Goal: Task Accomplishment & Management: Use online tool/utility

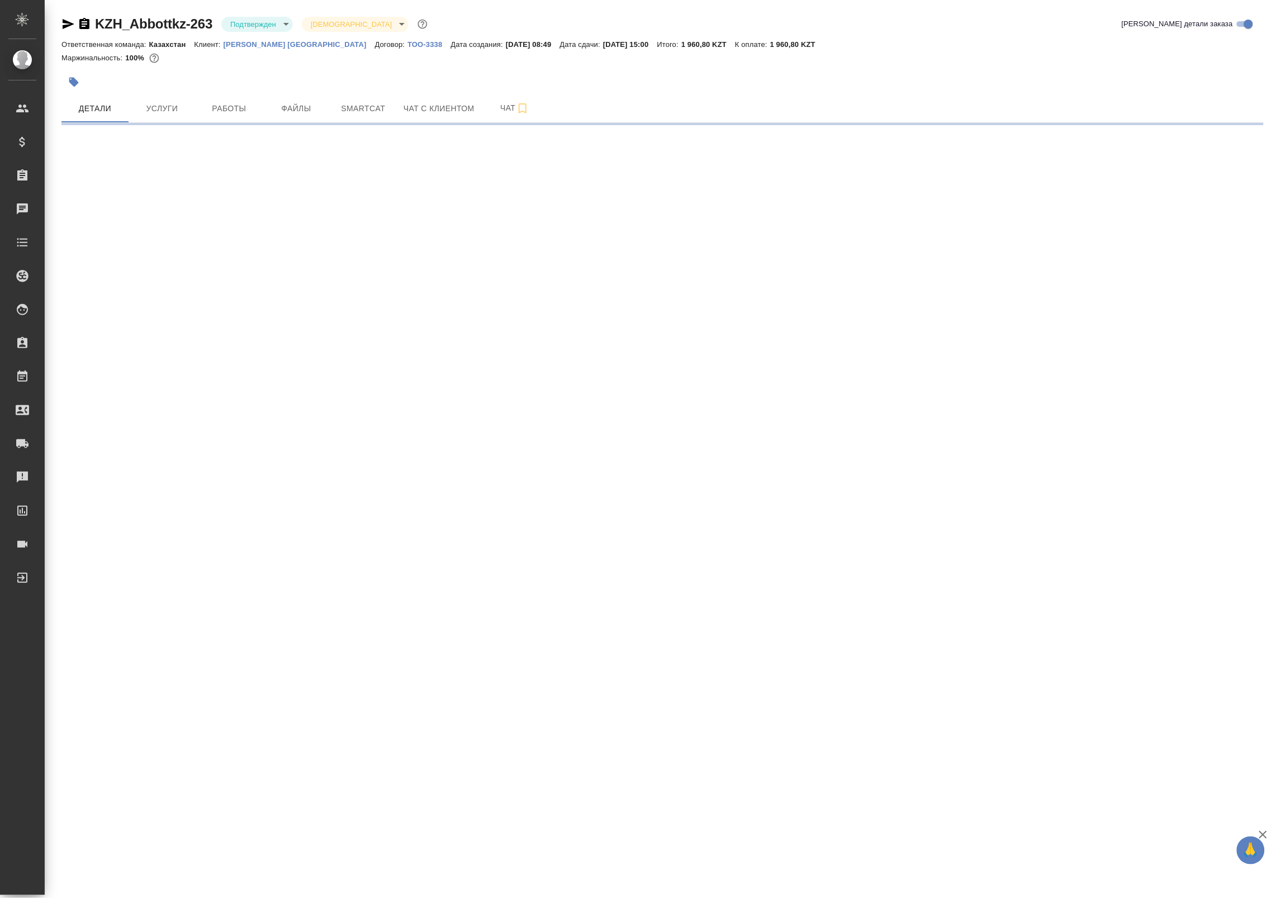
select select "RU"
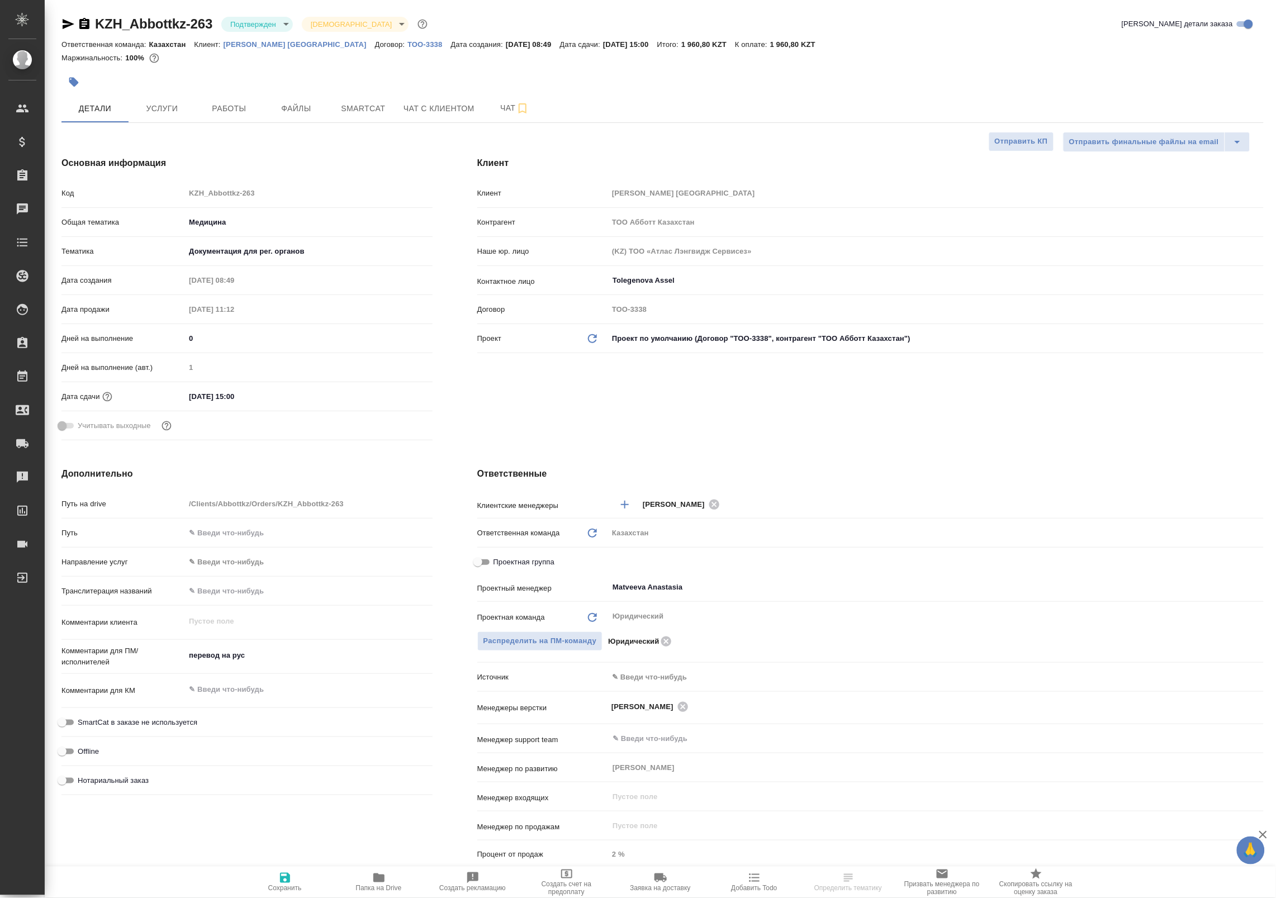
type textarea "x"
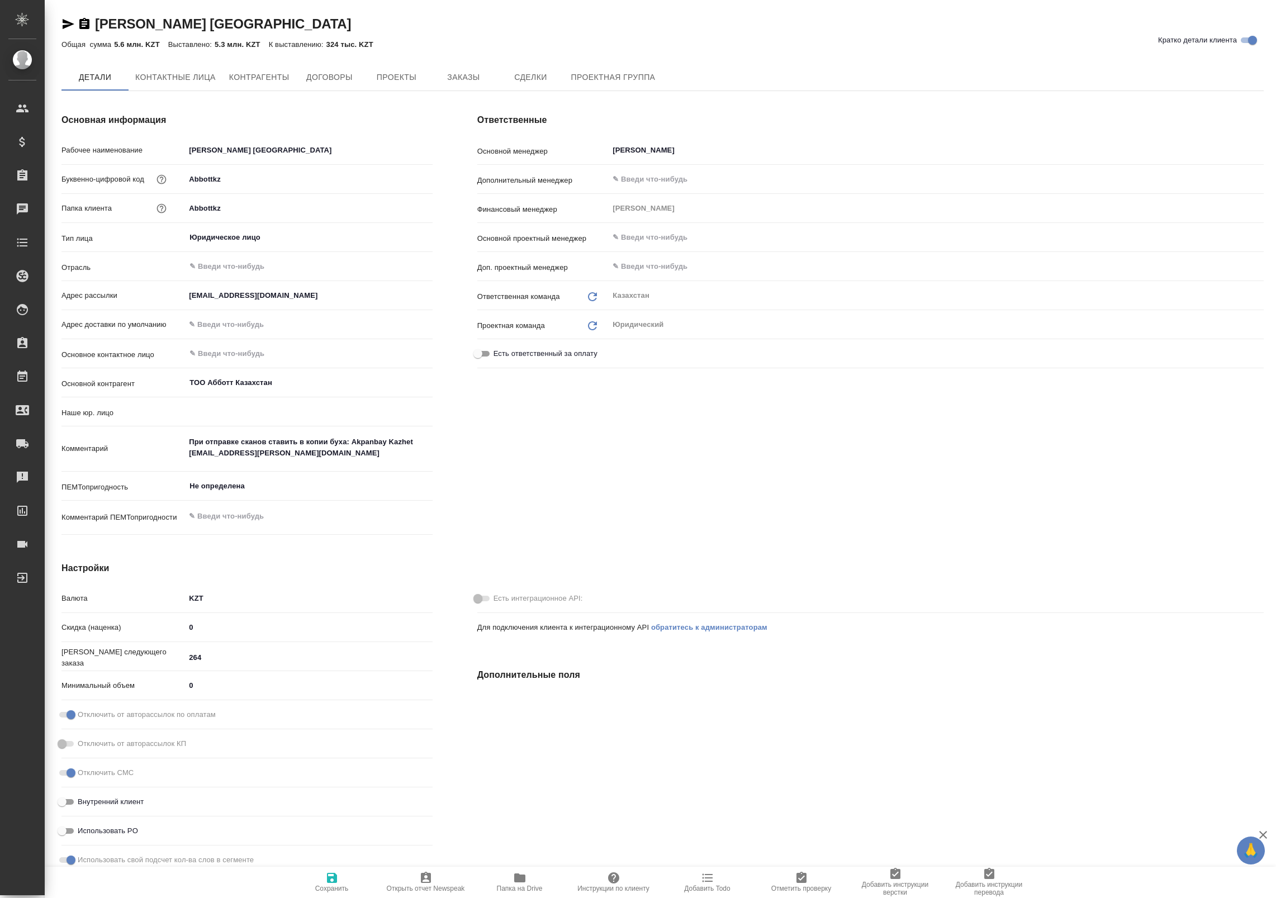
type input "(KZ) ТОО «Атлас Лэнгвидж Сервисез»"
type textarea "x"
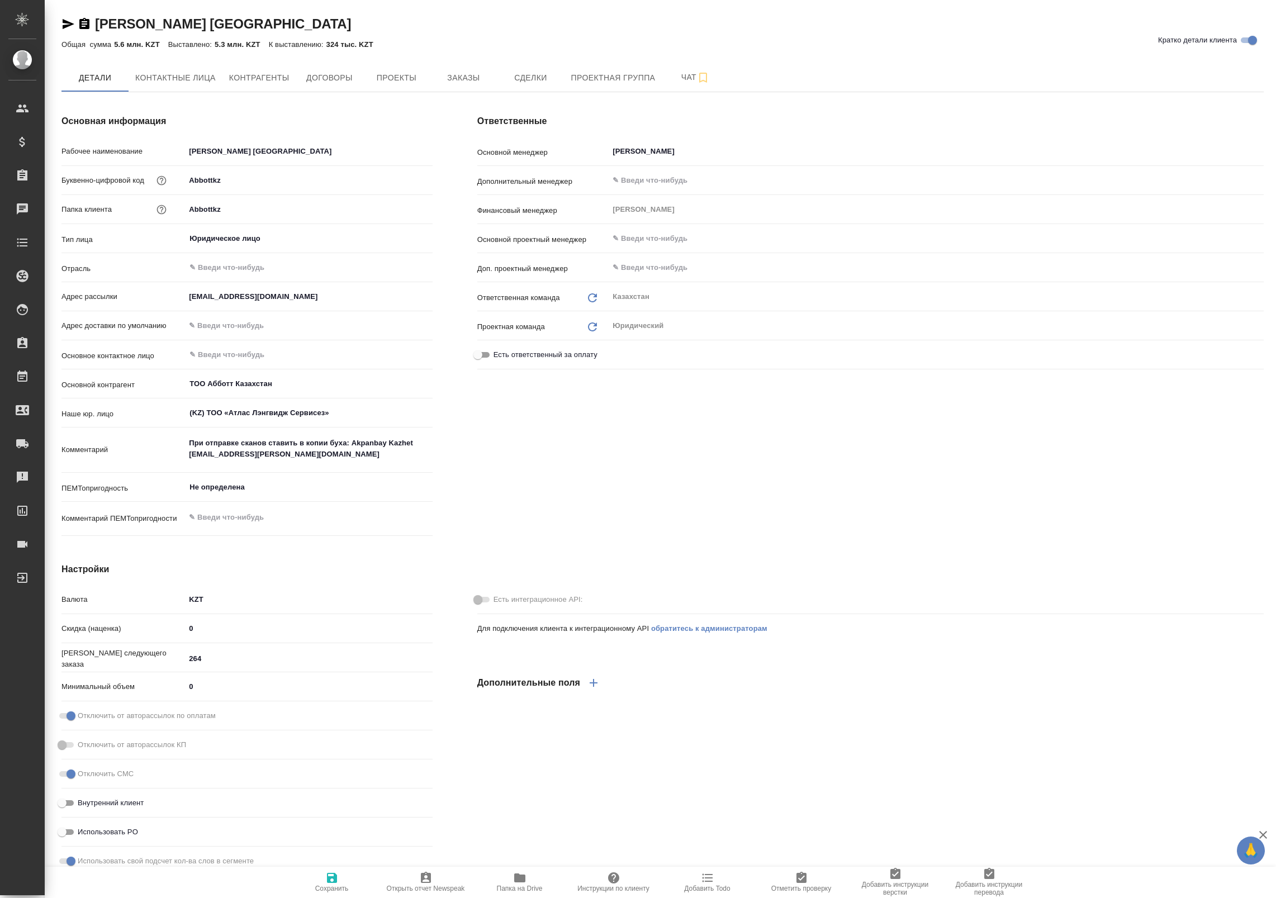
type textarea "x"
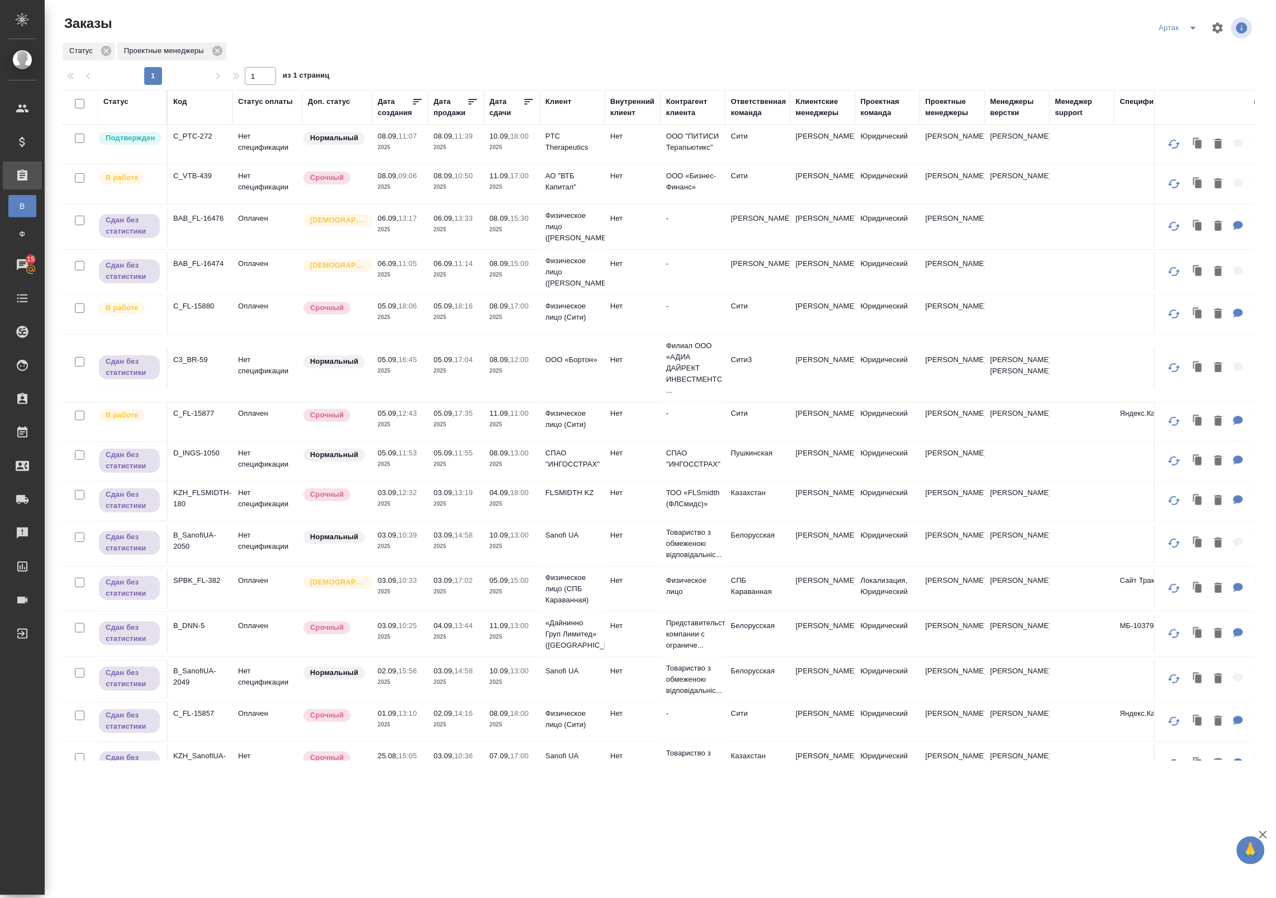
click at [1189, 28] on icon "split button" at bounding box center [1193, 27] width 13 height 13
click at [1176, 49] on li "leagal" at bounding box center [1181, 50] width 48 height 18
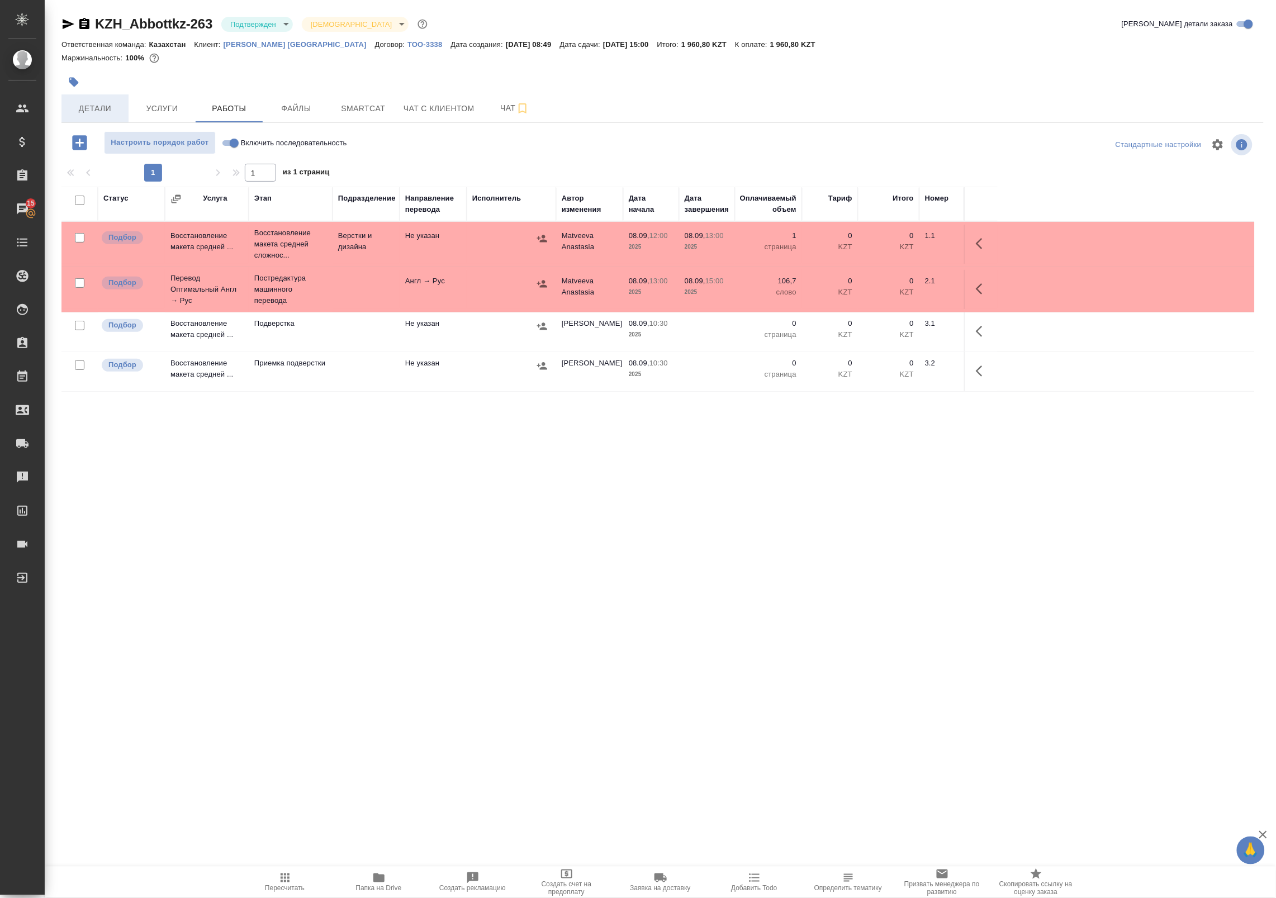
click at [77, 113] on span "Детали" at bounding box center [95, 109] width 54 height 14
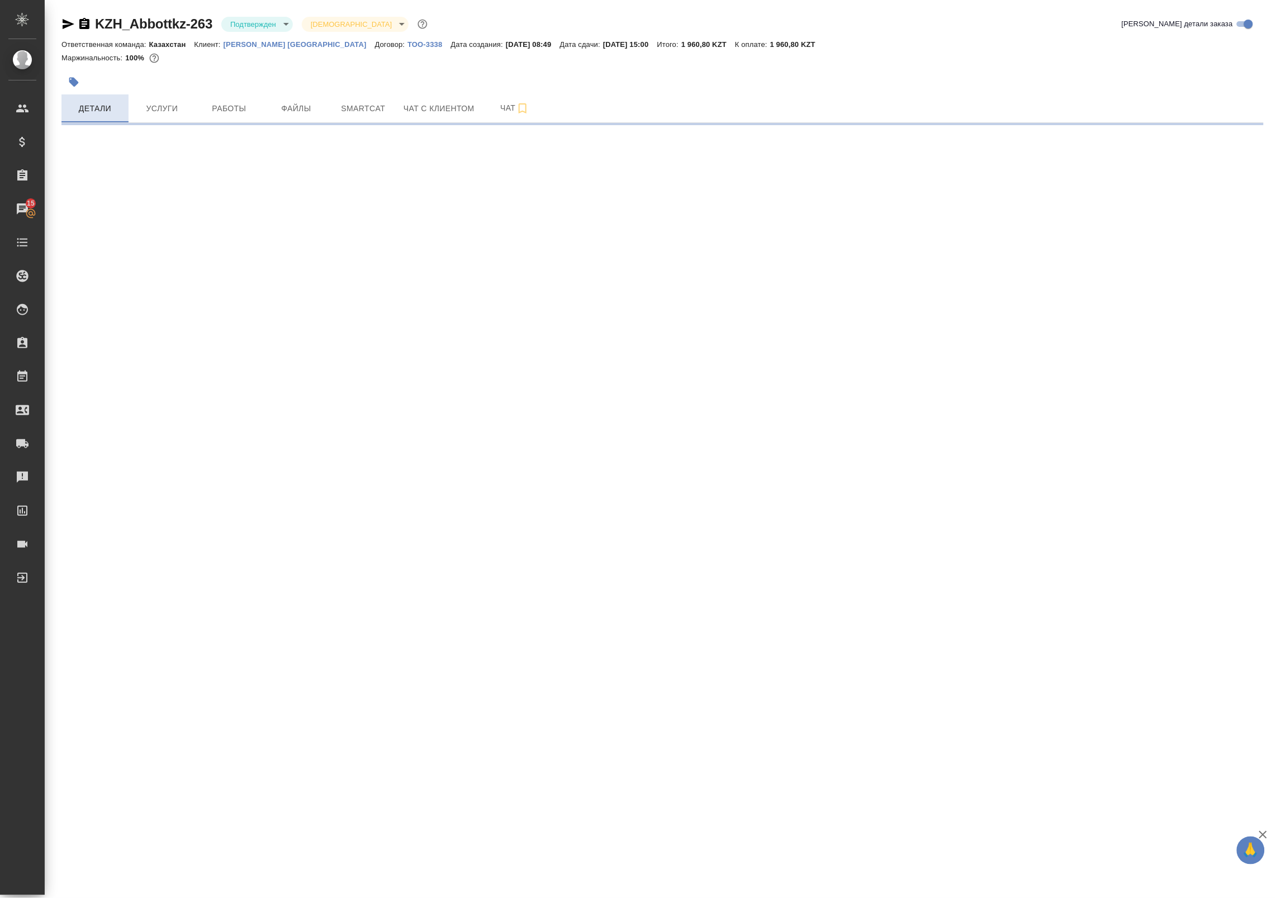
select select "RU"
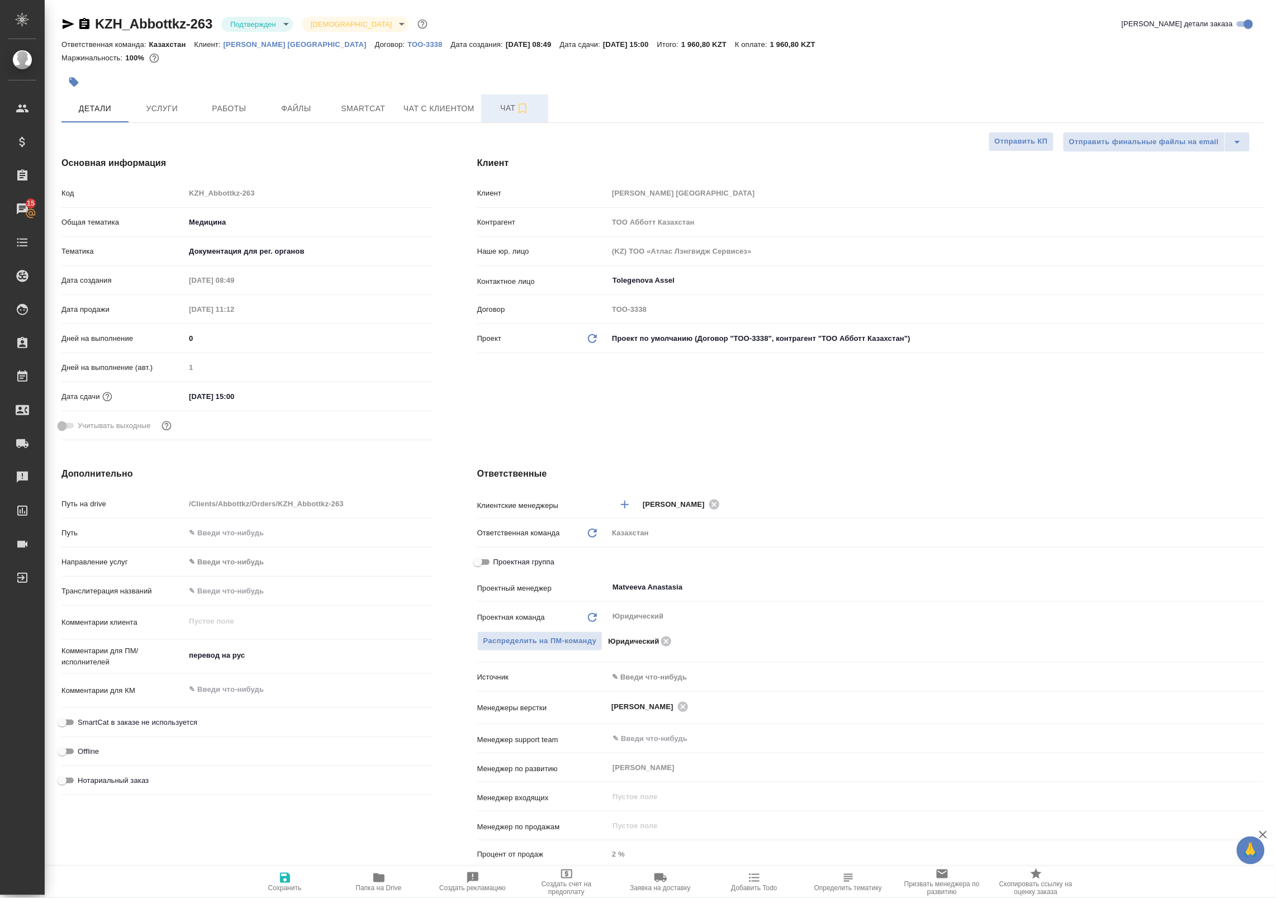
click at [508, 107] on span "Чат" at bounding box center [515, 108] width 54 height 14
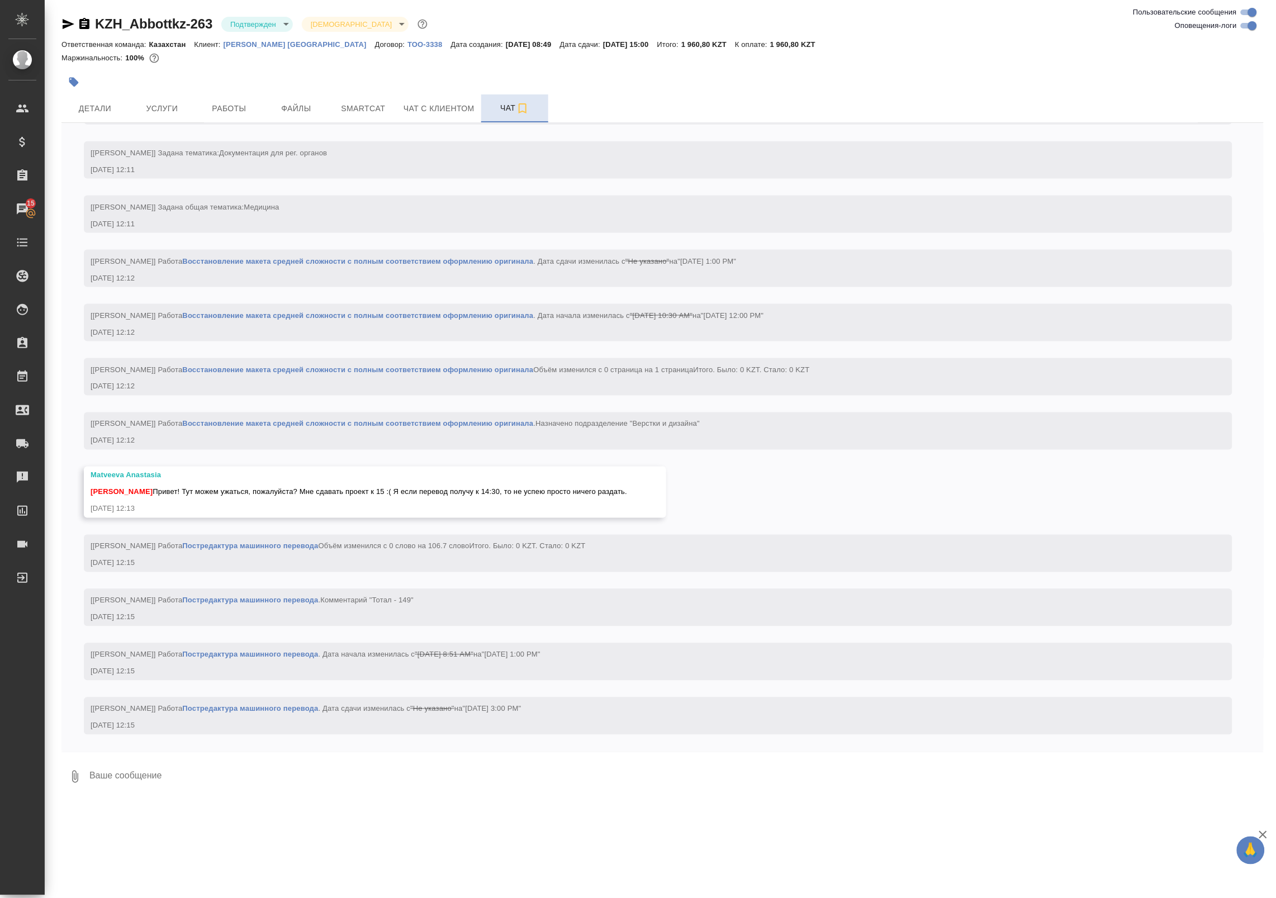
scroll to position [622, 0]
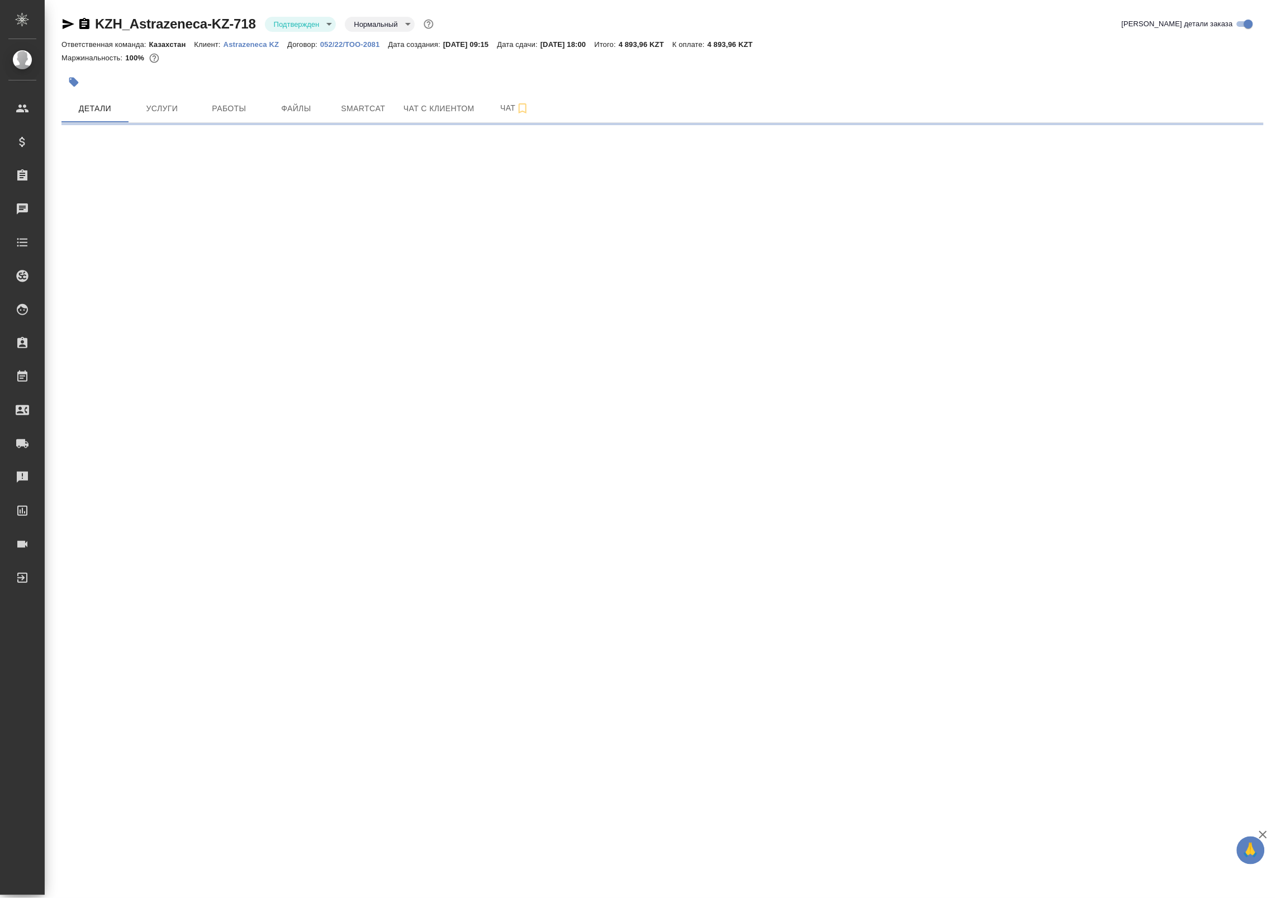
select select "RU"
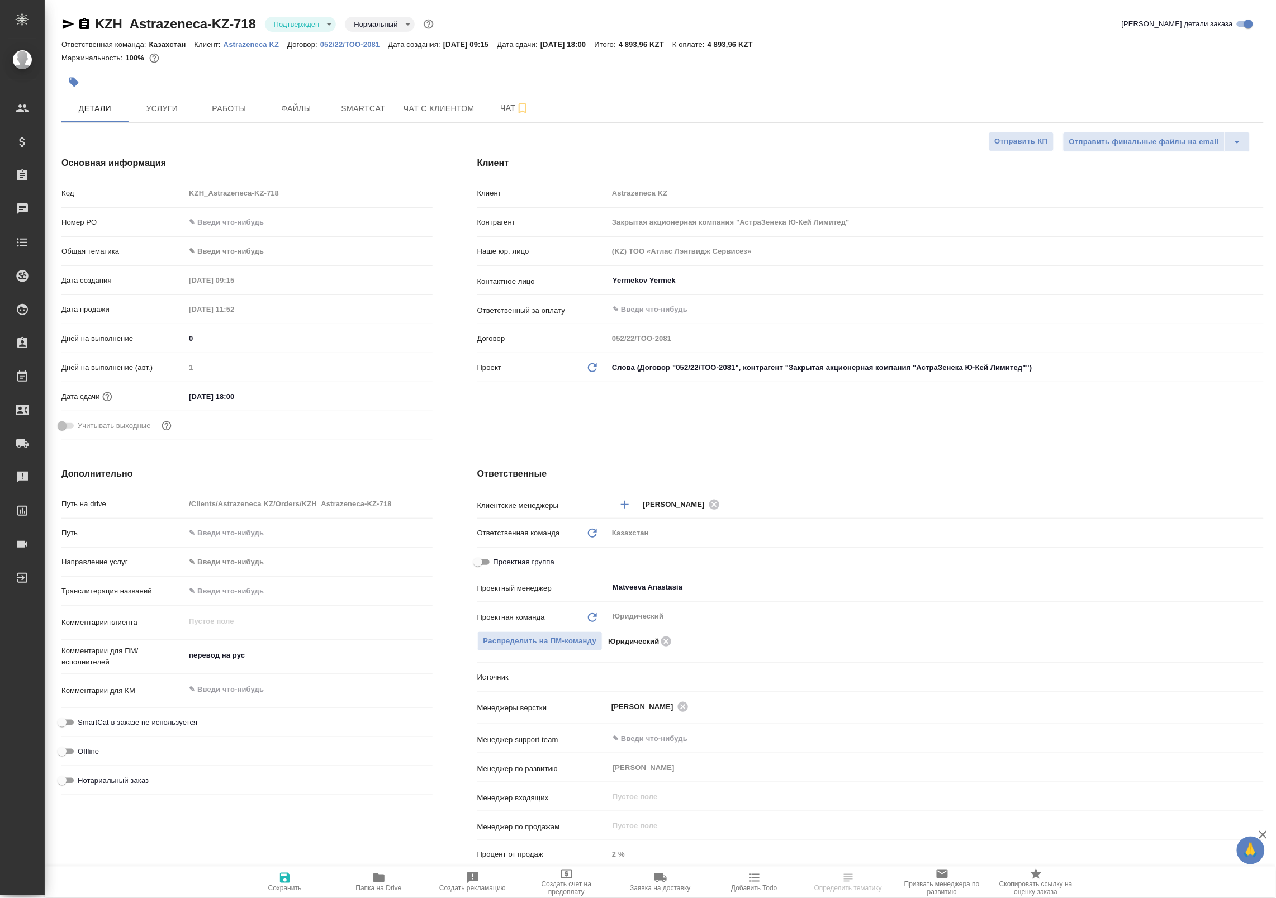
type textarea "x"
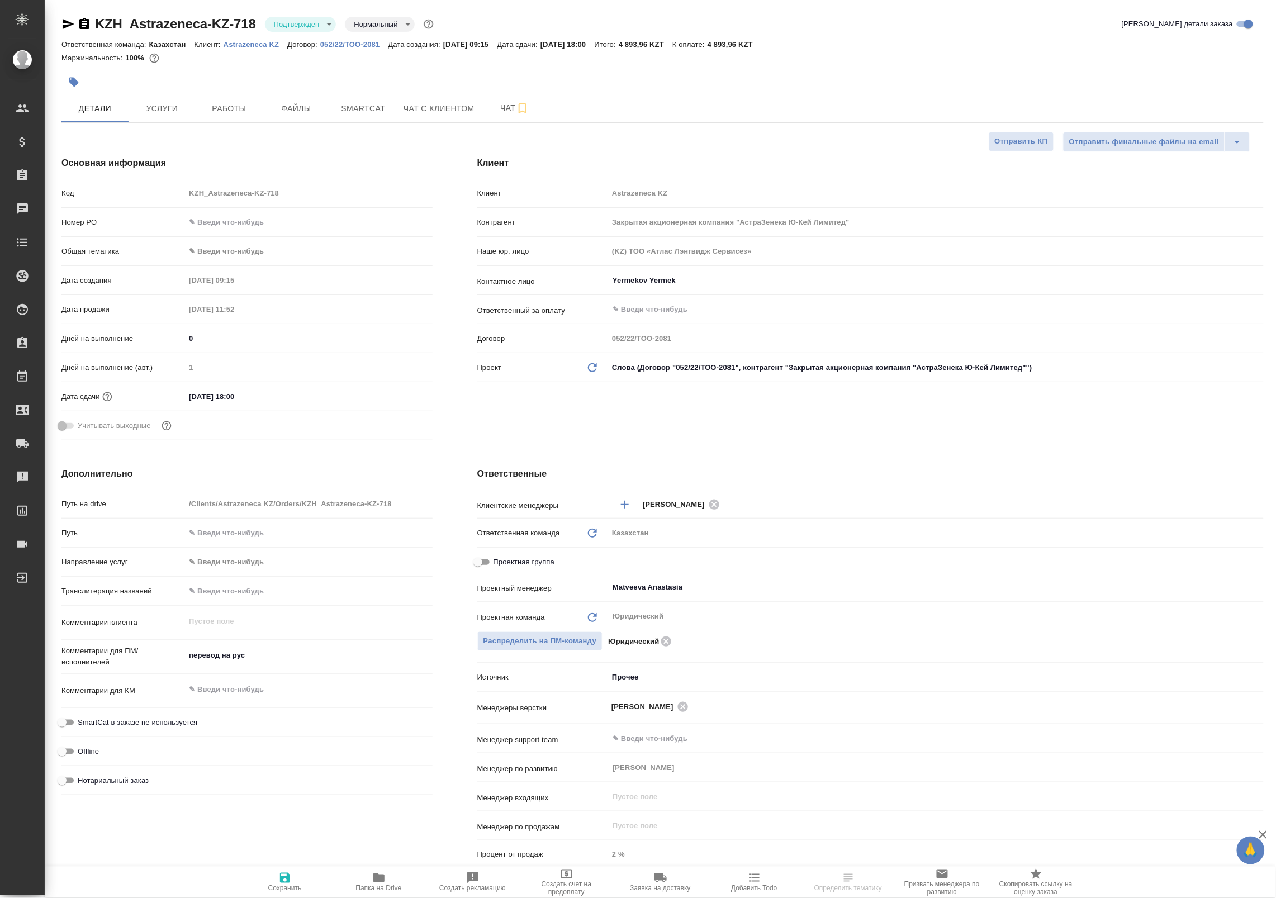
type textarea "x"
click at [210, 115] on span "Работы" at bounding box center [229, 109] width 54 height 14
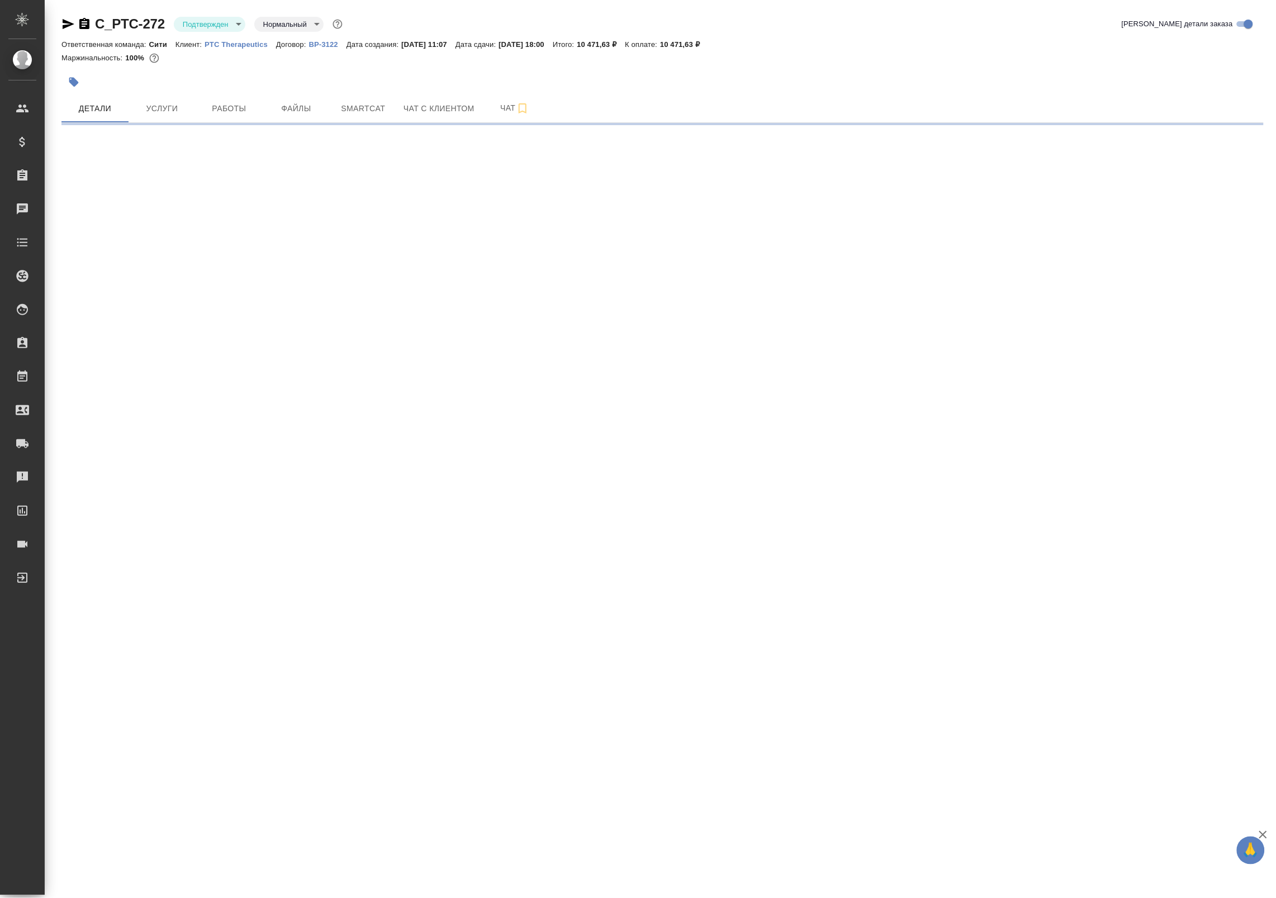
select select "RU"
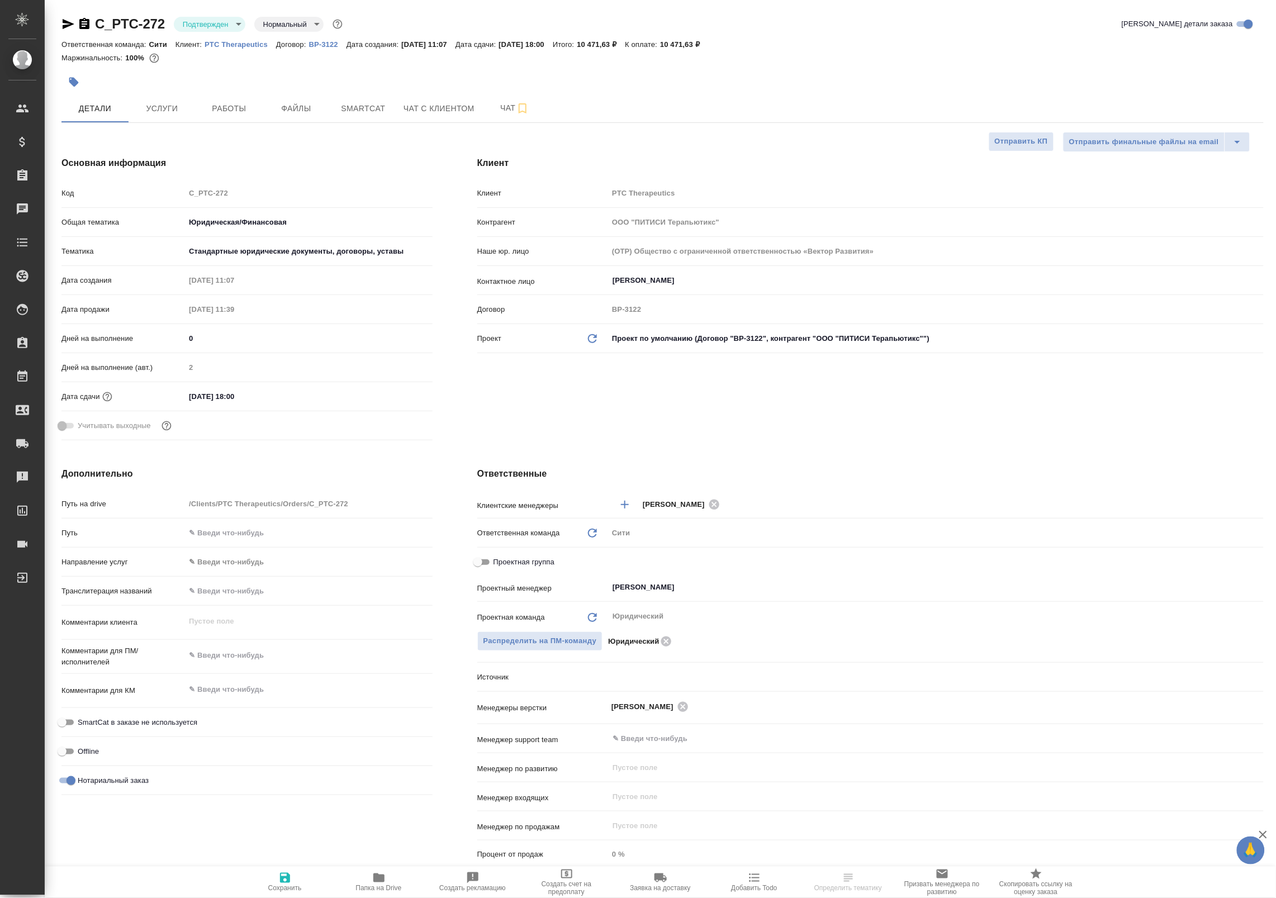
type textarea "x"
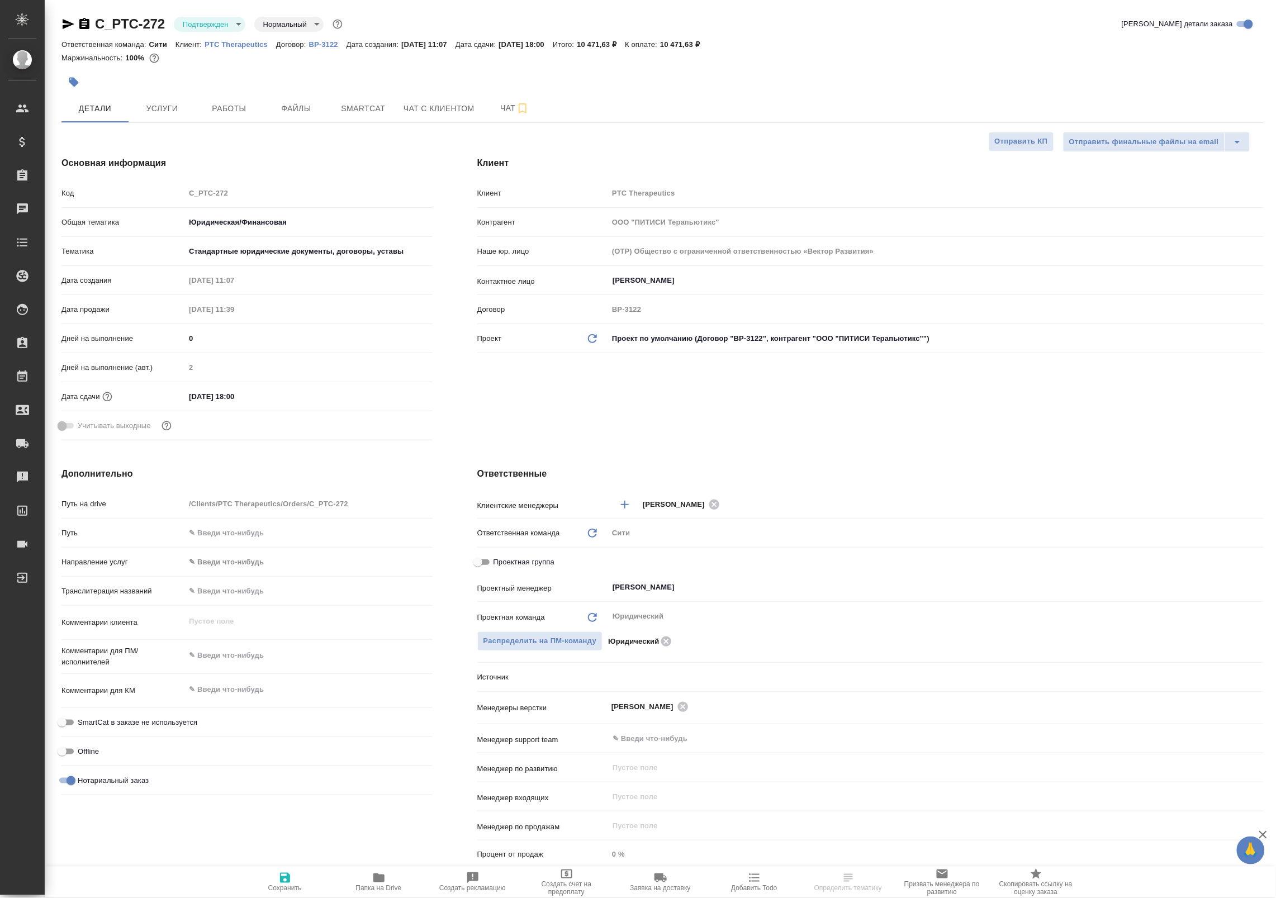
type textarea "x"
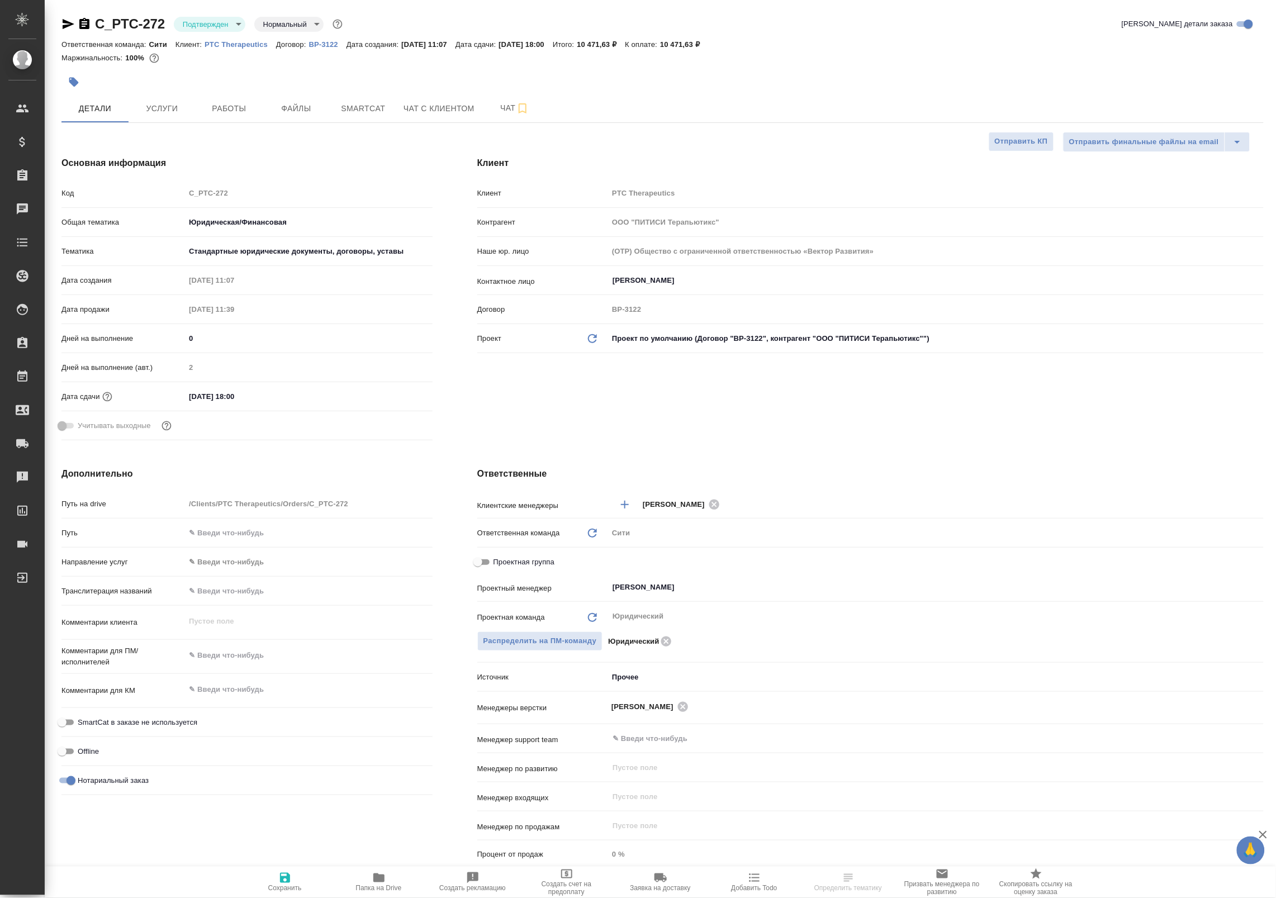
type textarea "x"
click at [209, 102] on span "Работы" at bounding box center [229, 109] width 54 height 14
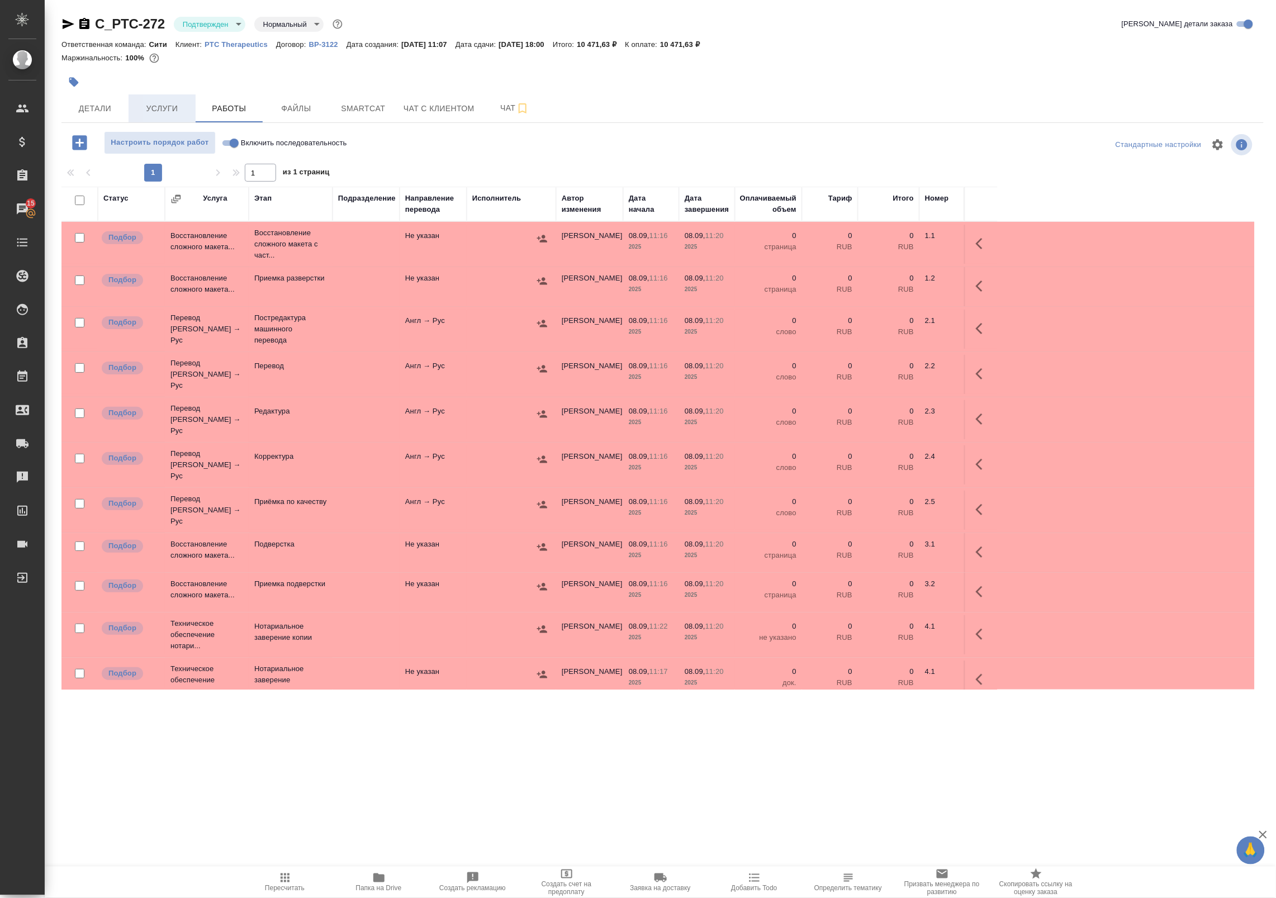
click at [157, 107] on span "Услуги" at bounding box center [162, 109] width 54 height 14
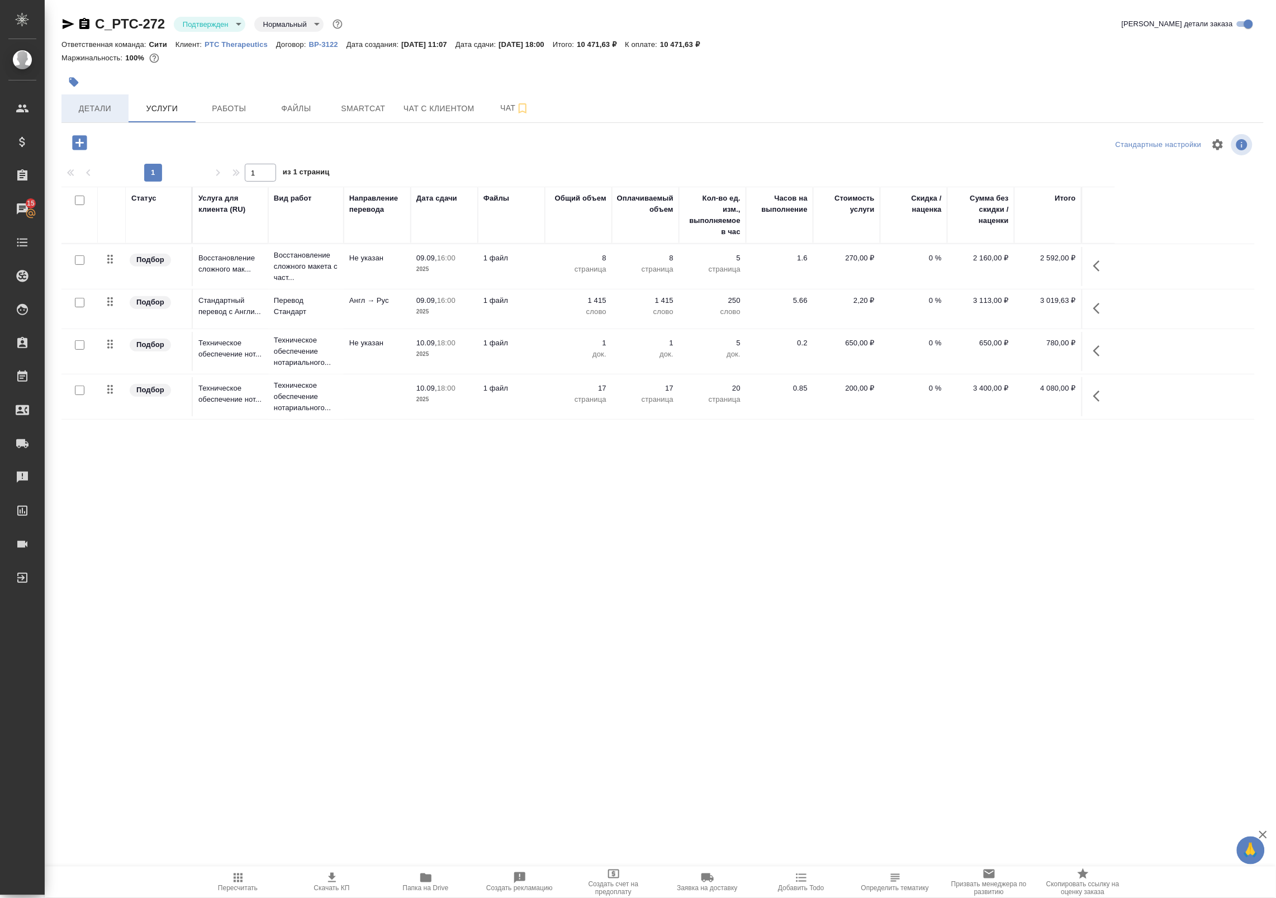
click at [97, 107] on span "Детали" at bounding box center [95, 109] width 54 height 14
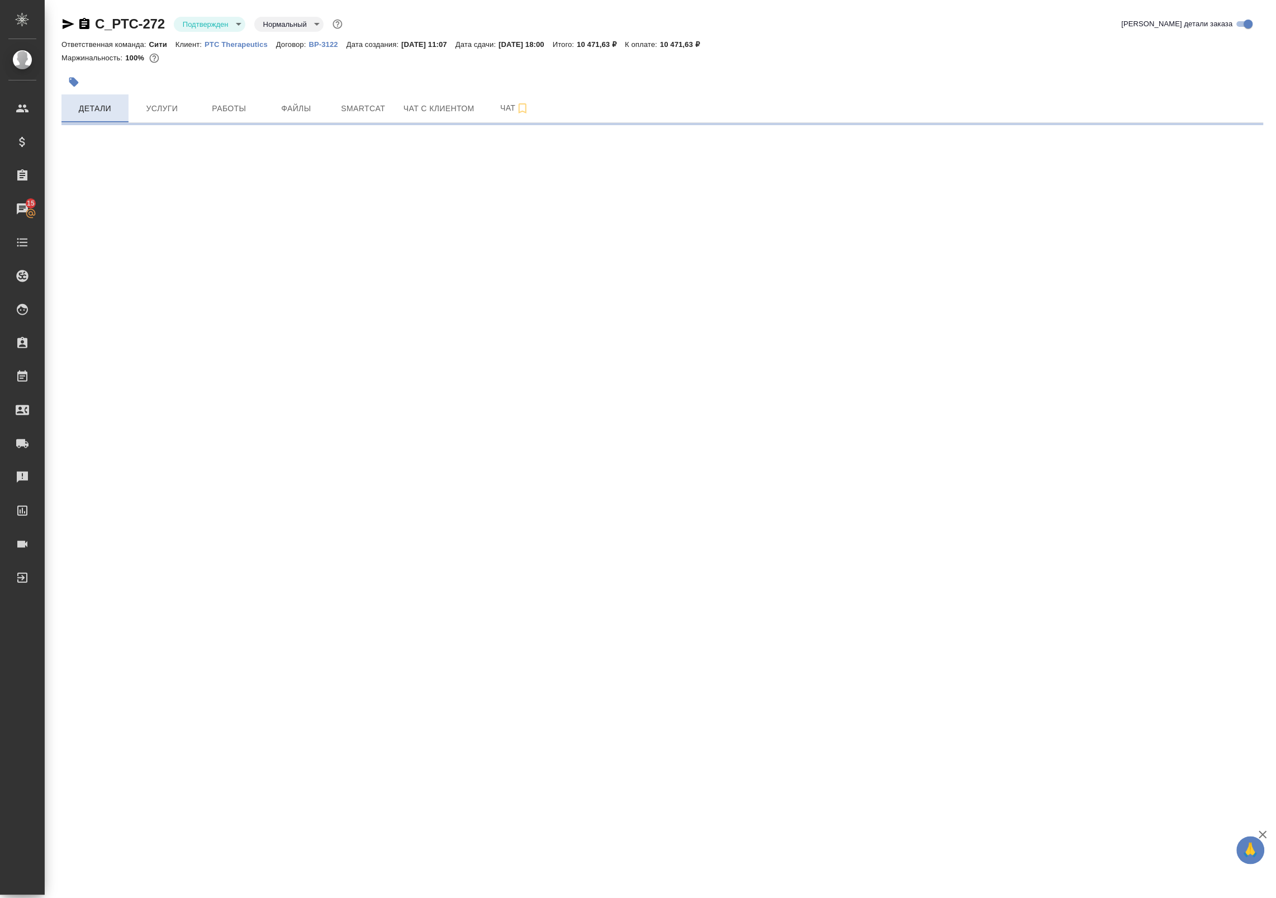
select select "RU"
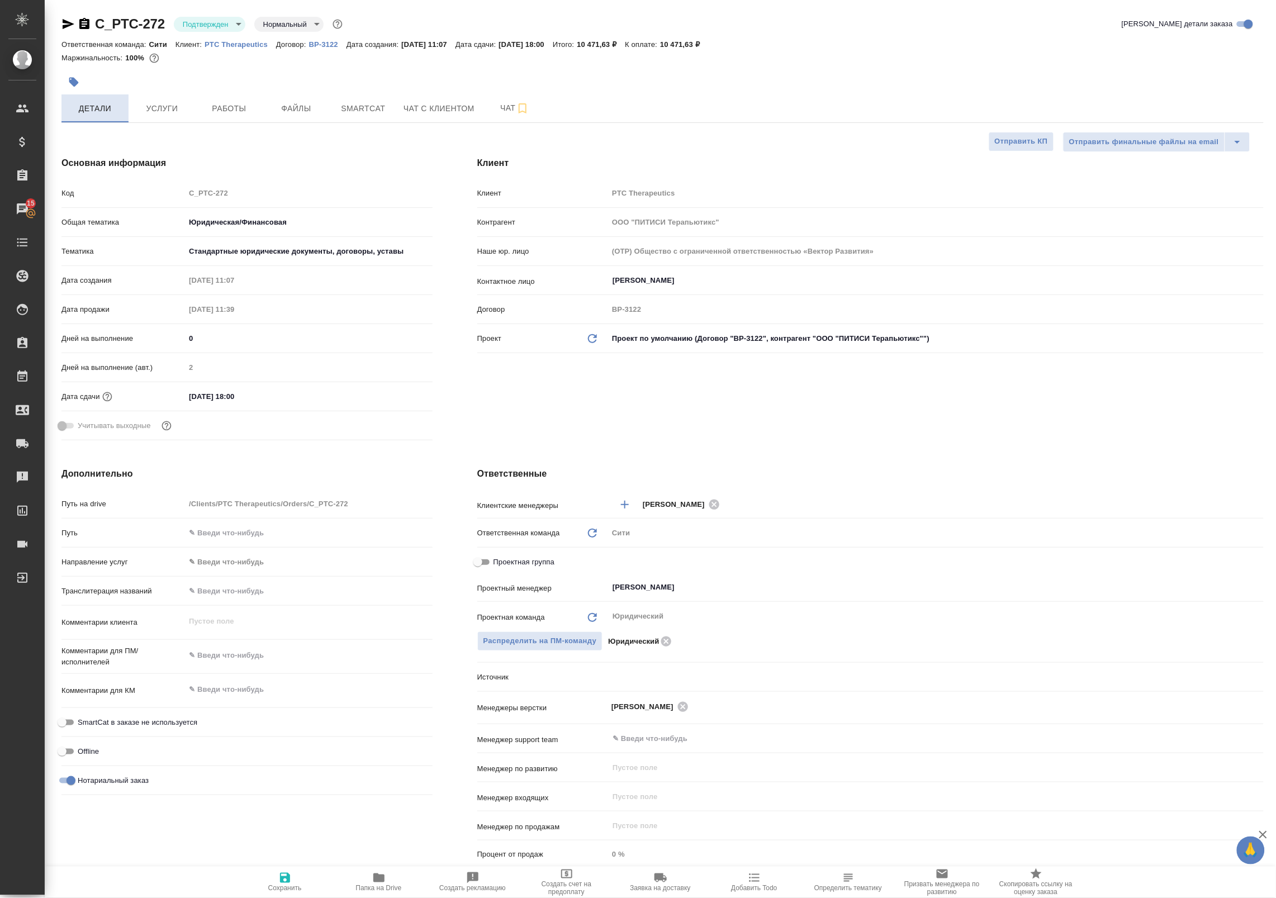
type textarea "x"
click at [157, 107] on span "Услуги" at bounding box center [162, 109] width 54 height 14
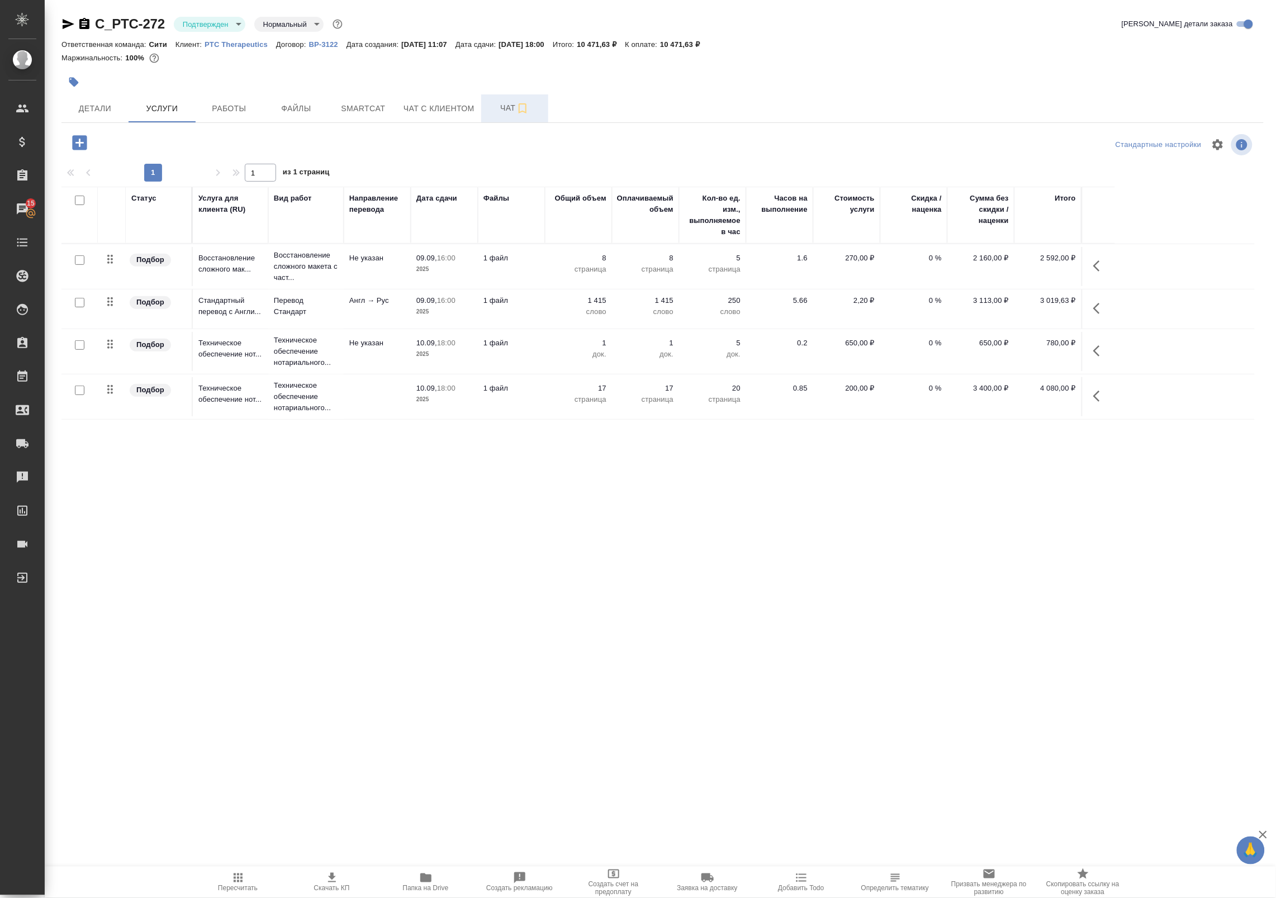
click at [500, 106] on span "Чат" at bounding box center [515, 108] width 54 height 14
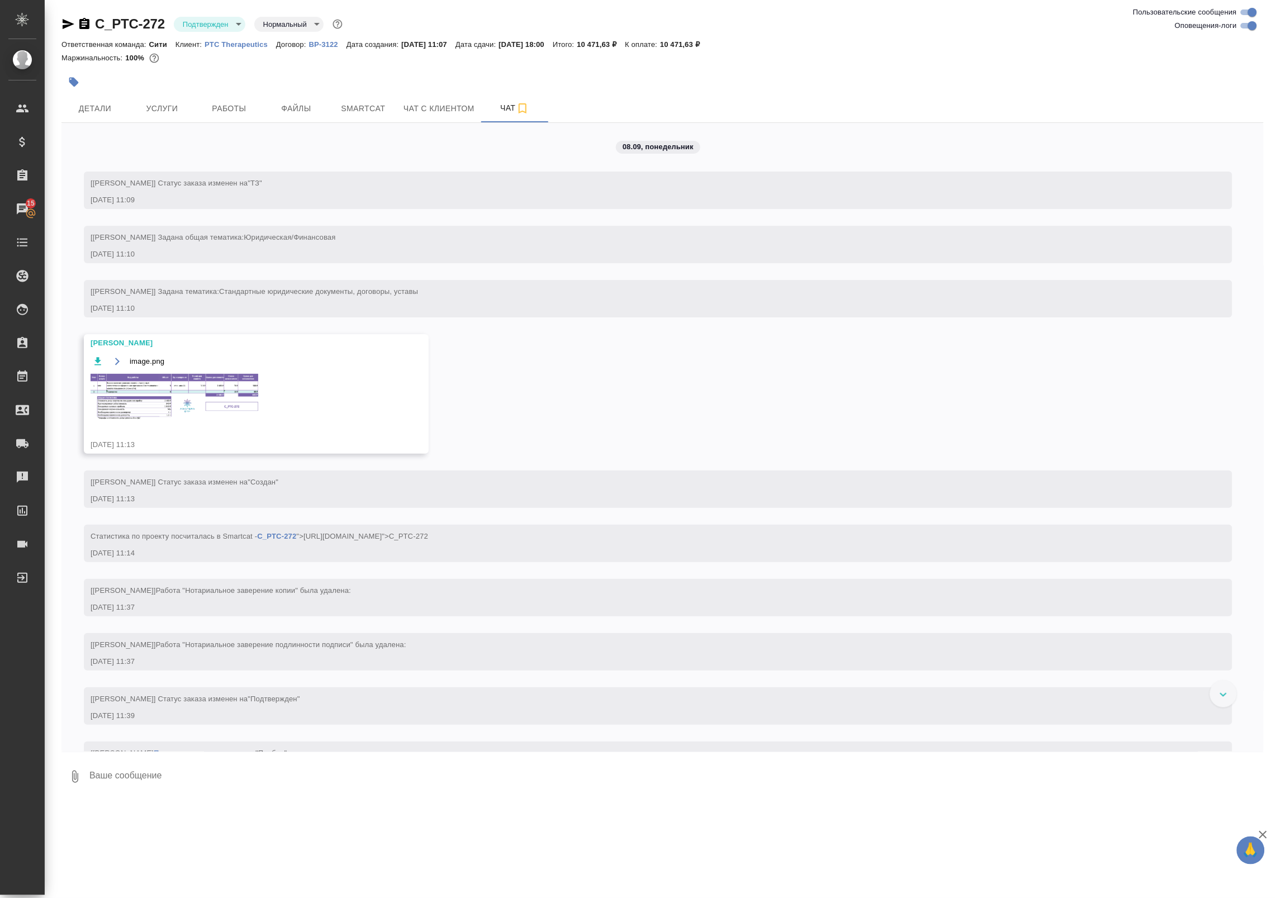
click at [163, 378] on img at bounding box center [175, 397] width 168 height 46
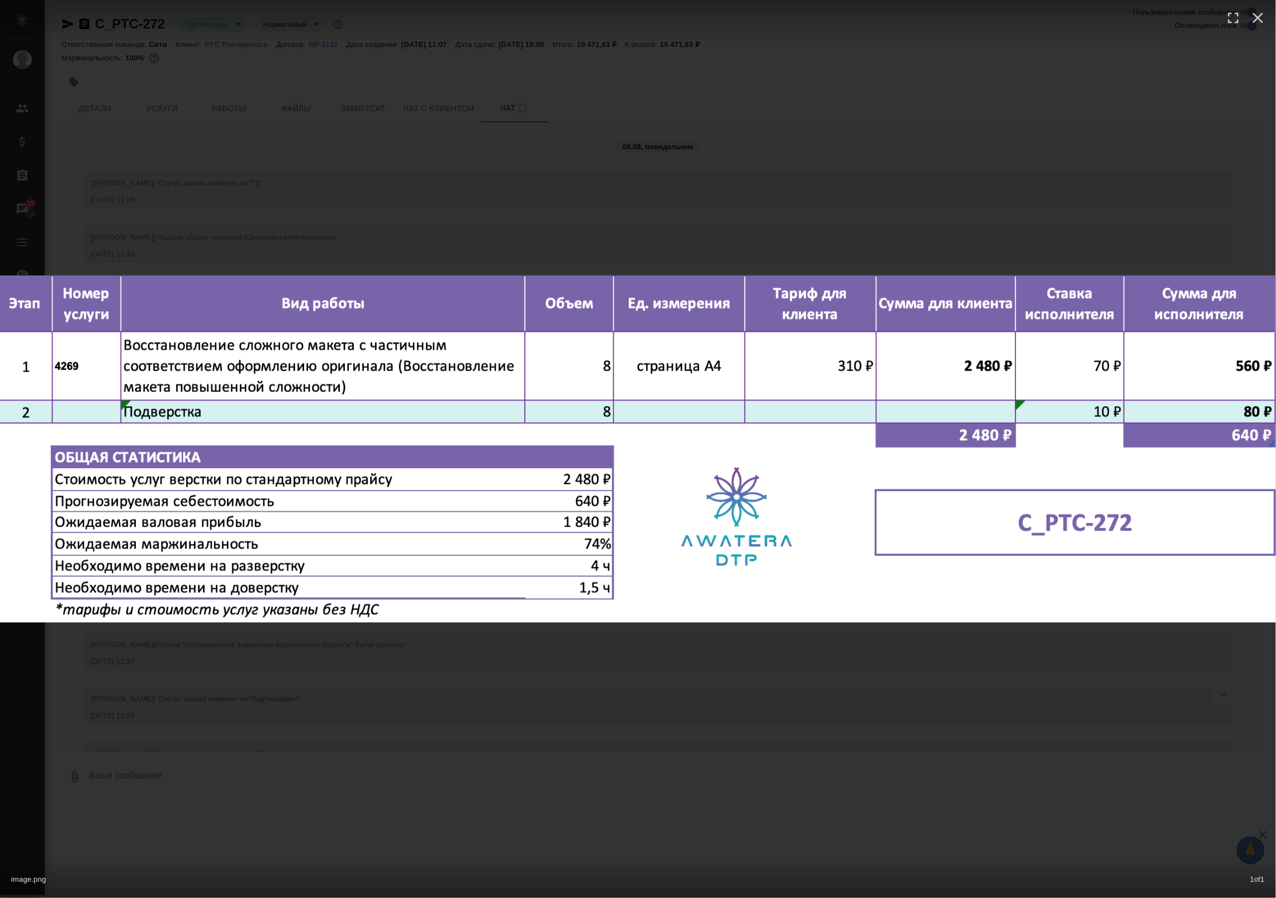
click at [159, 179] on div "image.png 1 of 1" at bounding box center [638, 449] width 1276 height 898
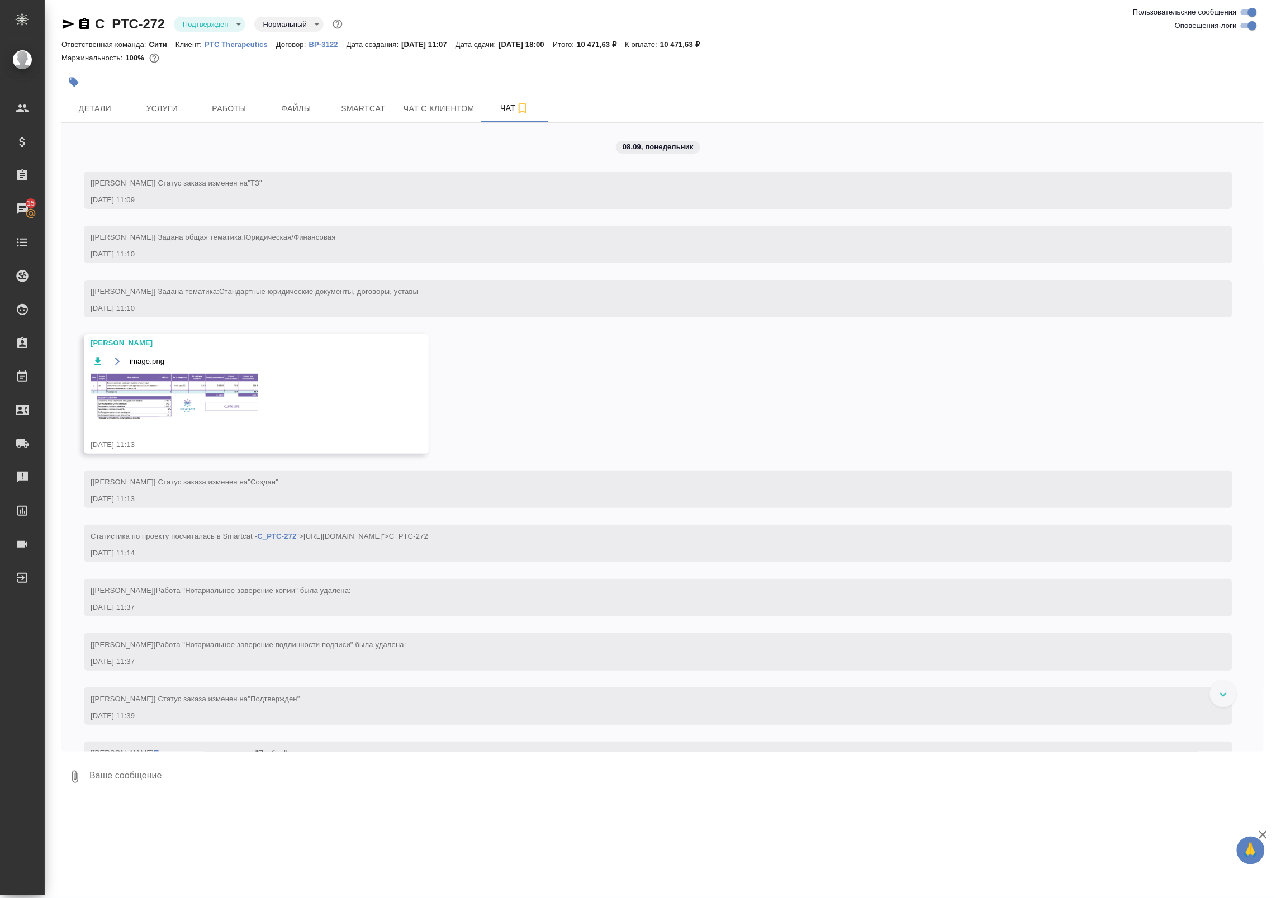
click at [222, 124] on div "08.09, понедельник [Димитриева Юлия] Статус заказа изменен на "ТЗ" 08.09.25, 11…" at bounding box center [662, 437] width 1202 height 629
click at [219, 105] on span "Работы" at bounding box center [229, 109] width 54 height 14
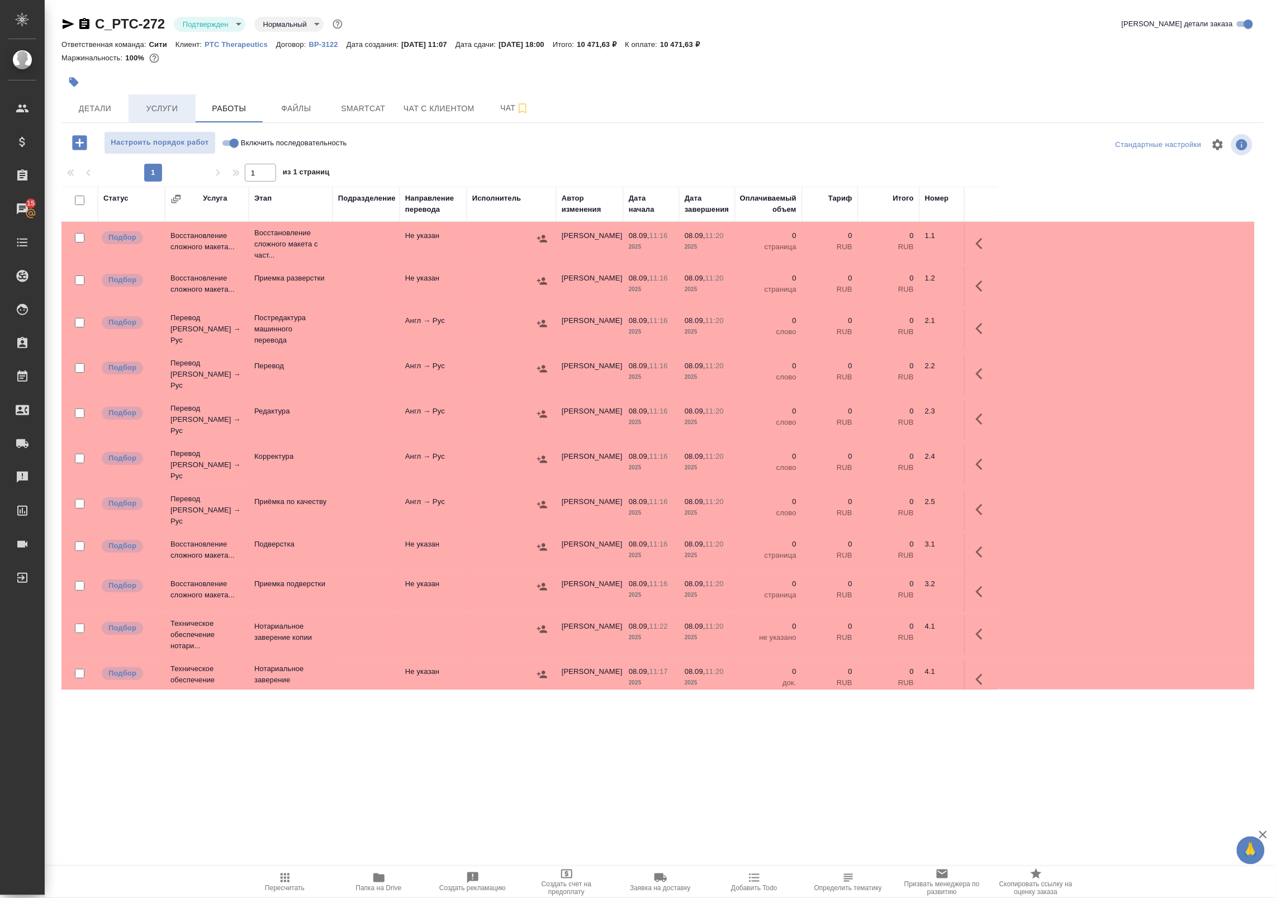
click at [158, 112] on span "Услуги" at bounding box center [162, 109] width 54 height 14
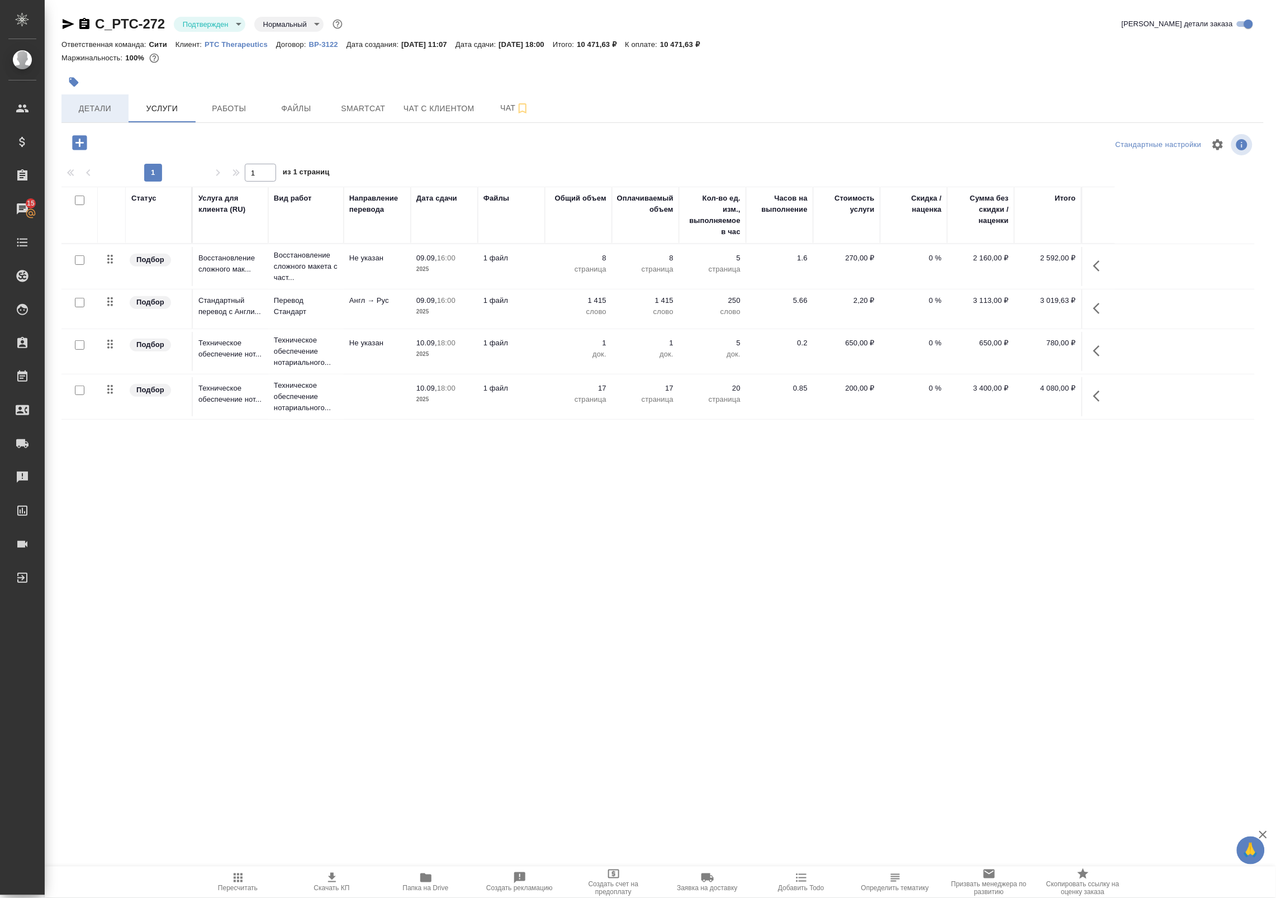
click at [93, 111] on span "Детали" at bounding box center [95, 109] width 54 height 14
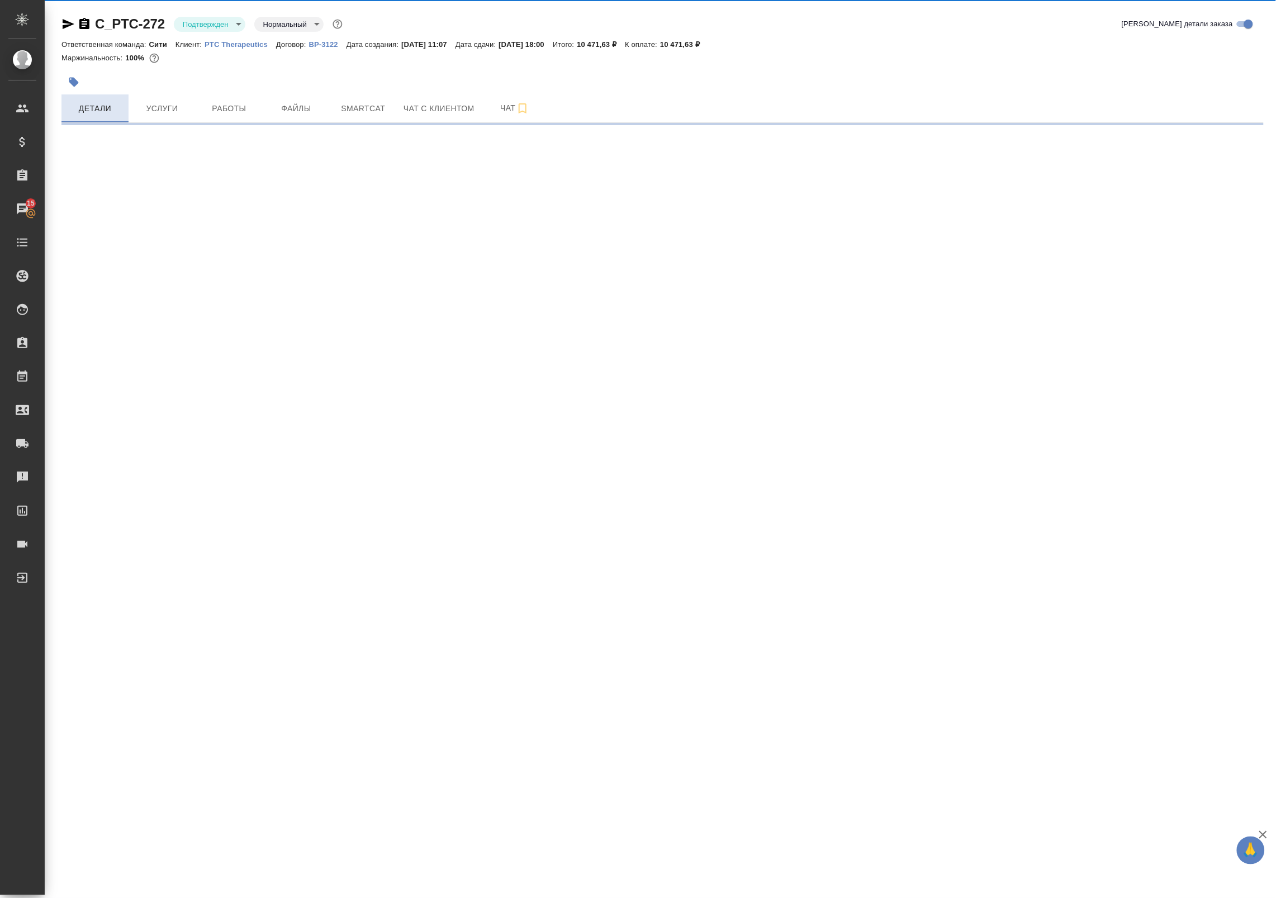
select select "RU"
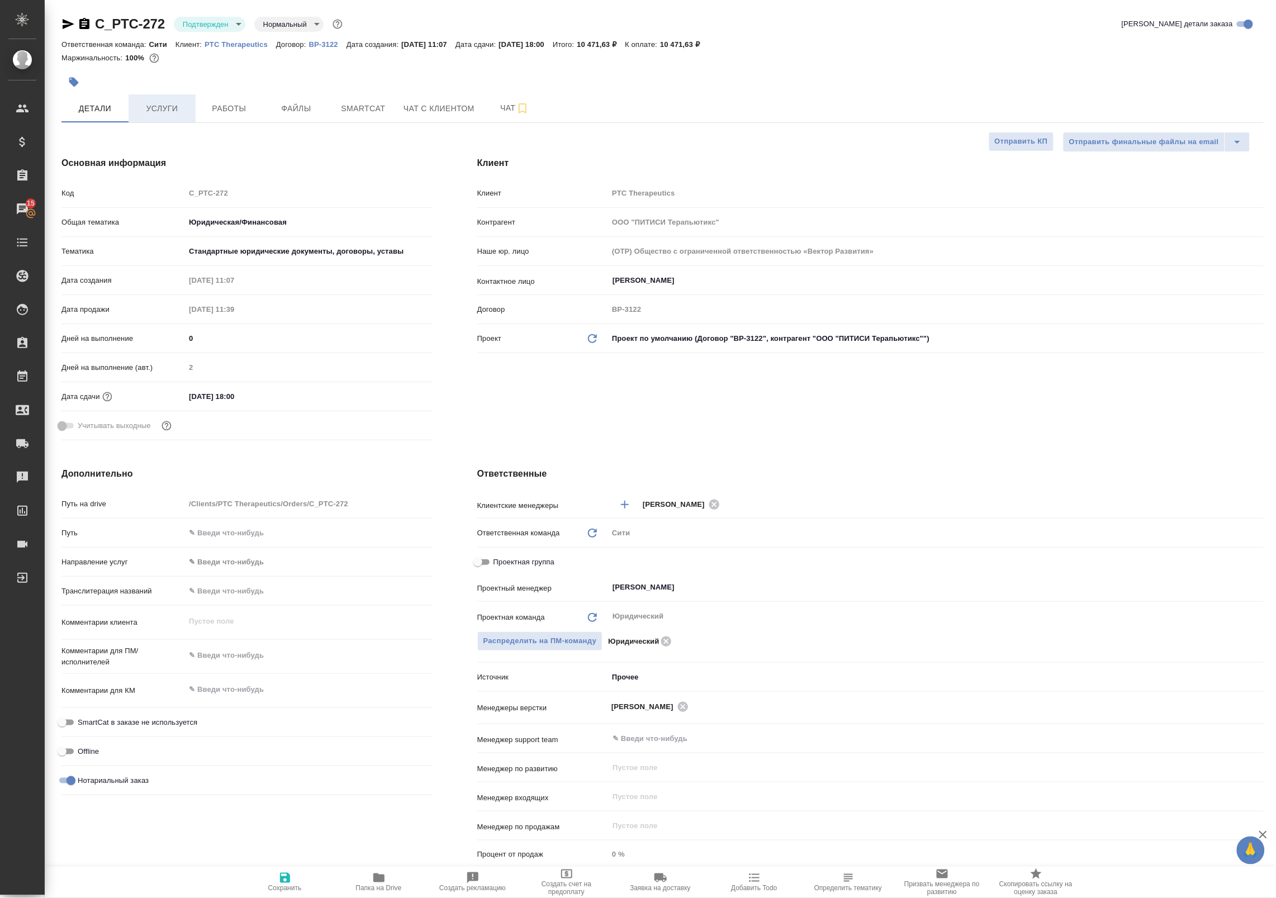
click at [152, 113] on span "Услуги" at bounding box center [162, 109] width 54 height 14
type textarea "x"
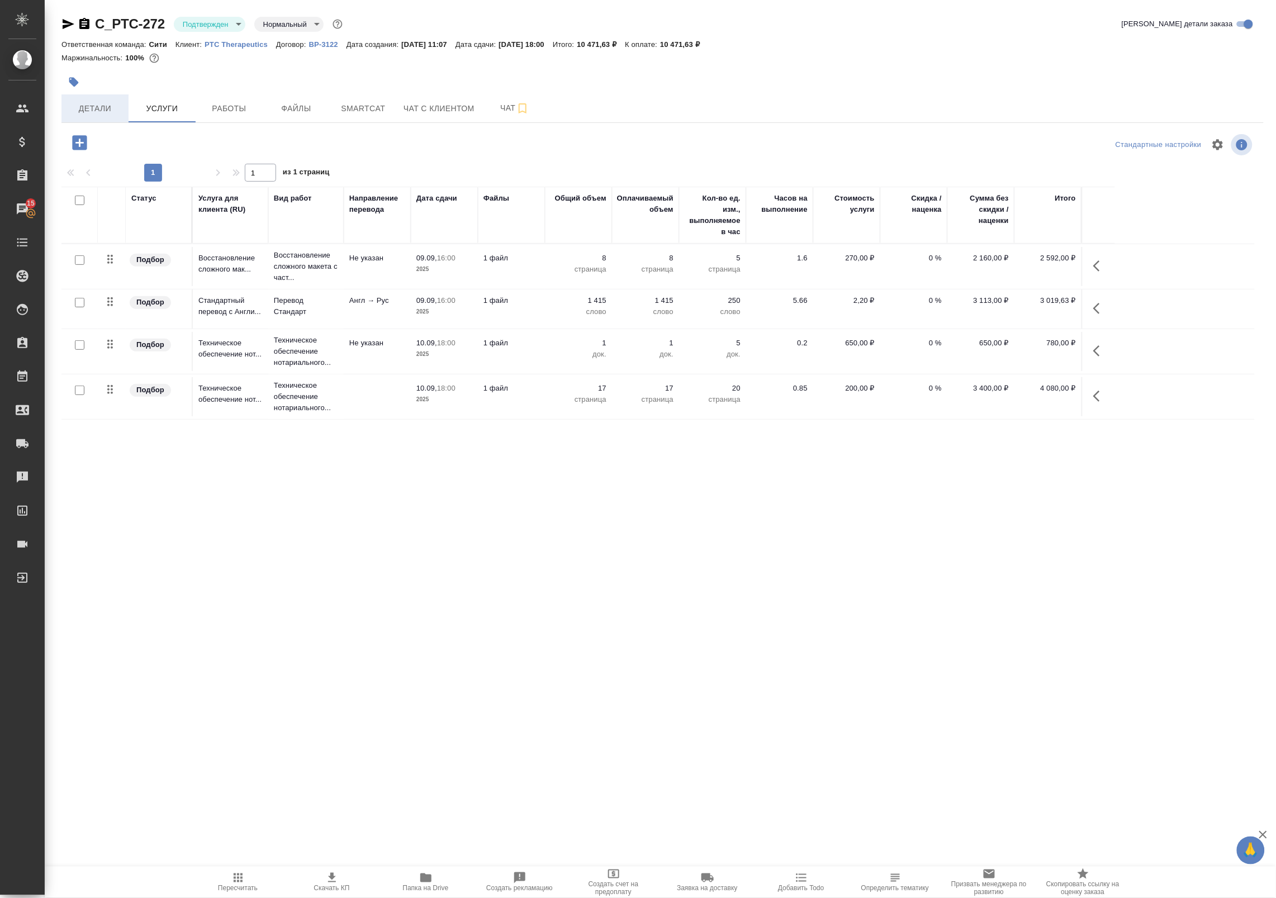
click at [96, 105] on span "Детали" at bounding box center [95, 109] width 54 height 14
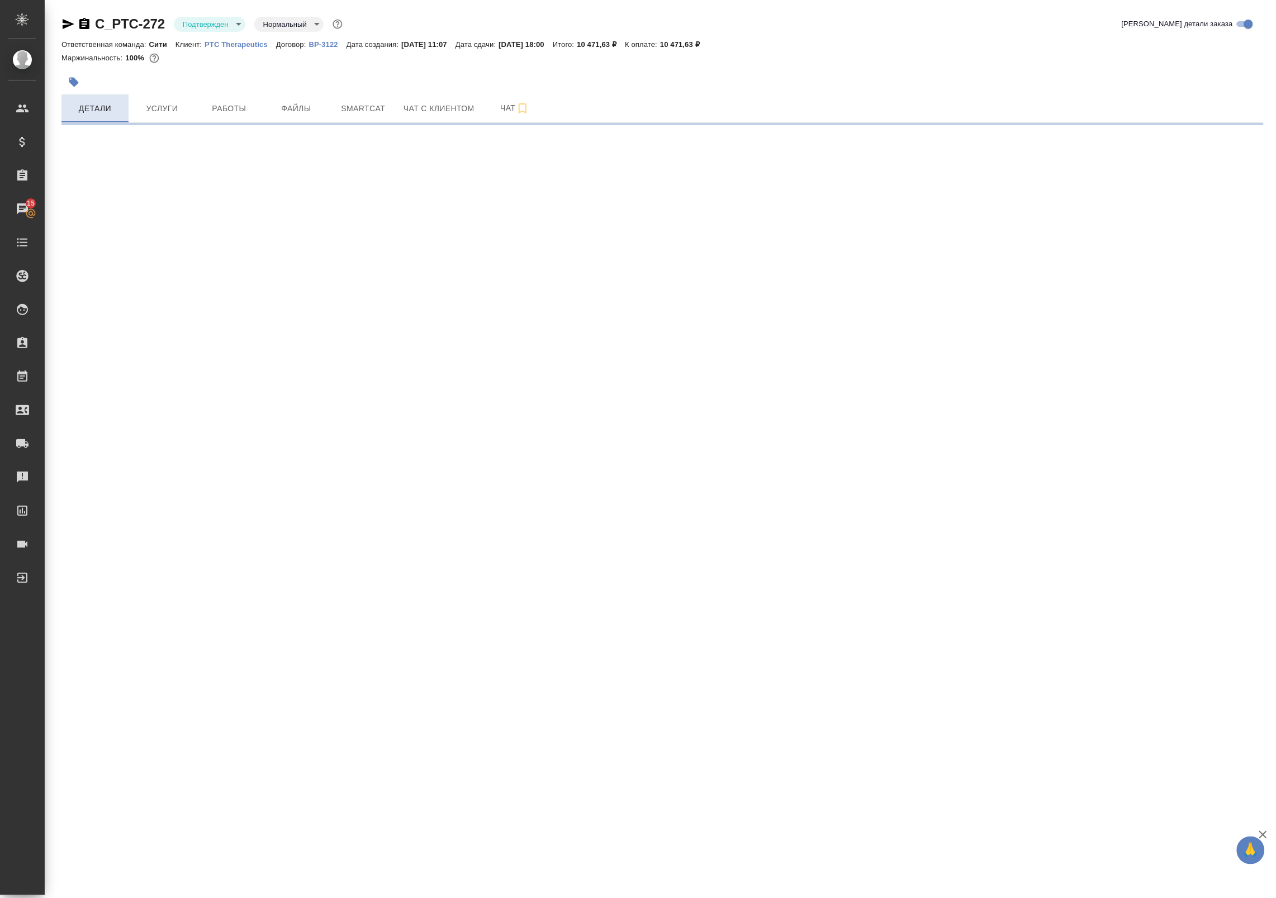
select select "RU"
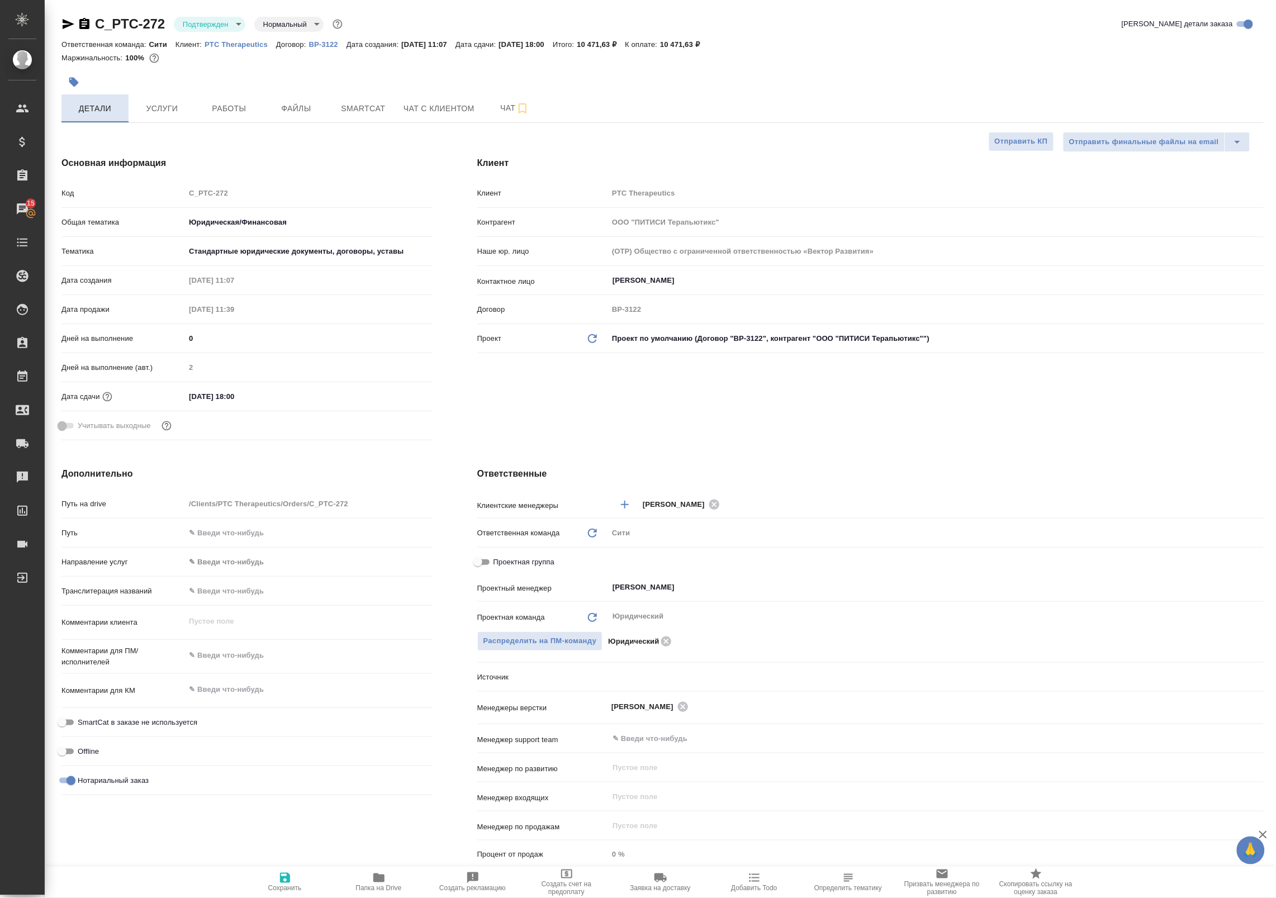
type textarea "x"
click at [154, 121] on button "Услуги" at bounding box center [162, 108] width 67 height 28
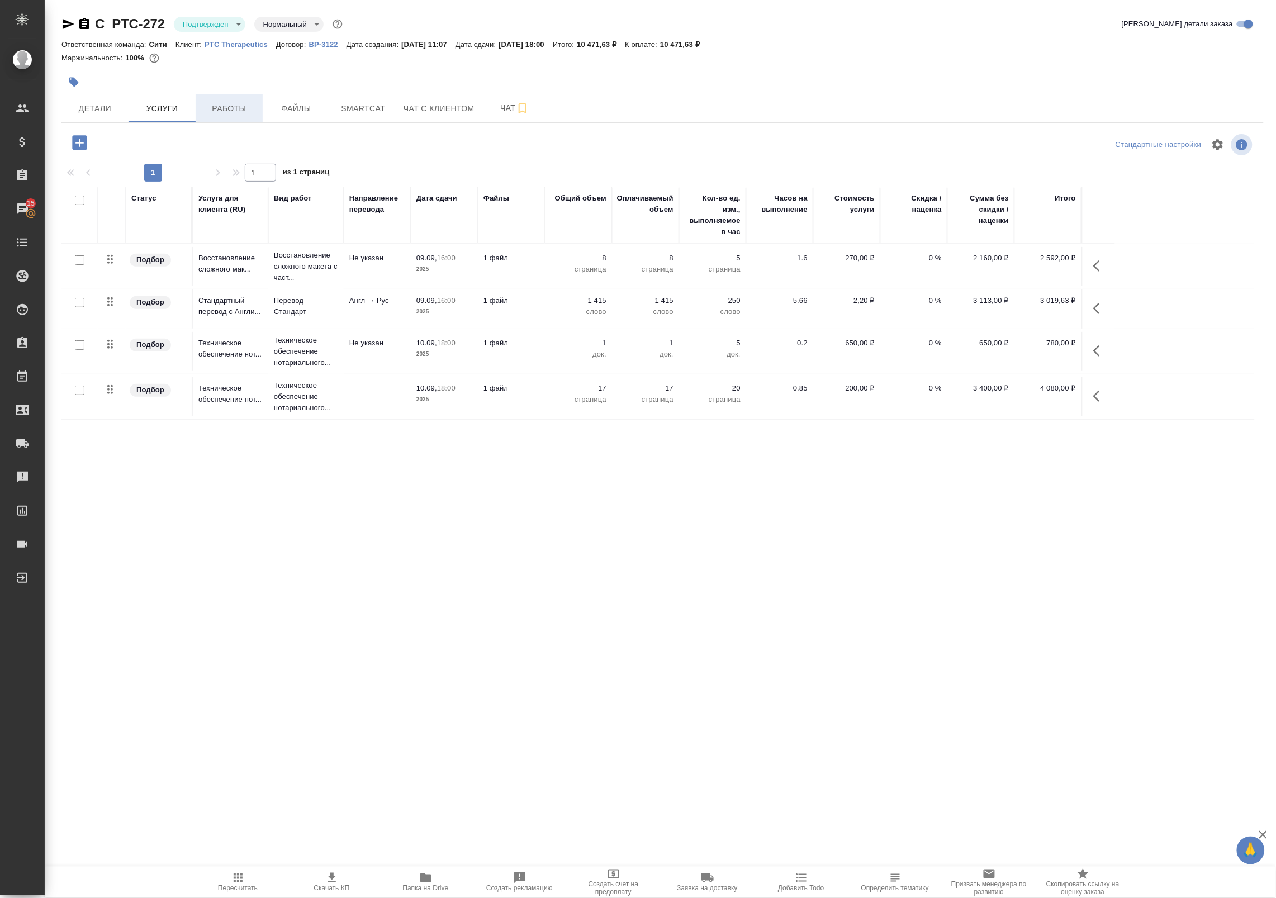
click at [224, 107] on span "Работы" at bounding box center [229, 109] width 54 height 14
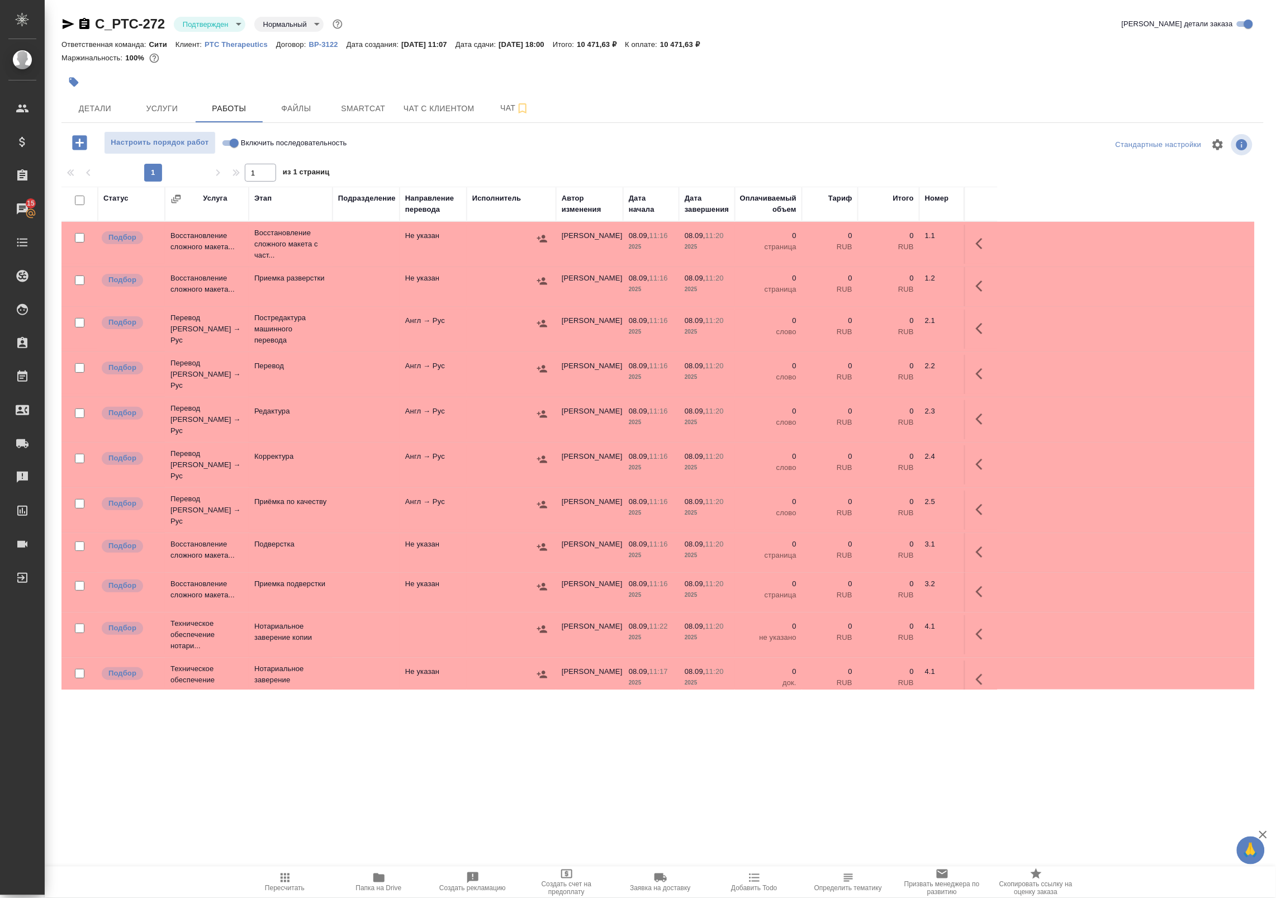
click at [982, 247] on icon "button" at bounding box center [982, 243] width 13 height 13
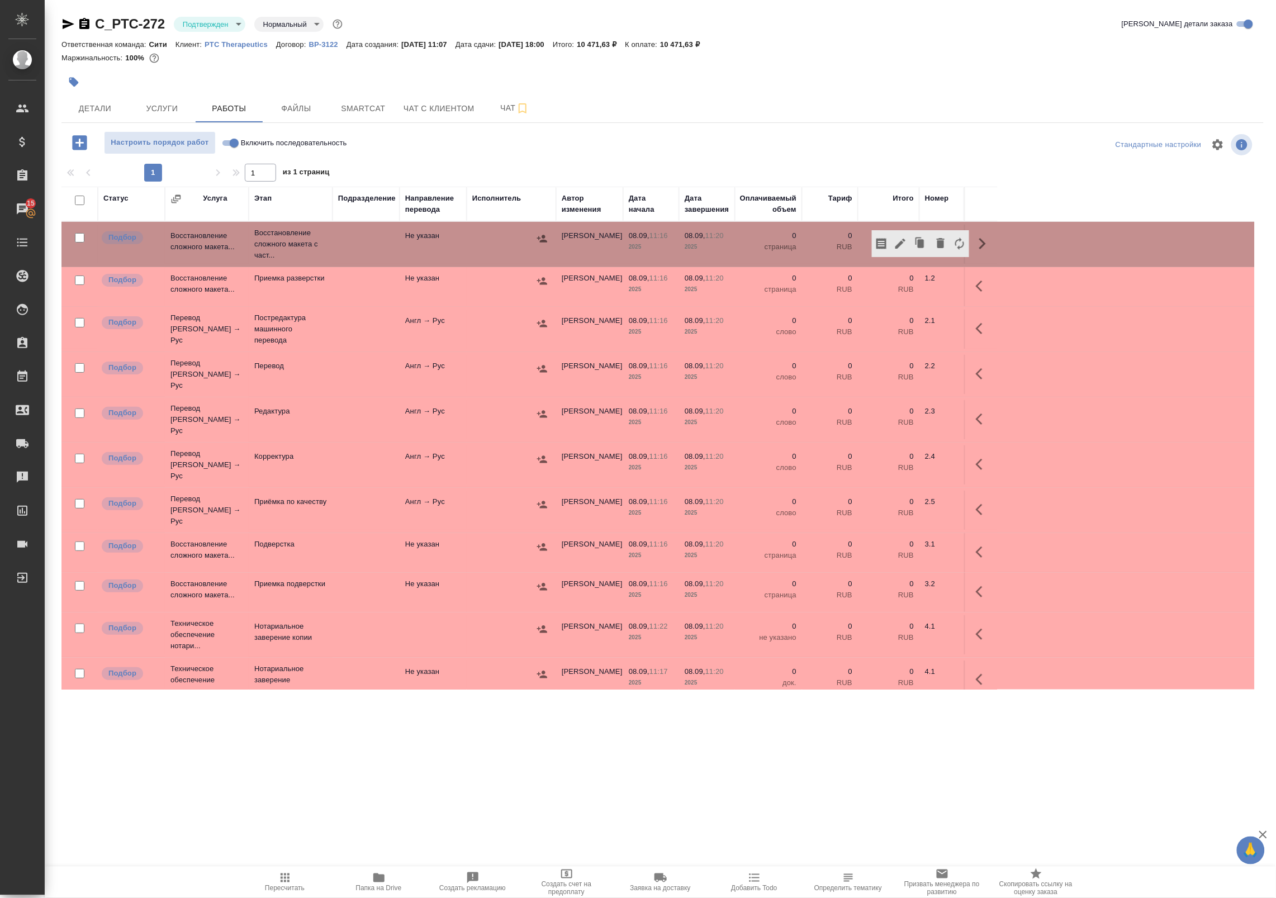
click at [901, 244] on icon "button" at bounding box center [901, 244] width 10 height 10
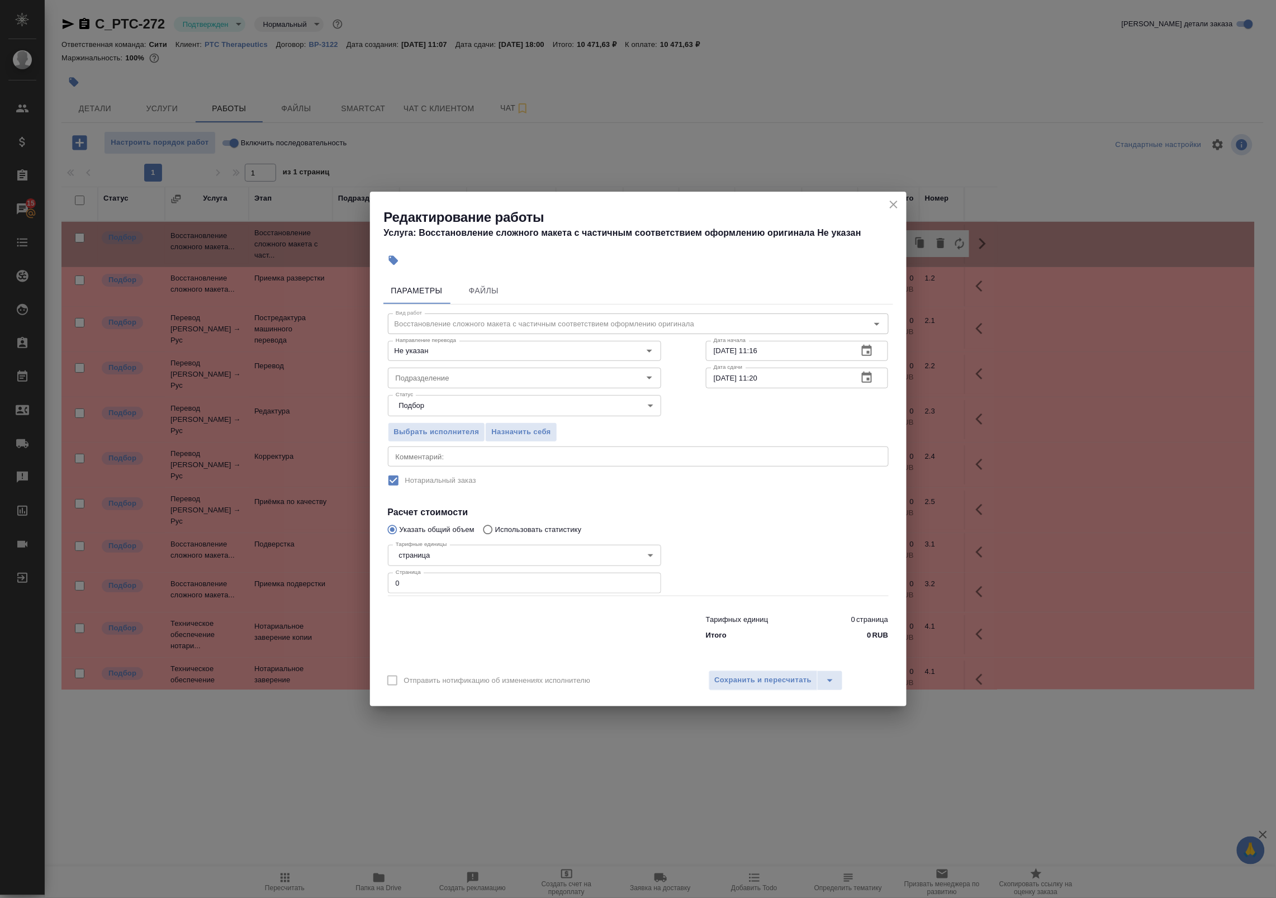
click at [232, 173] on div "Редактирование работы Услуга: Восстановление сложного макета с частичным соотве…" at bounding box center [638, 449] width 1276 height 898
click at [893, 205] on icon "close" at bounding box center [894, 205] width 8 height 8
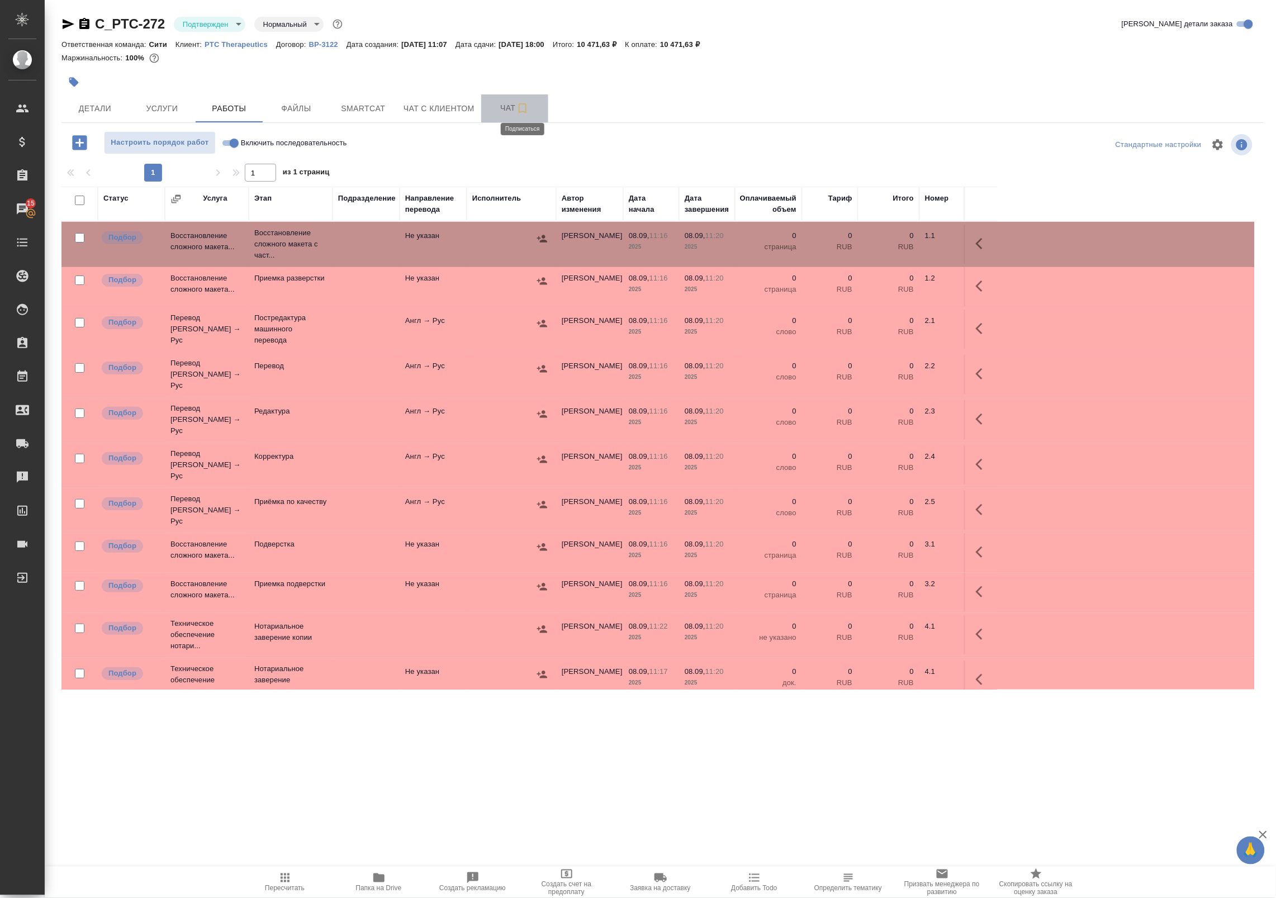
click at [517, 105] on icon "button" at bounding box center [522, 108] width 13 height 13
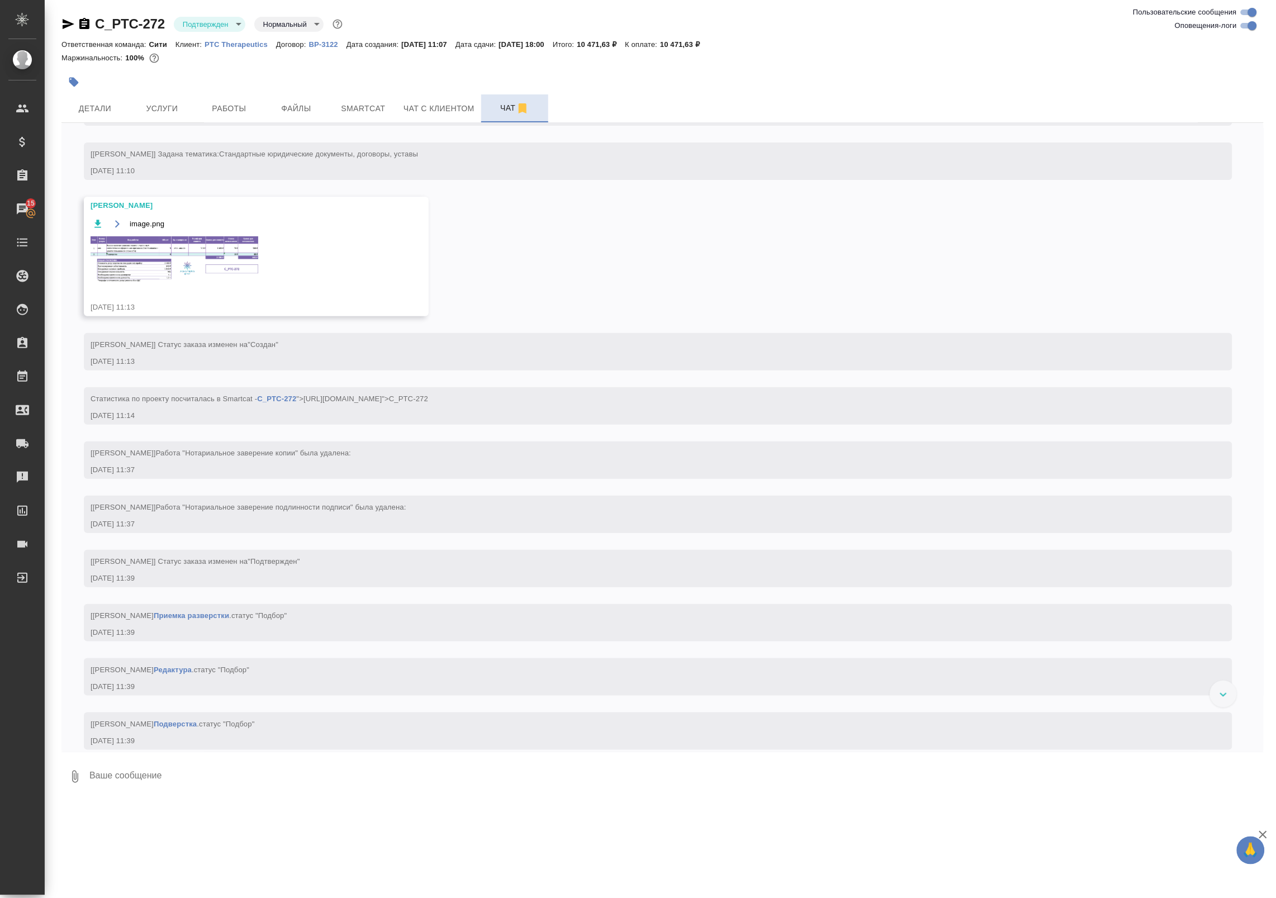
scroll to position [137, 0]
click at [143, 253] on img at bounding box center [175, 260] width 168 height 46
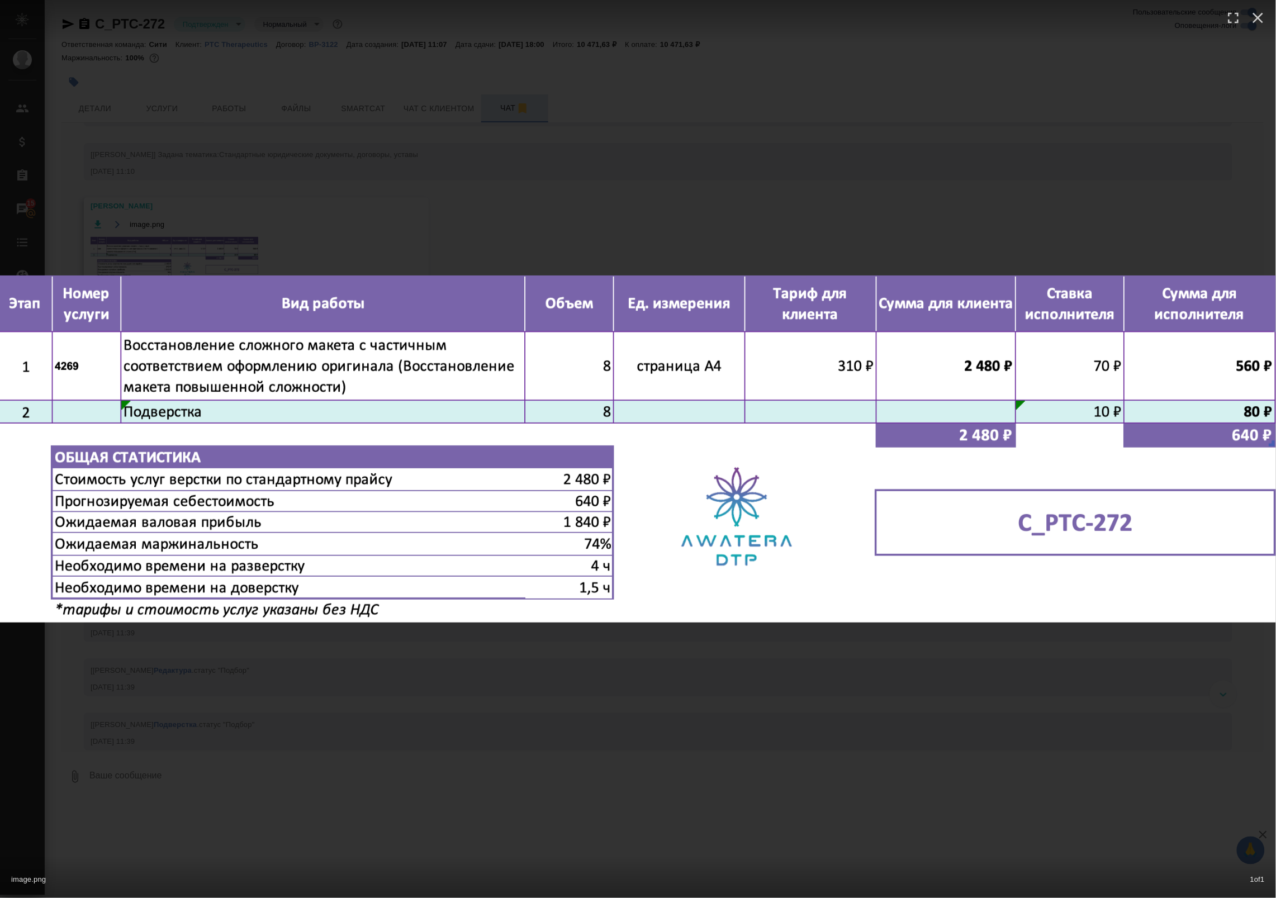
click at [351, 219] on div "image.png 1 of 1" at bounding box center [638, 449] width 1276 height 898
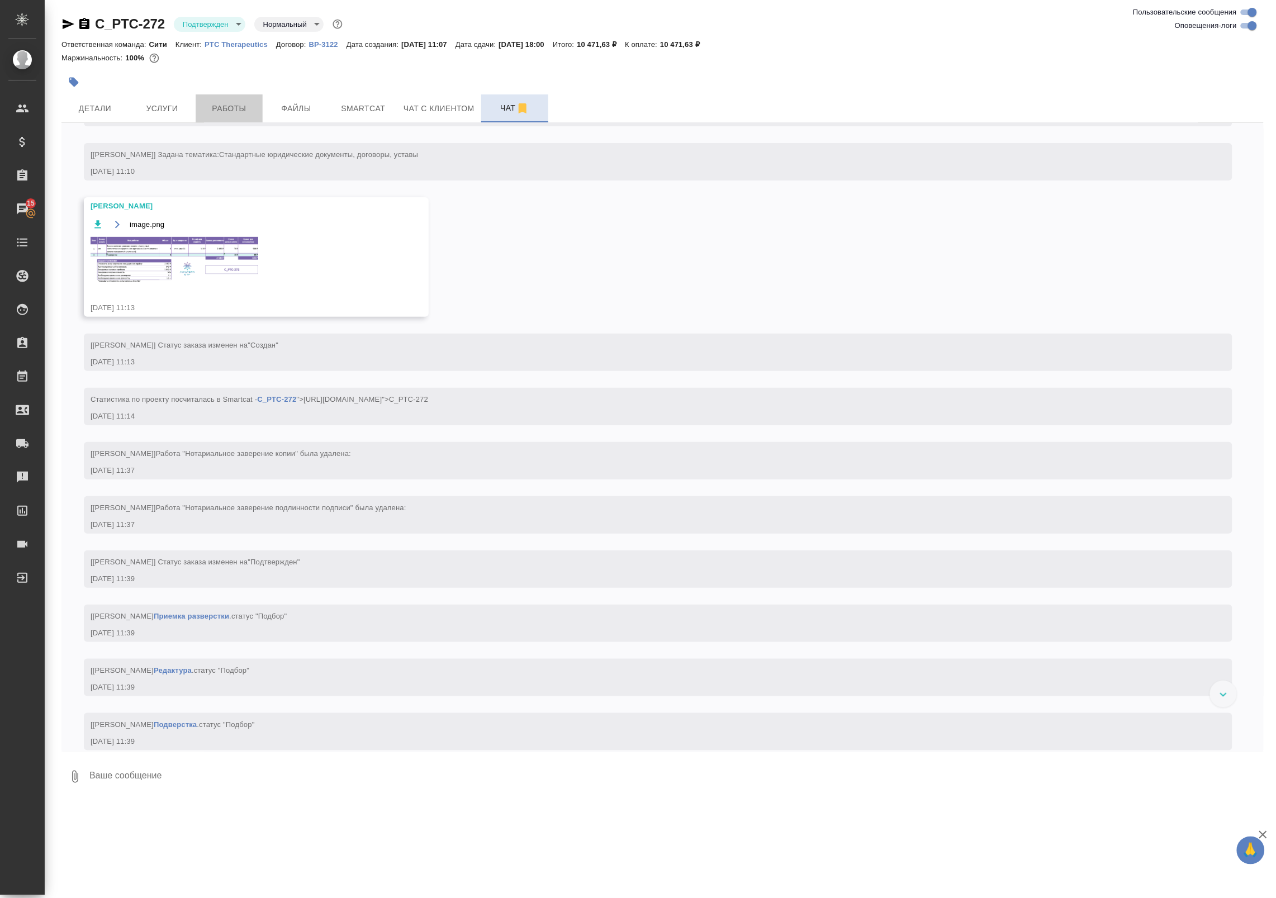
click at [218, 99] on button "Работы" at bounding box center [229, 108] width 67 height 28
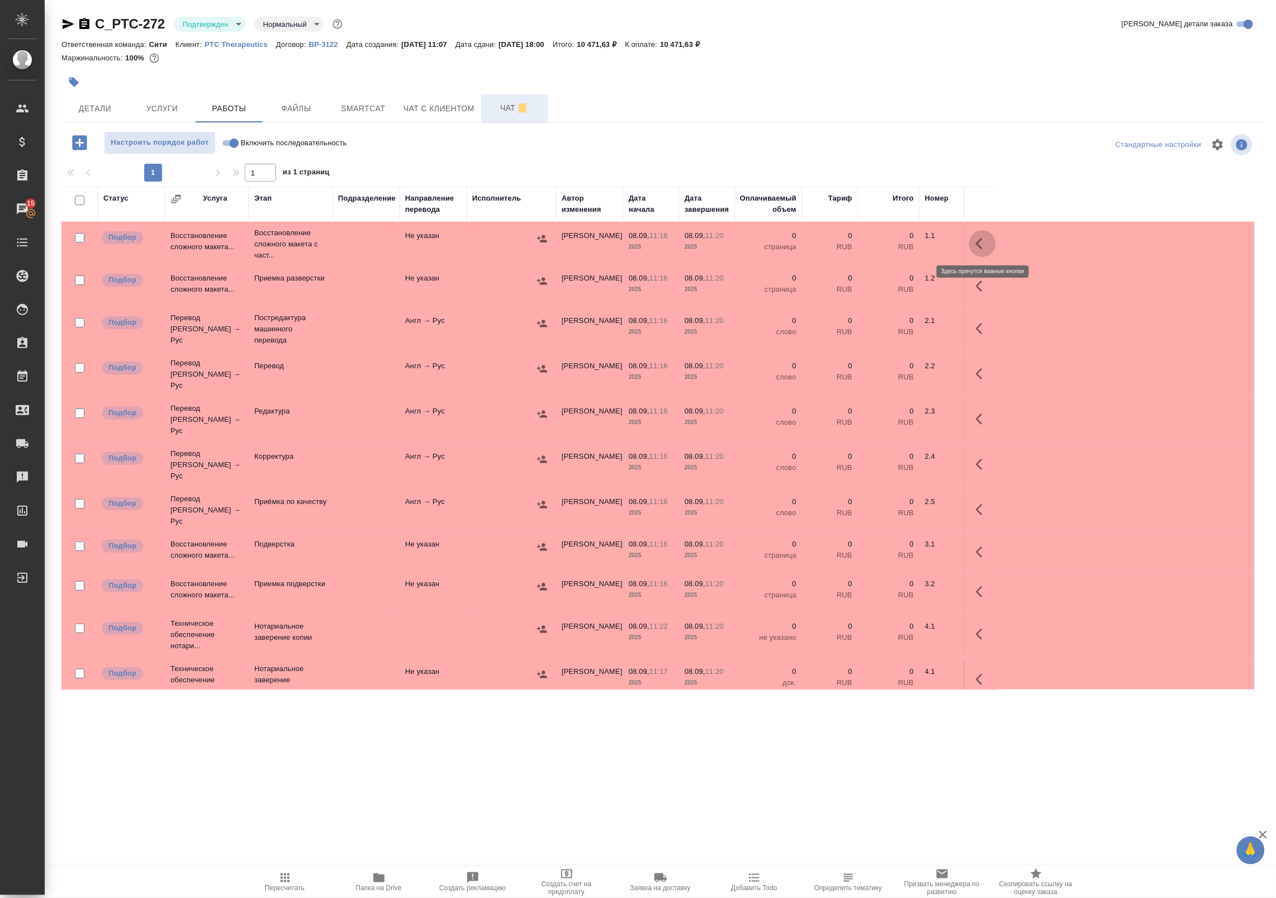
click at [984, 236] on button "button" at bounding box center [982, 243] width 27 height 27
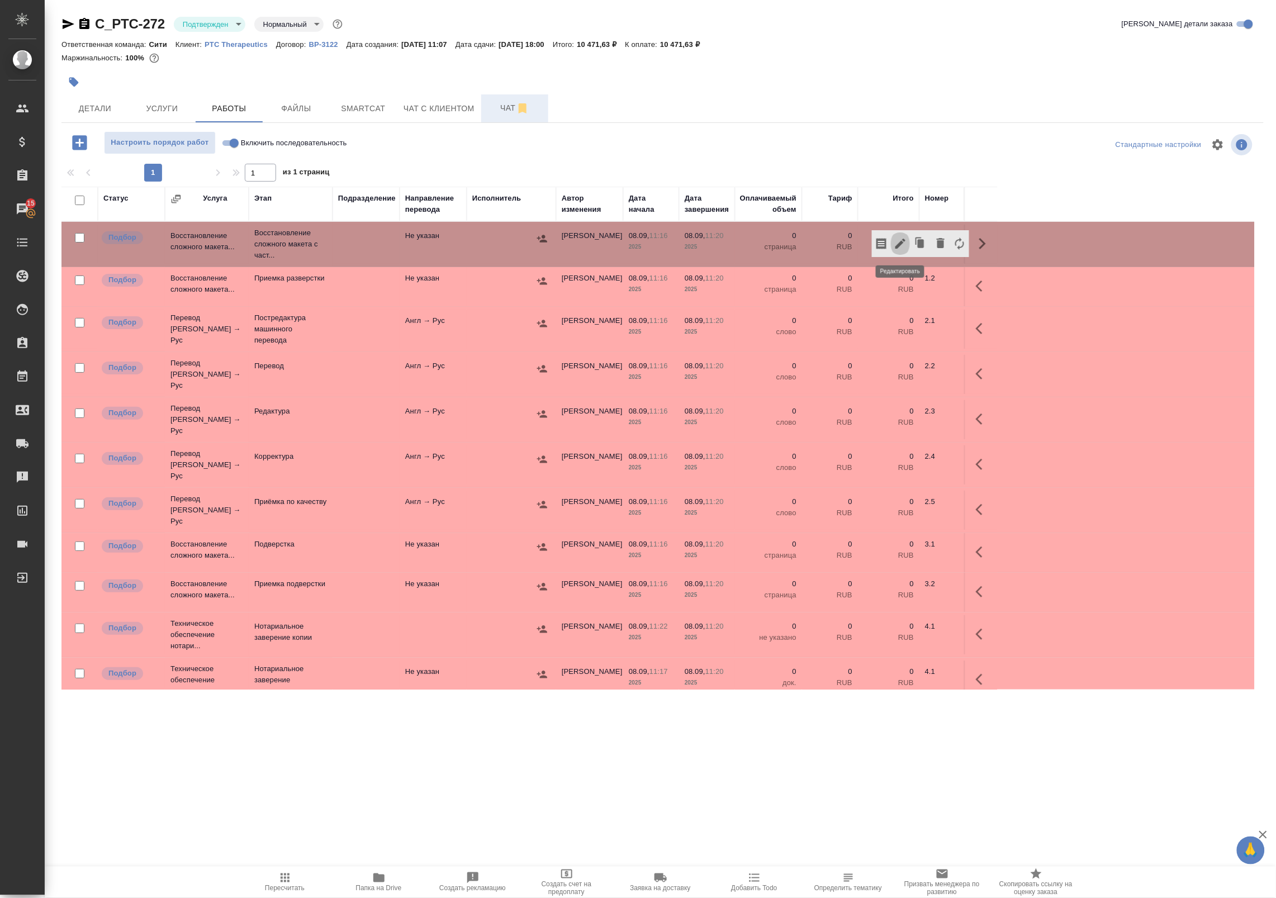
click at [900, 243] on icon "button" at bounding box center [901, 244] width 10 height 10
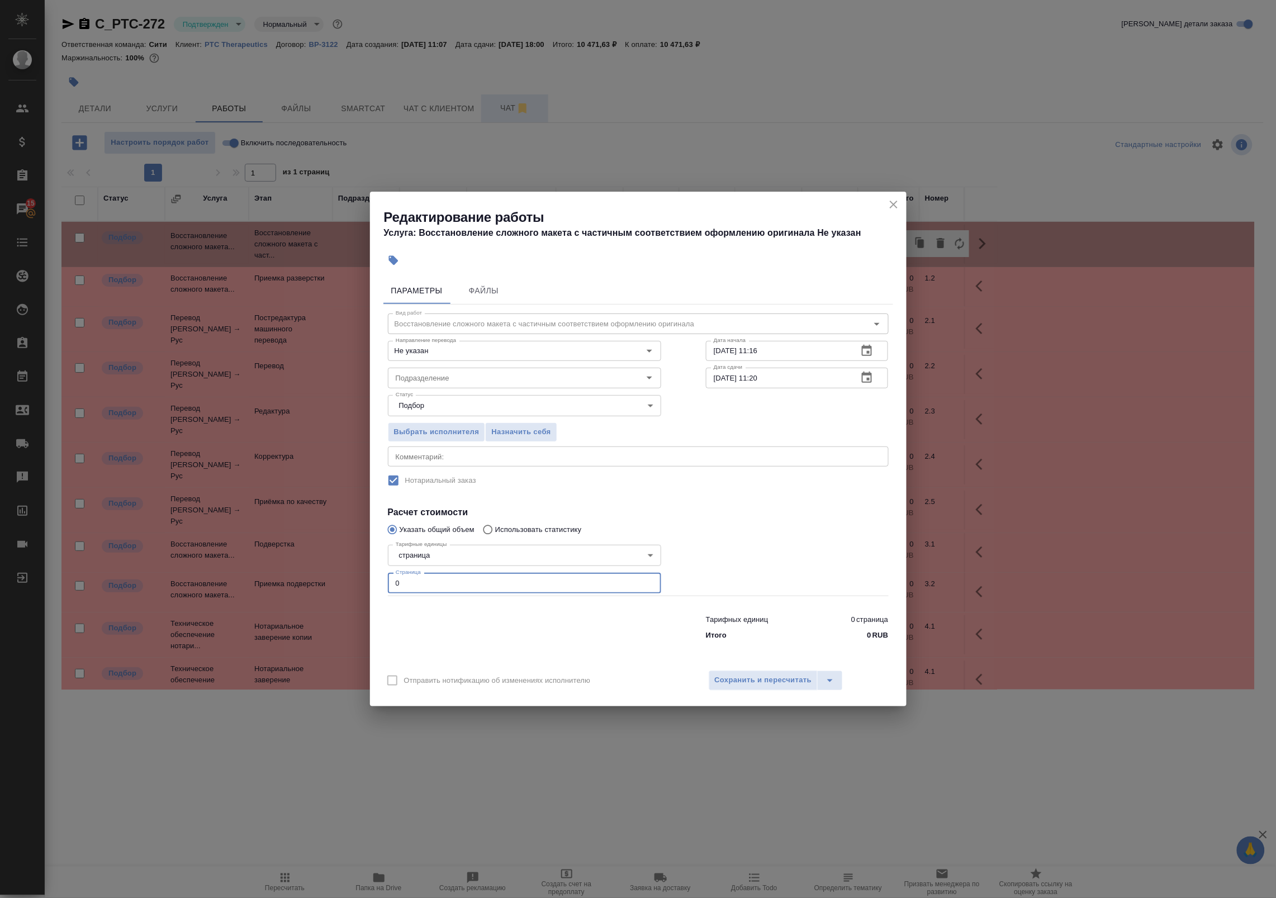
click at [465, 593] on input "0" at bounding box center [524, 583] width 273 height 20
type input "8"
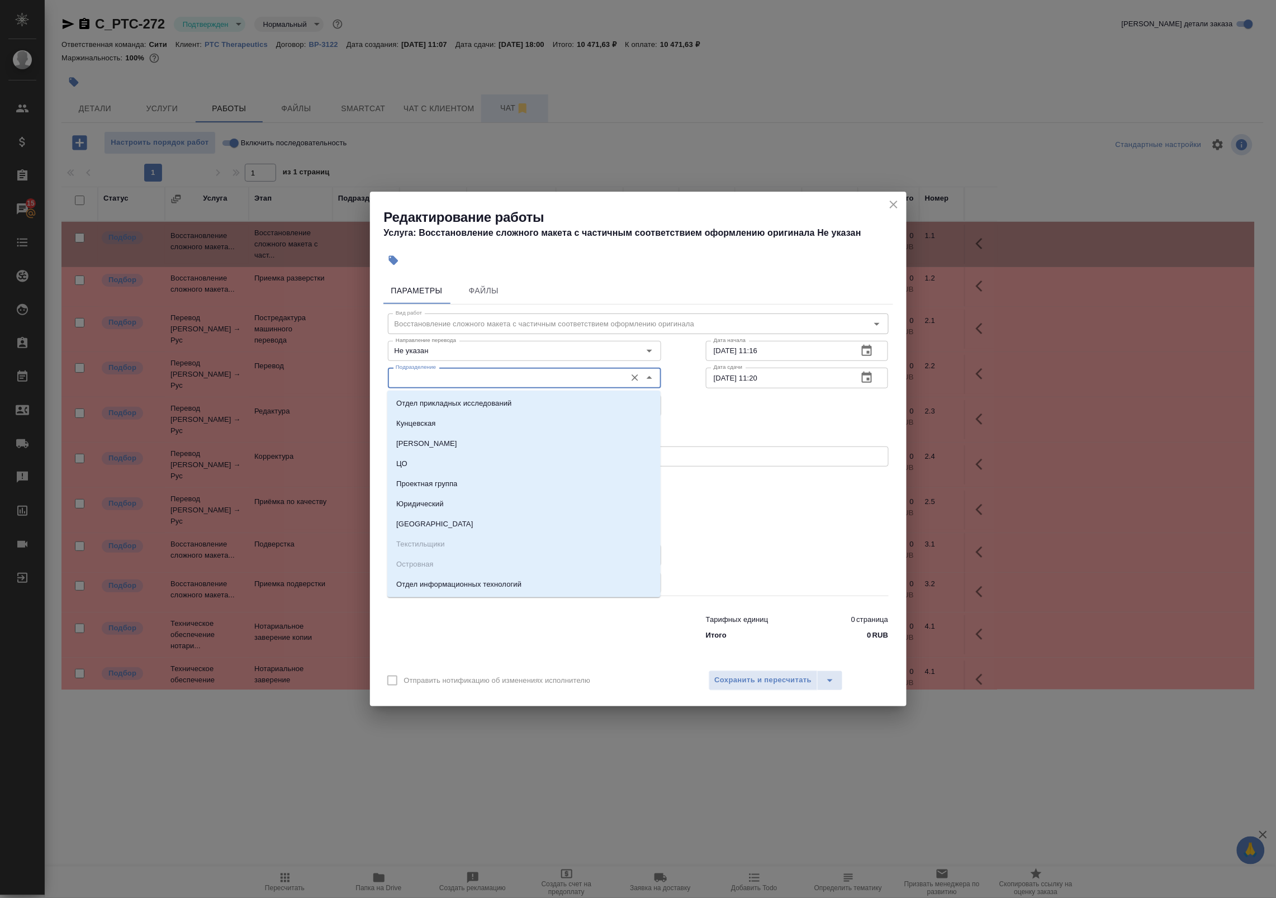
click at [432, 383] on input "Подразделение" at bounding box center [505, 377] width 229 height 13
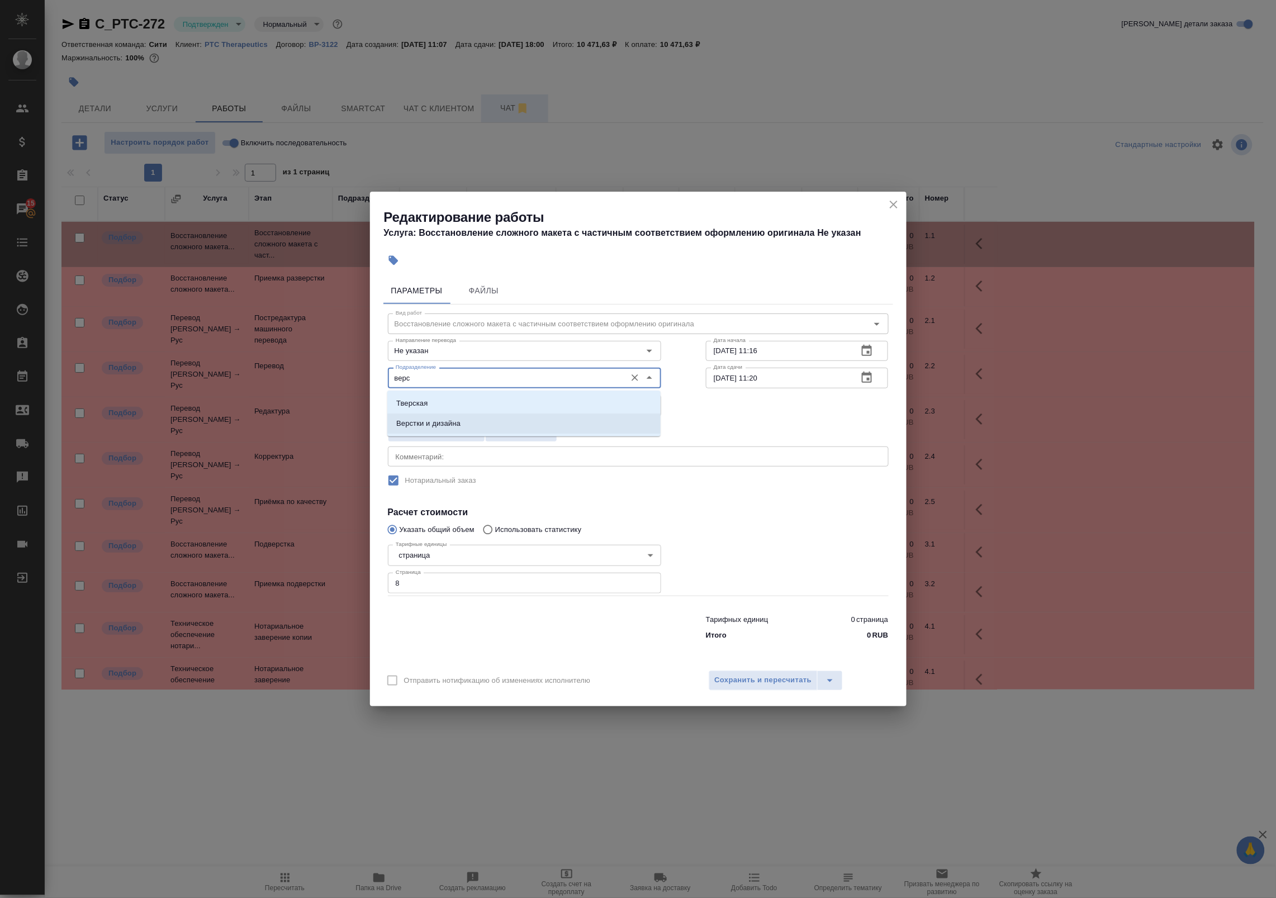
click at [432, 422] on p "Верстки и дизайна" at bounding box center [428, 423] width 64 height 11
type input "Верстки и дизайна"
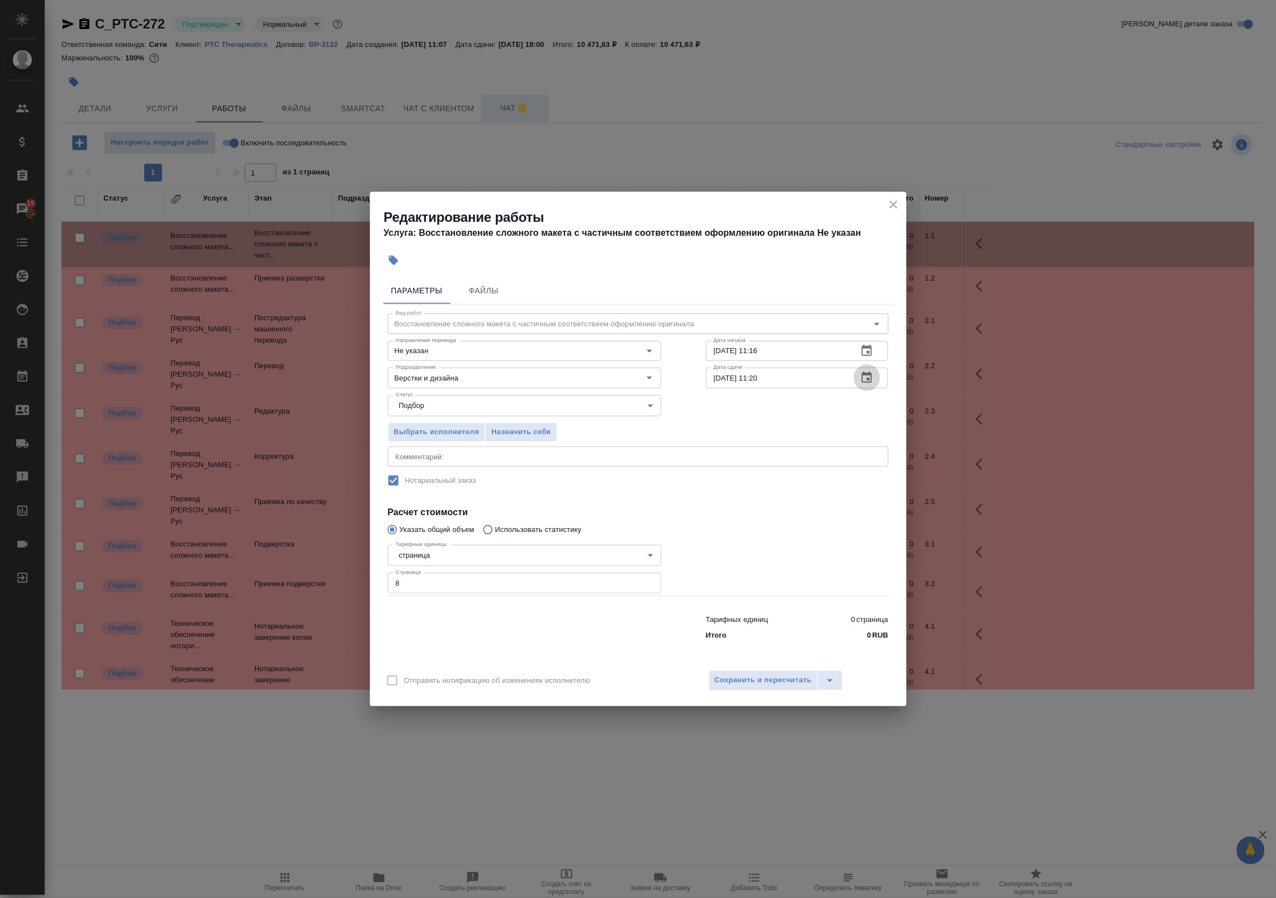
click at [879, 381] on button "button" at bounding box center [867, 377] width 27 height 27
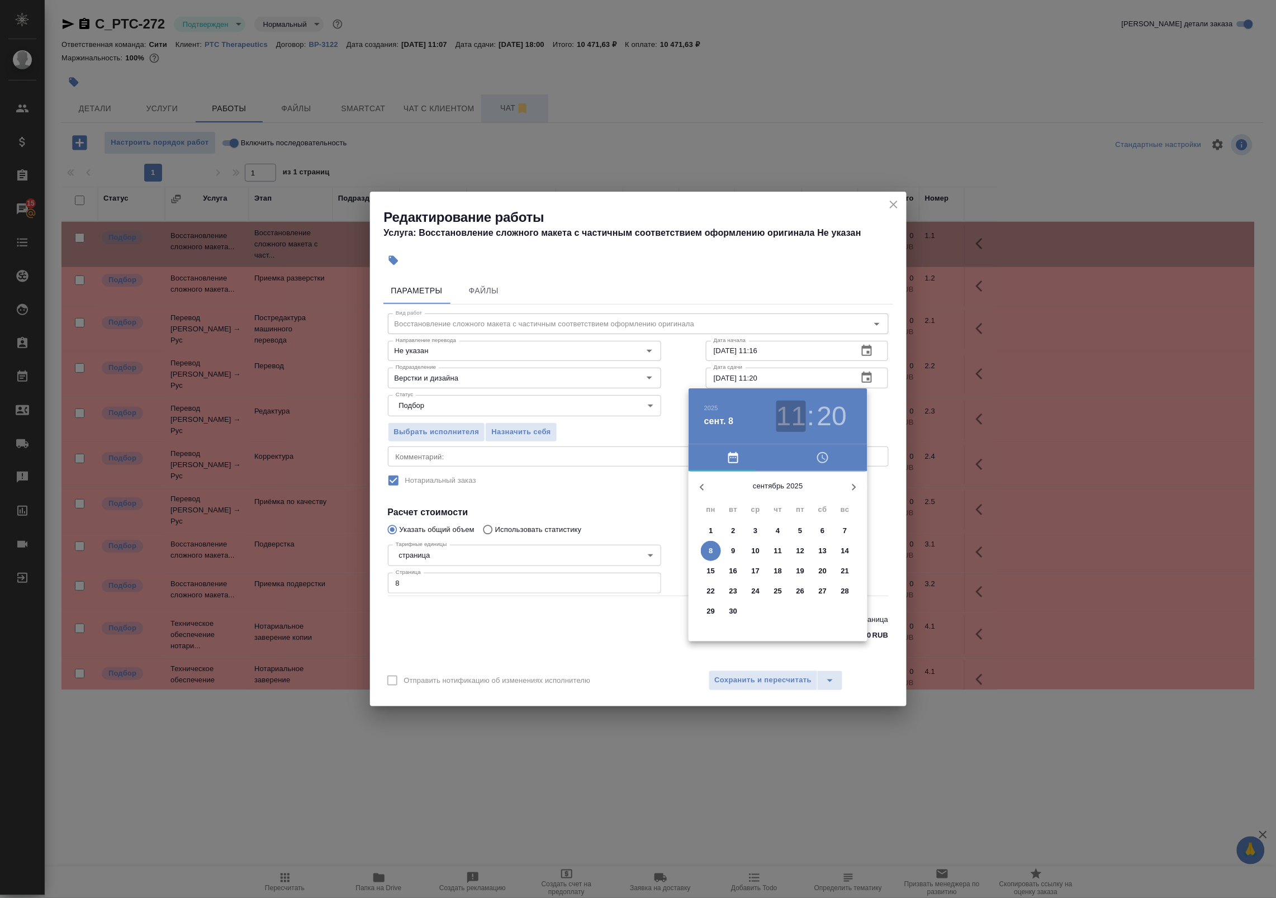
click at [795, 423] on h3 "11" at bounding box center [791, 416] width 30 height 31
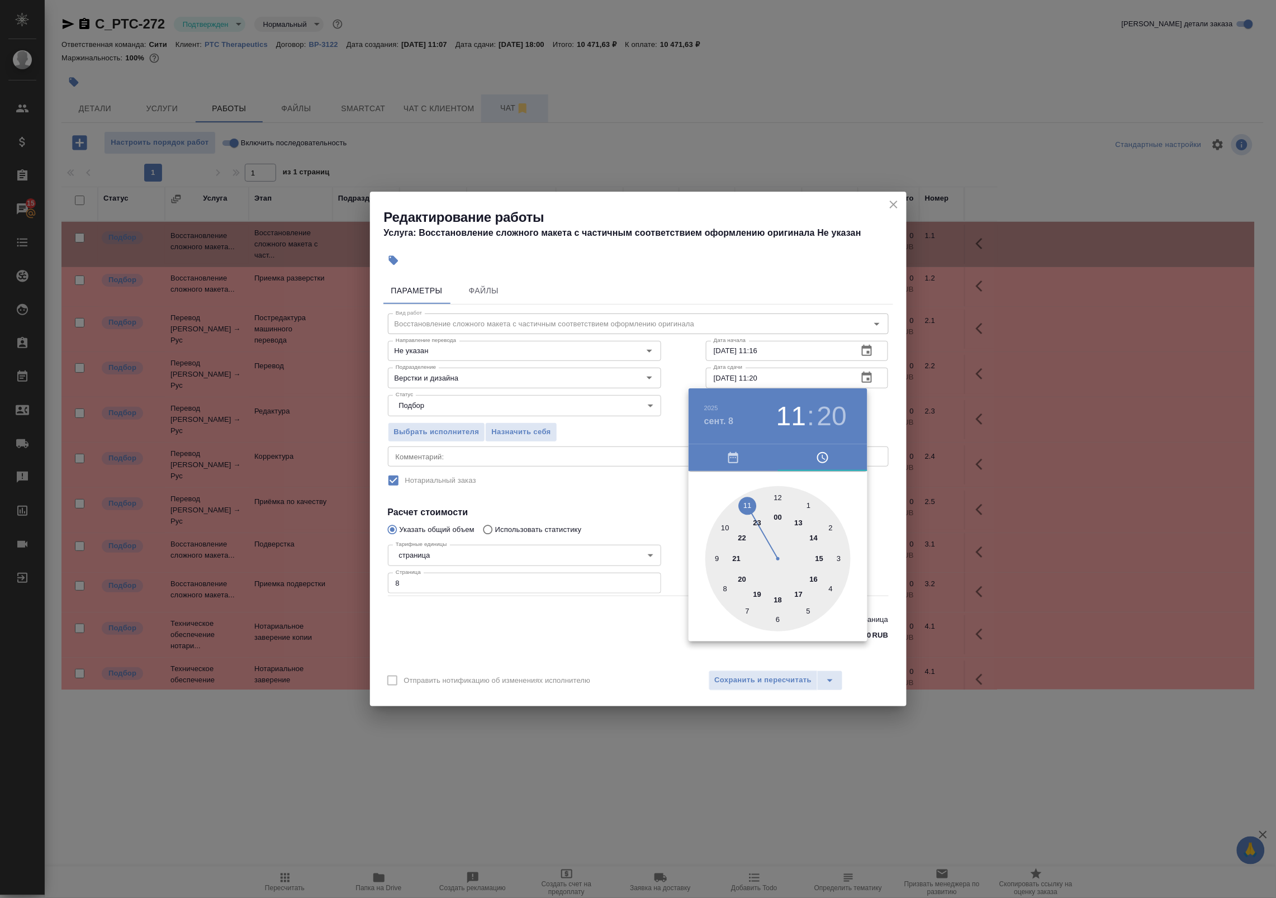
click at [780, 498] on div at bounding box center [777, 558] width 145 height 145
click at [792, 415] on h3 "12" at bounding box center [791, 416] width 30 height 31
click at [812, 580] on div at bounding box center [777, 558] width 145 height 145
click at [779, 498] on div at bounding box center [777, 558] width 145 height 145
type input "08.09.2025 16:00"
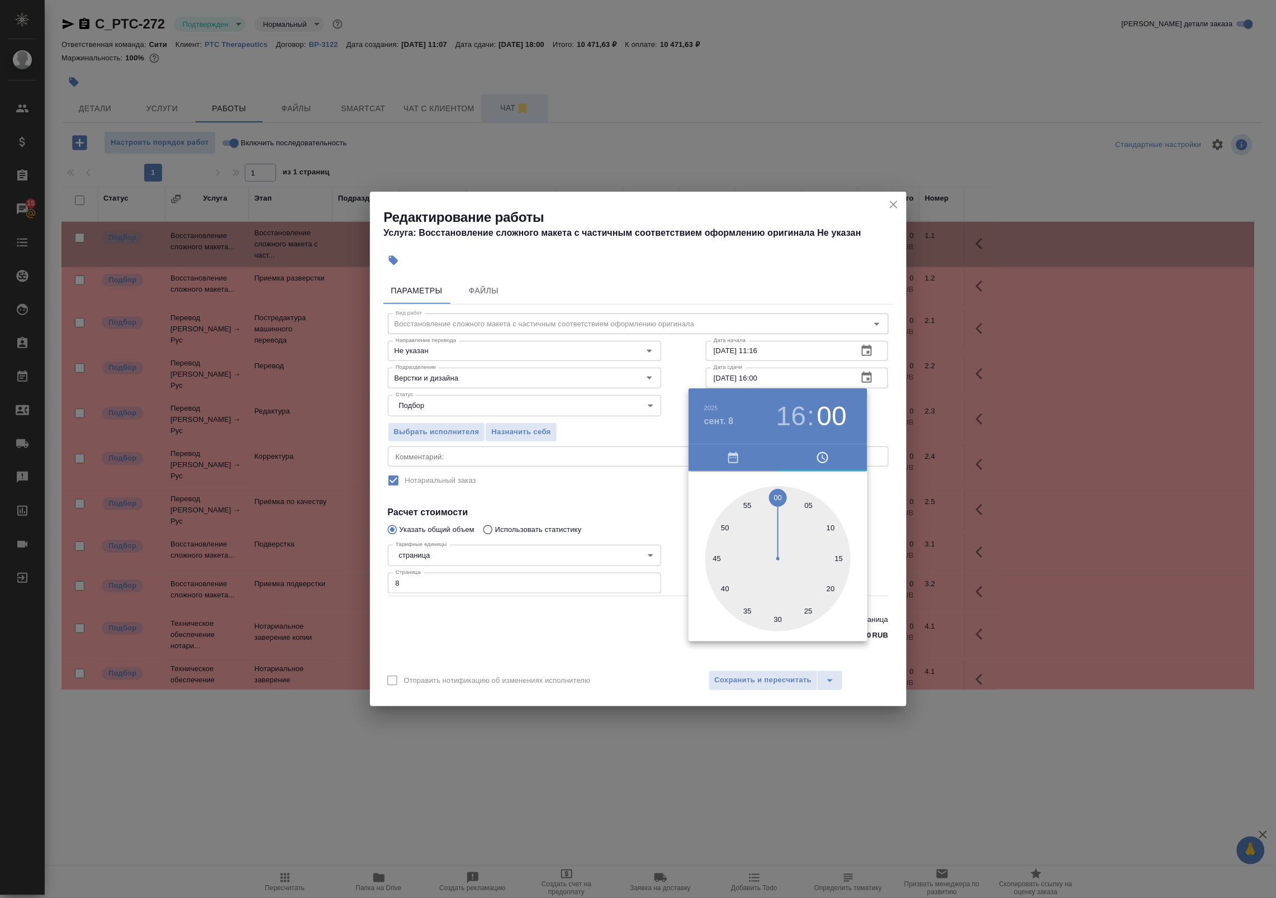
click at [884, 435] on div at bounding box center [638, 449] width 1276 height 898
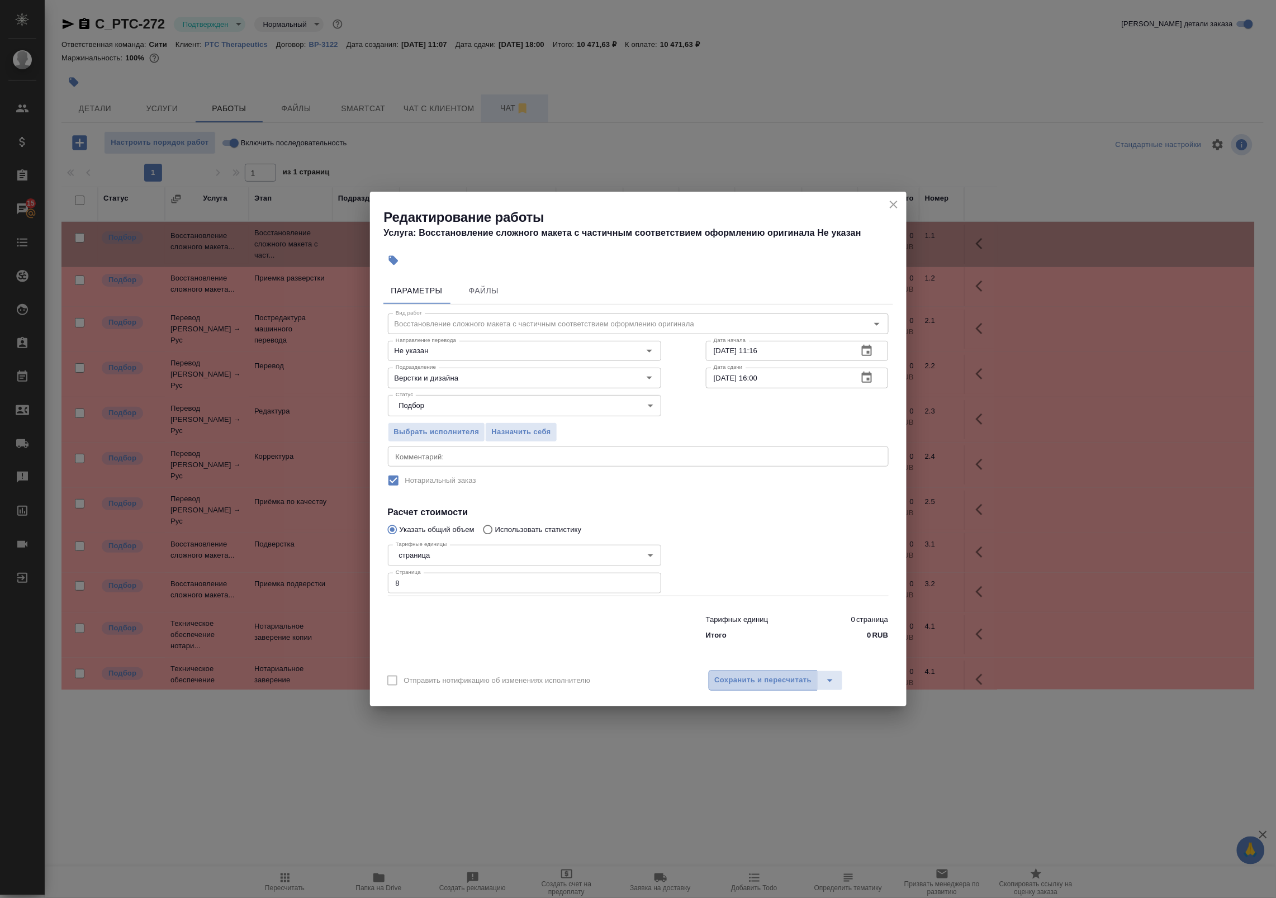
click at [764, 684] on span "Сохранить и пересчитать" at bounding box center [763, 680] width 97 height 13
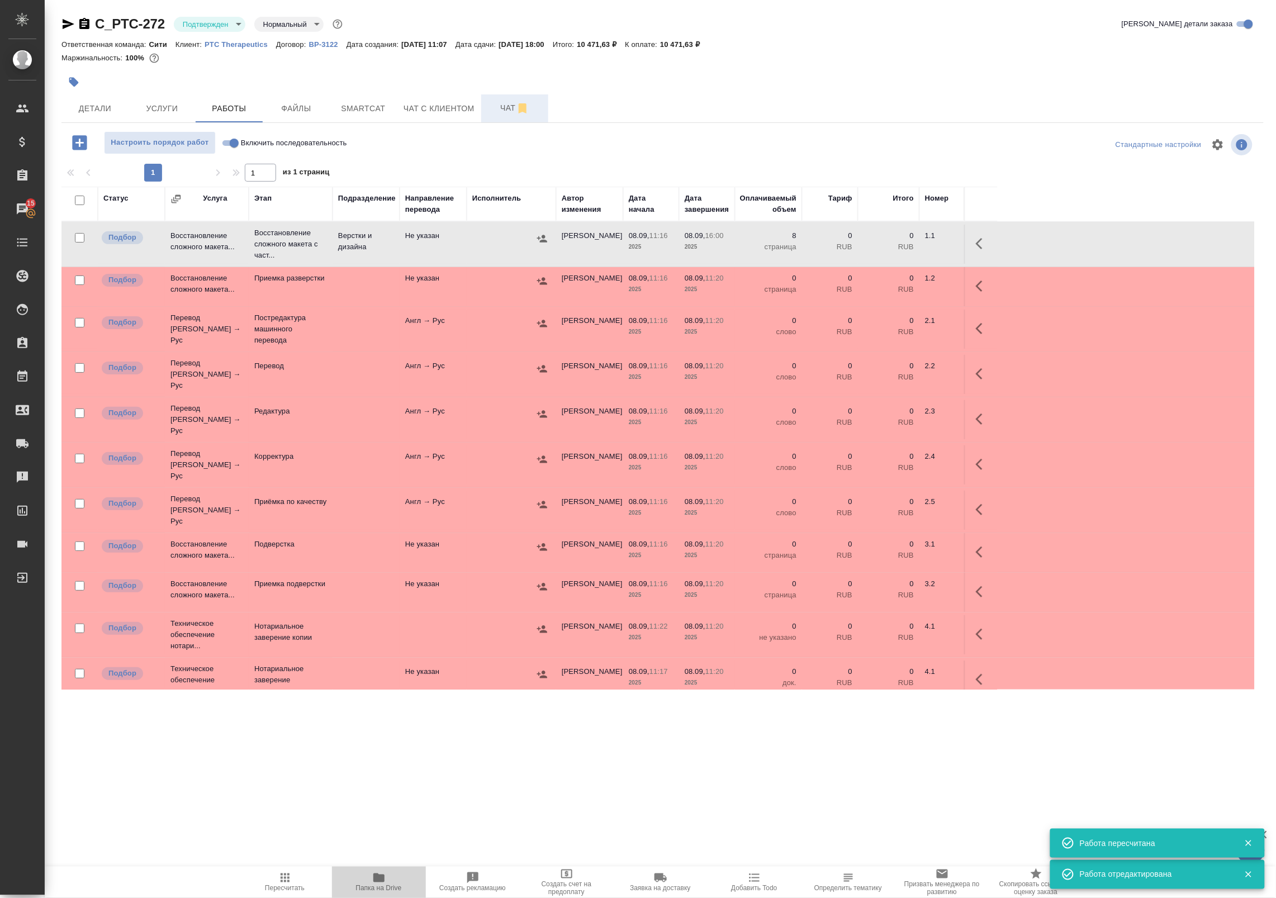
click at [375, 889] on span "Папка на Drive" at bounding box center [379, 889] width 46 height 8
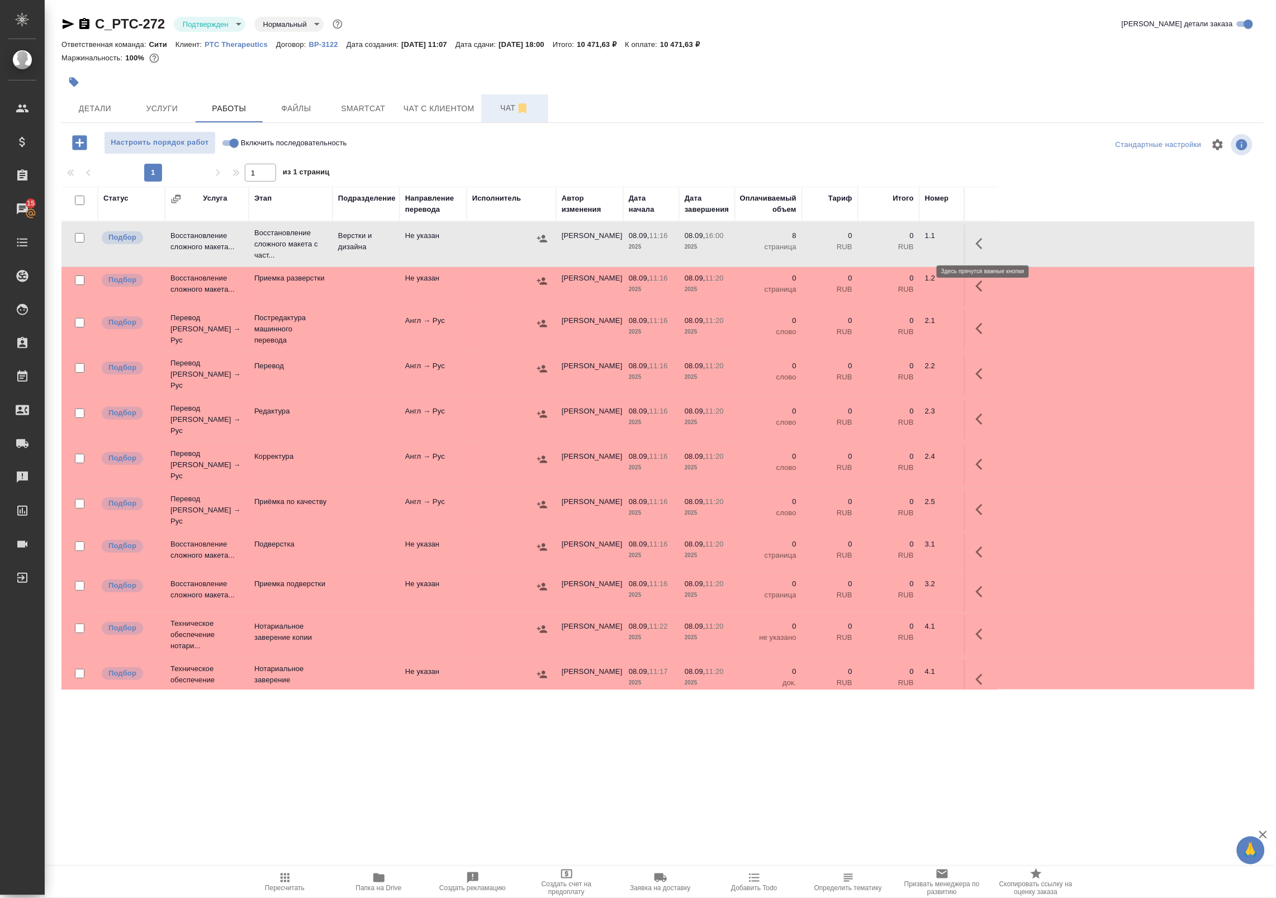
click at [979, 249] on icon "button" at bounding box center [982, 243] width 13 height 13
click at [897, 243] on icon "button" at bounding box center [900, 243] width 13 height 13
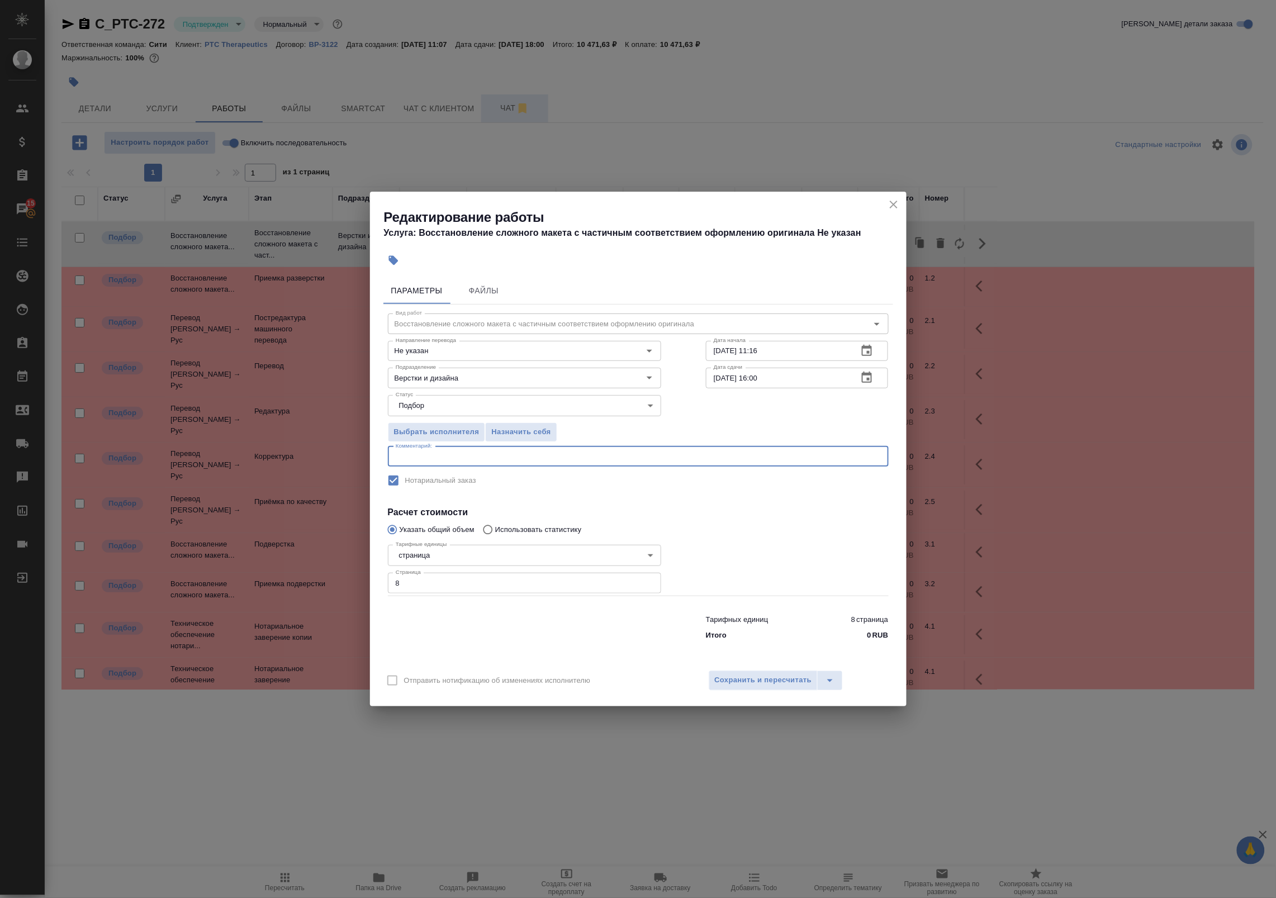
click at [573, 460] on textarea at bounding box center [638, 456] width 485 height 8
type textarea "под нот"
click at [735, 685] on span "Сохранить и пересчитать" at bounding box center [763, 680] width 97 height 13
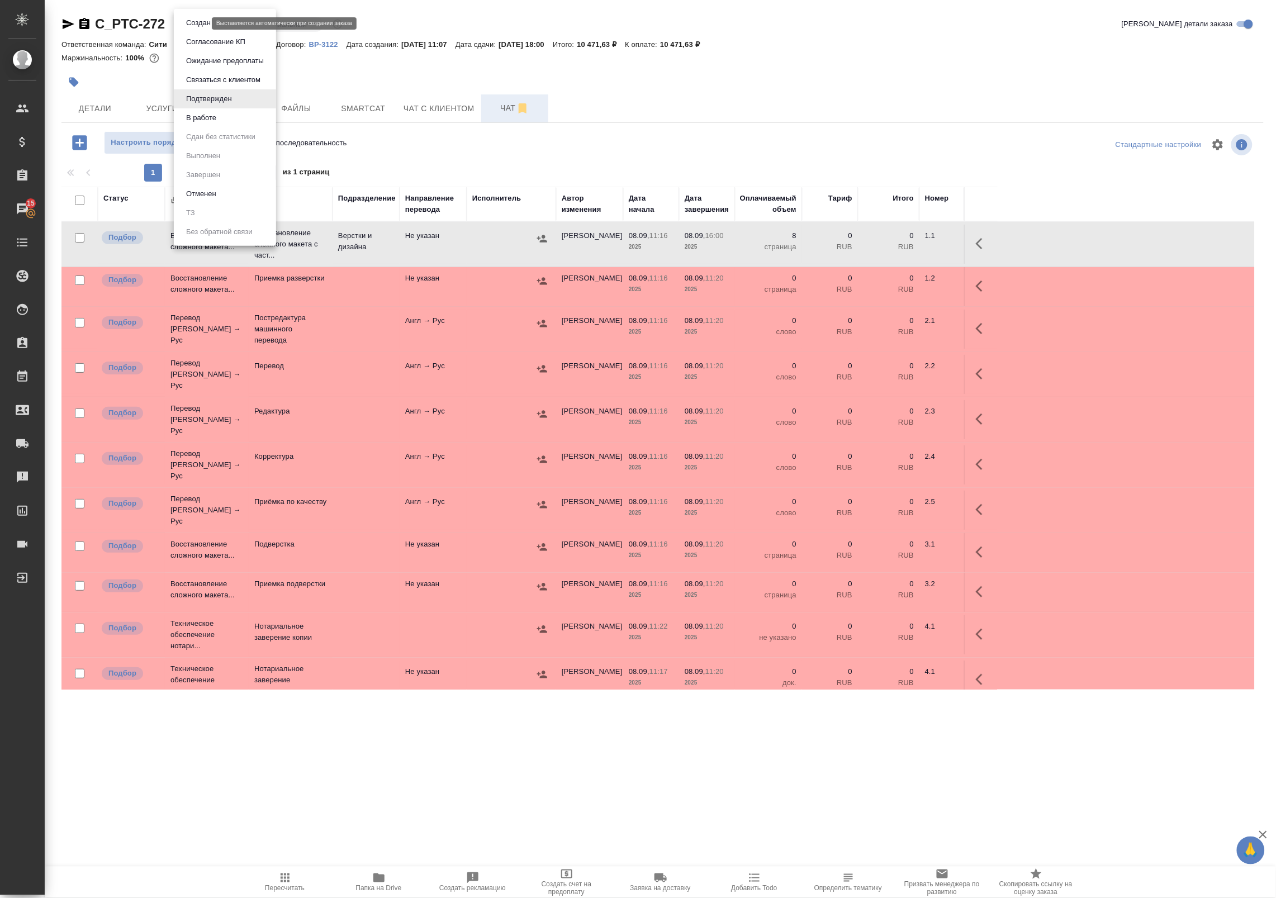
click at [200, 24] on body "🙏 .cls-1 fill:#fff; AWATERA Badanyan Artak Клиенты Спецификации Заказы 15 Чаты …" at bounding box center [638, 449] width 1276 height 898
click at [194, 119] on button "В работе" at bounding box center [201, 118] width 37 height 12
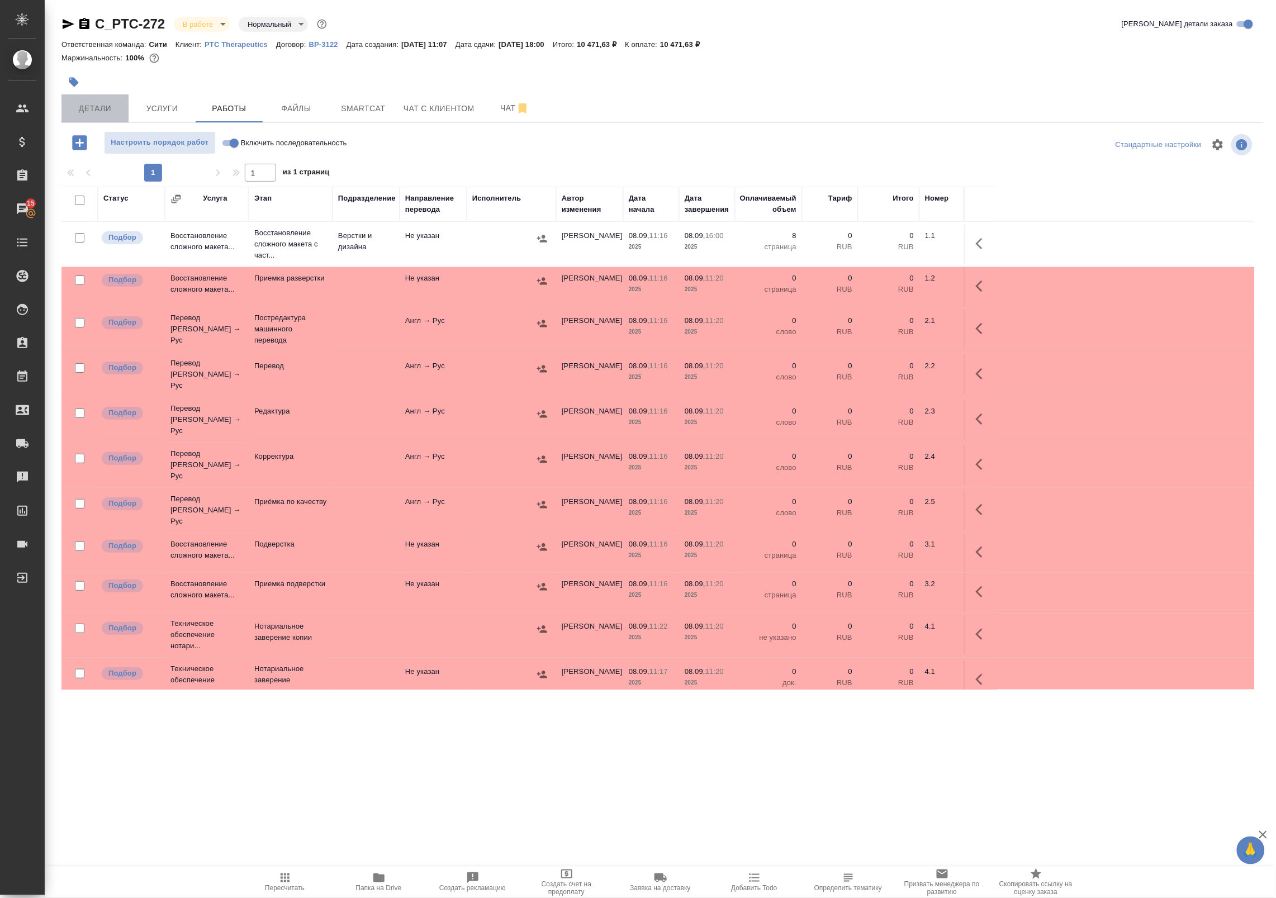
click at [96, 108] on span "Детали" at bounding box center [95, 109] width 54 height 14
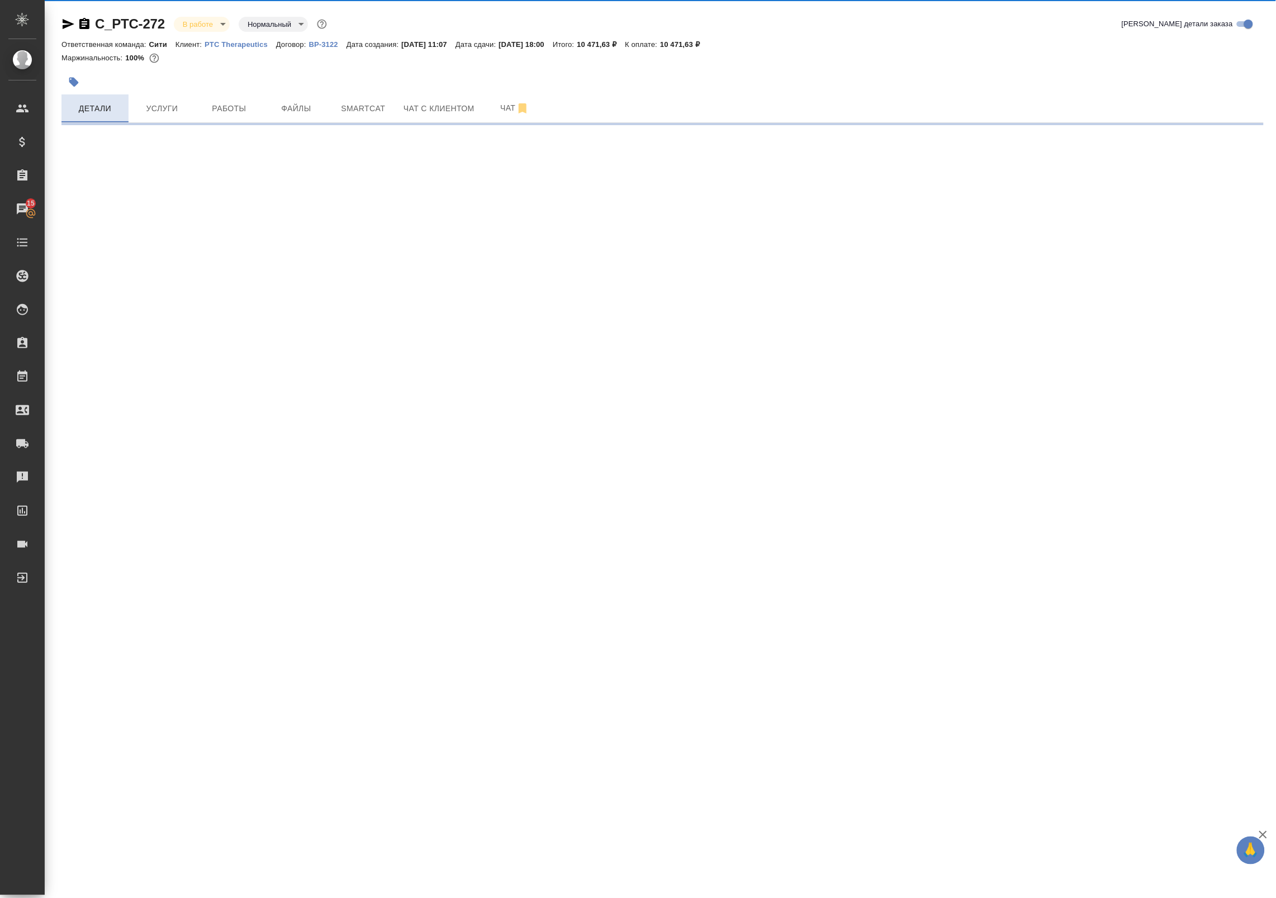
select select "RU"
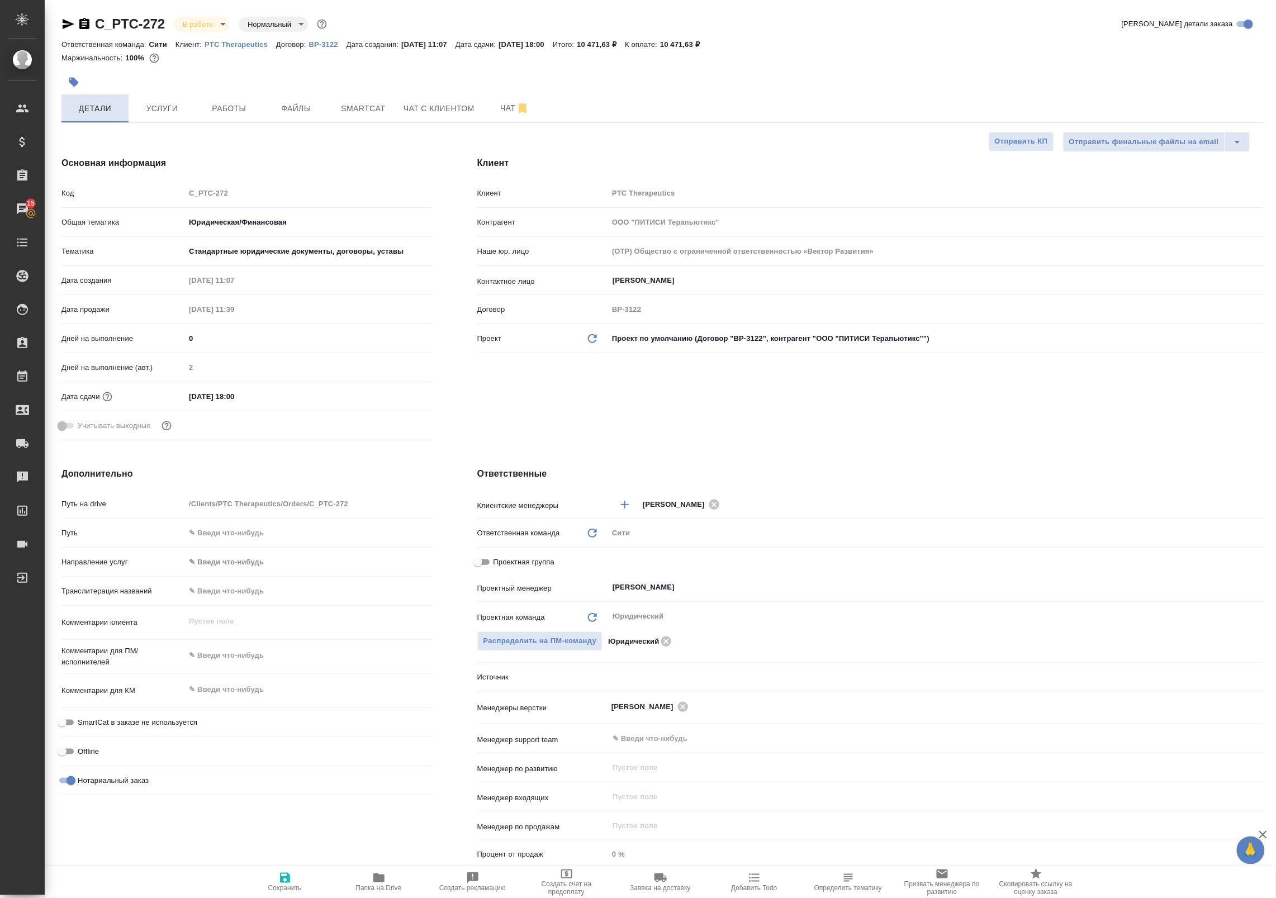
type textarea "x"
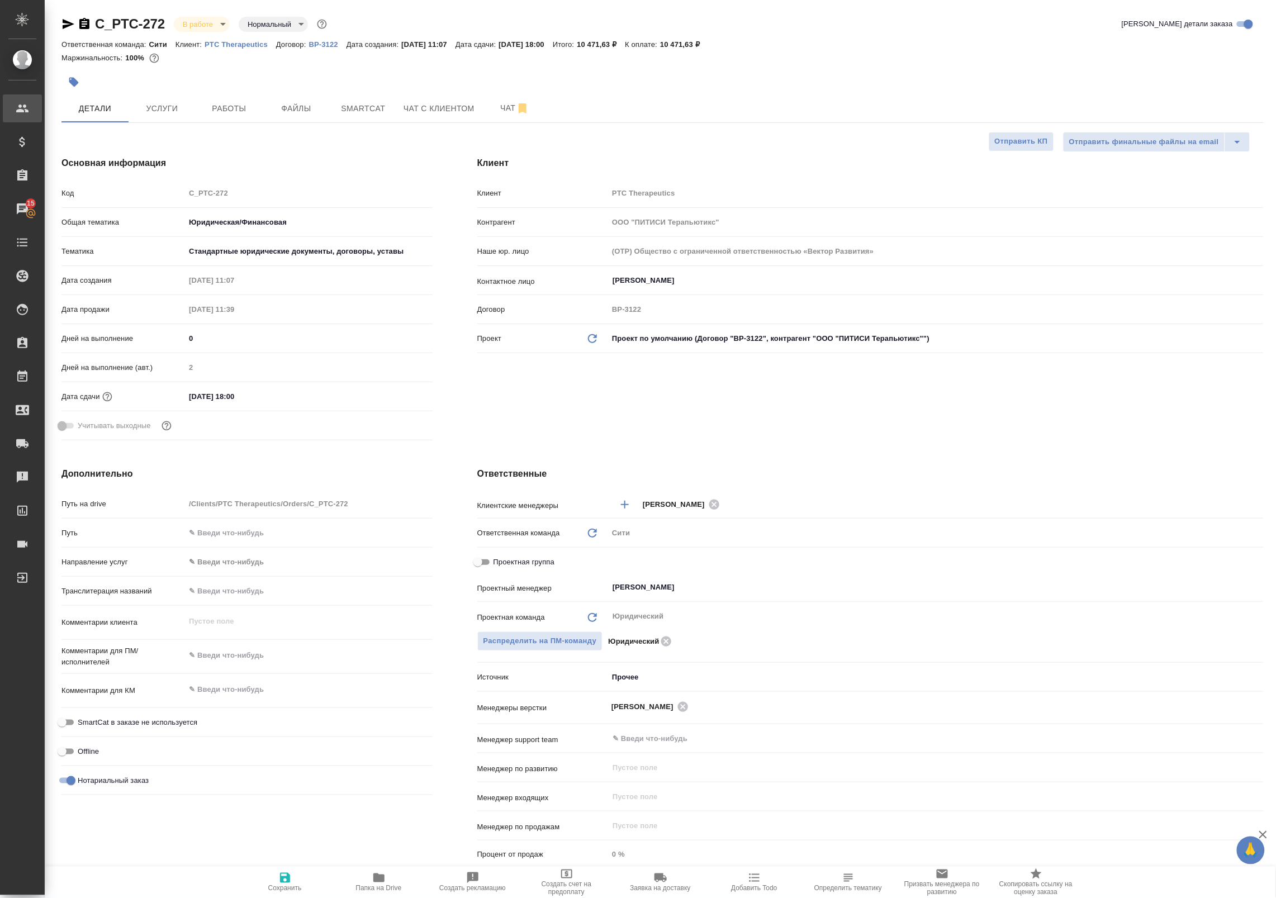
type textarea "x"
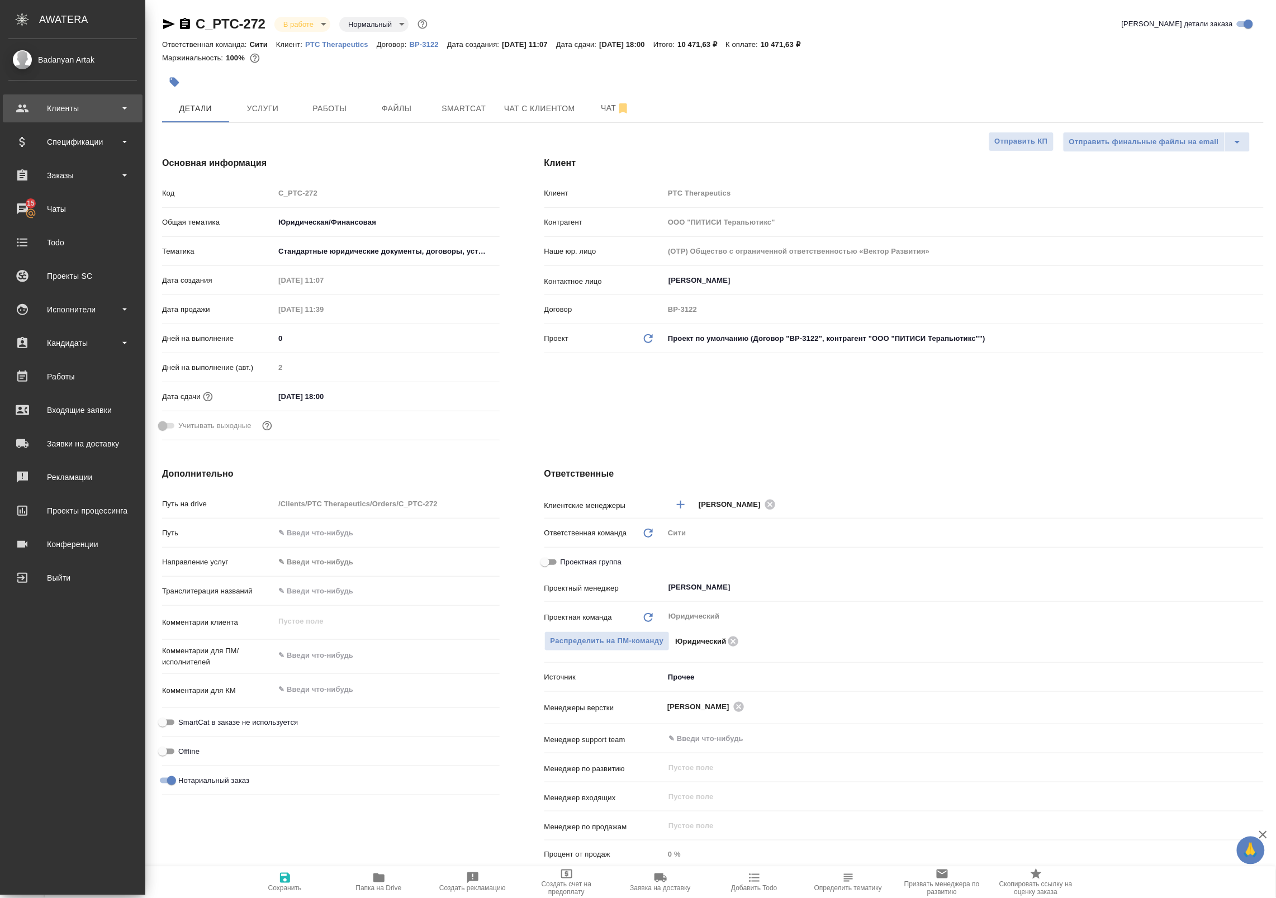
type textarea "x"
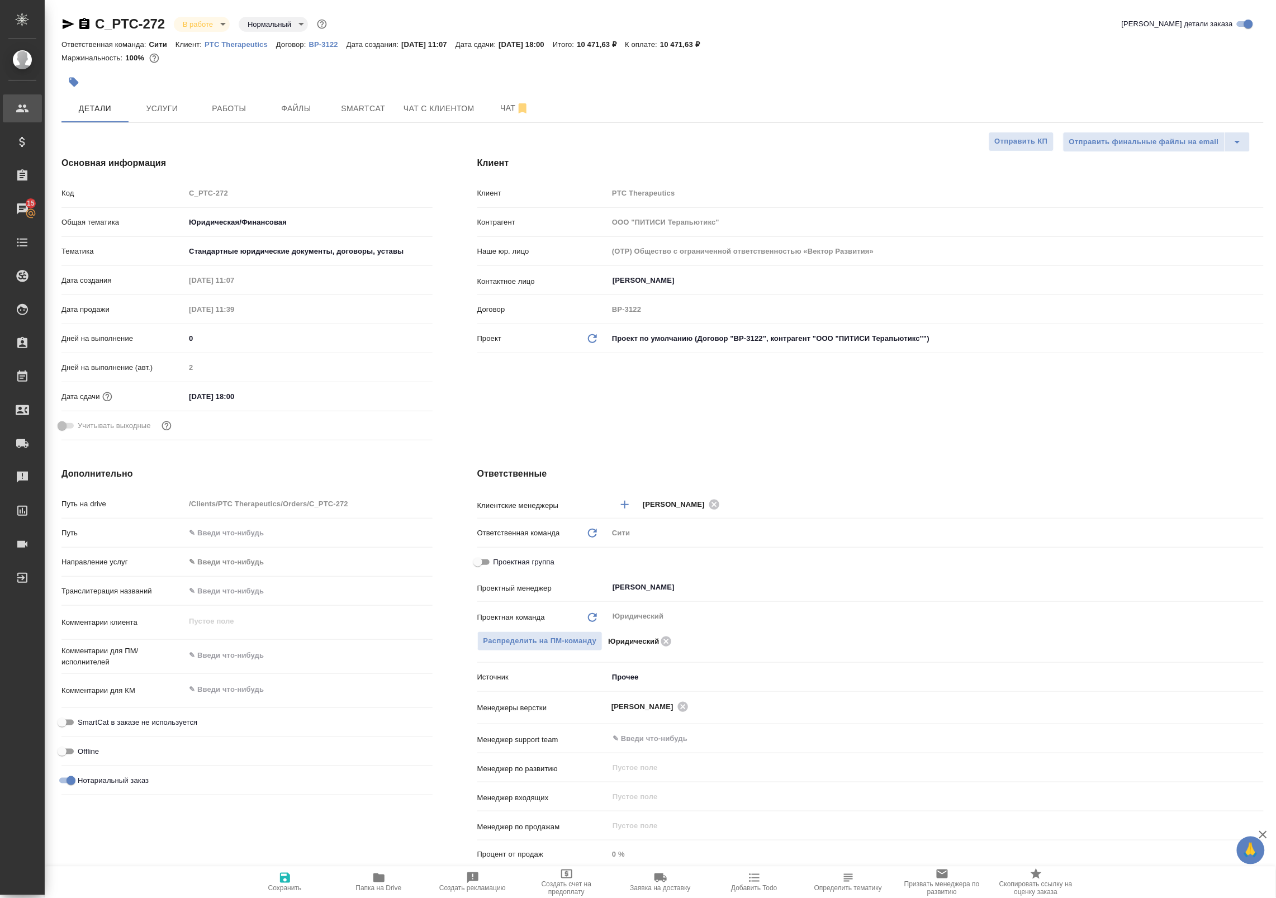
type textarea "x"
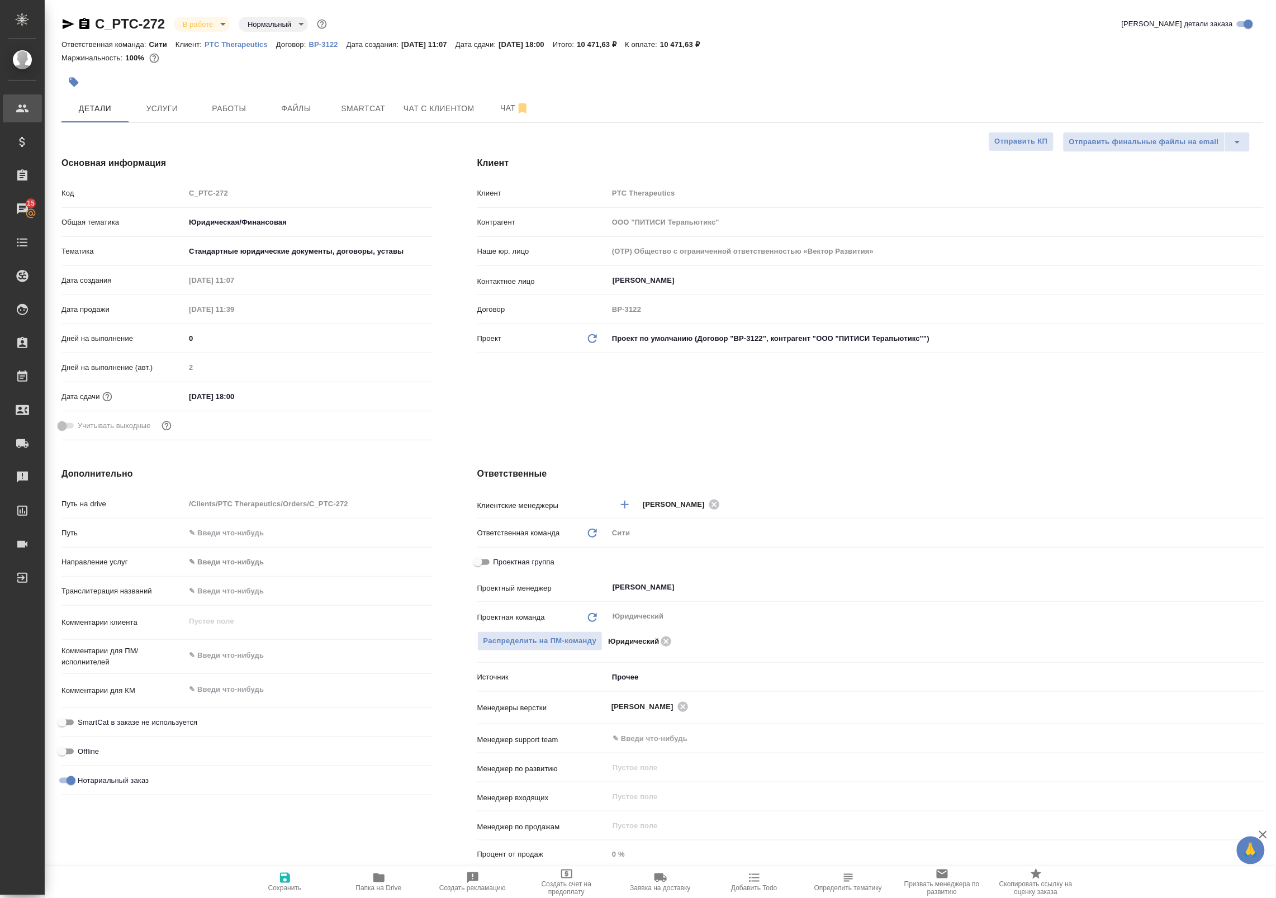
type textarea "x"
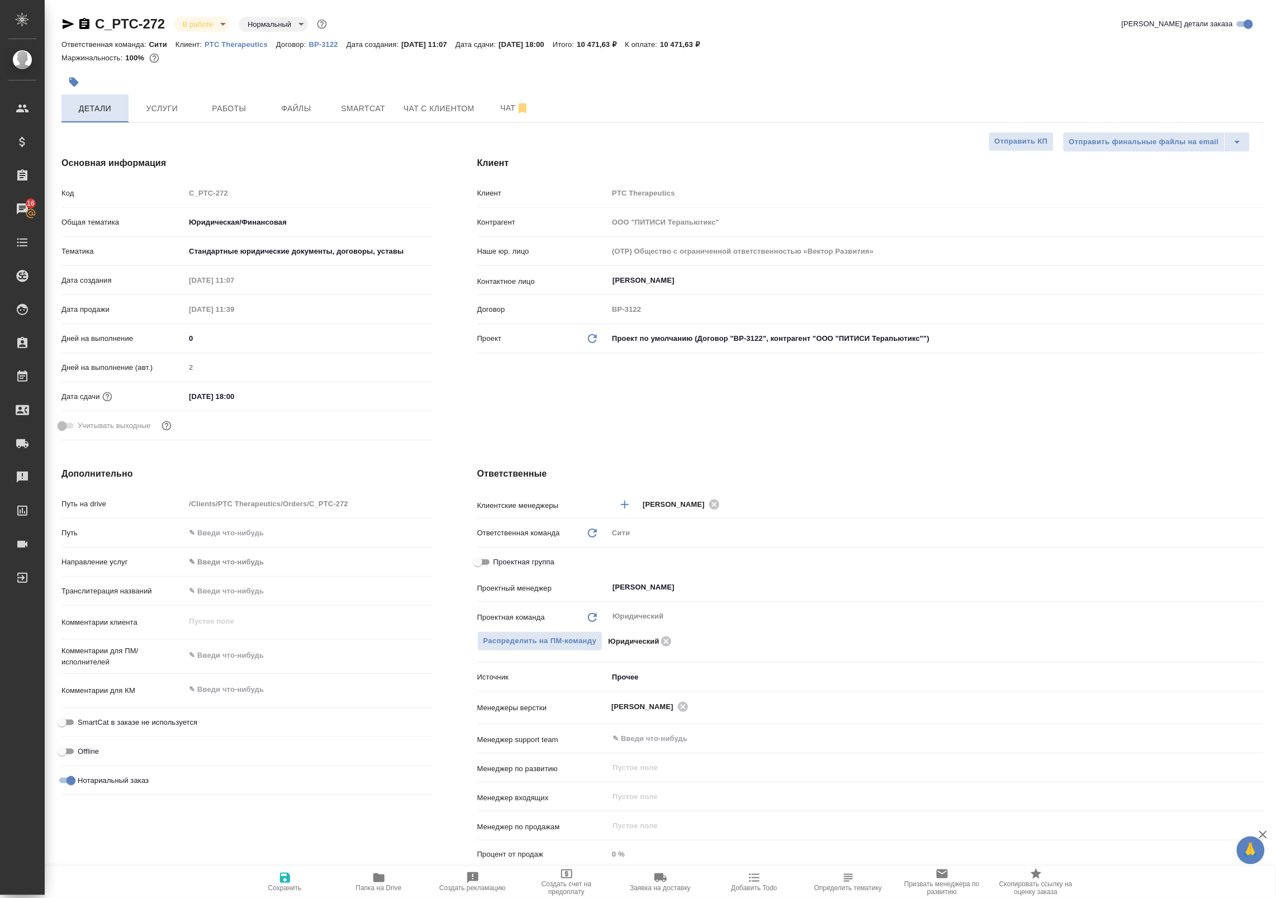
type textarea "x"
click at [212, 105] on span "Работы" at bounding box center [229, 109] width 54 height 14
select select "RU"
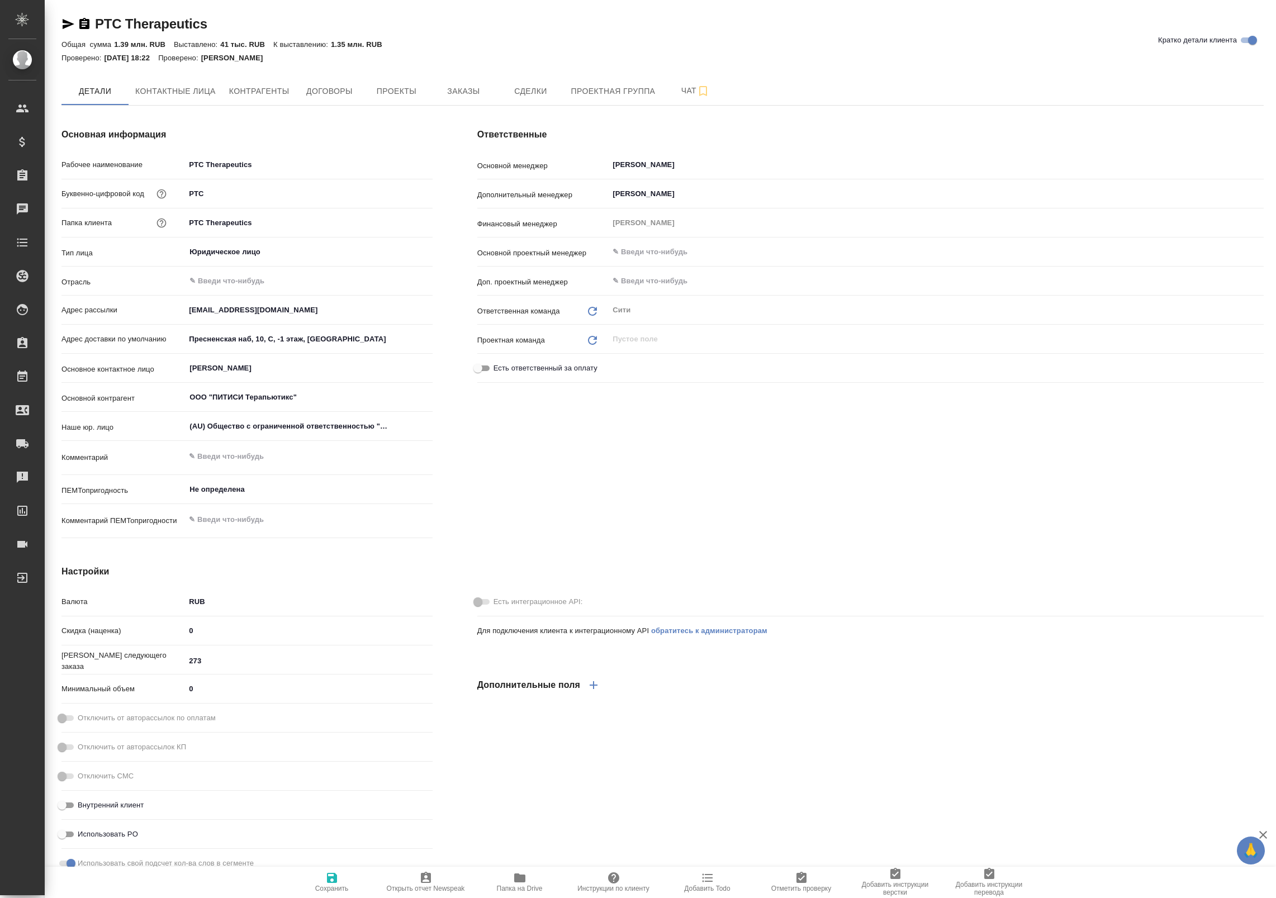
type textarea "x"
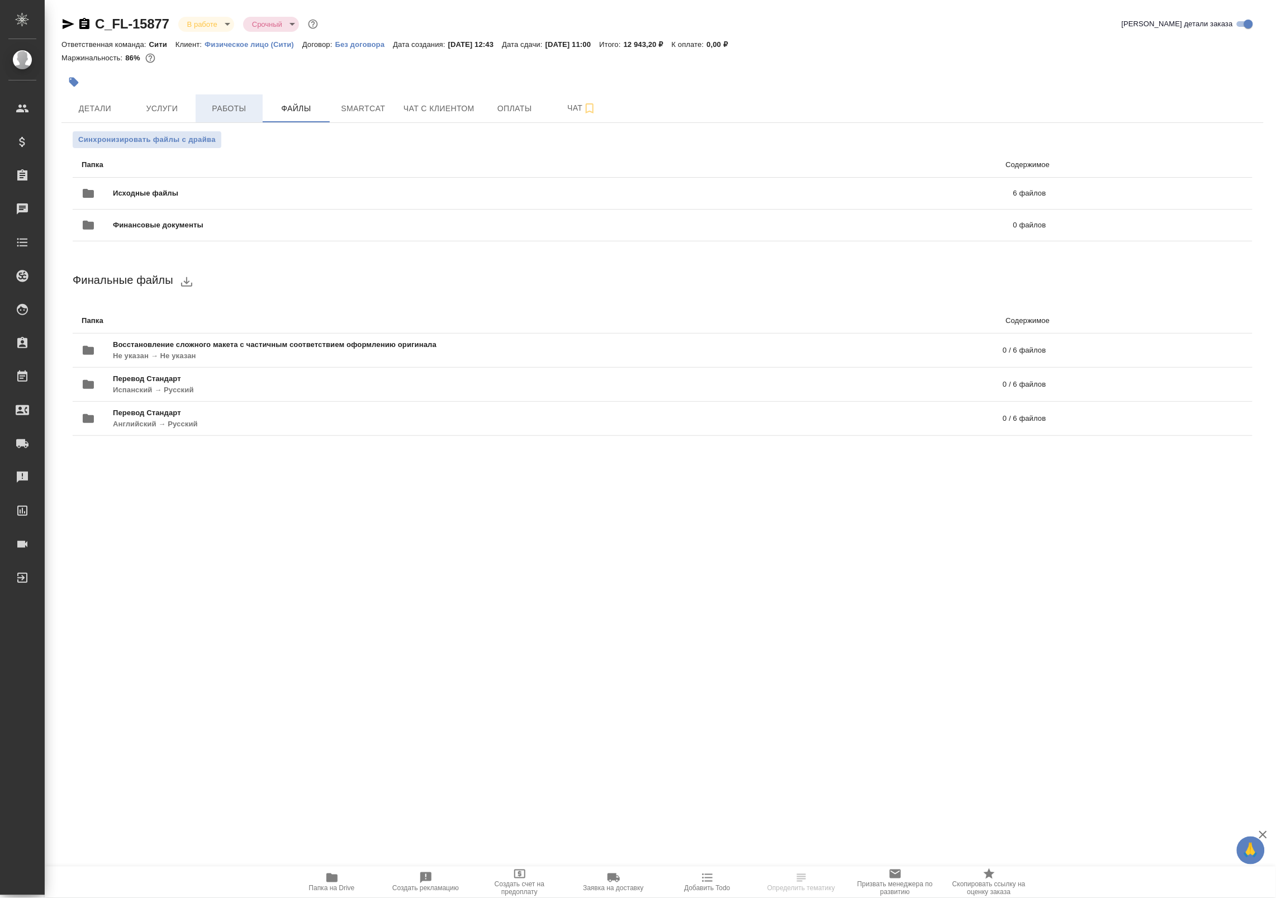
click at [236, 98] on button "Работы" at bounding box center [229, 108] width 67 height 28
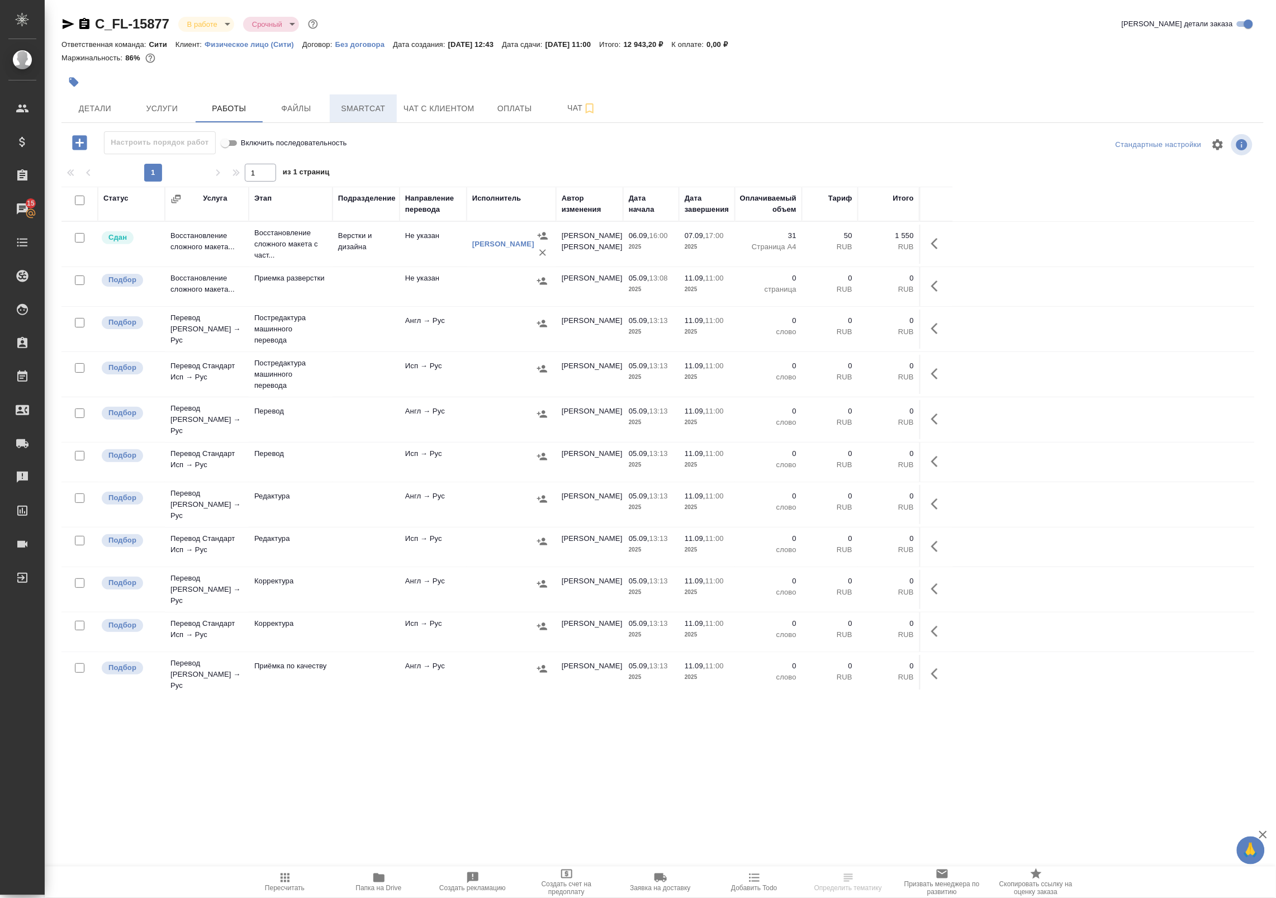
click at [348, 116] on button "Smartcat" at bounding box center [363, 108] width 67 height 28
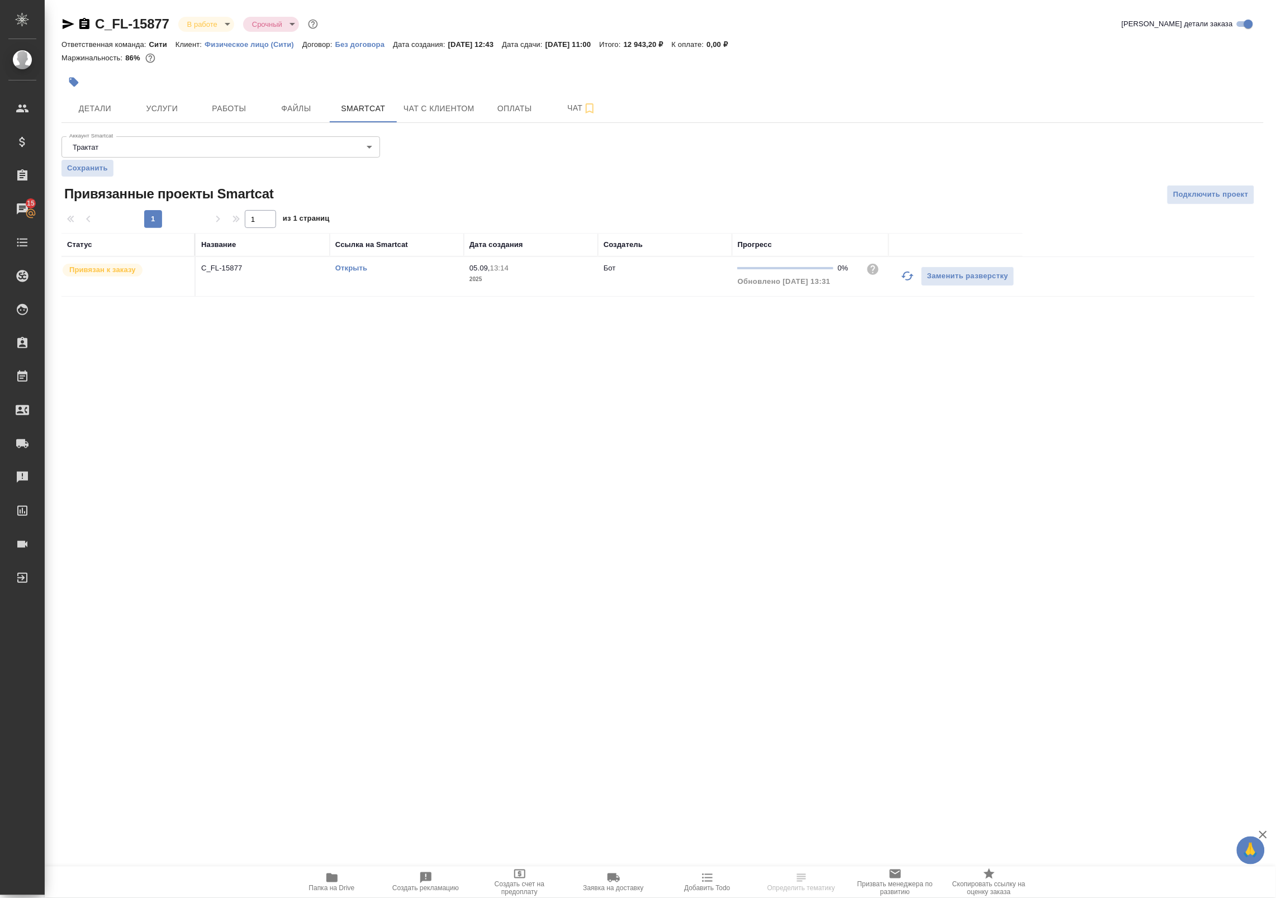
click at [357, 267] on link "Открыть" at bounding box center [351, 268] width 32 height 8
click at [236, 105] on span "Работы" at bounding box center [229, 109] width 54 height 14
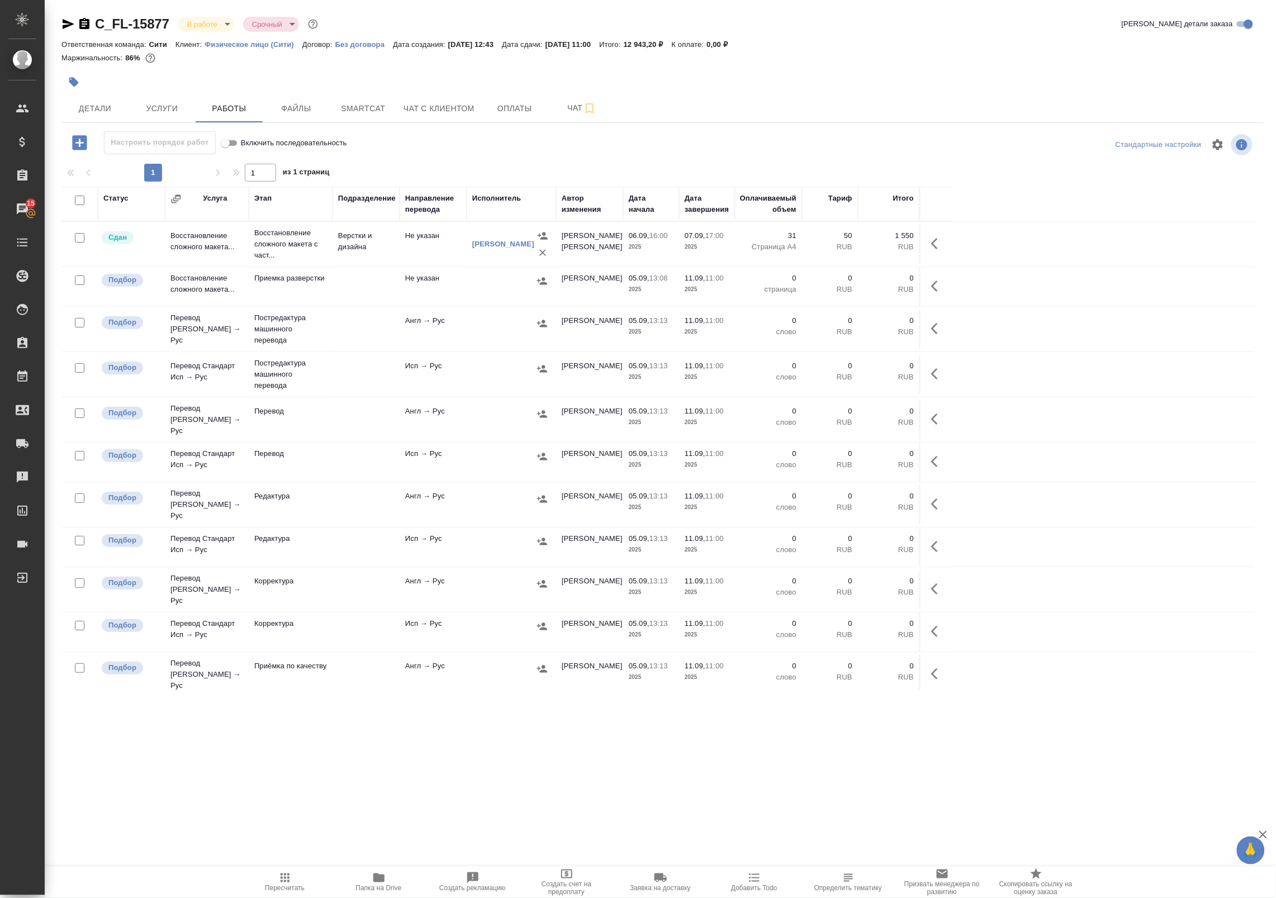
click at [427, 262] on td "Не указан" at bounding box center [433, 244] width 67 height 39
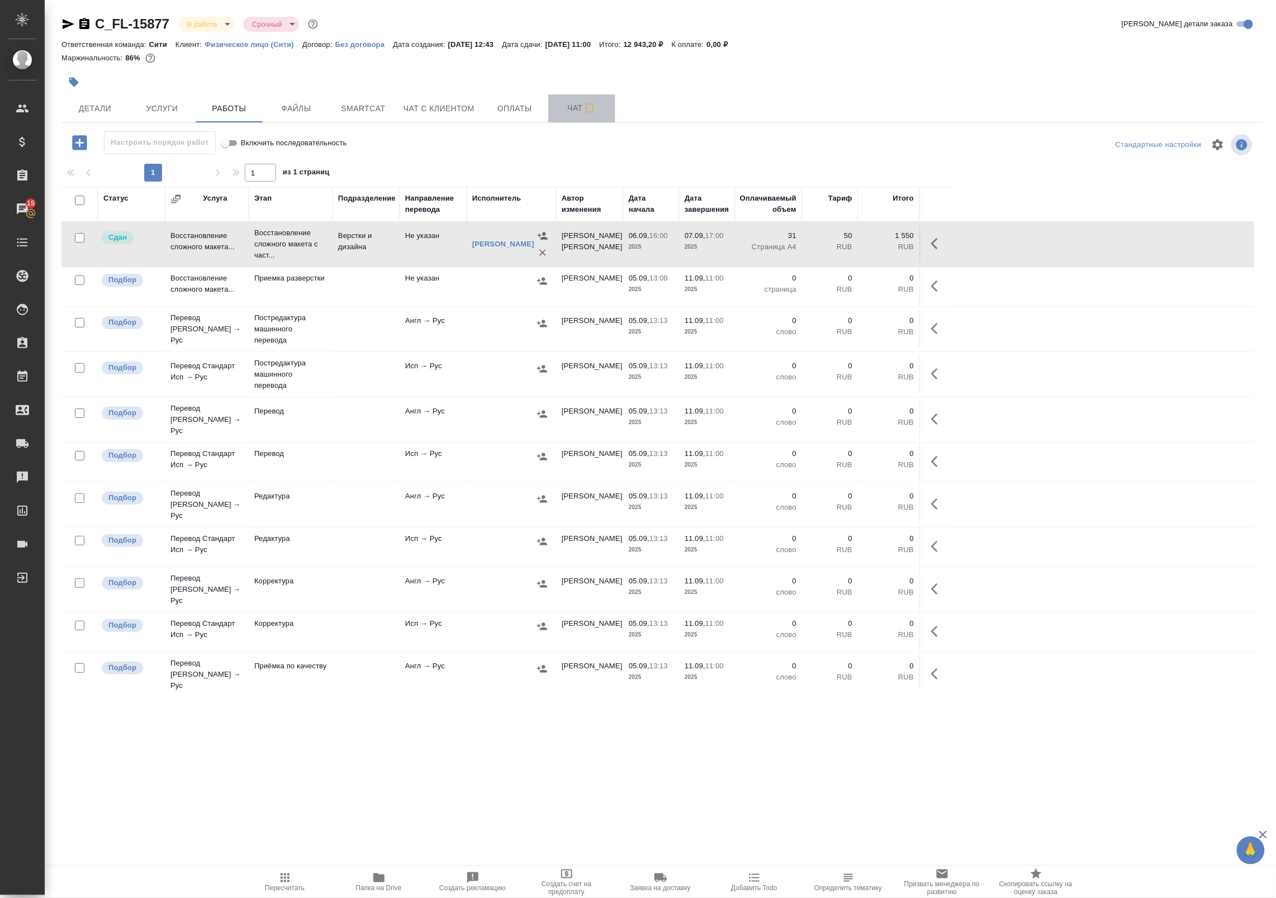
click at [571, 98] on button "Чат" at bounding box center [581, 108] width 67 height 28
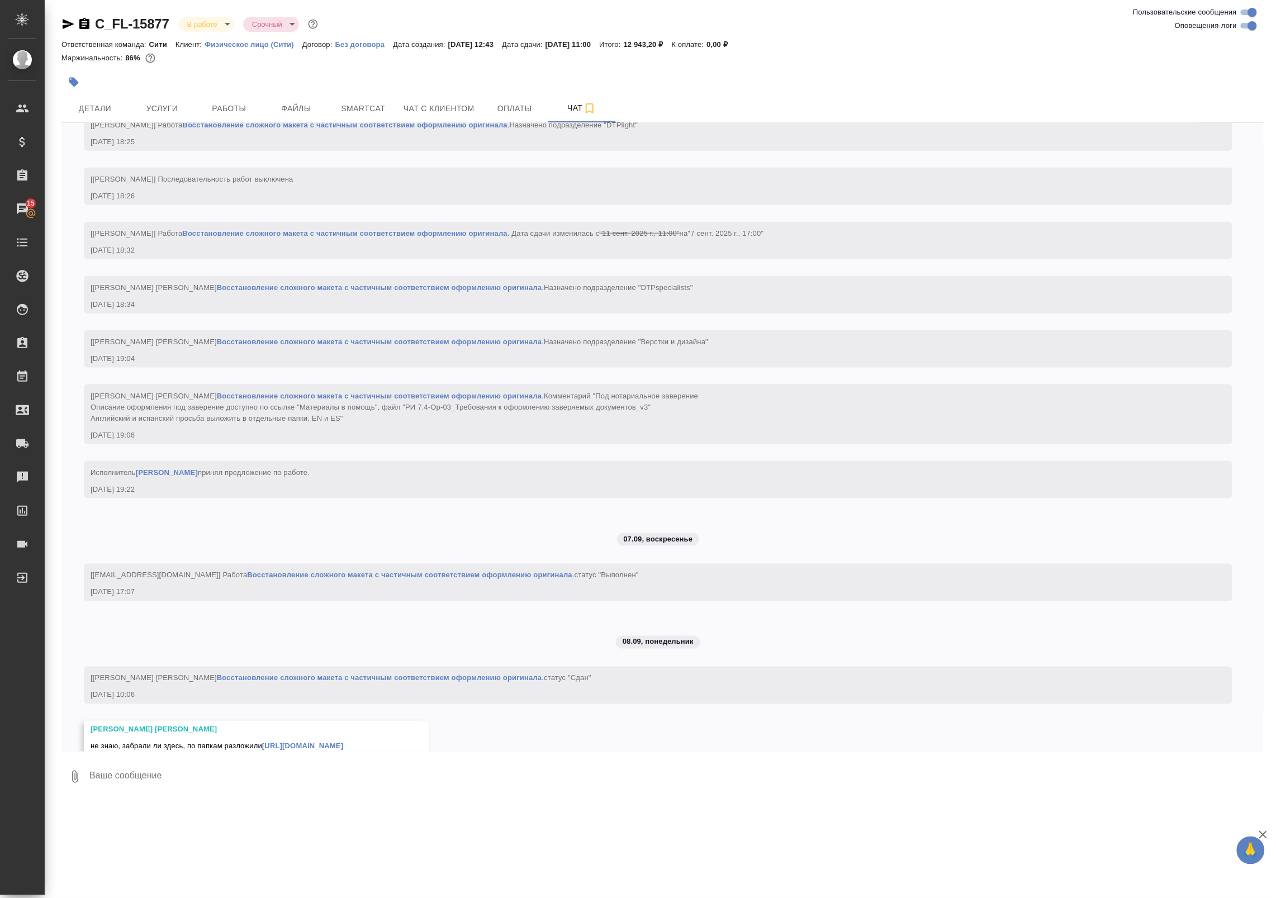
scroll to position [2158, 0]
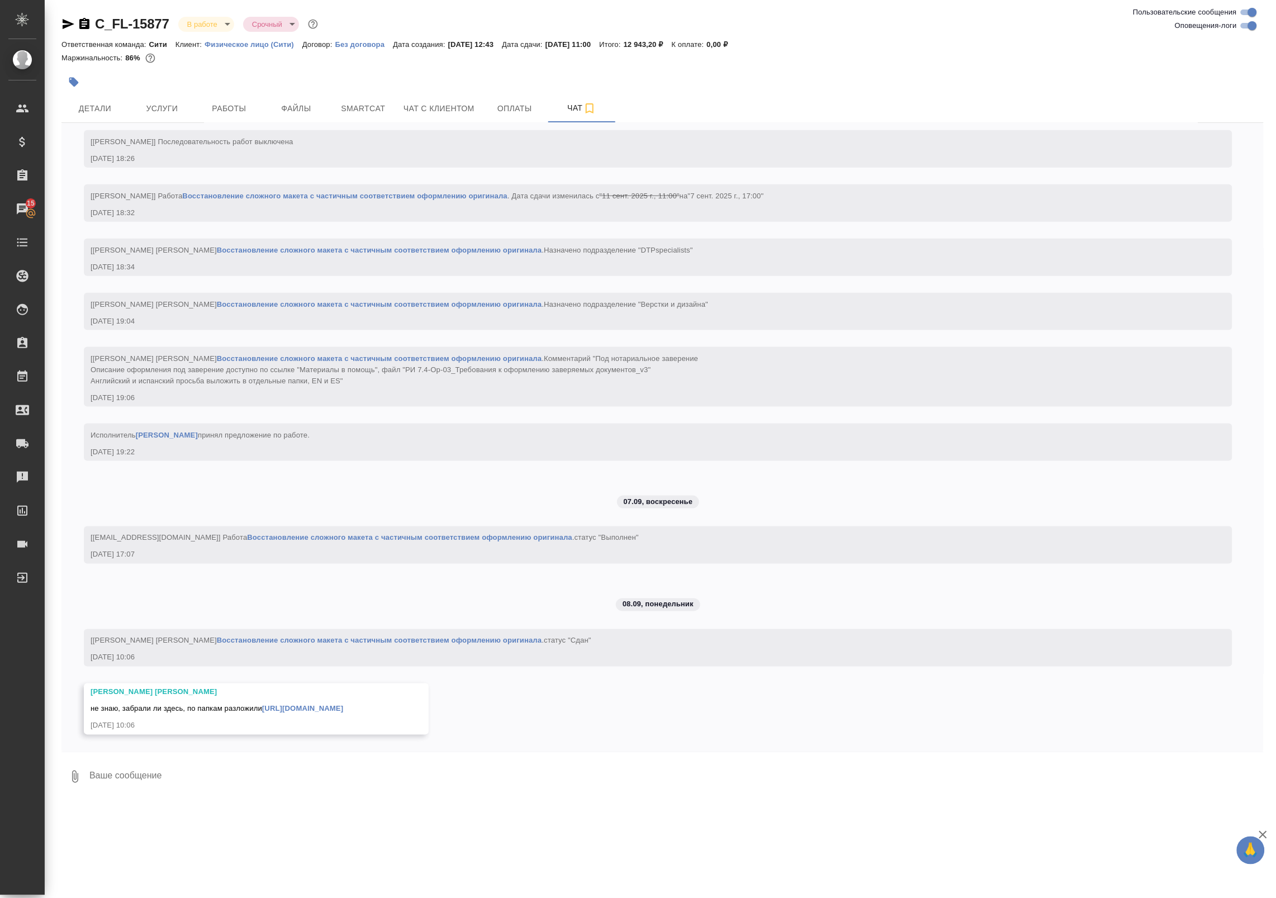
click at [343, 711] on link "https://drive.awatera.com/apps/files/files/10301202?dir=/Shares/FL_C/Orders/C_F…" at bounding box center [302, 709] width 81 height 8
click at [215, 110] on span "Работы" at bounding box center [229, 109] width 54 height 14
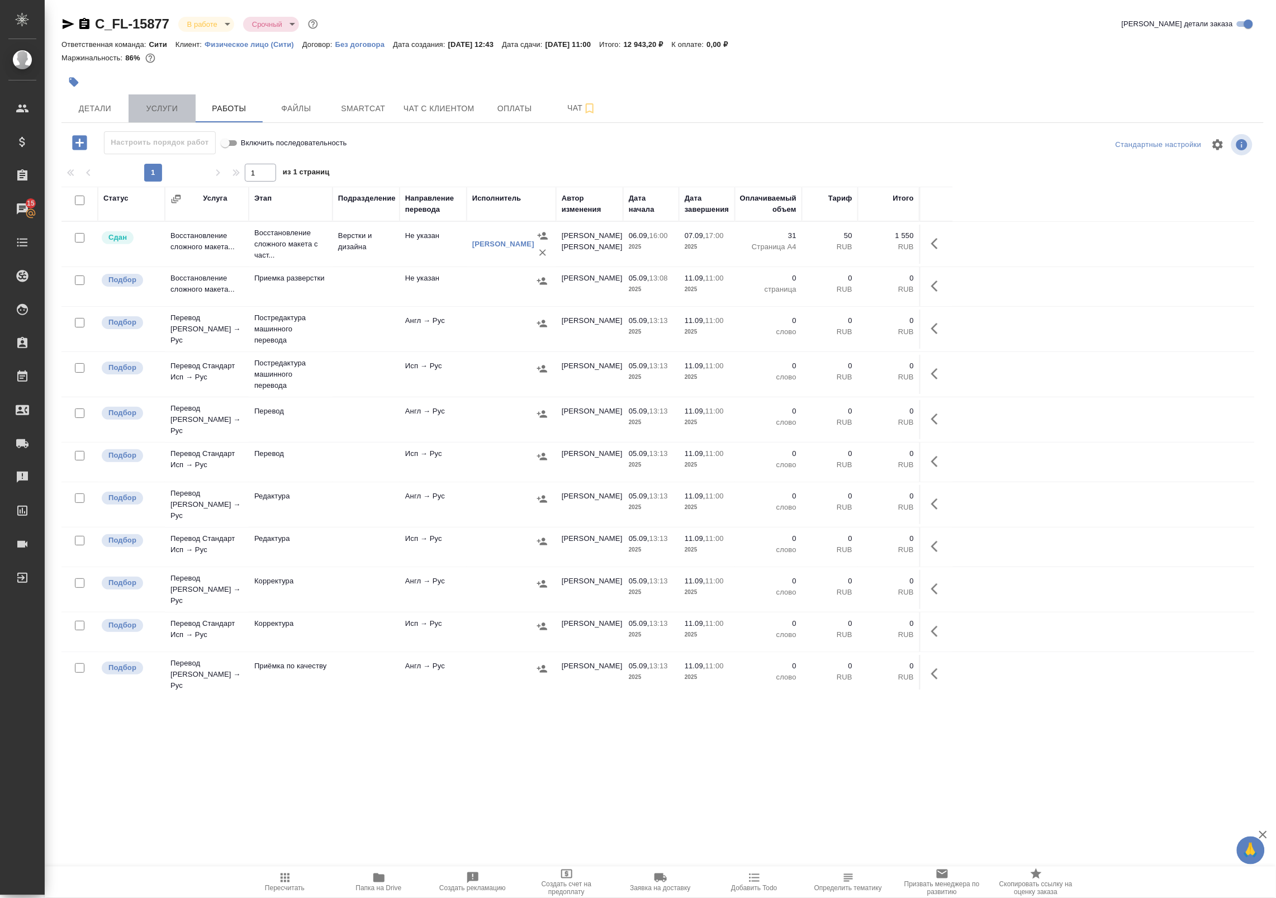
click at [155, 107] on span "Услуги" at bounding box center [162, 109] width 54 height 14
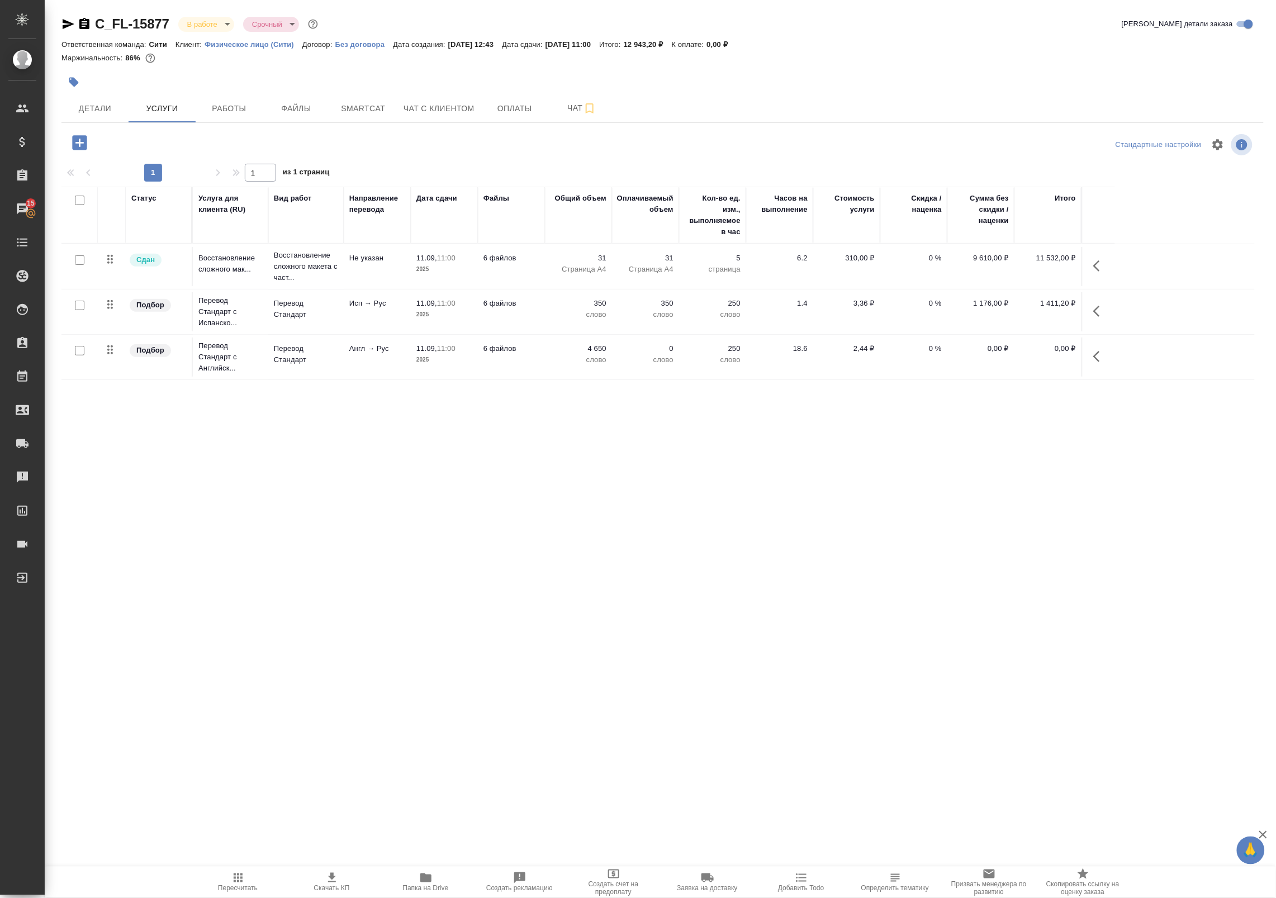
click at [82, 309] on input "checkbox" at bounding box center [80, 306] width 10 height 10
checkbox input "true"
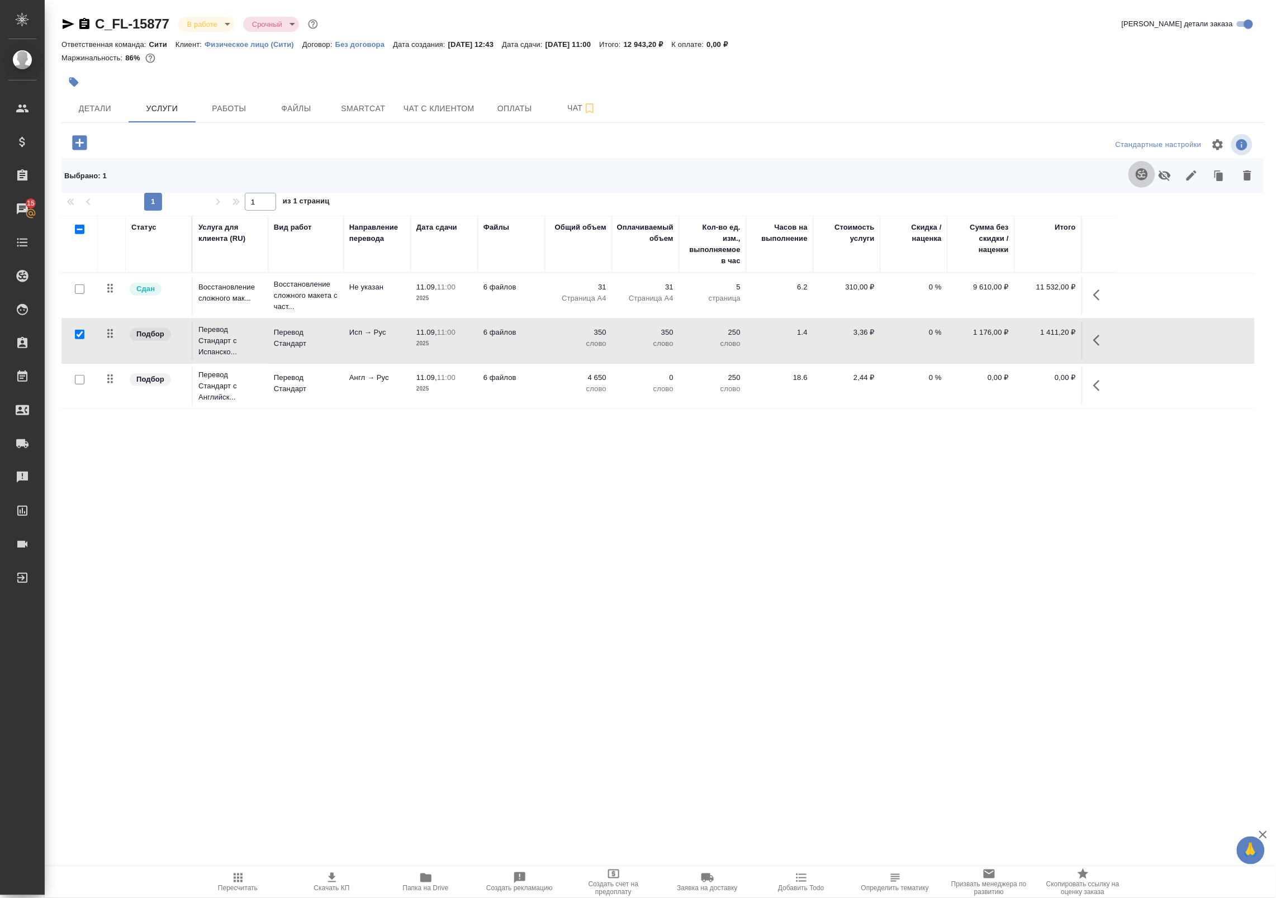
click at [1139, 178] on icon "button" at bounding box center [1142, 174] width 12 height 12
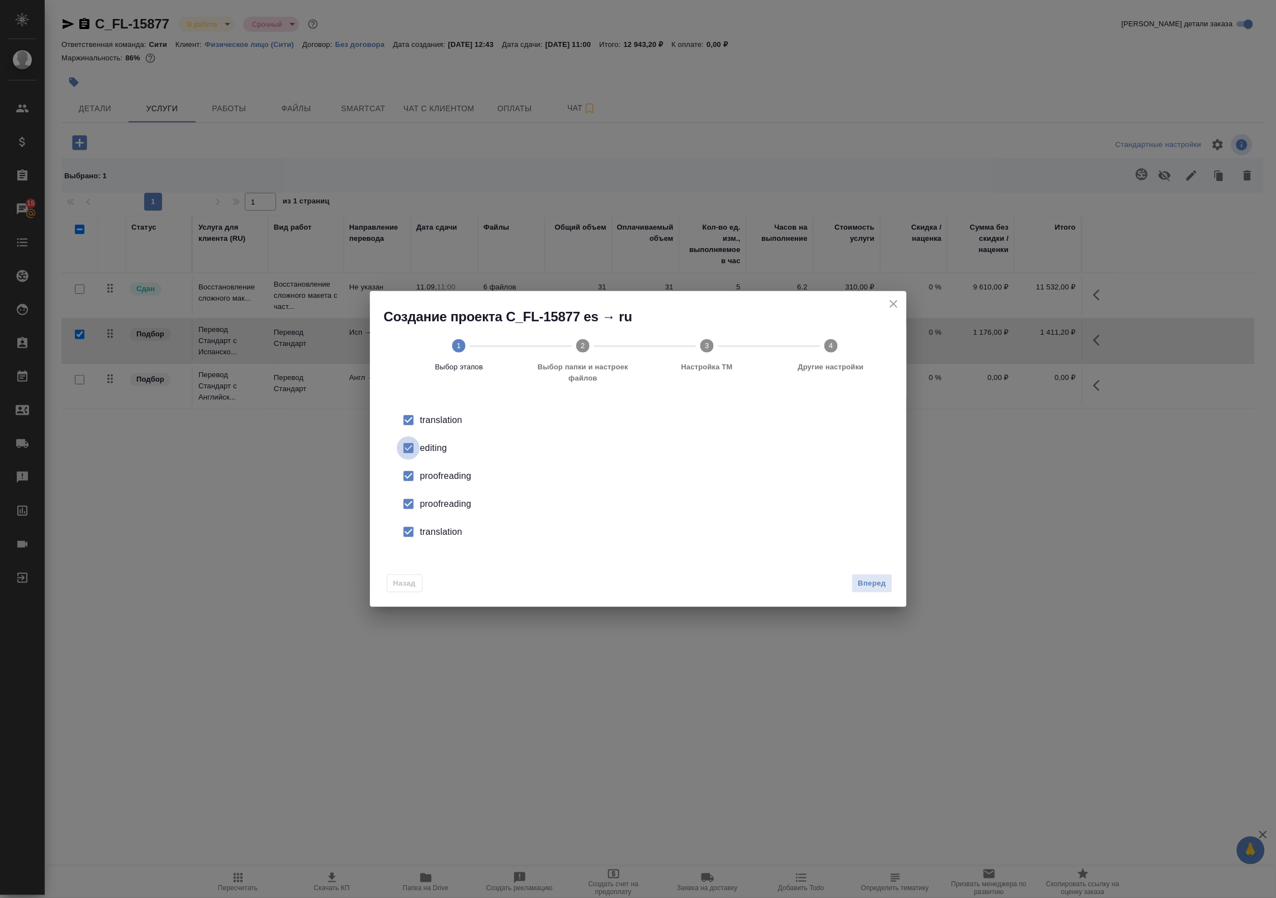
click at [414, 450] on input "checkbox" at bounding box center [408, 448] width 23 height 23
click at [409, 481] on input "checkbox" at bounding box center [408, 476] width 23 height 23
click at [406, 501] on input "checkbox" at bounding box center [408, 504] width 23 height 23
click at [406, 528] on input "checkbox" at bounding box center [408, 531] width 23 height 23
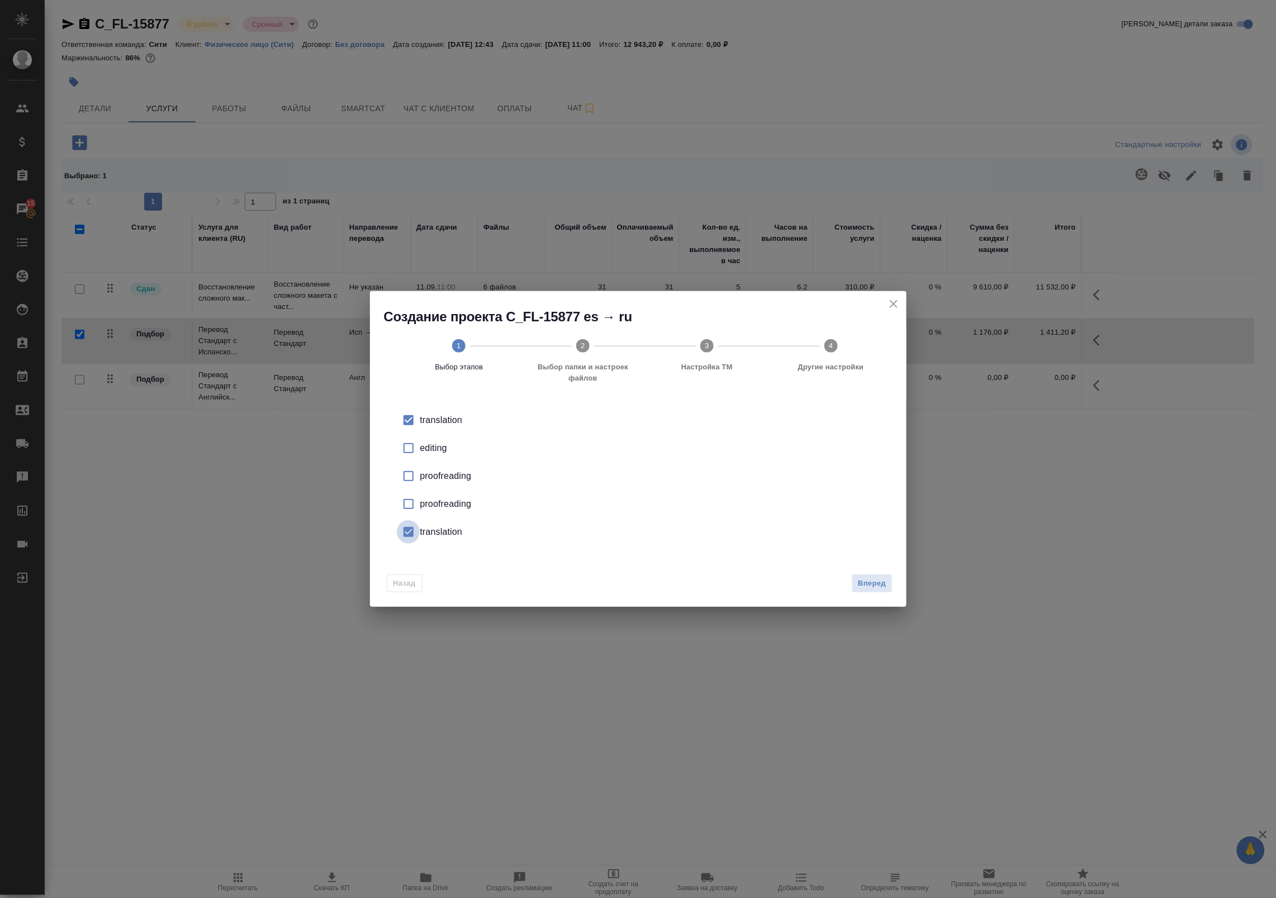
click at [406, 528] on input "checkbox" at bounding box center [408, 531] width 23 height 23
click at [873, 588] on span "Вперед" at bounding box center [872, 583] width 28 height 13
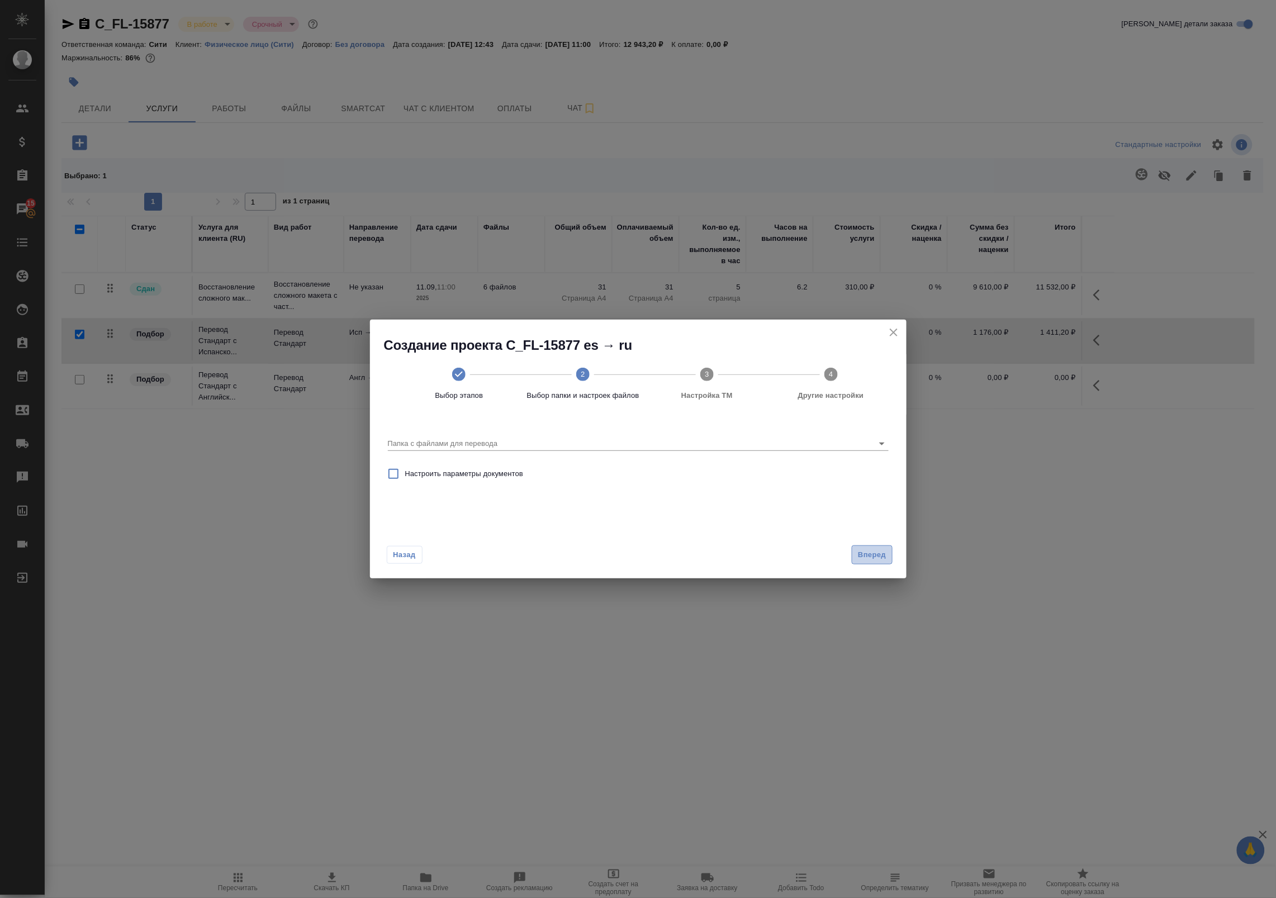
click at [885, 557] on span "Вперед" at bounding box center [872, 555] width 28 height 13
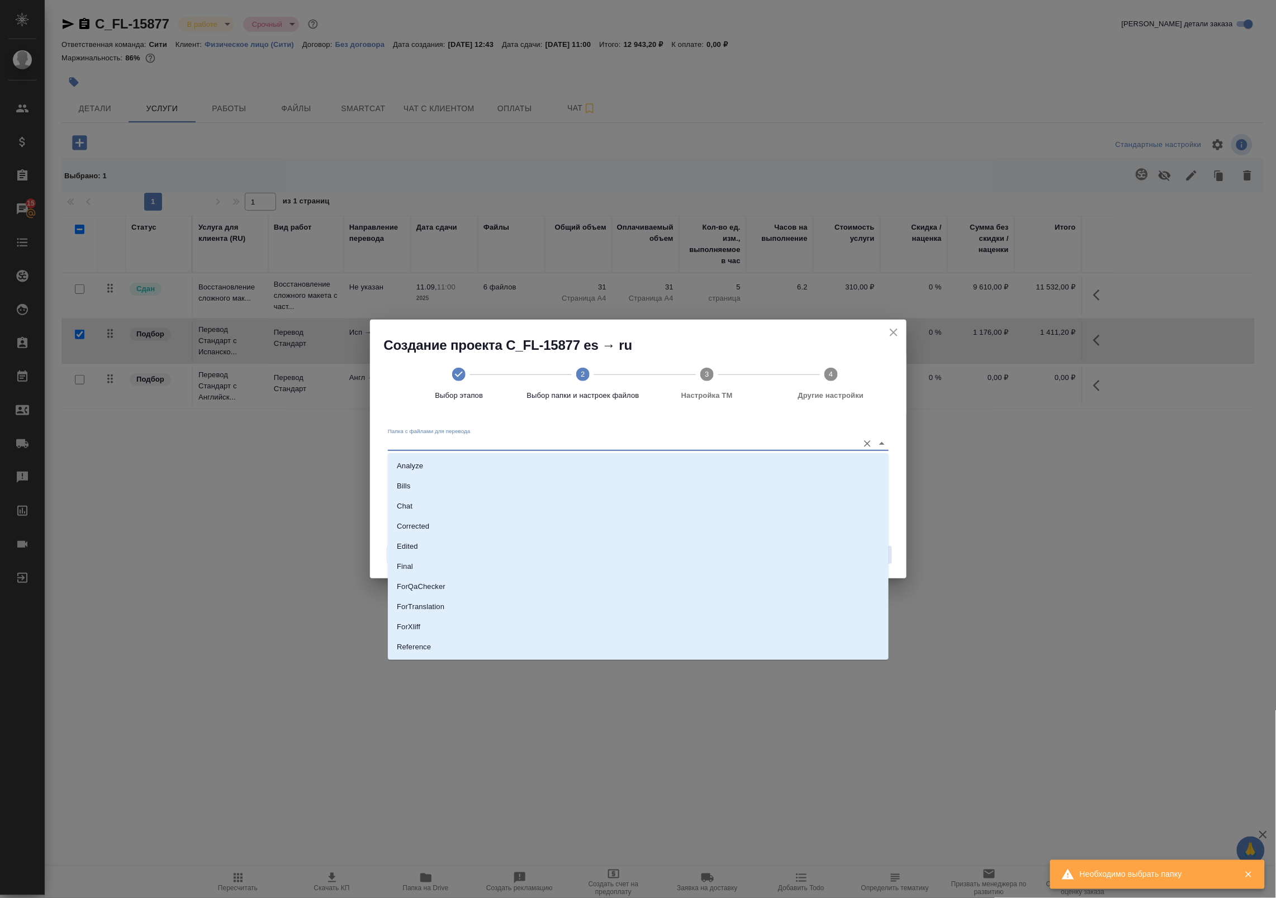
click at [669, 439] on input "Папка с файлами для перевода" at bounding box center [620, 443] width 465 height 13
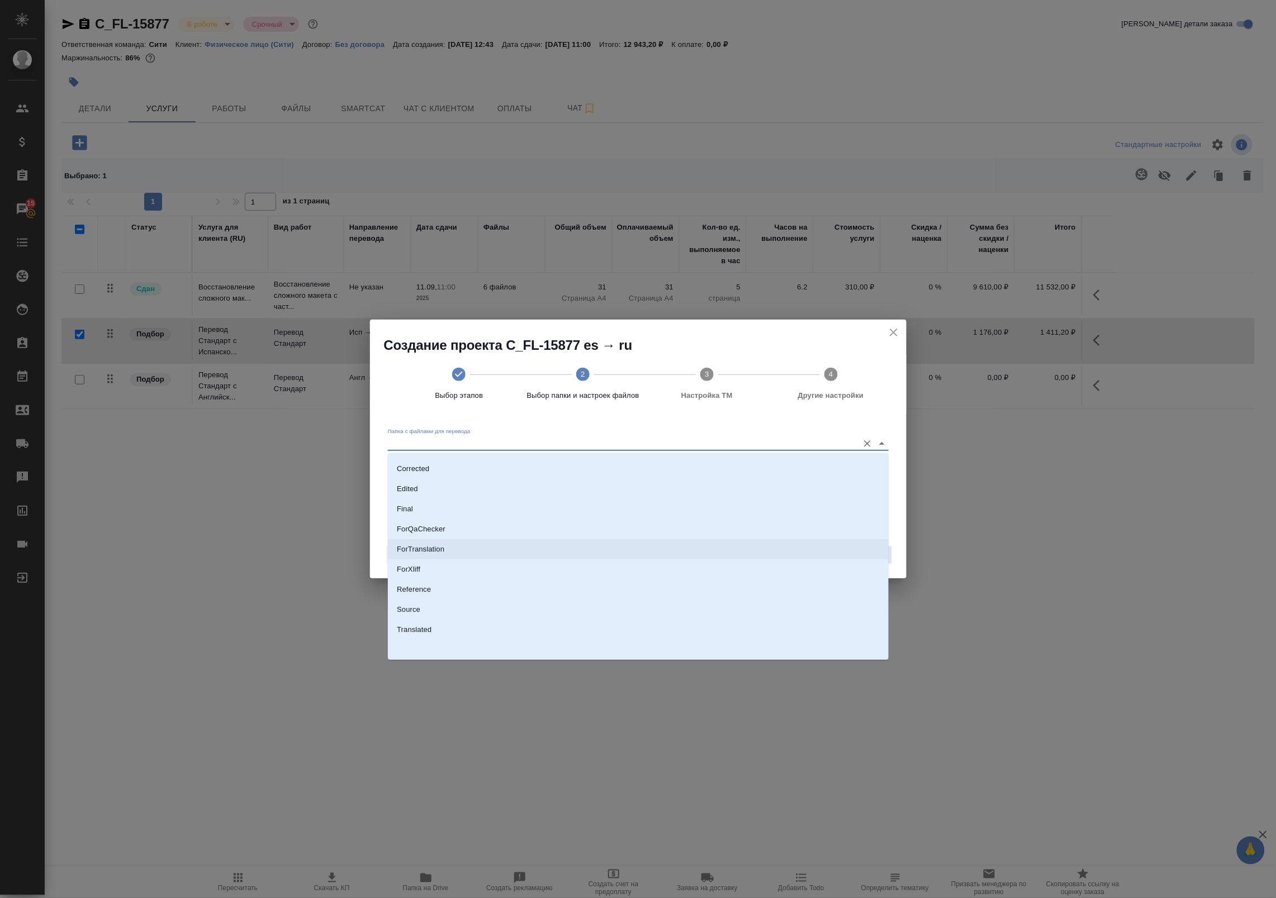
click at [460, 541] on li "ForTranslation" at bounding box center [638, 549] width 501 height 20
type input "ForTranslation"
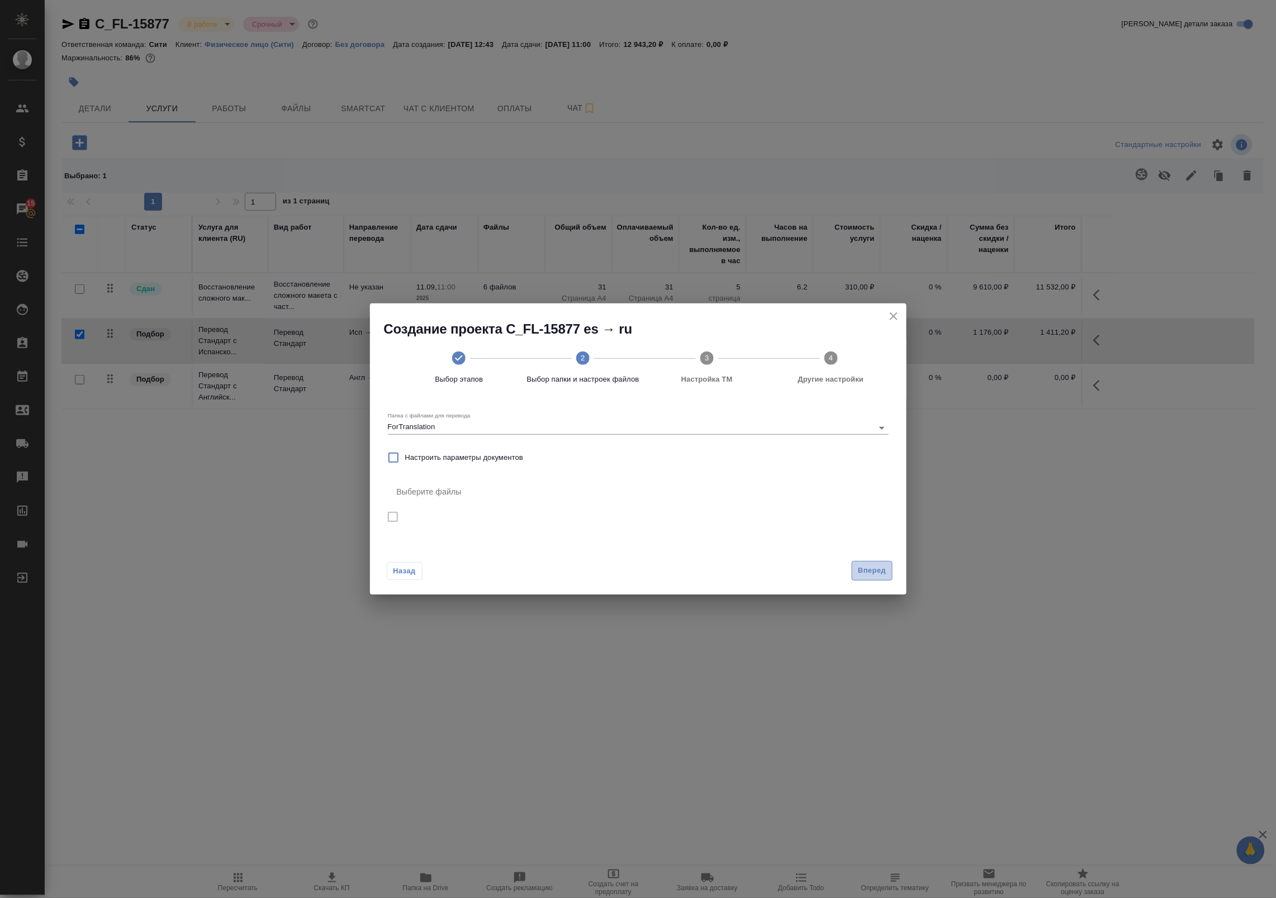
click at [871, 571] on span "Вперед" at bounding box center [872, 571] width 28 height 13
click at [889, 322] on icon "close" at bounding box center [893, 316] width 13 height 13
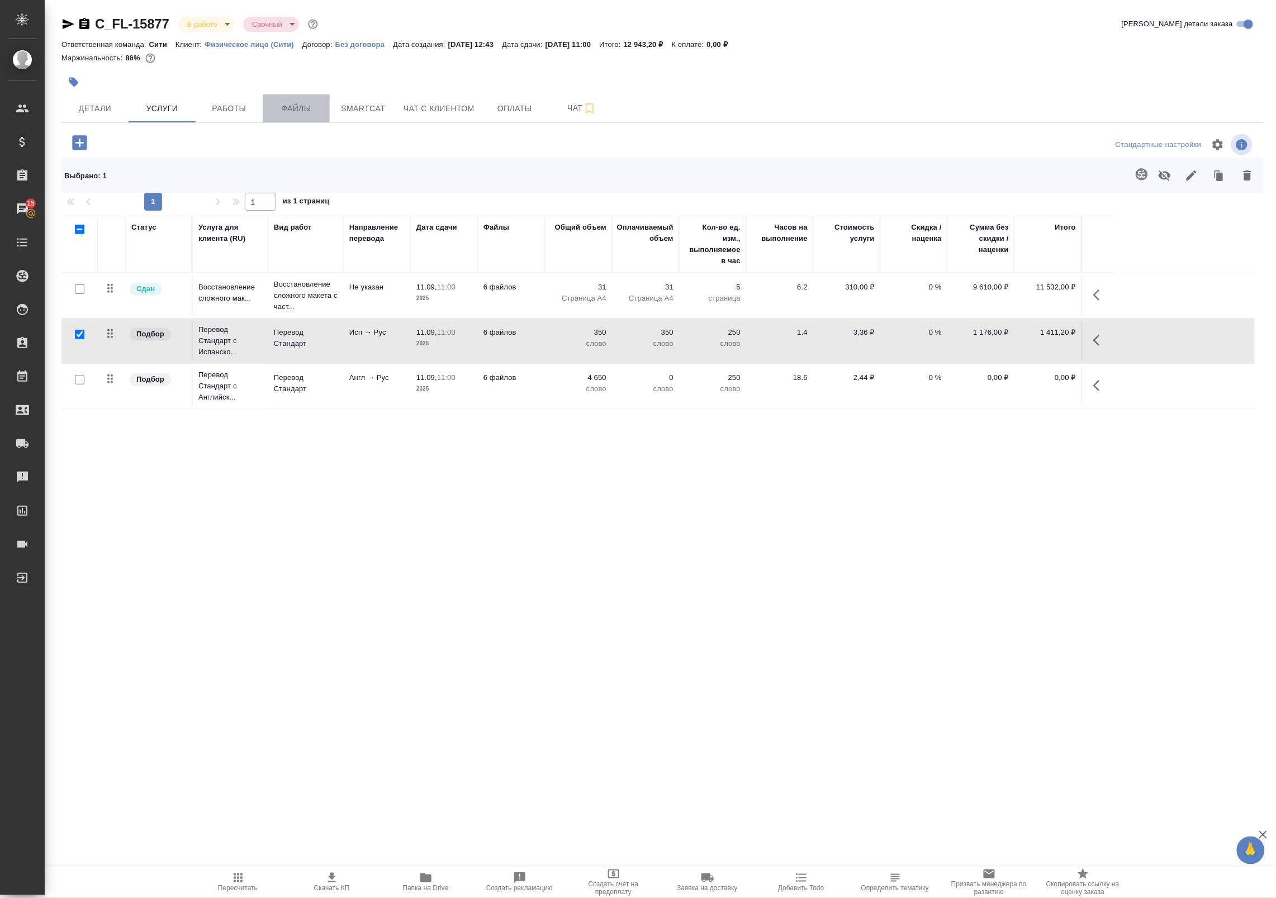
click at [301, 102] on span "Файлы" at bounding box center [296, 109] width 54 height 14
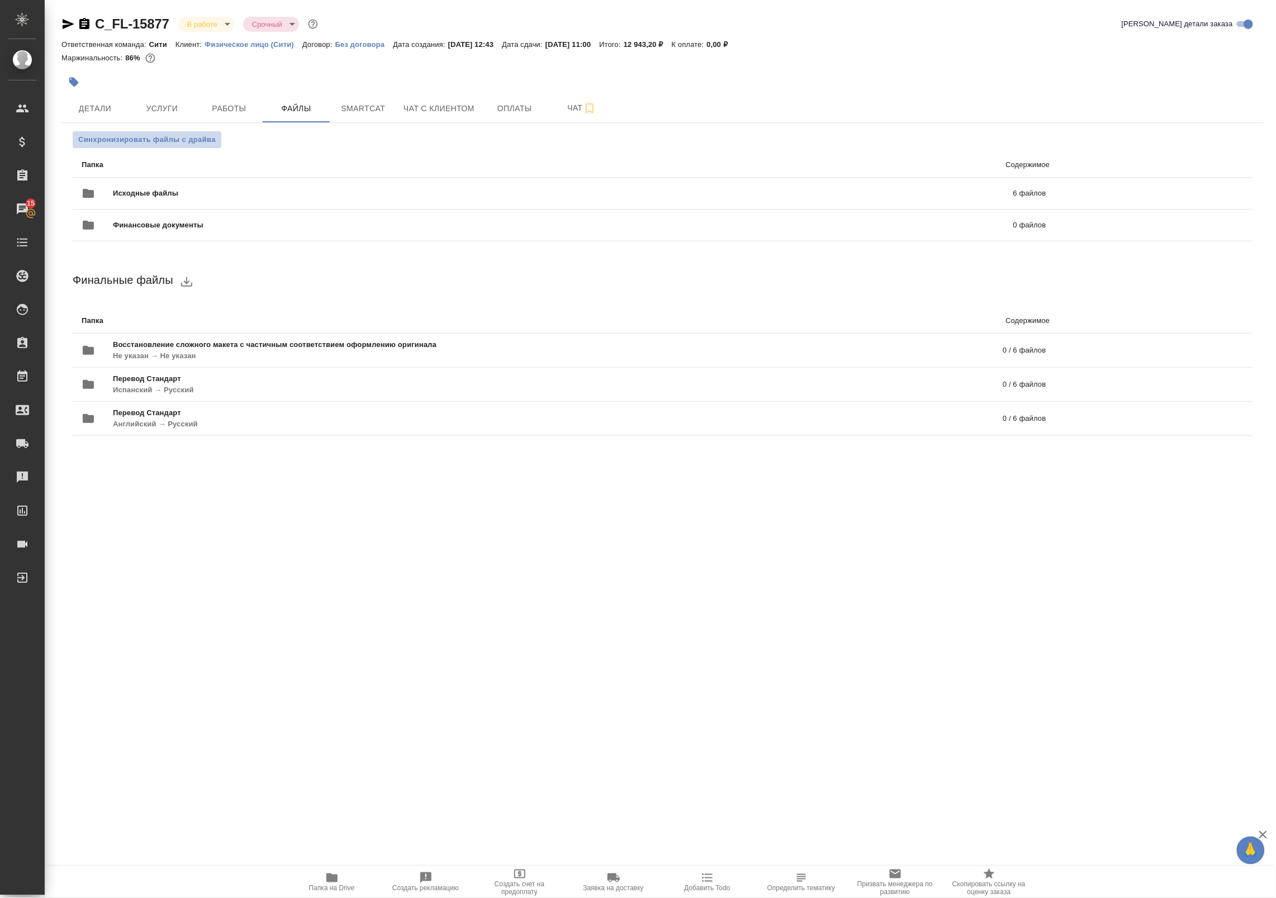
click at [185, 146] on button "Синхронизировать файлы с драйва" at bounding box center [147, 139] width 149 height 17
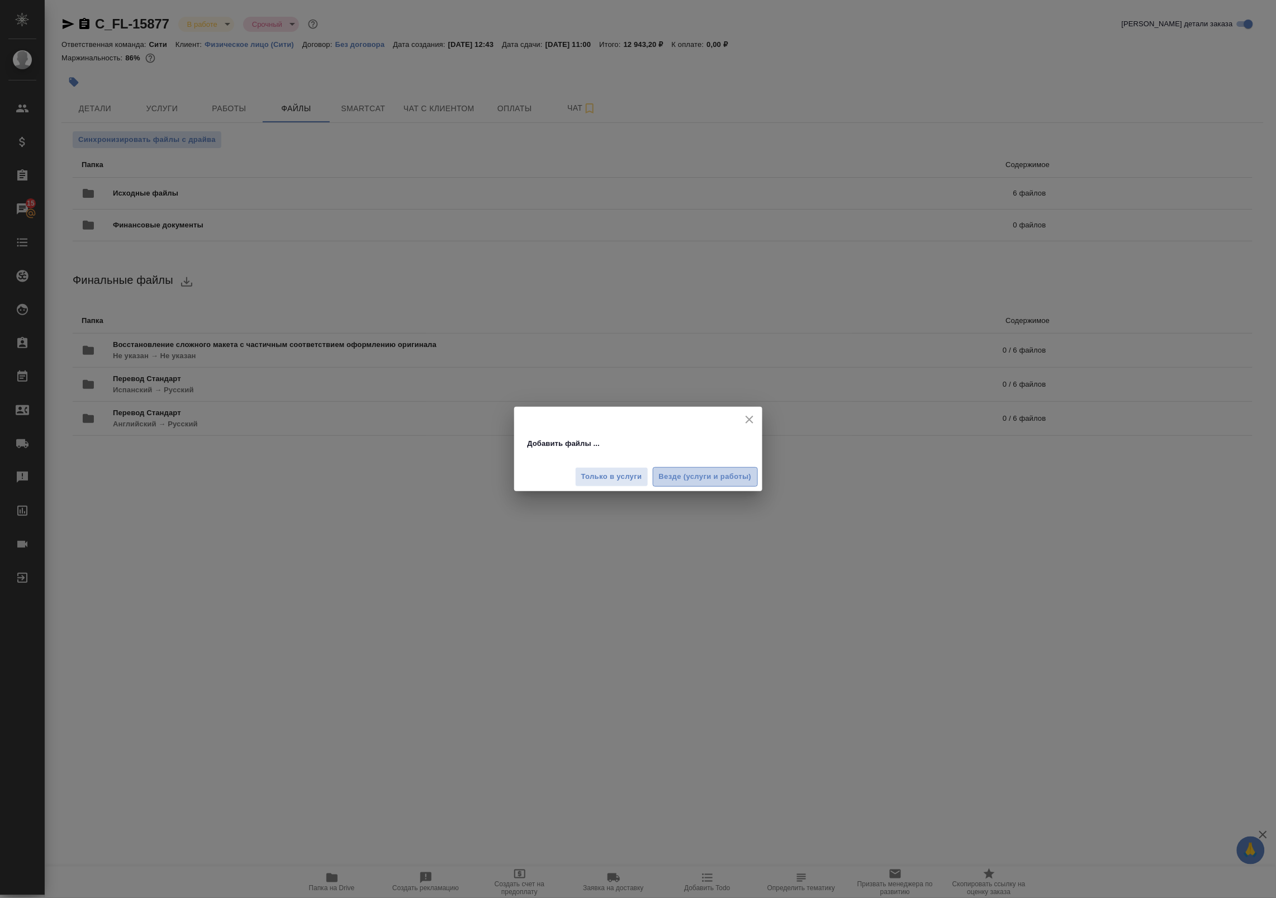
click at [700, 468] on button "Везде (услуги и работы)" at bounding box center [705, 477] width 105 height 20
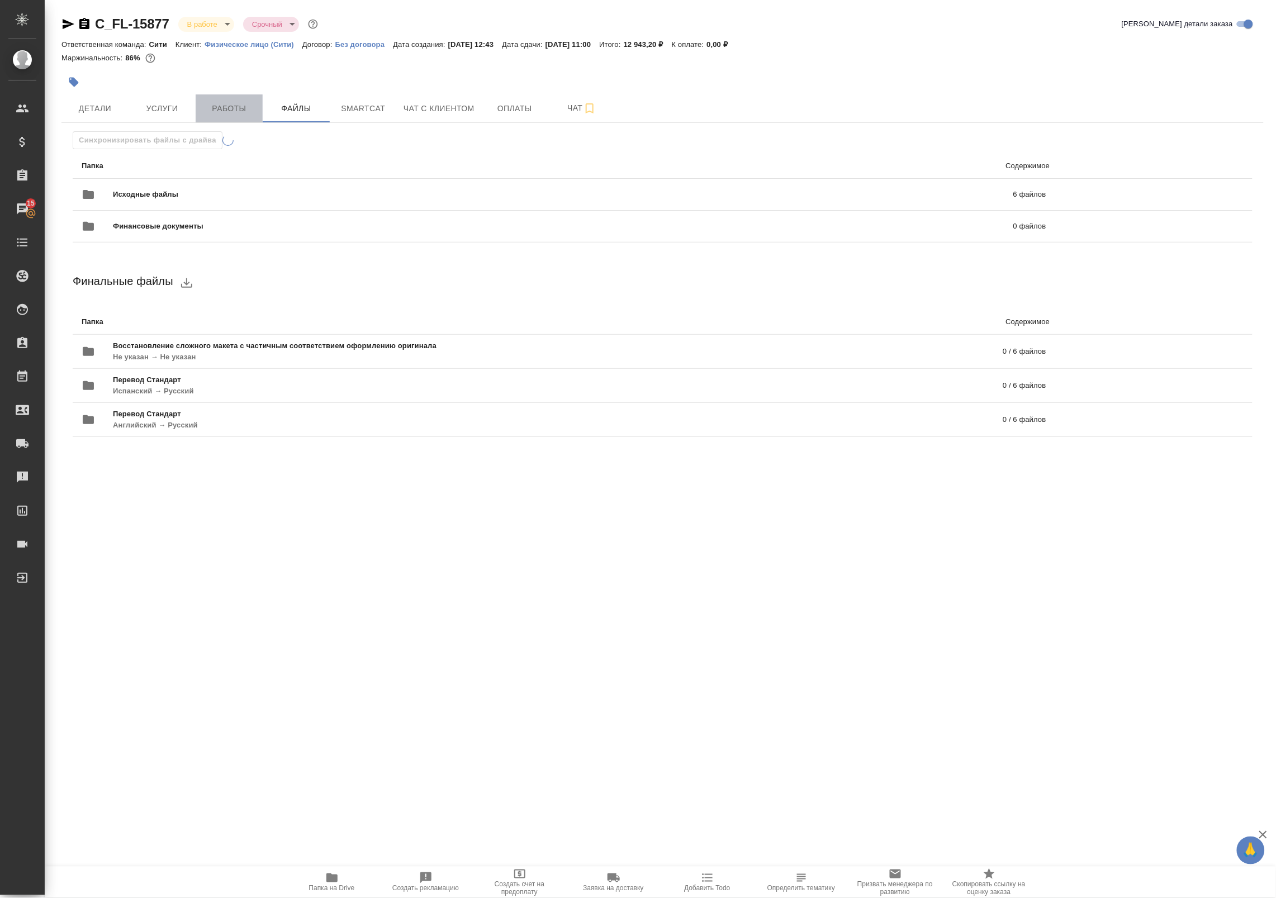
click at [236, 97] on button "Работы" at bounding box center [229, 108] width 67 height 28
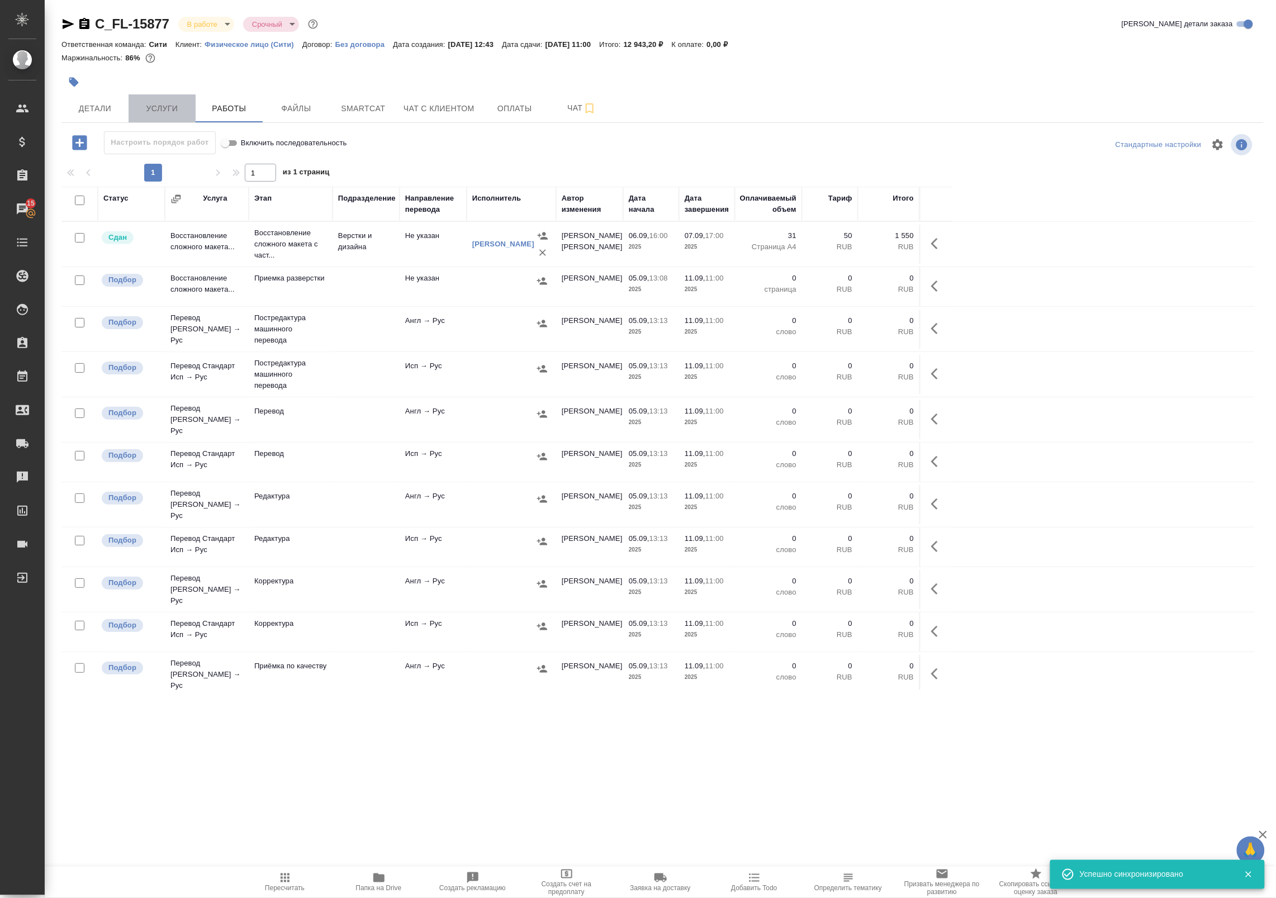
click at [171, 105] on span "Услуги" at bounding box center [162, 109] width 54 height 14
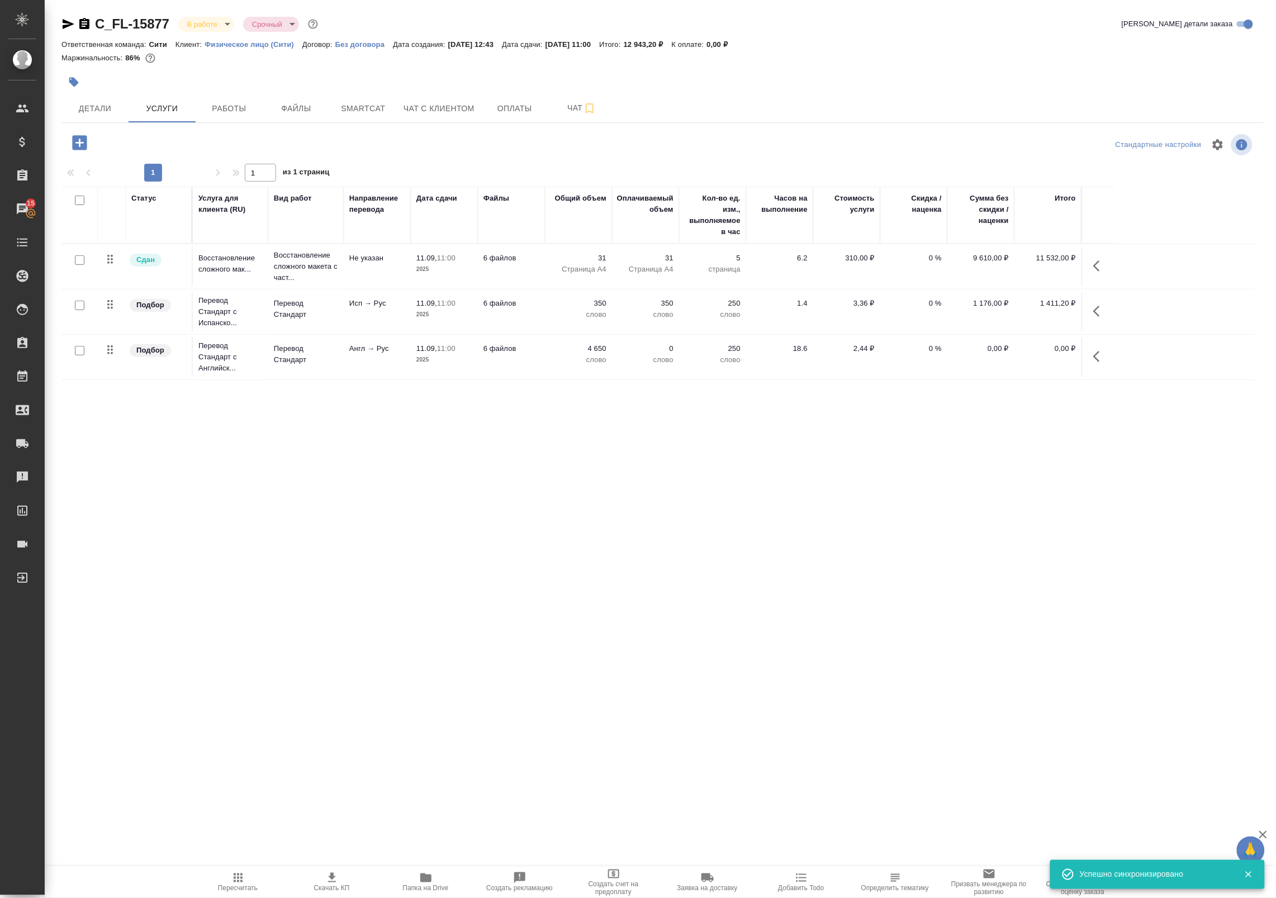
click at [73, 306] on div at bounding box center [79, 306] width 25 height 16
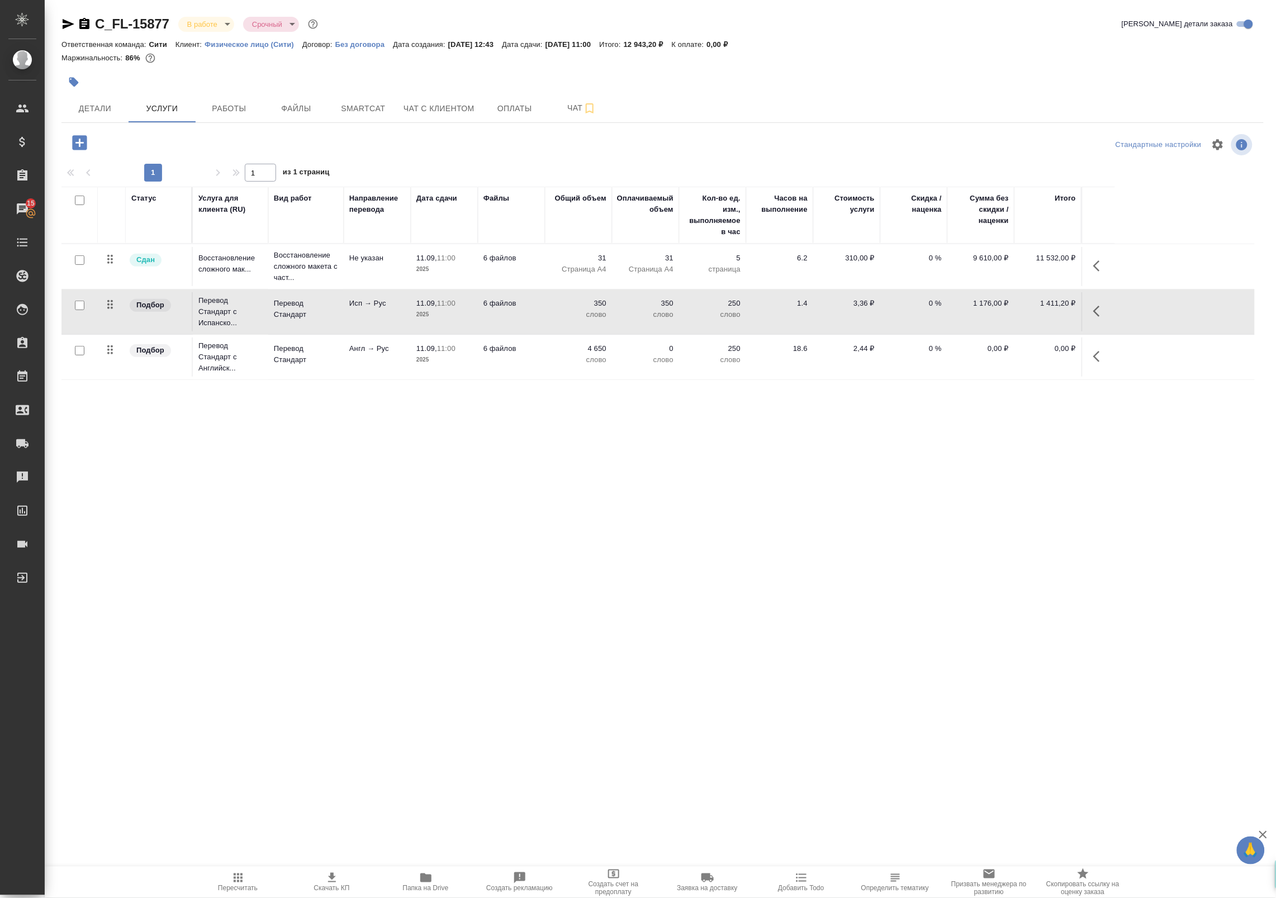
click at [80, 308] on div at bounding box center [79, 306] width 25 height 16
click at [80, 308] on input "checkbox" at bounding box center [80, 306] width 10 height 10
checkbox input "true"
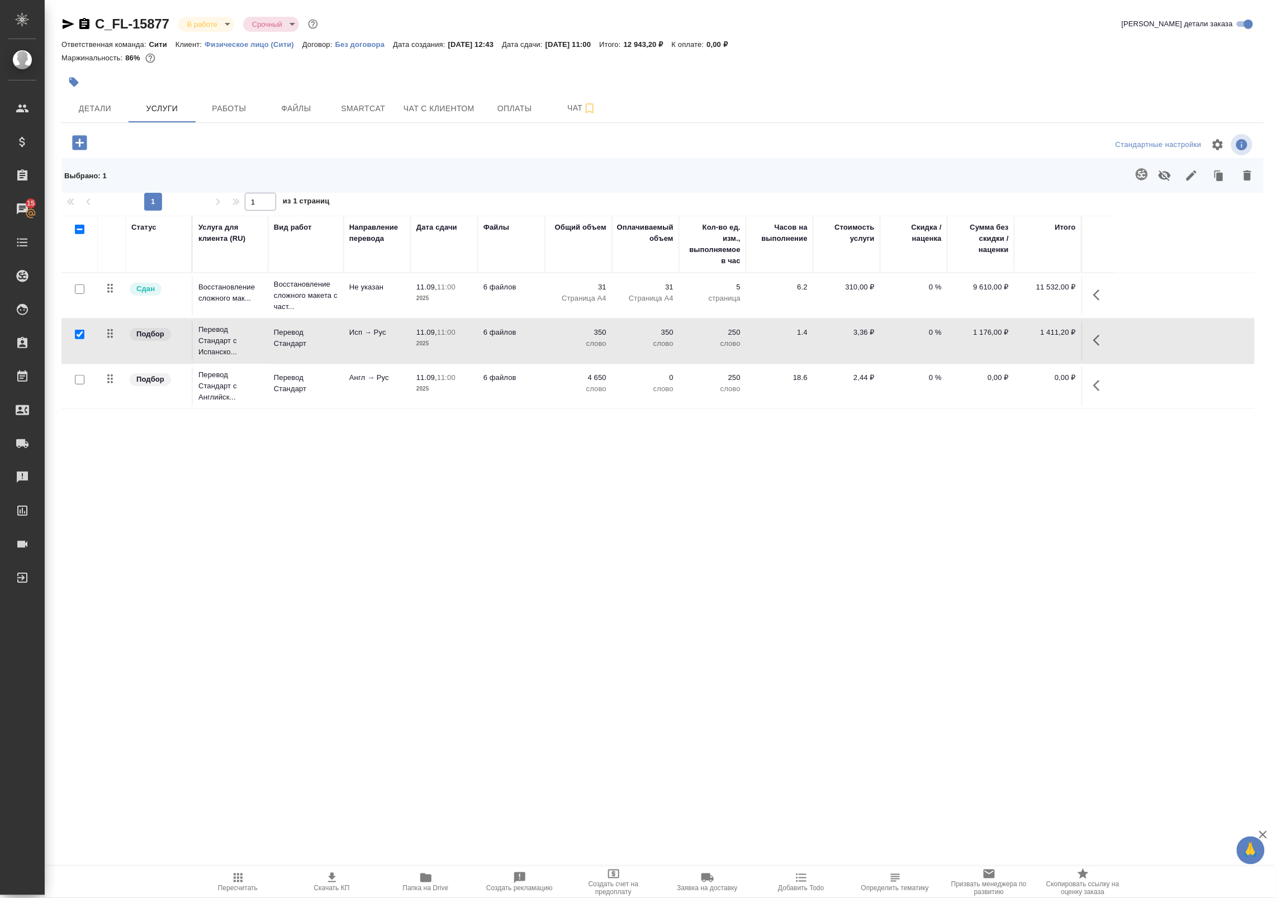
click at [1148, 177] on icon "button" at bounding box center [1141, 174] width 13 height 13
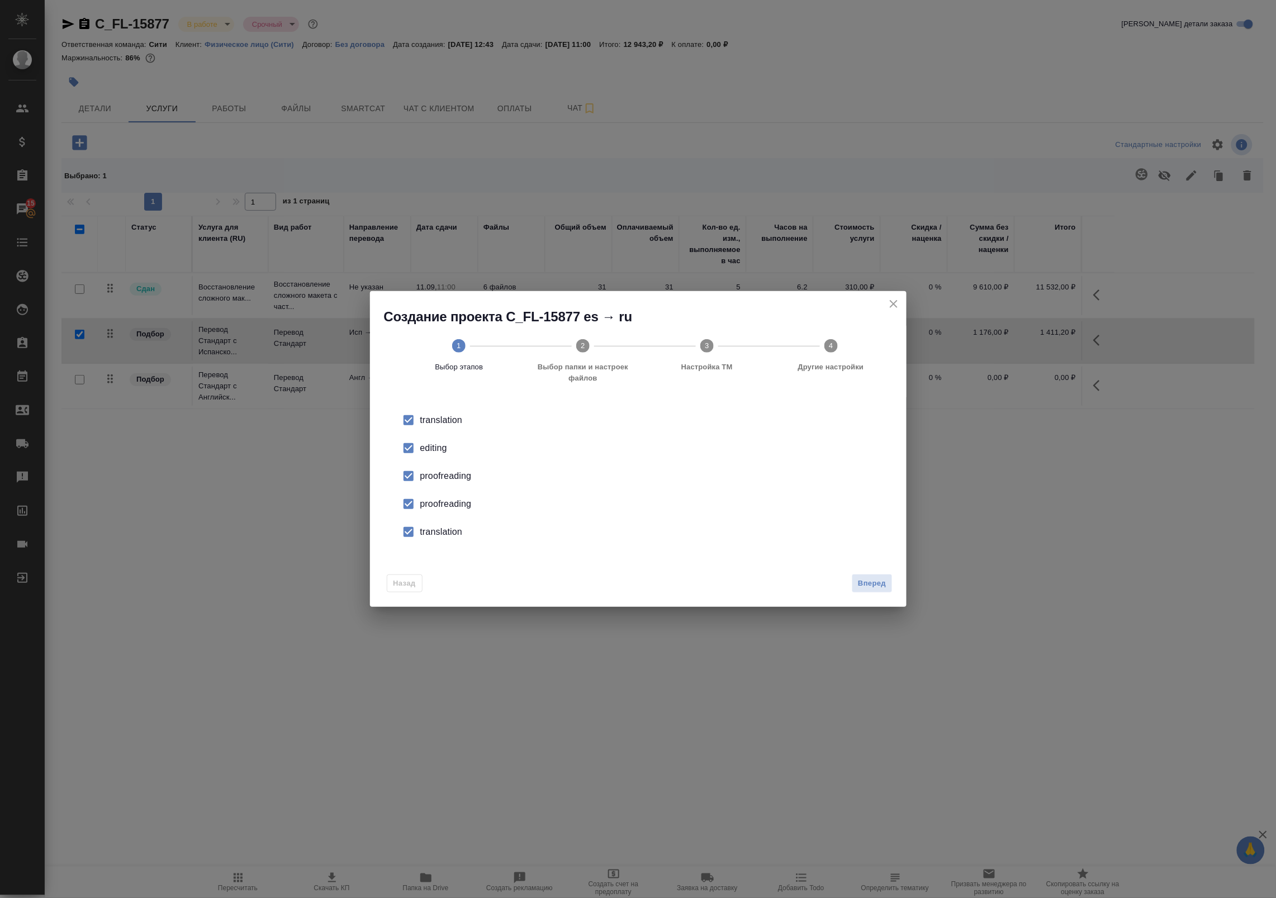
click at [409, 439] on input "checkbox" at bounding box center [408, 448] width 23 height 23
click at [415, 471] on input "checkbox" at bounding box center [408, 476] width 23 height 23
click at [413, 508] on input "checkbox" at bounding box center [408, 504] width 23 height 23
click at [410, 537] on input "checkbox" at bounding box center [408, 531] width 23 height 23
click at [879, 593] on button "Вперед" at bounding box center [872, 584] width 40 height 20
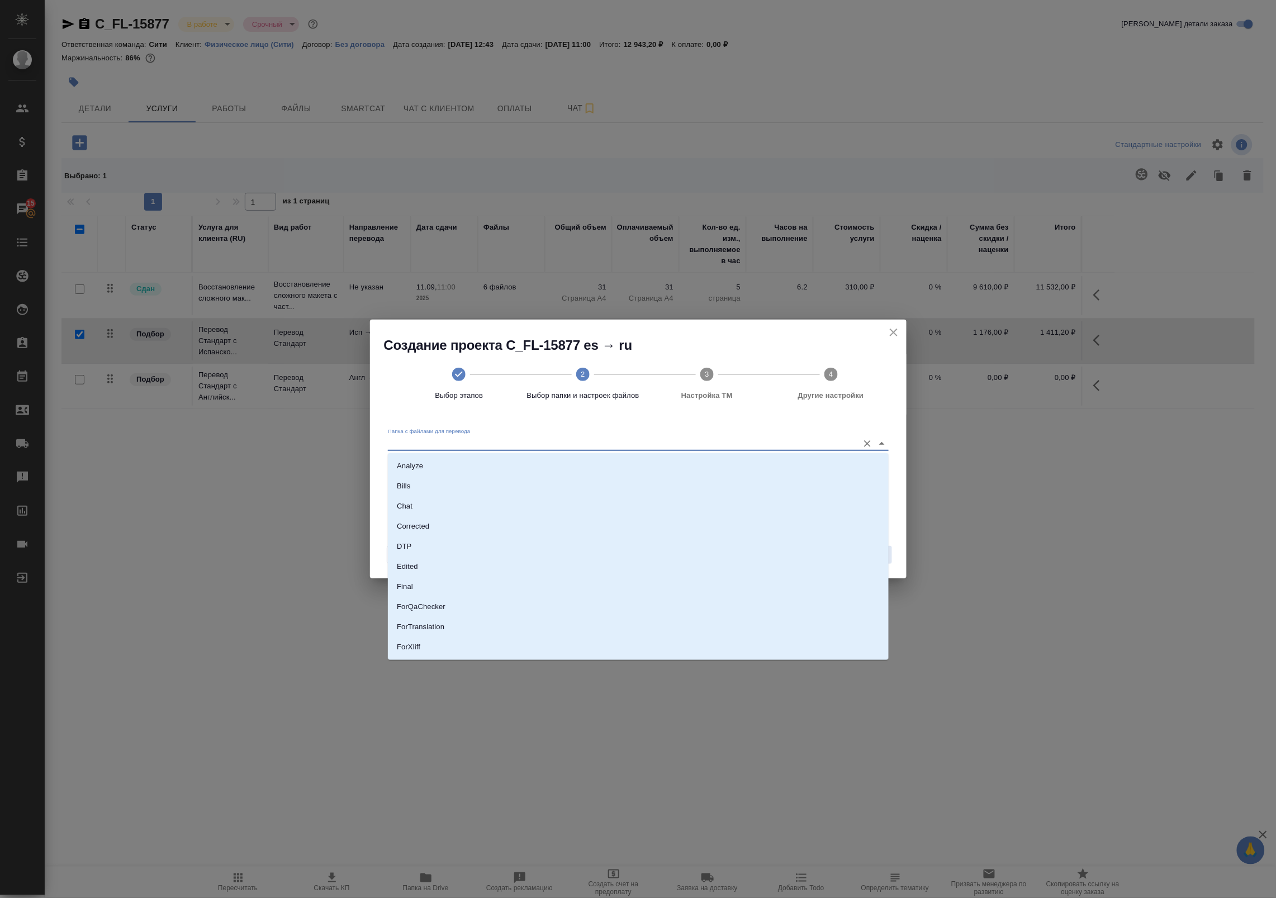
click at [766, 442] on input "Папка с файлами для перевода" at bounding box center [620, 443] width 465 height 13
click at [525, 619] on li "ForTranslation" at bounding box center [638, 627] width 501 height 20
type input "ForTranslation"
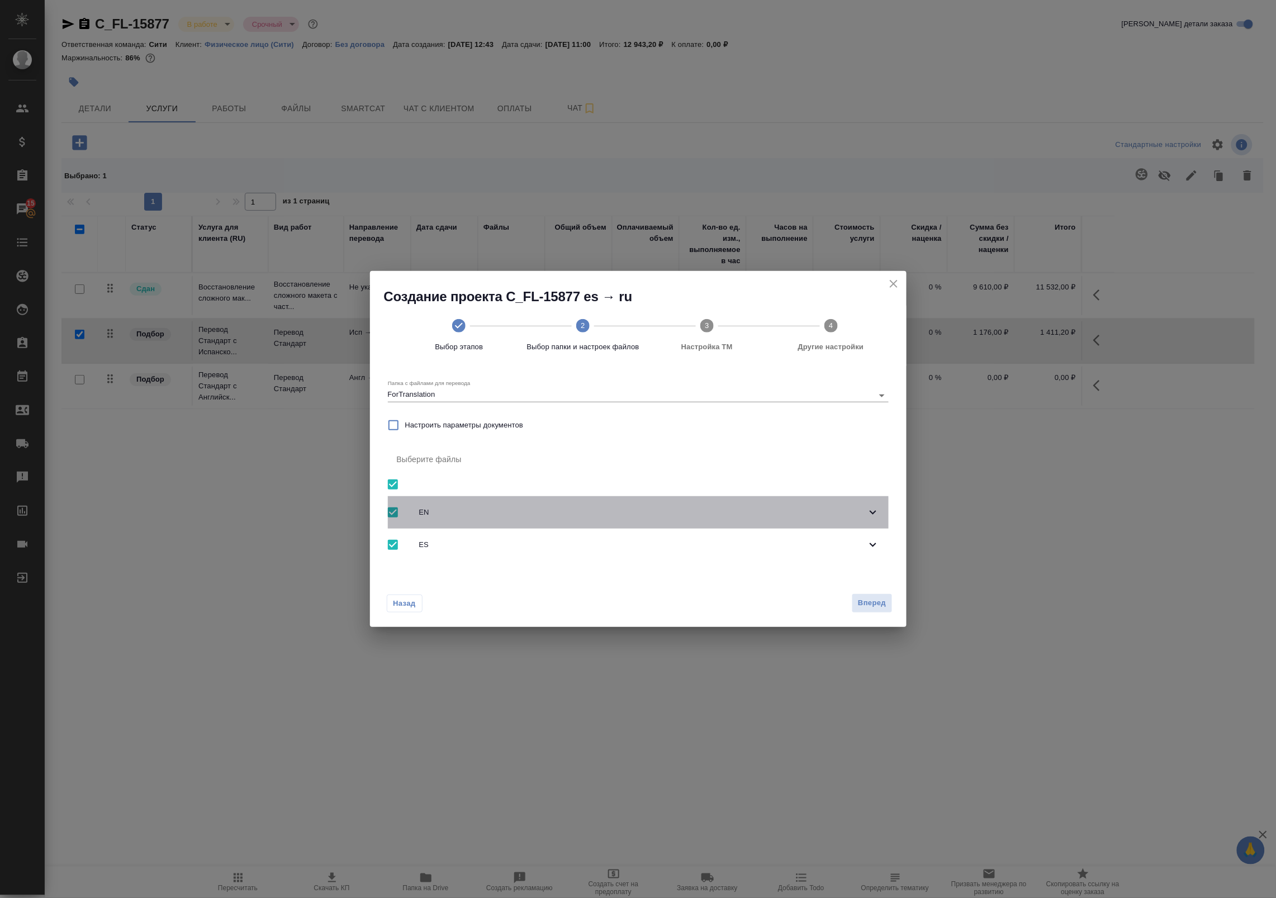
click at [476, 524] on div "EN" at bounding box center [638, 512] width 501 height 32
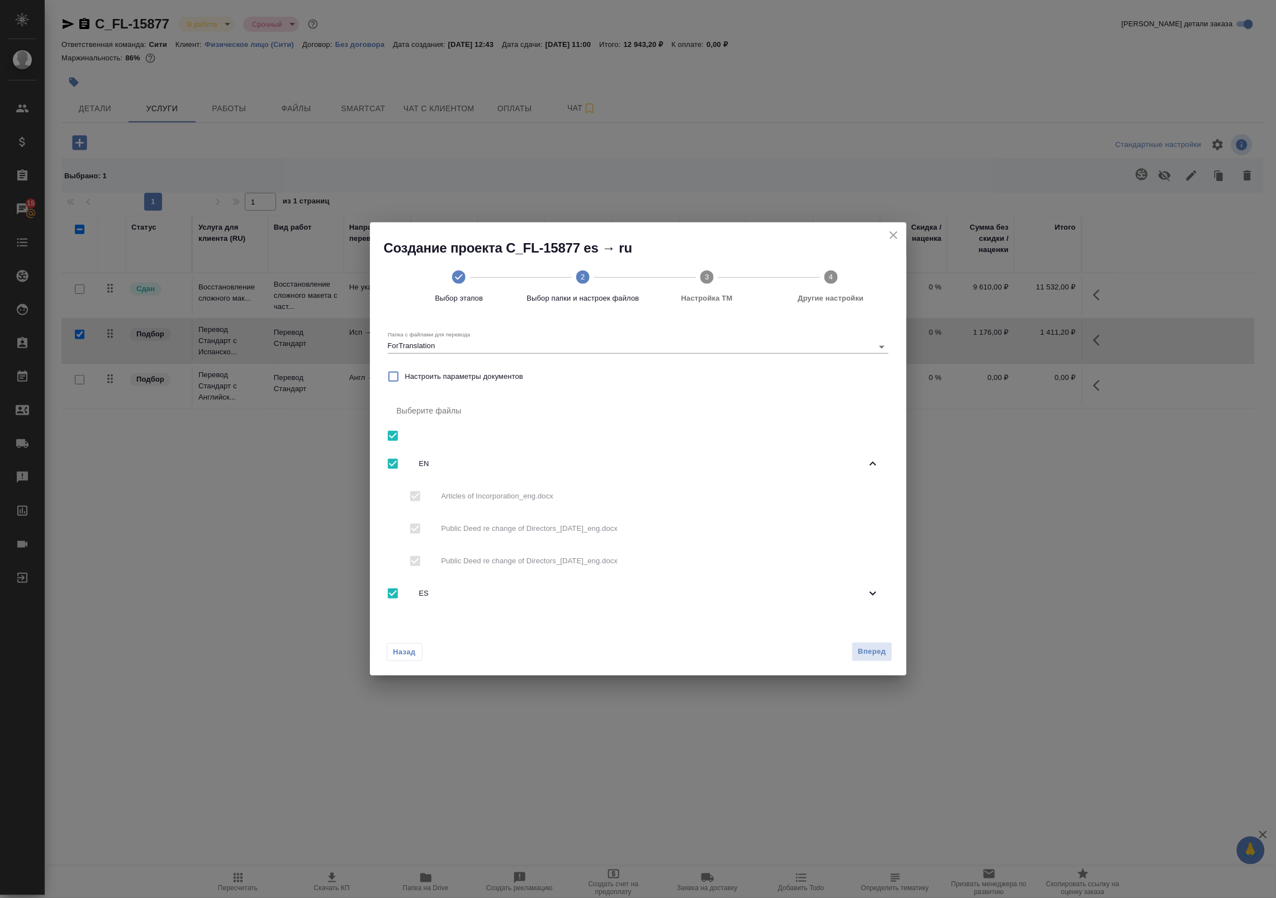
click at [395, 471] on input "checkbox" at bounding box center [392, 463] width 23 height 23
checkbox input "false"
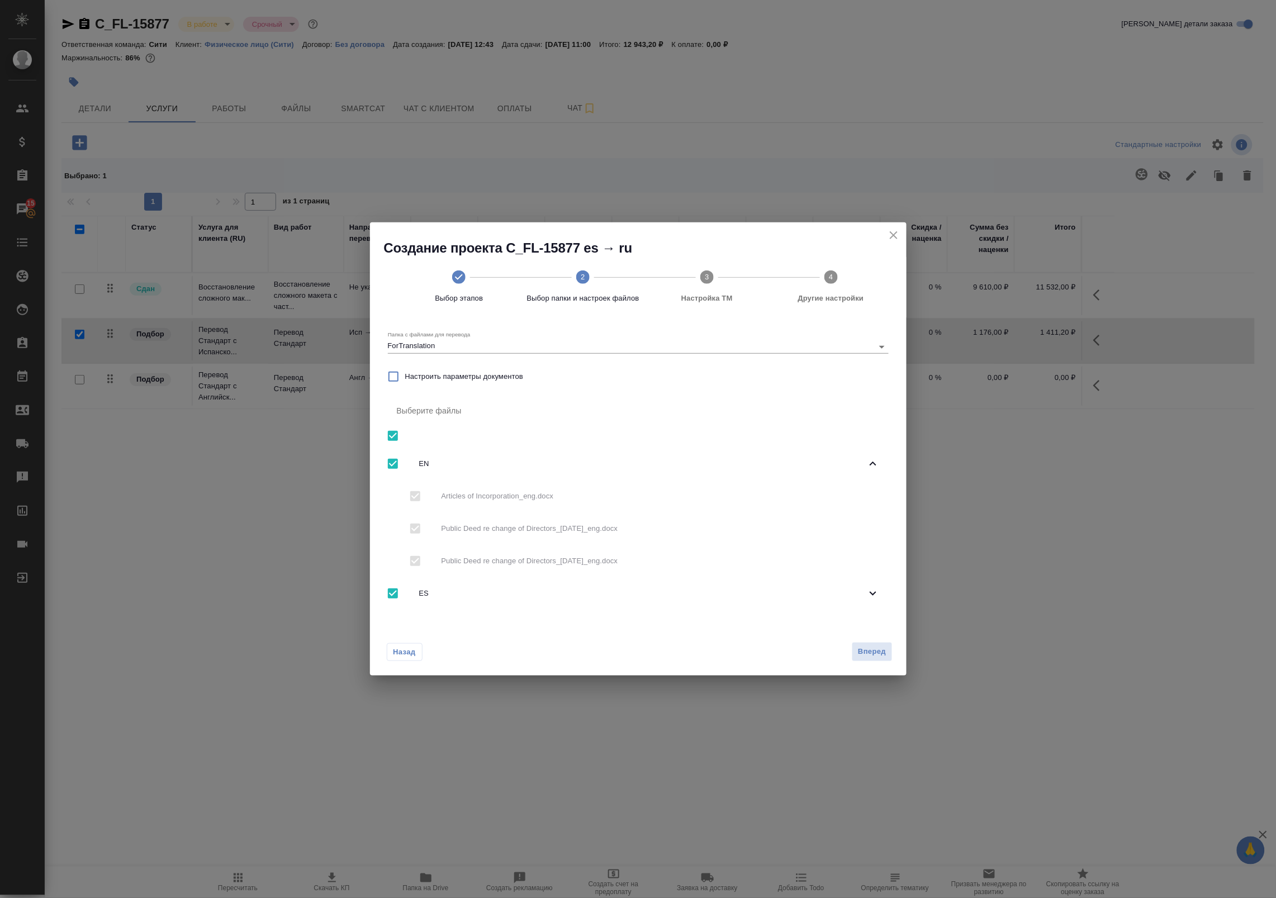
checkbox input "false"
click at [866, 656] on span "Вперед" at bounding box center [872, 652] width 28 height 13
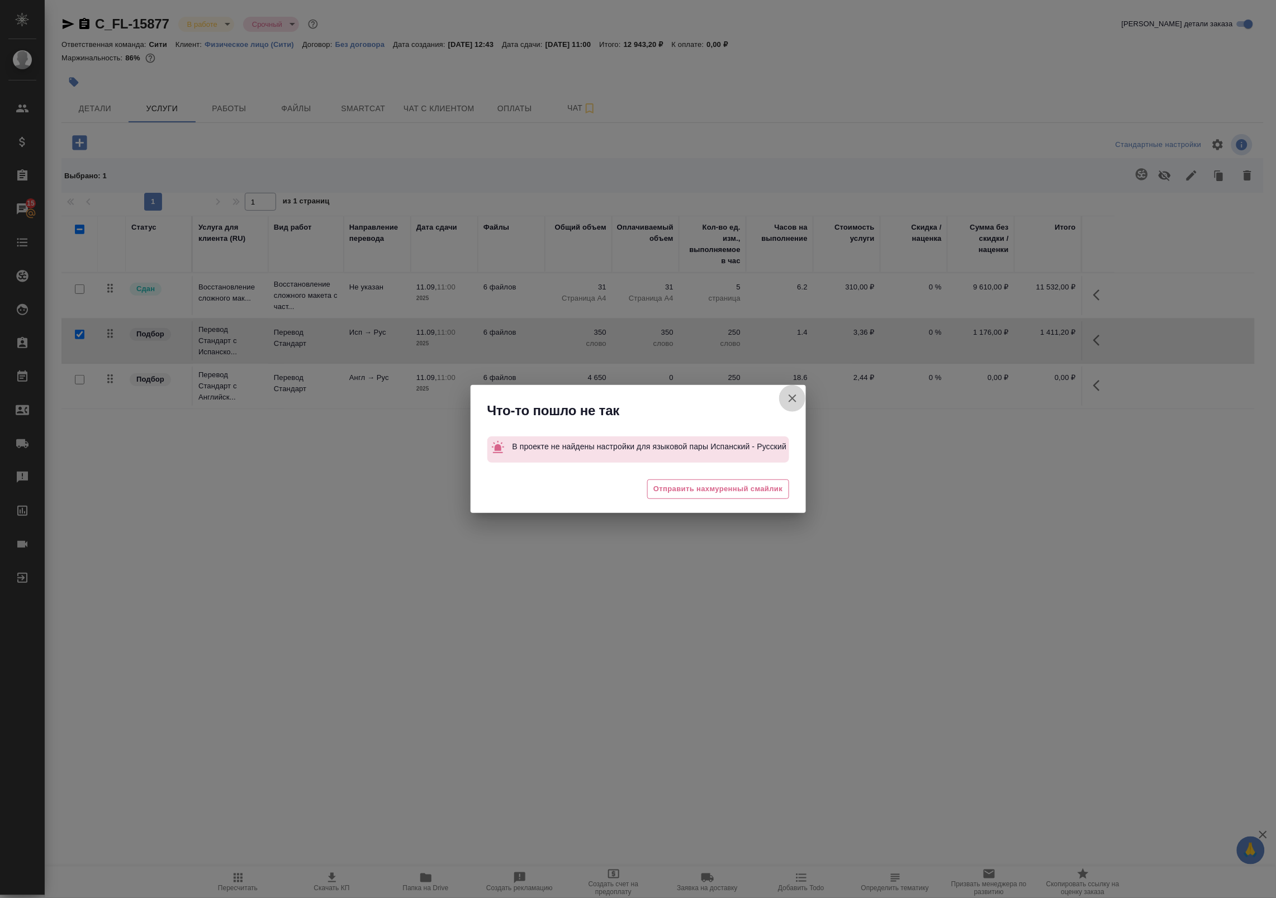
click at [792, 397] on icon "button" at bounding box center [792, 398] width 13 height 13
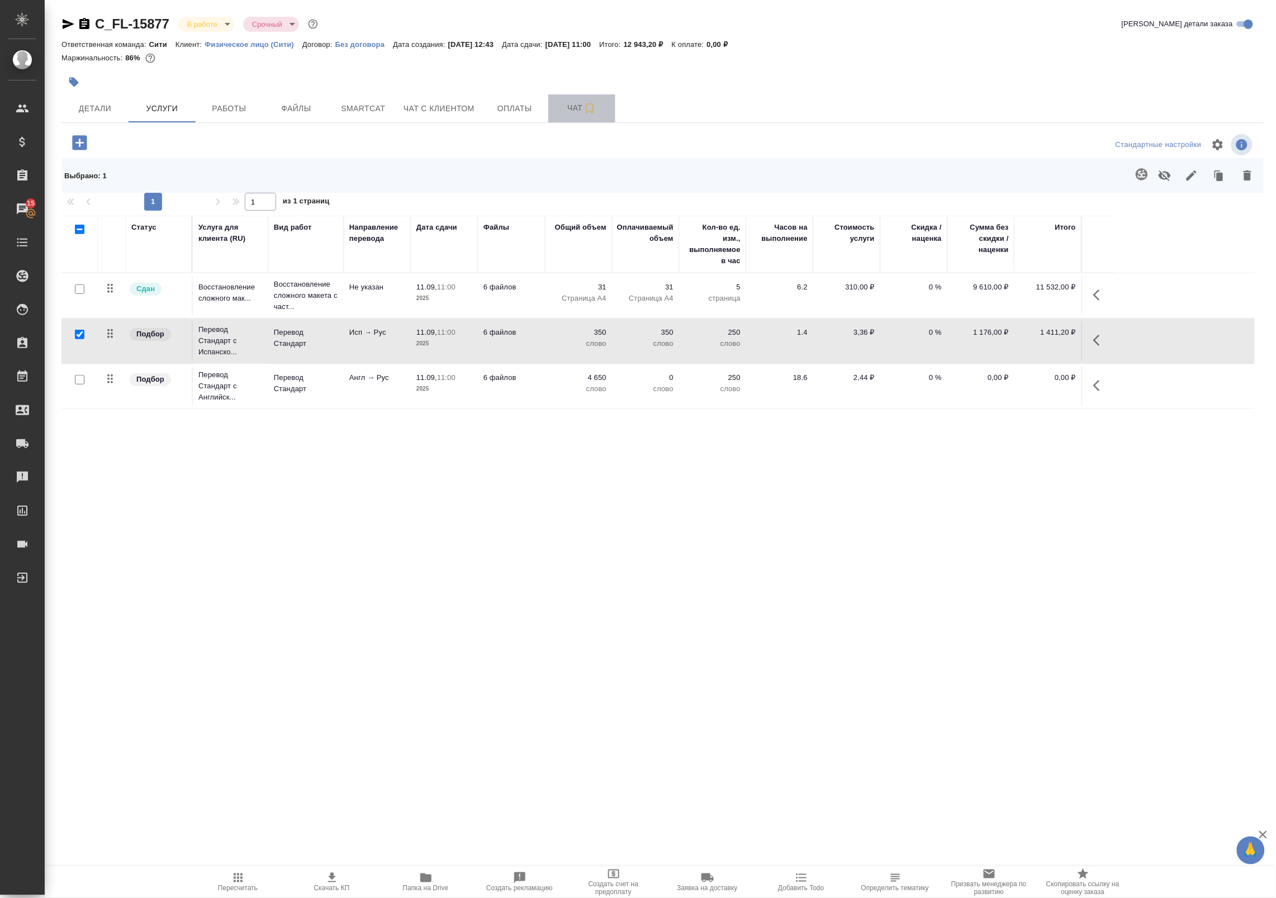
click at [553, 119] on button "Чат" at bounding box center [581, 108] width 67 height 28
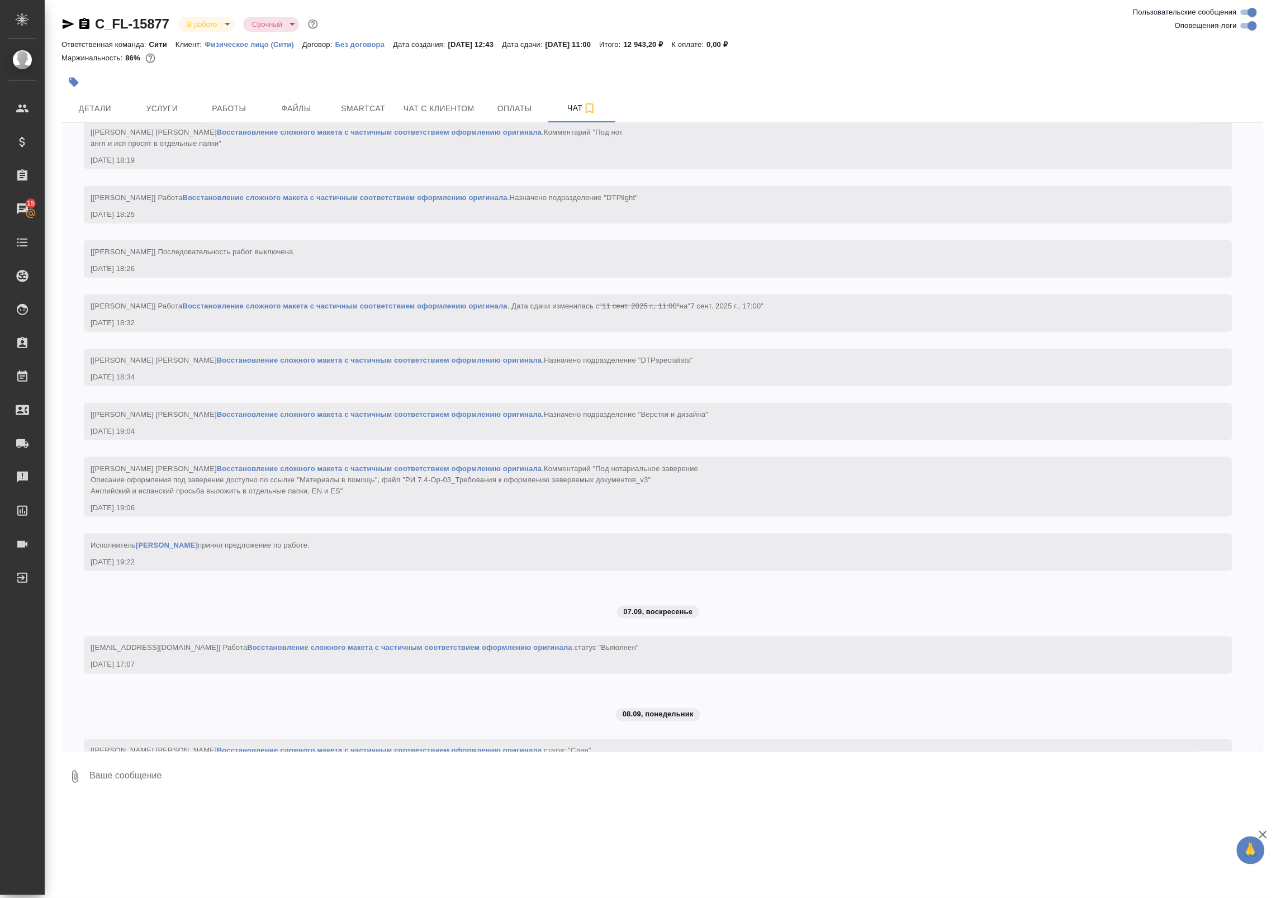
scroll to position [2158, 0]
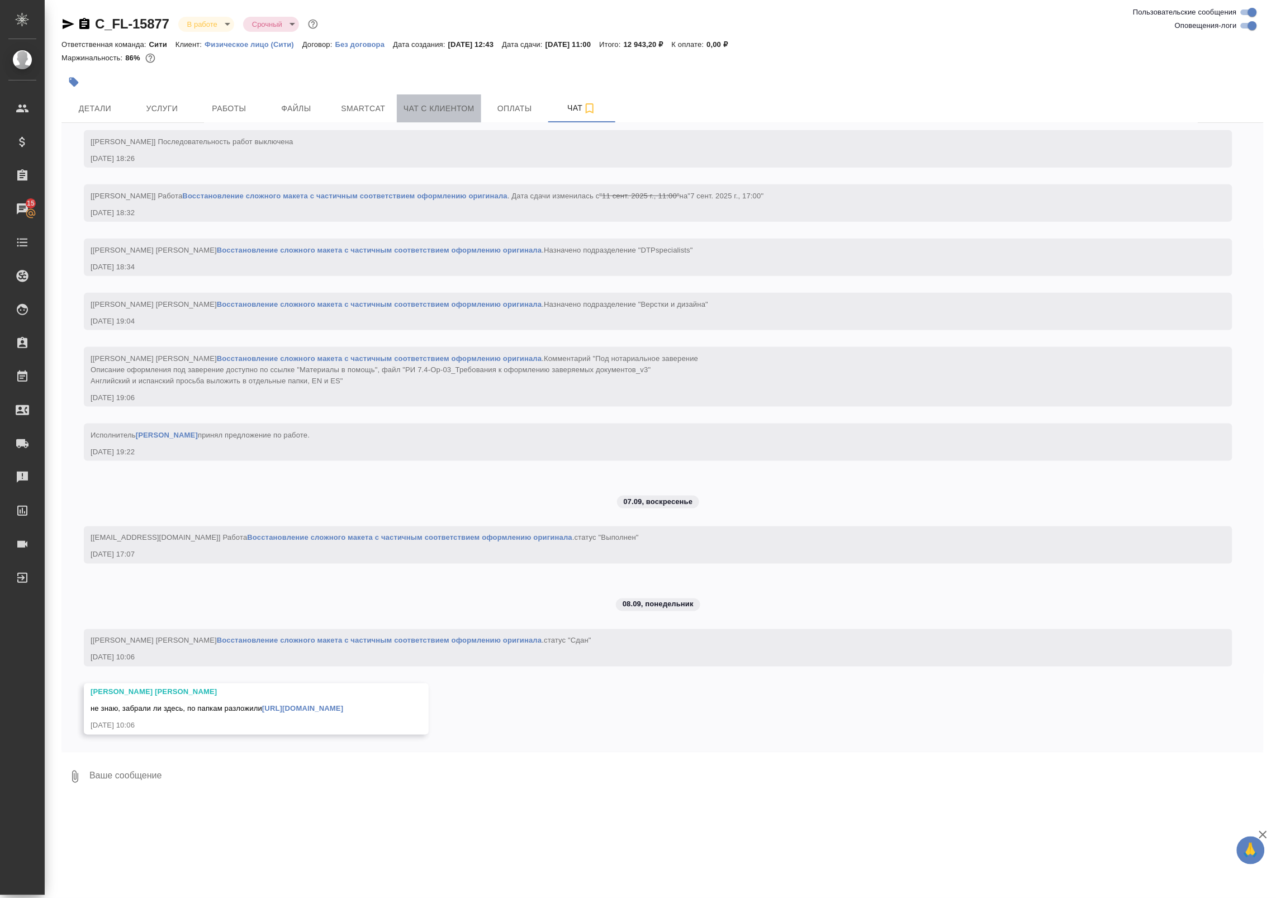
click at [443, 107] on span "Чат с клиентом" at bounding box center [439, 109] width 71 height 14
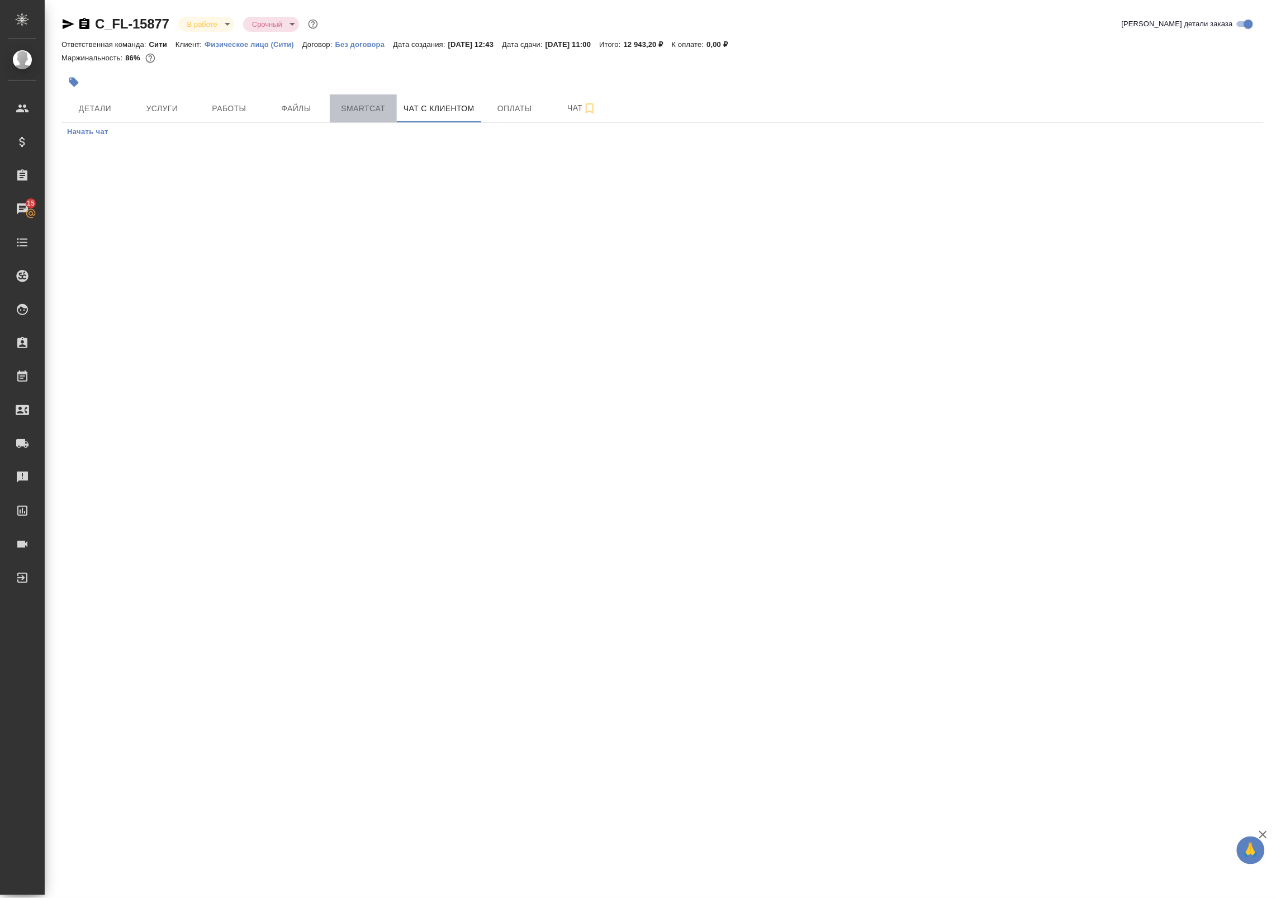
click at [373, 105] on span "Smartcat" at bounding box center [364, 109] width 54 height 14
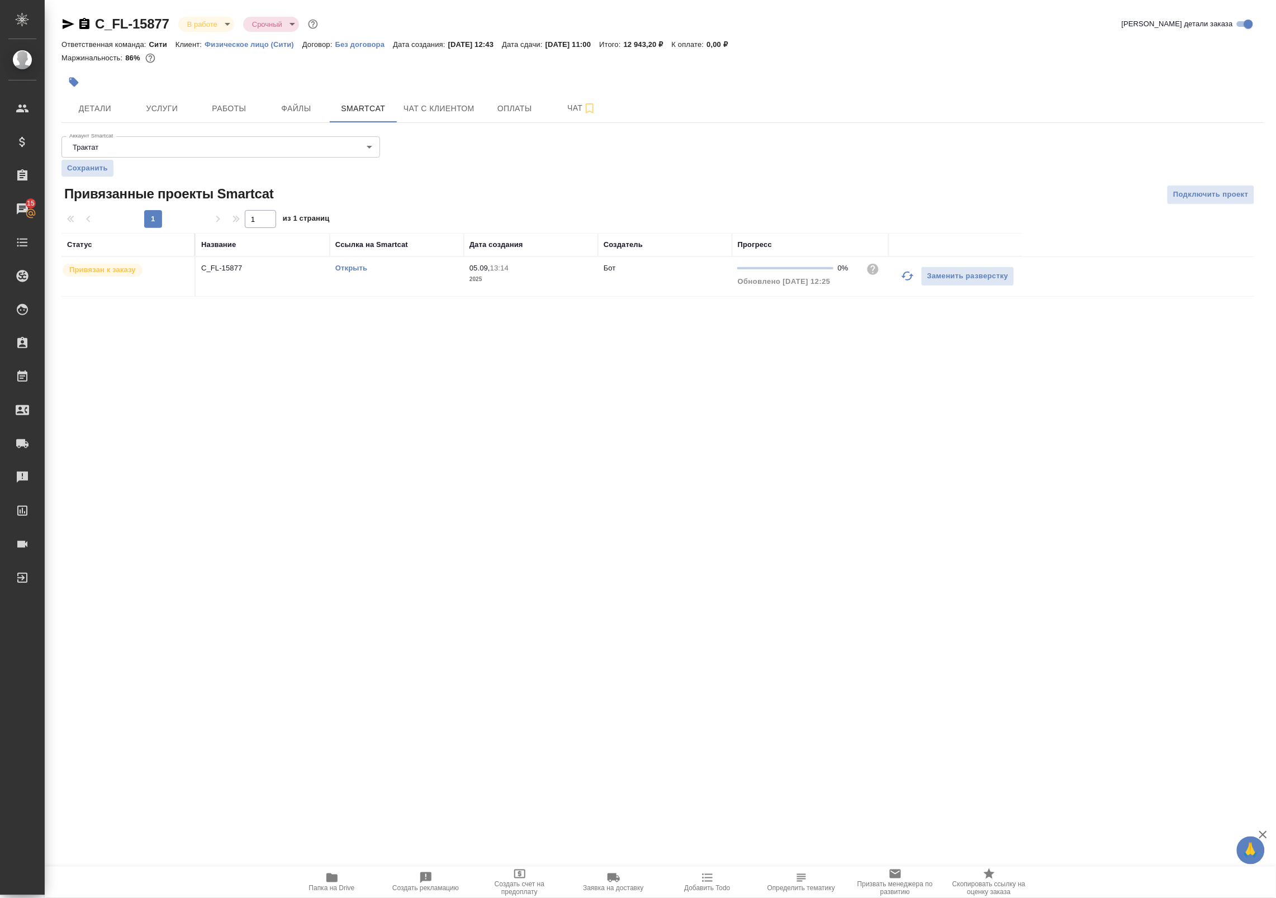
click at [82, 25] on icon "button" at bounding box center [84, 23] width 10 height 11
click at [1212, 198] on span "Подключить проект" at bounding box center [1210, 194] width 75 height 13
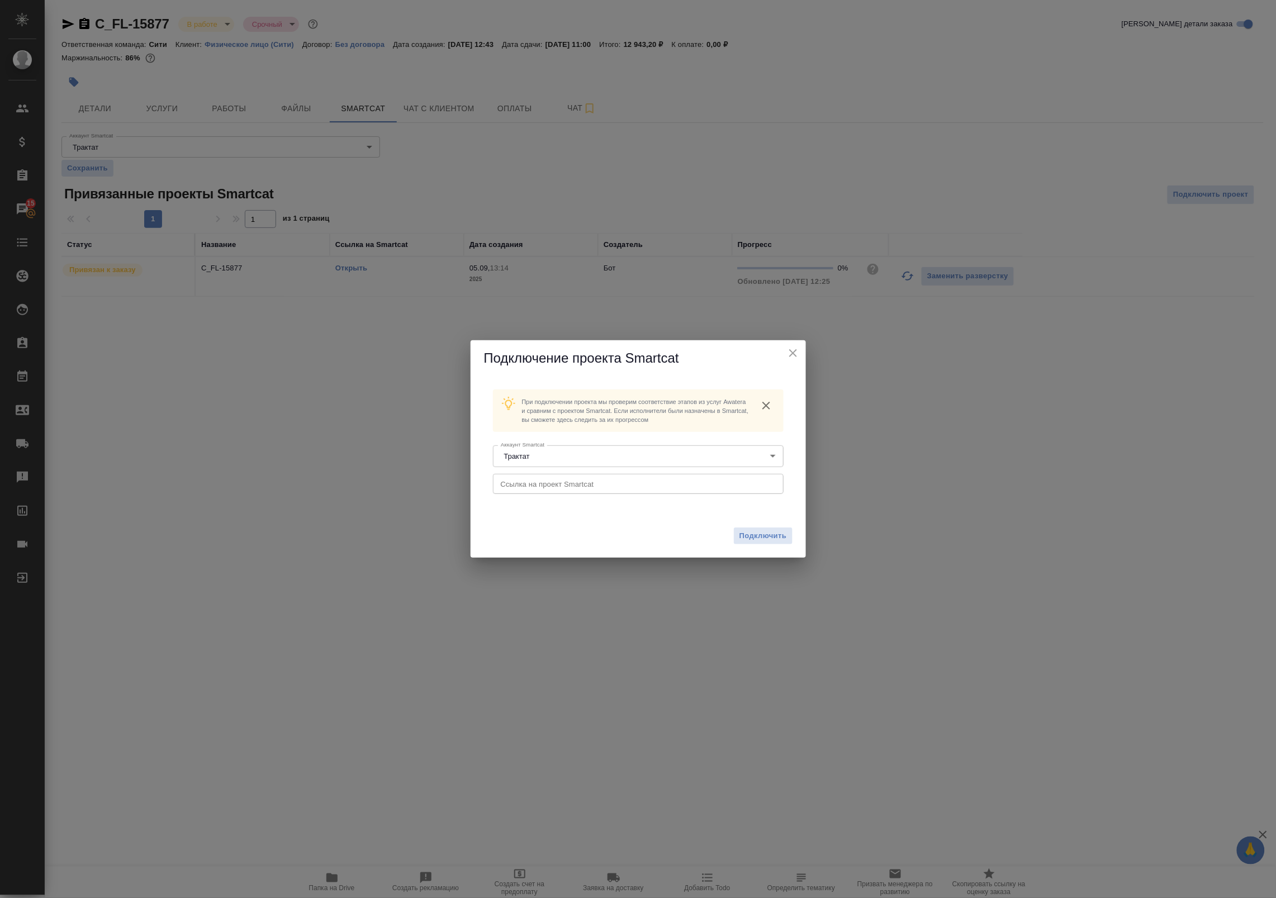
click at [509, 485] on input "text" at bounding box center [638, 484] width 291 height 20
click at [793, 353] on icon "close" at bounding box center [793, 353] width 8 height 8
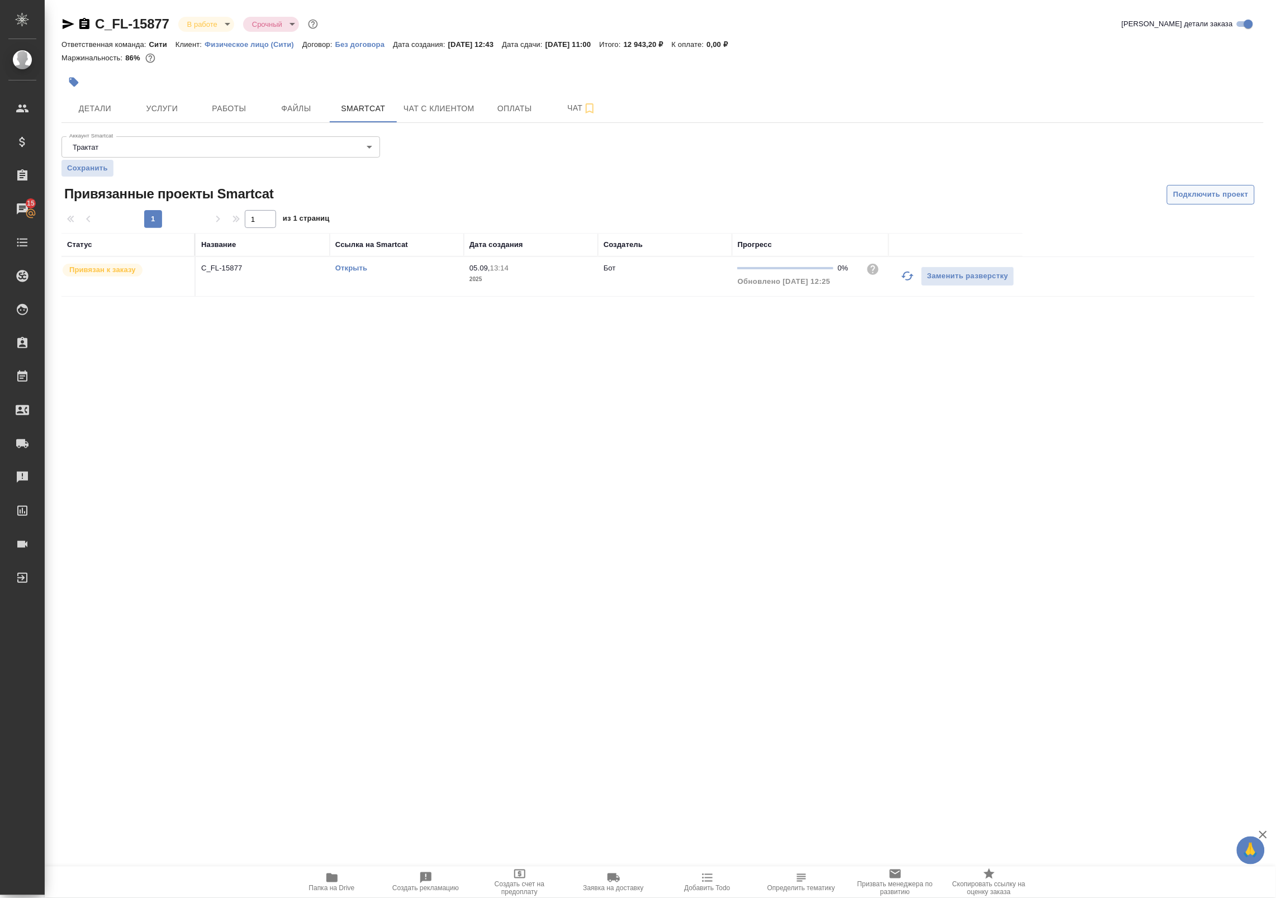
click at [1216, 195] on span "Подключить проект" at bounding box center [1210, 194] width 75 height 13
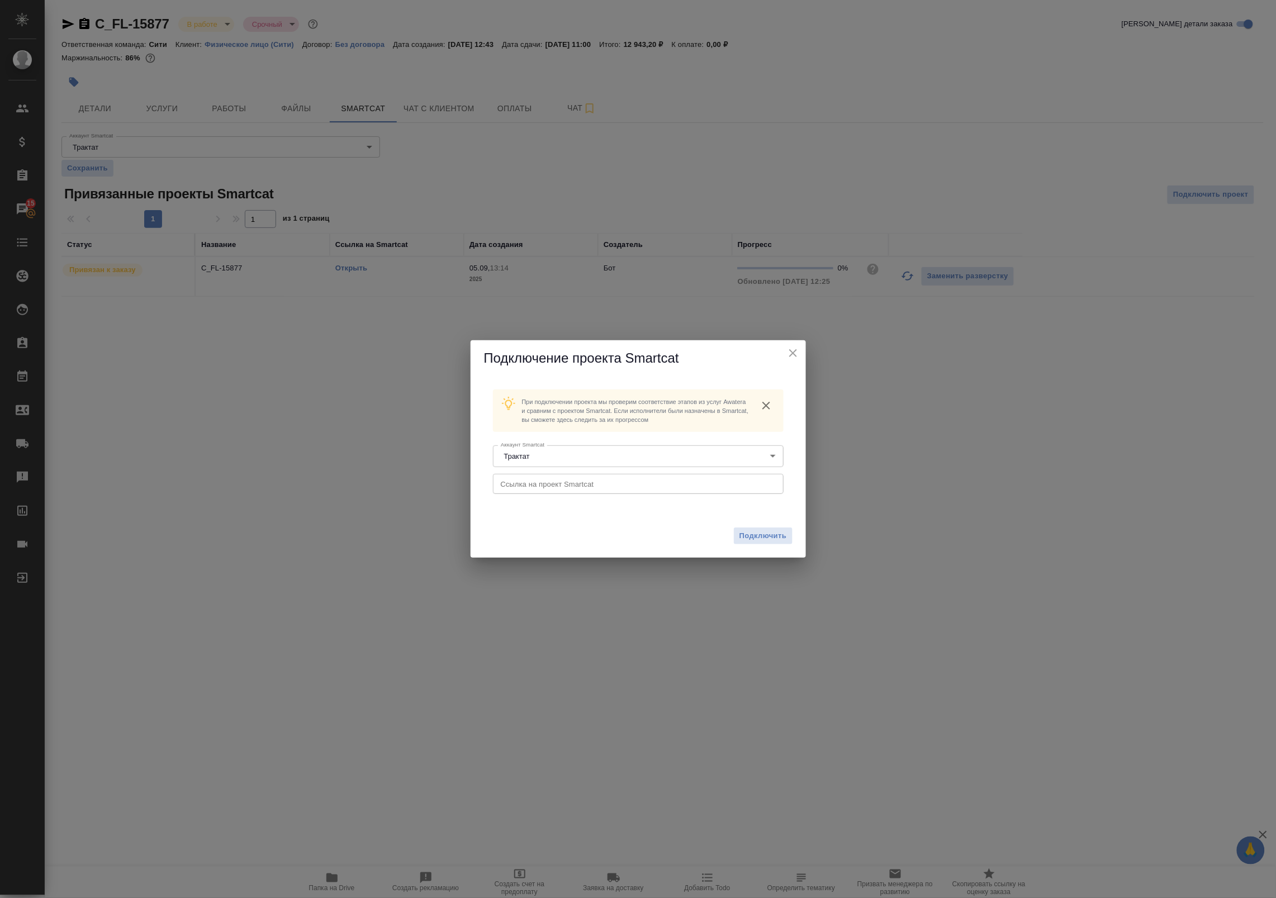
click at [498, 493] on input "text" at bounding box center [638, 484] width 291 height 20
click at [746, 539] on span "Подключить" at bounding box center [764, 536] width 48 height 11
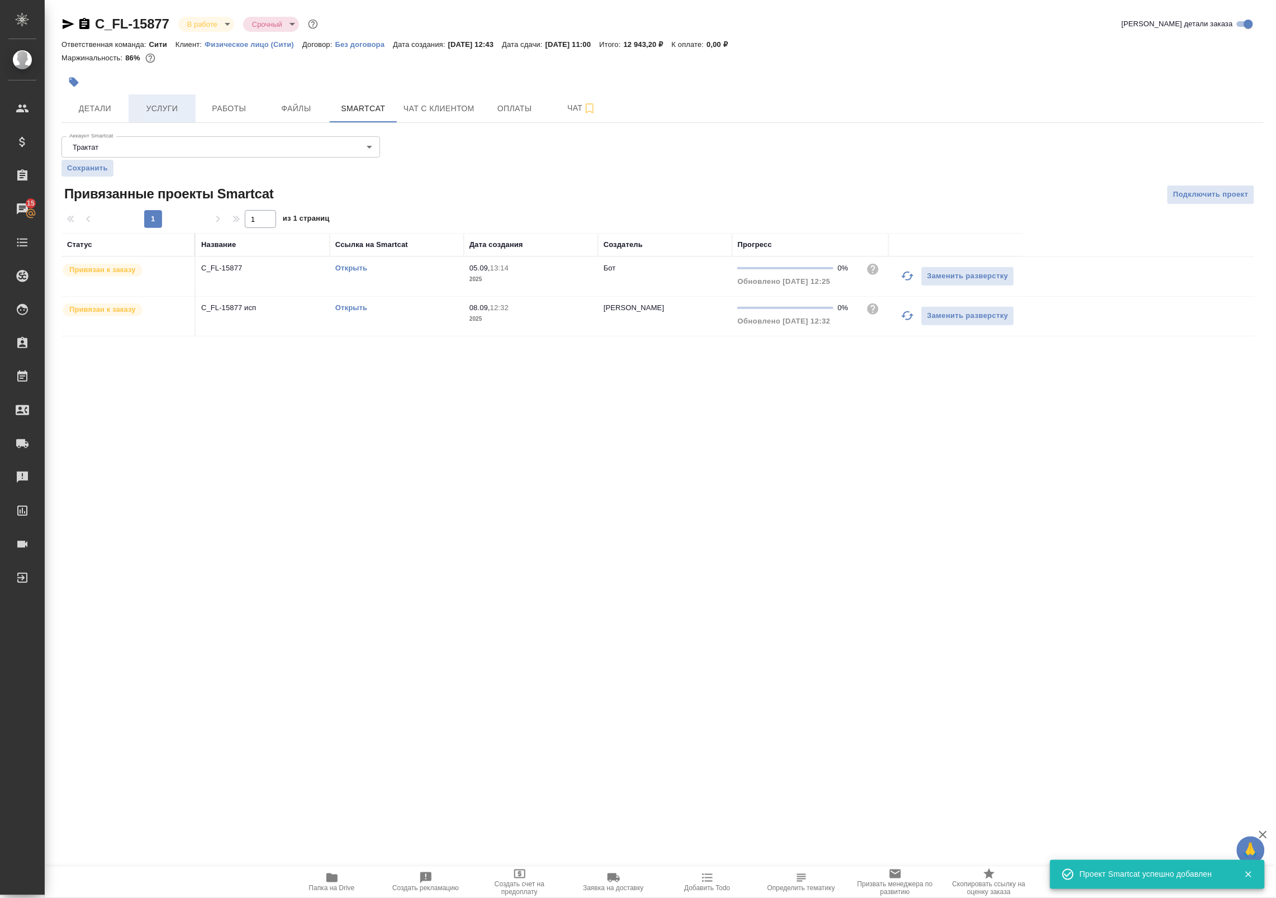
click at [146, 102] on span "Услуги" at bounding box center [162, 109] width 54 height 14
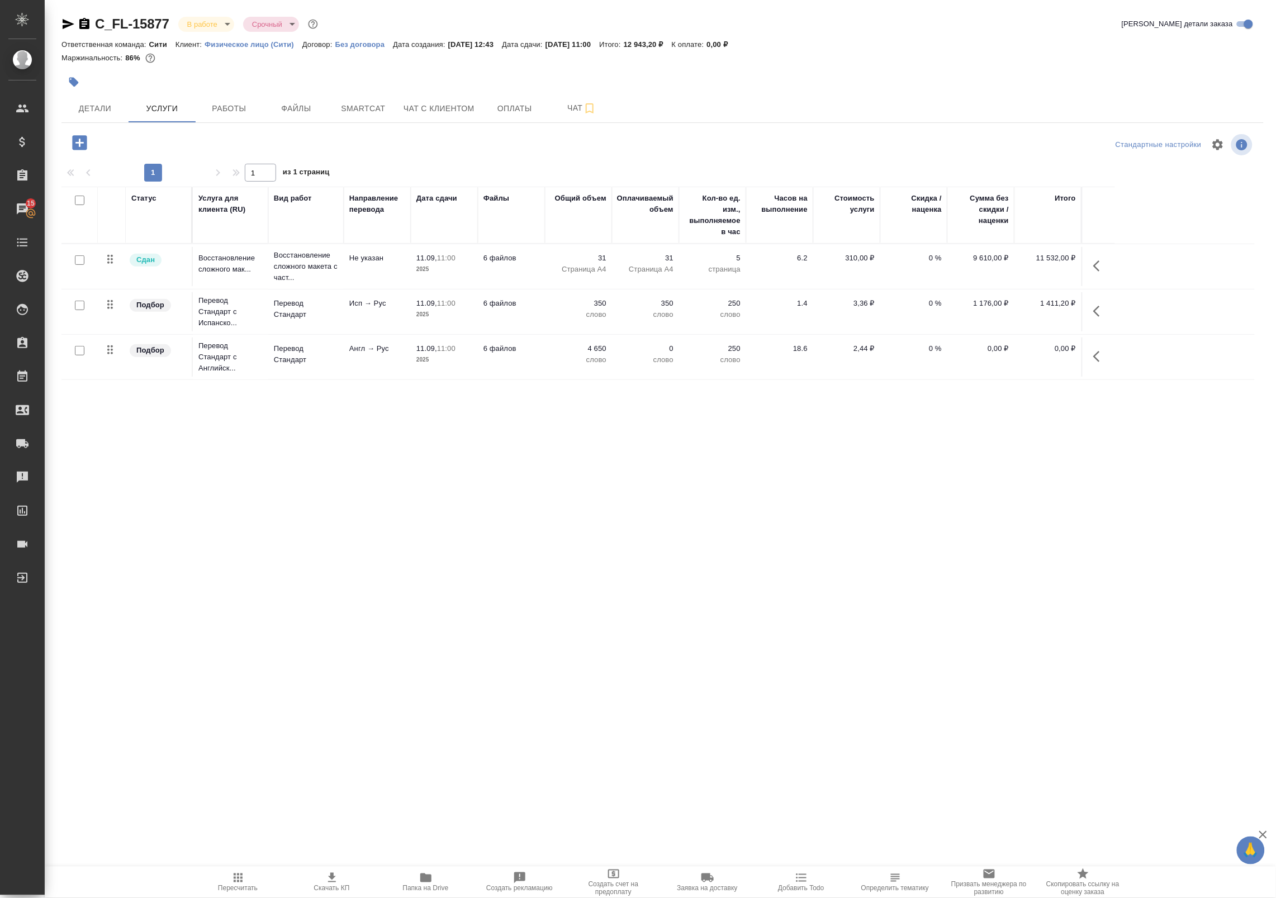
click at [79, 306] on input "checkbox" at bounding box center [80, 306] width 10 height 10
checkbox input "true"
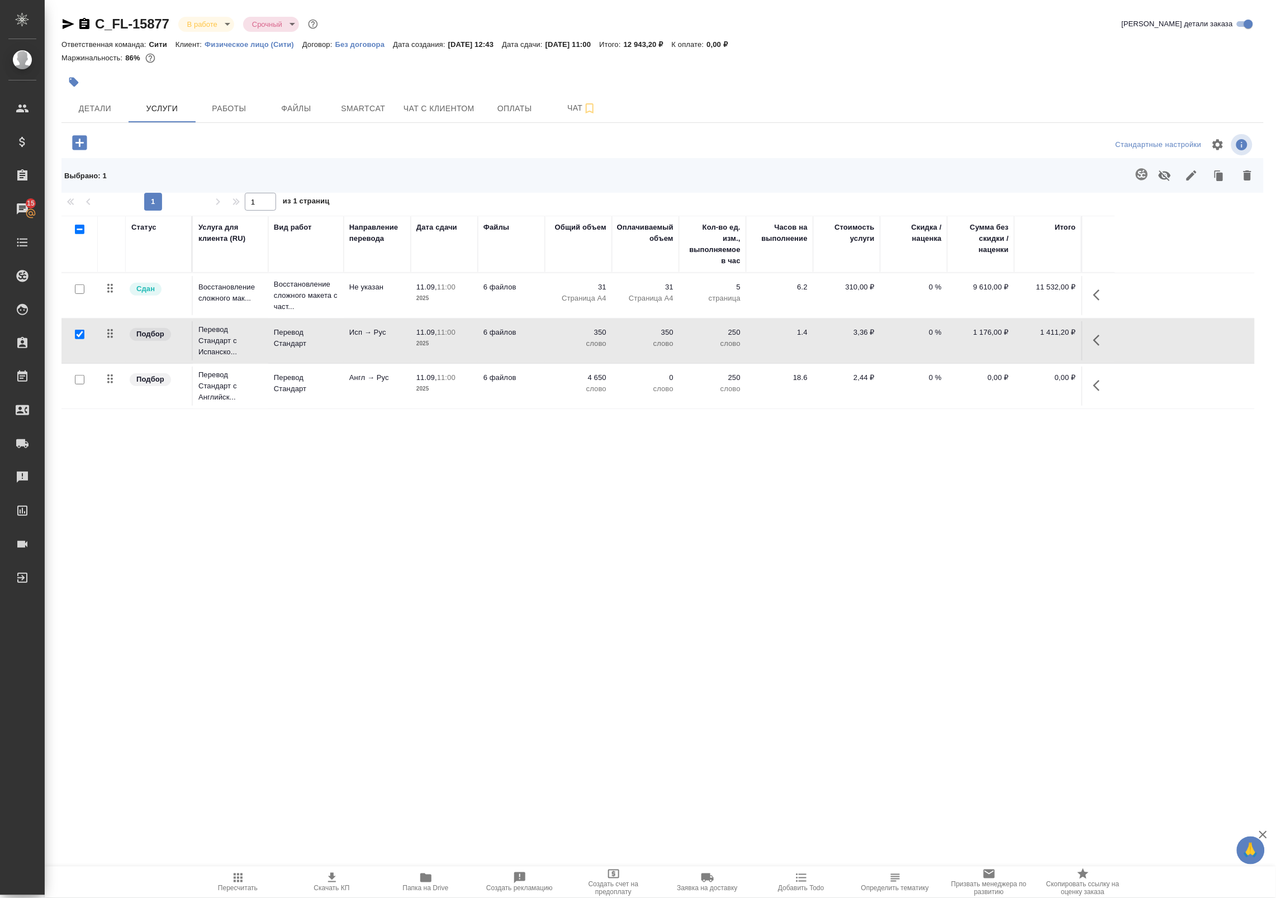
click at [1095, 344] on icon "button" at bounding box center [1099, 340] width 13 height 13
click at [987, 344] on icon "button" at bounding box center [991, 340] width 12 height 12
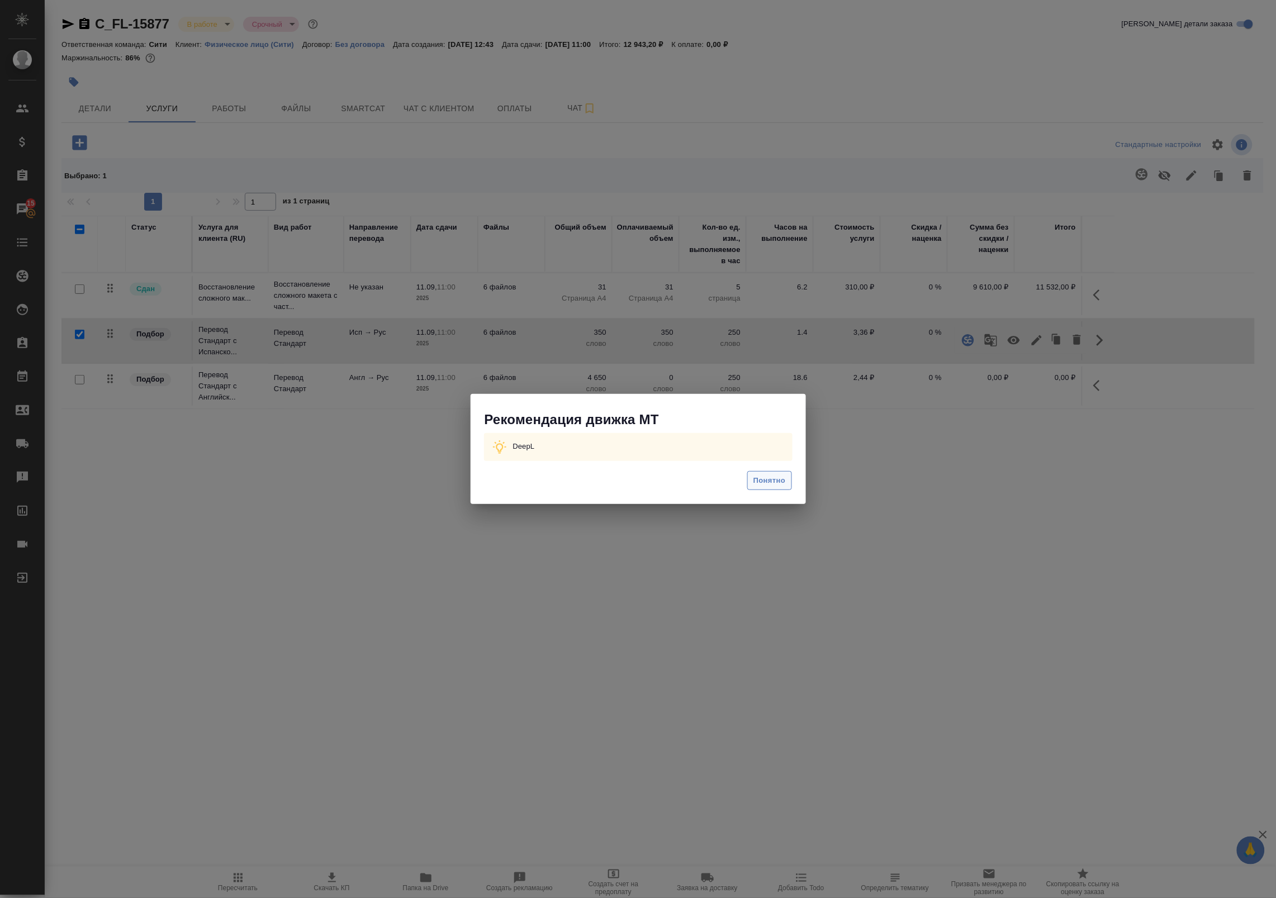
click at [759, 477] on span "Понятно" at bounding box center [770, 481] width 32 height 13
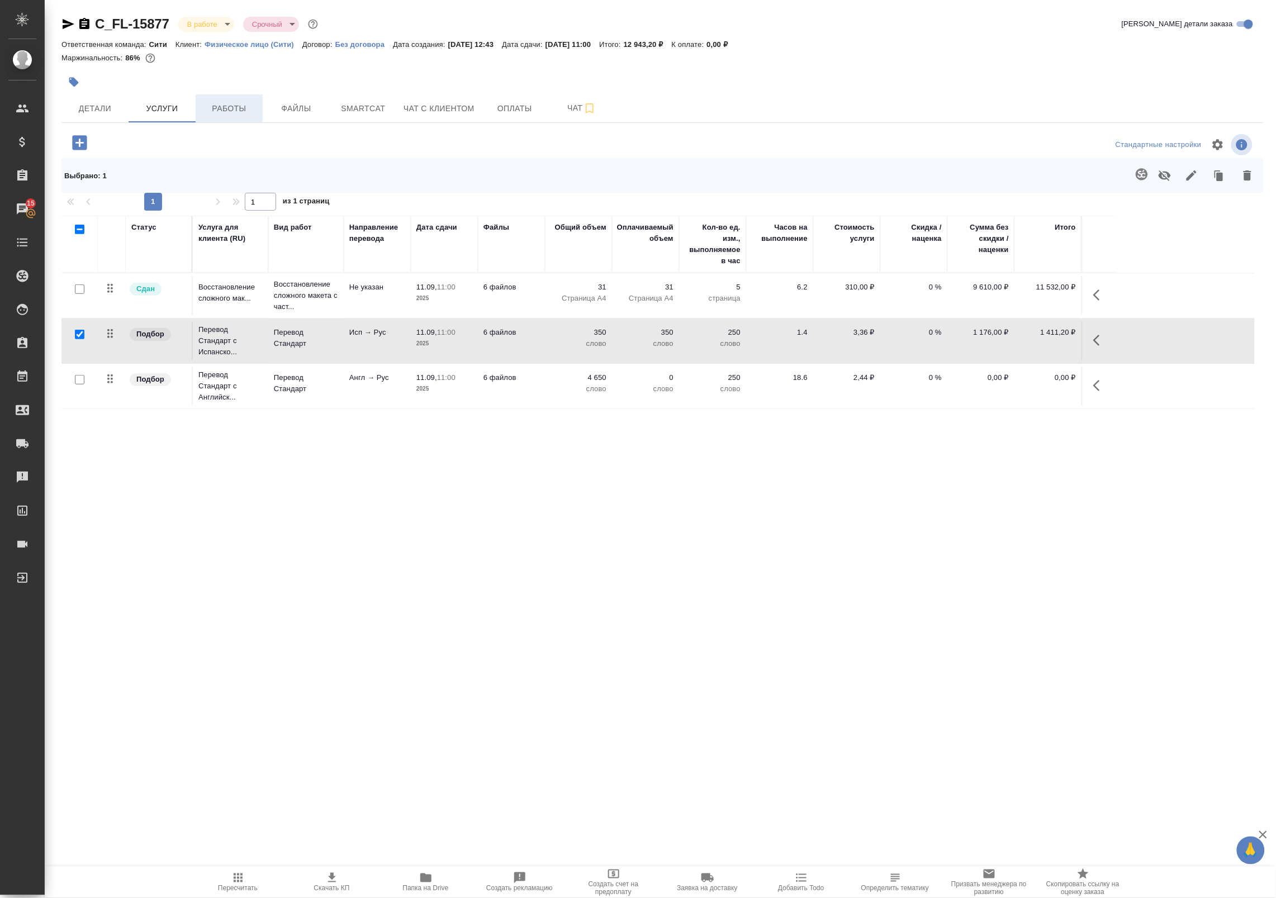
click at [225, 112] on span "Работы" at bounding box center [229, 109] width 54 height 14
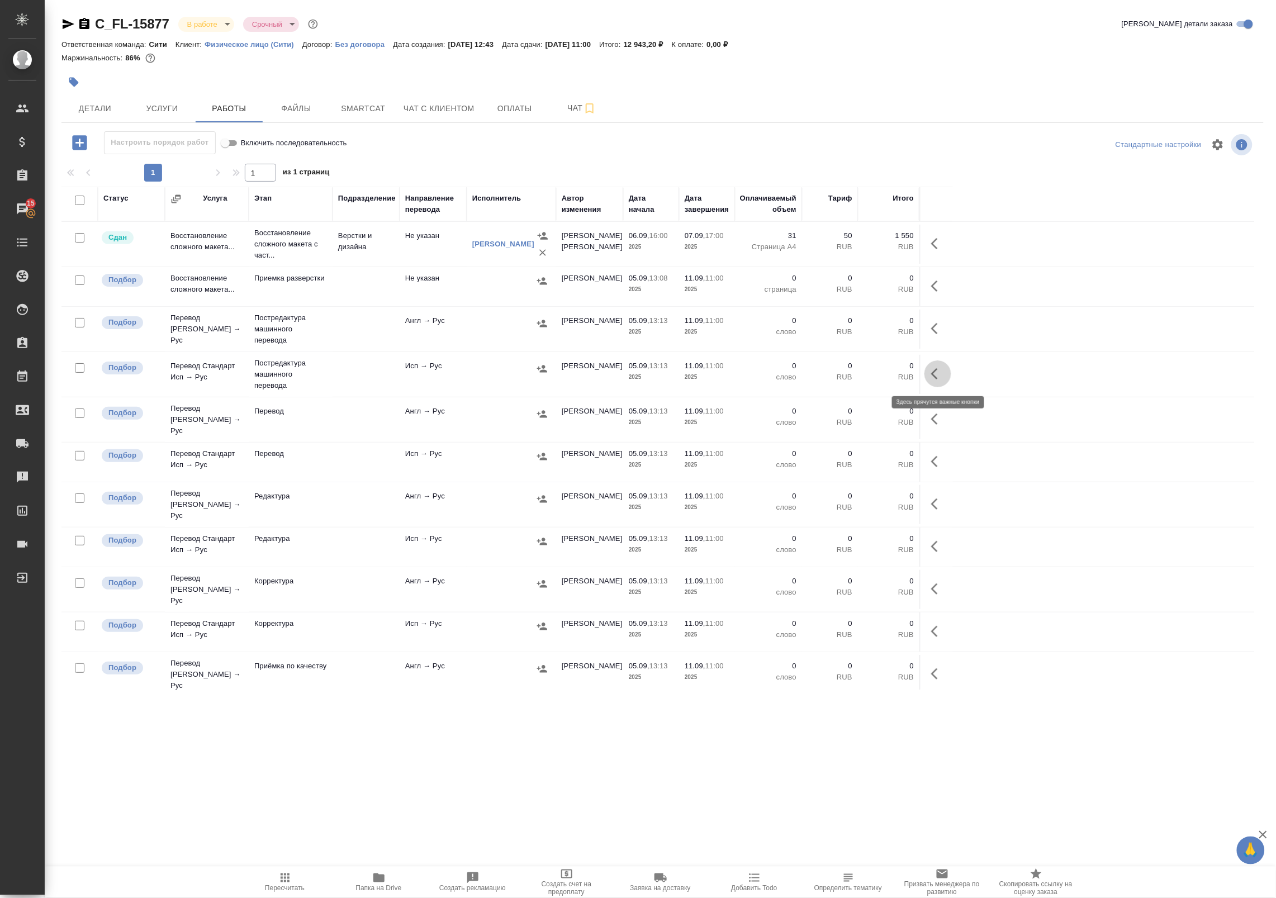
click at [940, 380] on icon "button" at bounding box center [937, 373] width 13 height 13
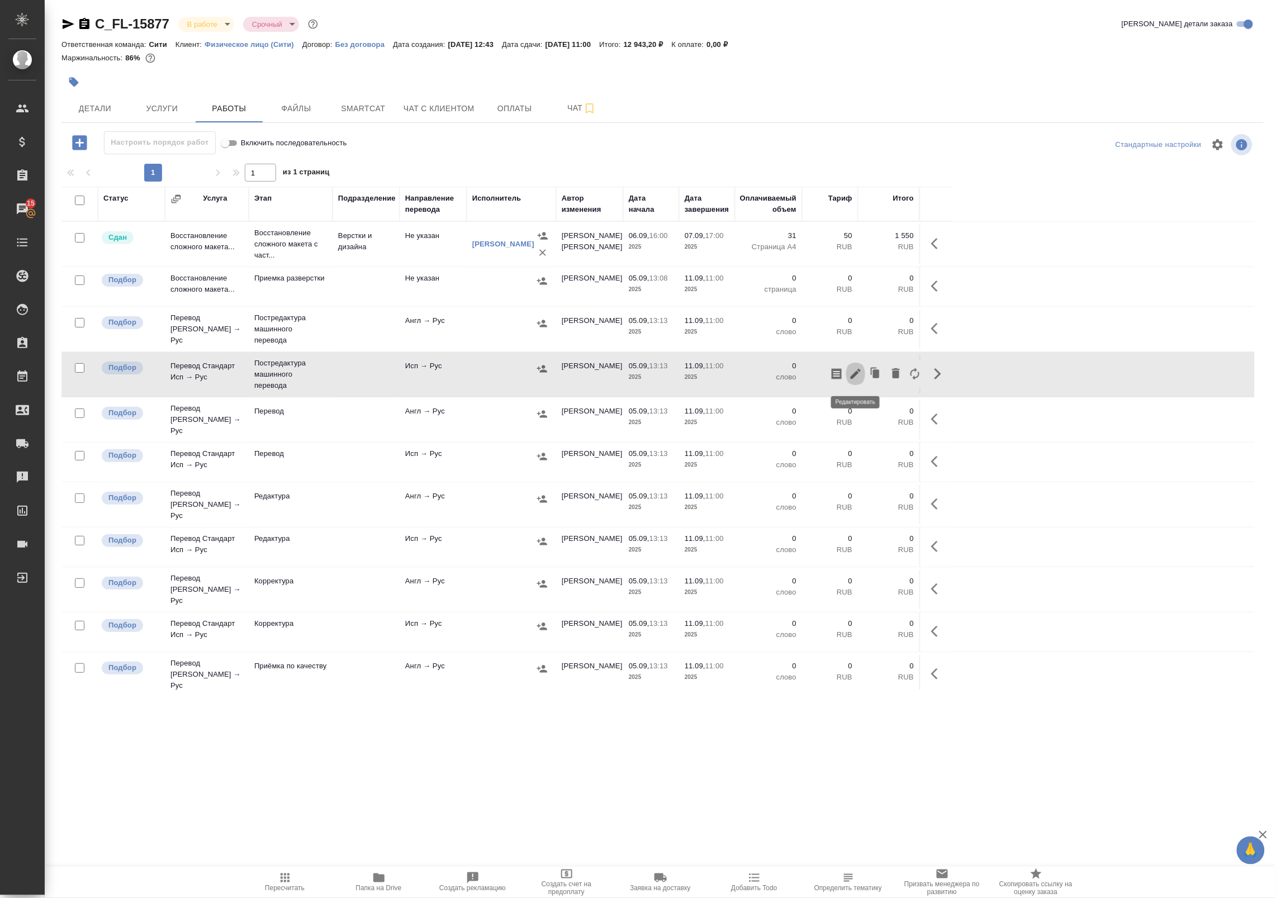
click at [853, 372] on icon "button" at bounding box center [855, 373] width 13 height 13
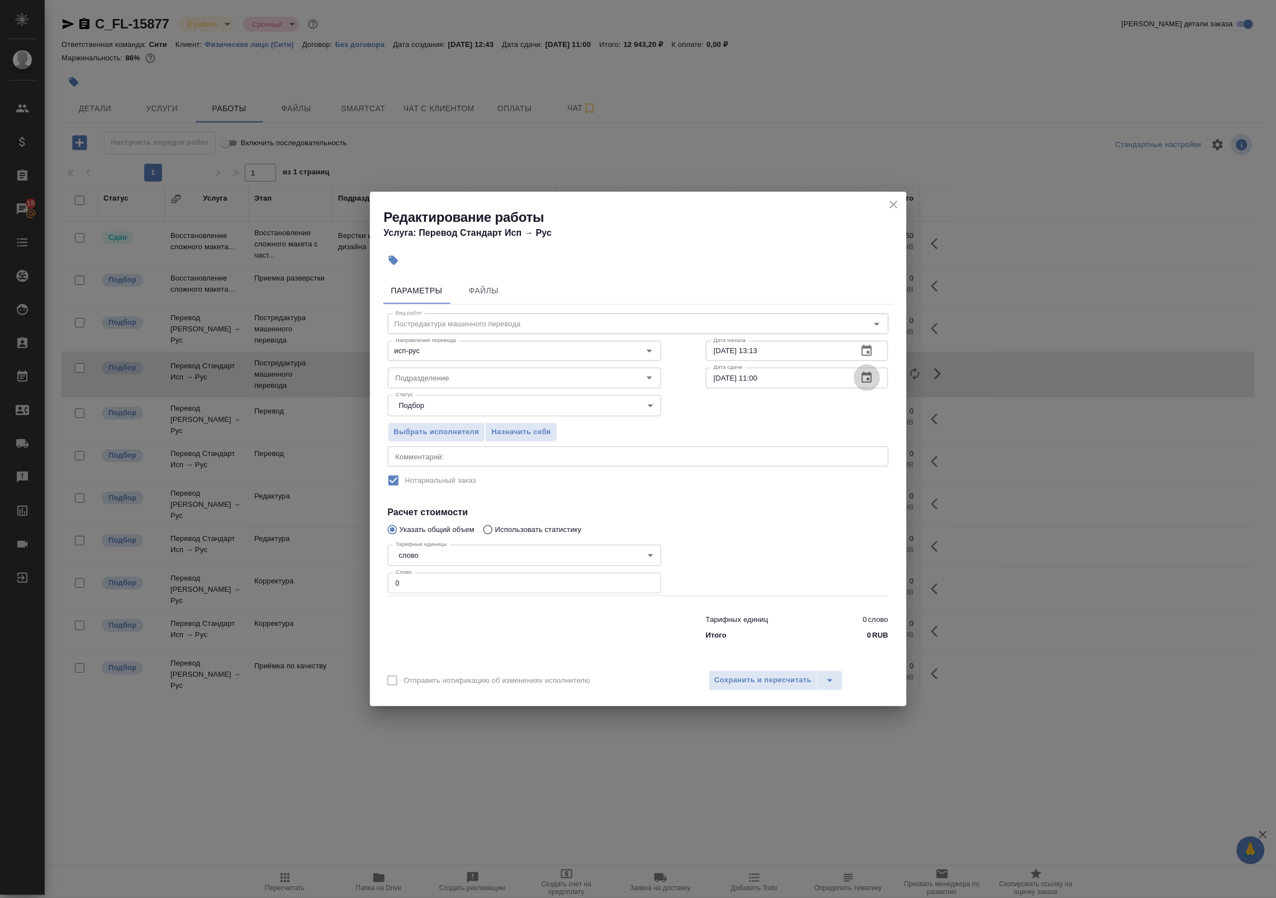
click at [873, 383] on icon "button" at bounding box center [866, 377] width 13 height 13
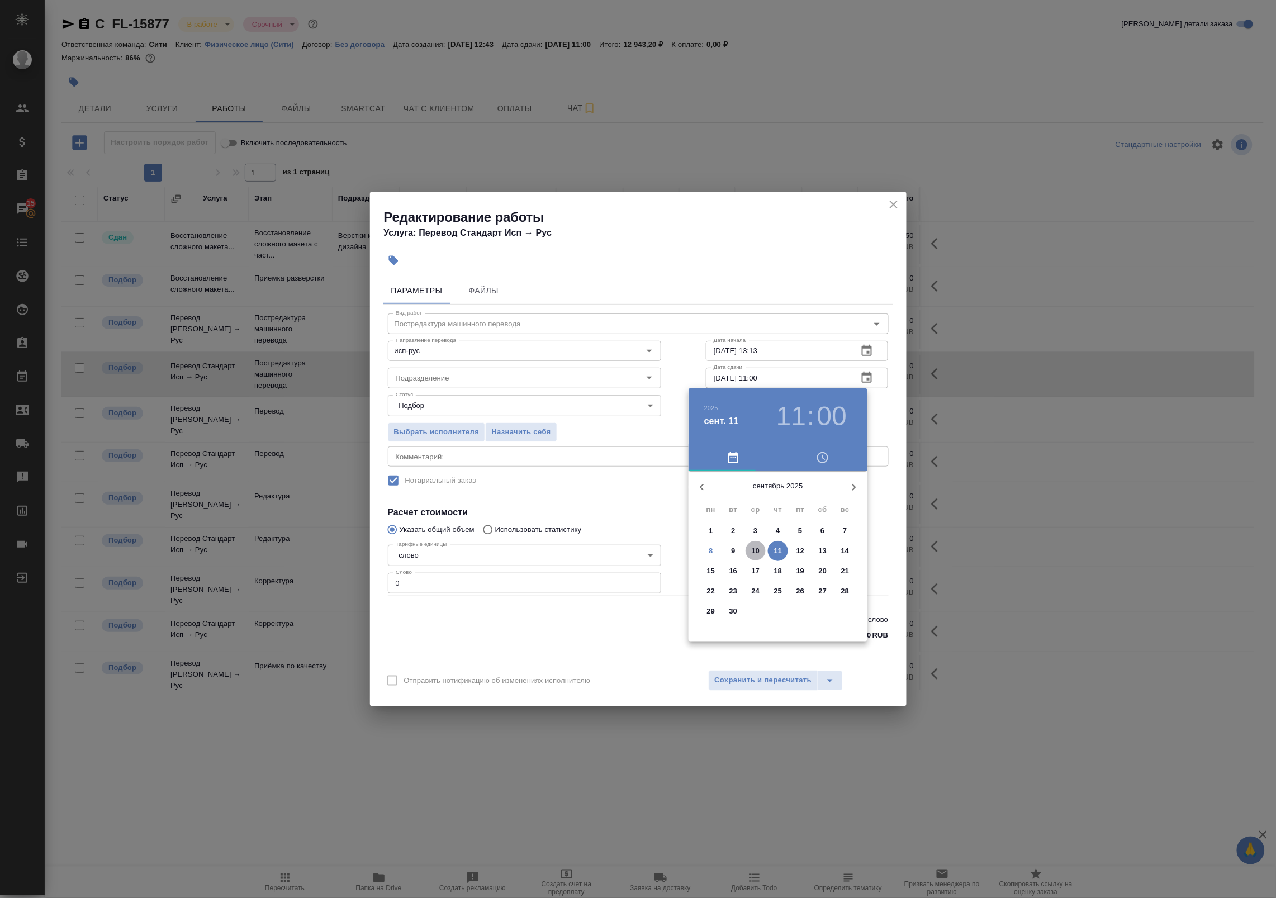
click at [754, 553] on p "10" at bounding box center [756, 551] width 8 height 11
click at [893, 417] on div at bounding box center [638, 449] width 1276 height 898
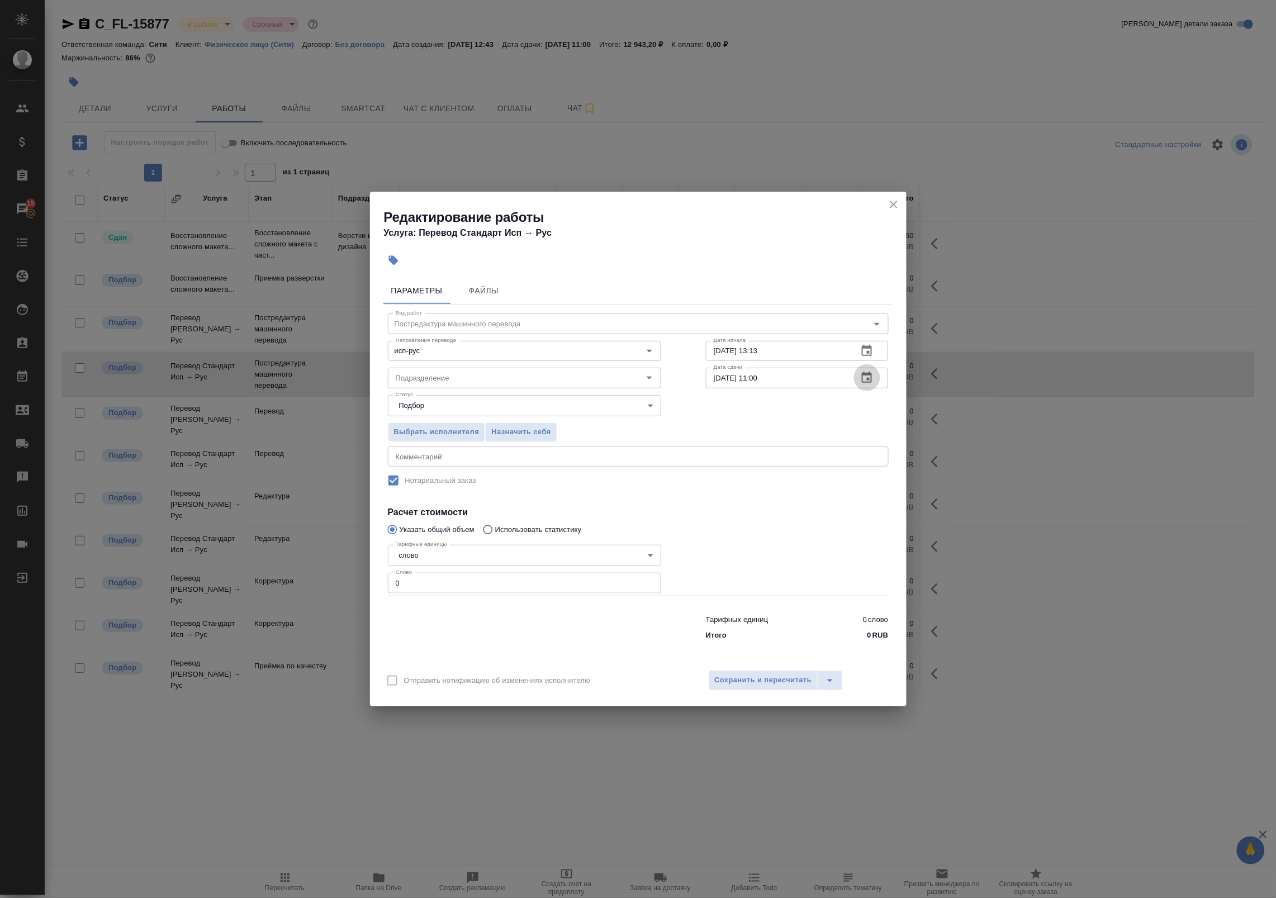
click at [870, 382] on icon "button" at bounding box center [867, 377] width 10 height 11
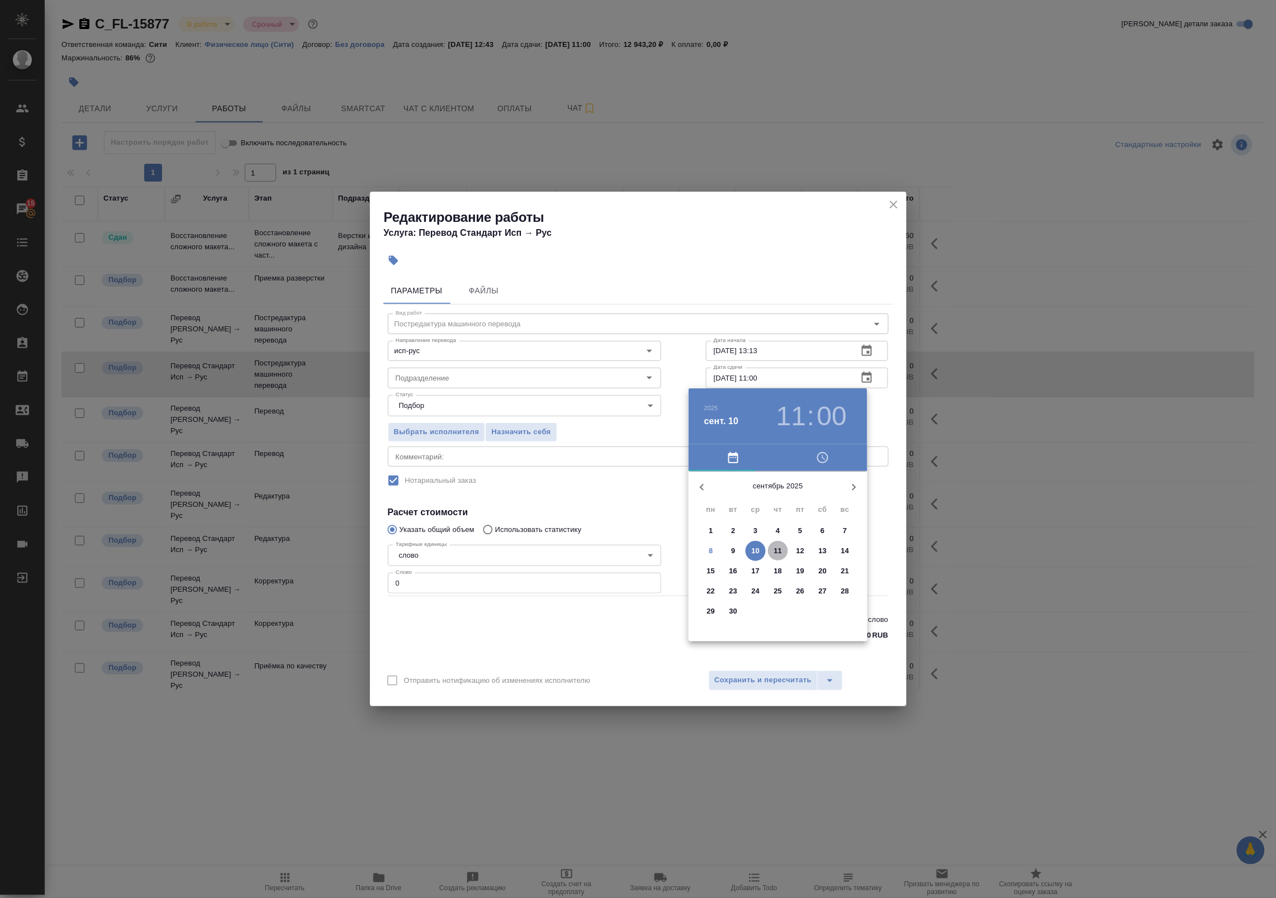
click at [776, 551] on p "11" at bounding box center [778, 551] width 8 height 11
click at [718, 554] on div at bounding box center [777, 558] width 145 height 145
type input "11.09.2025 09:00"
click at [888, 432] on div at bounding box center [638, 449] width 1276 height 898
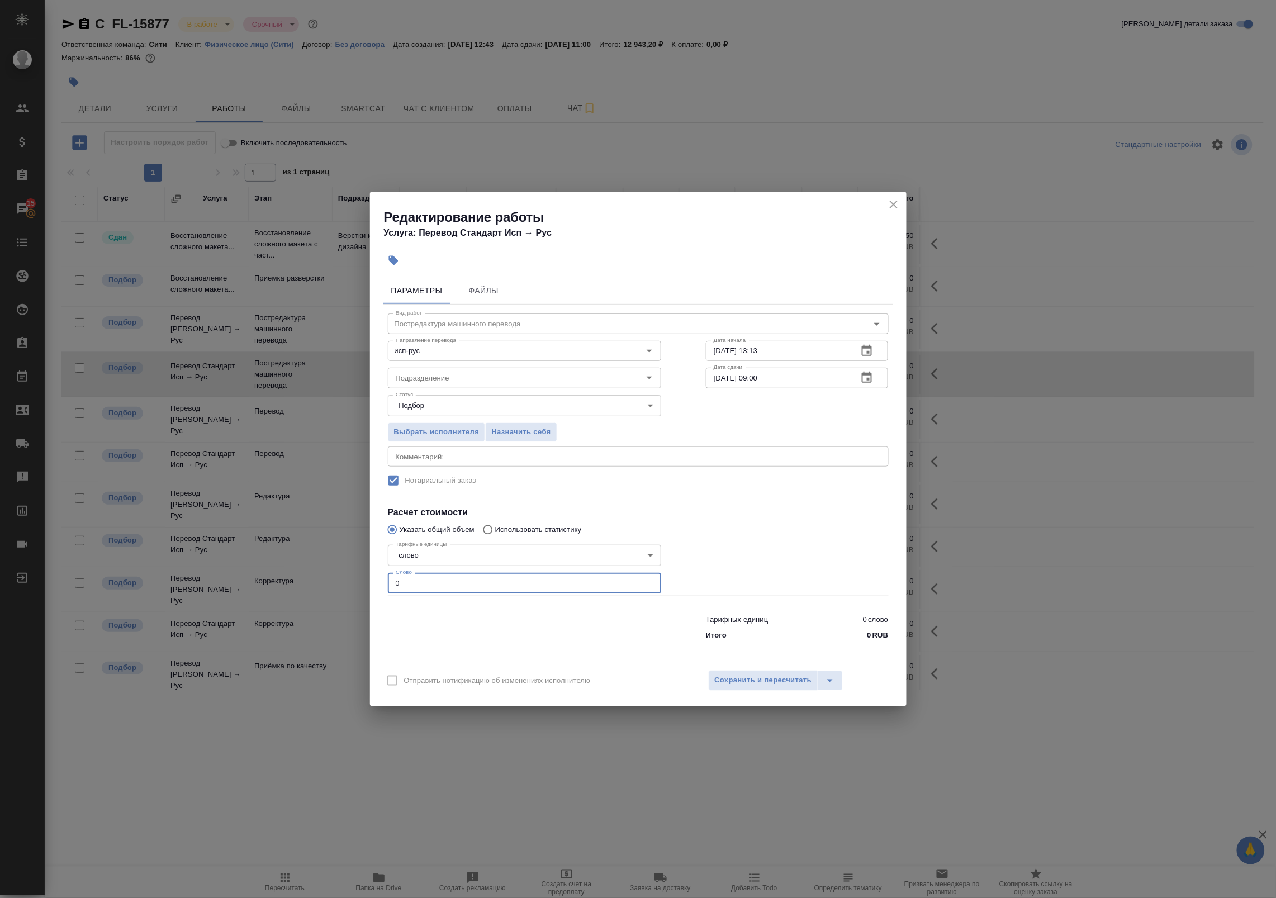
click at [536, 579] on input "0" at bounding box center [524, 583] width 273 height 20
click at [736, 679] on span "Сохранить и пересчитать" at bounding box center [763, 680] width 97 height 13
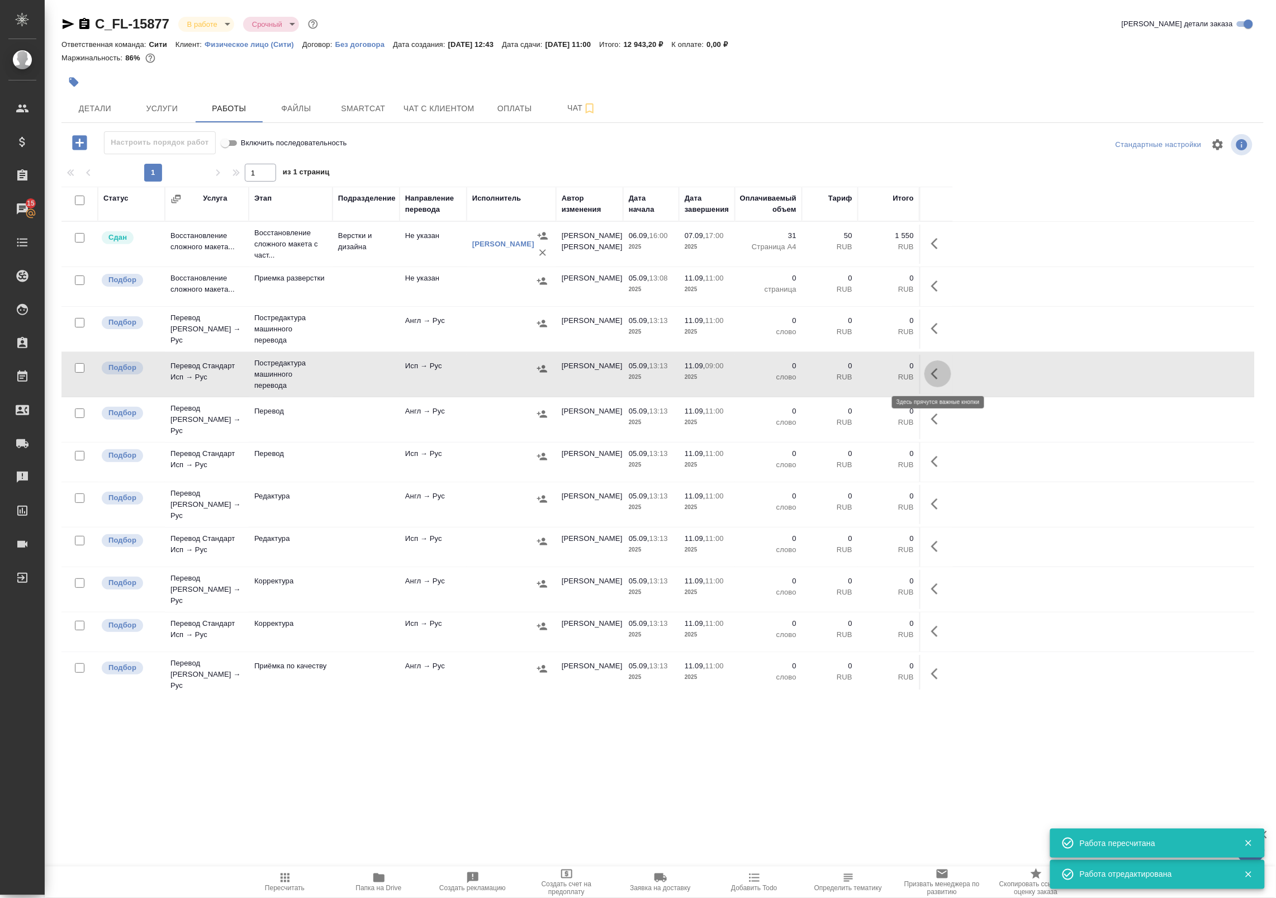
click at [935, 377] on icon "button" at bounding box center [934, 373] width 7 height 11
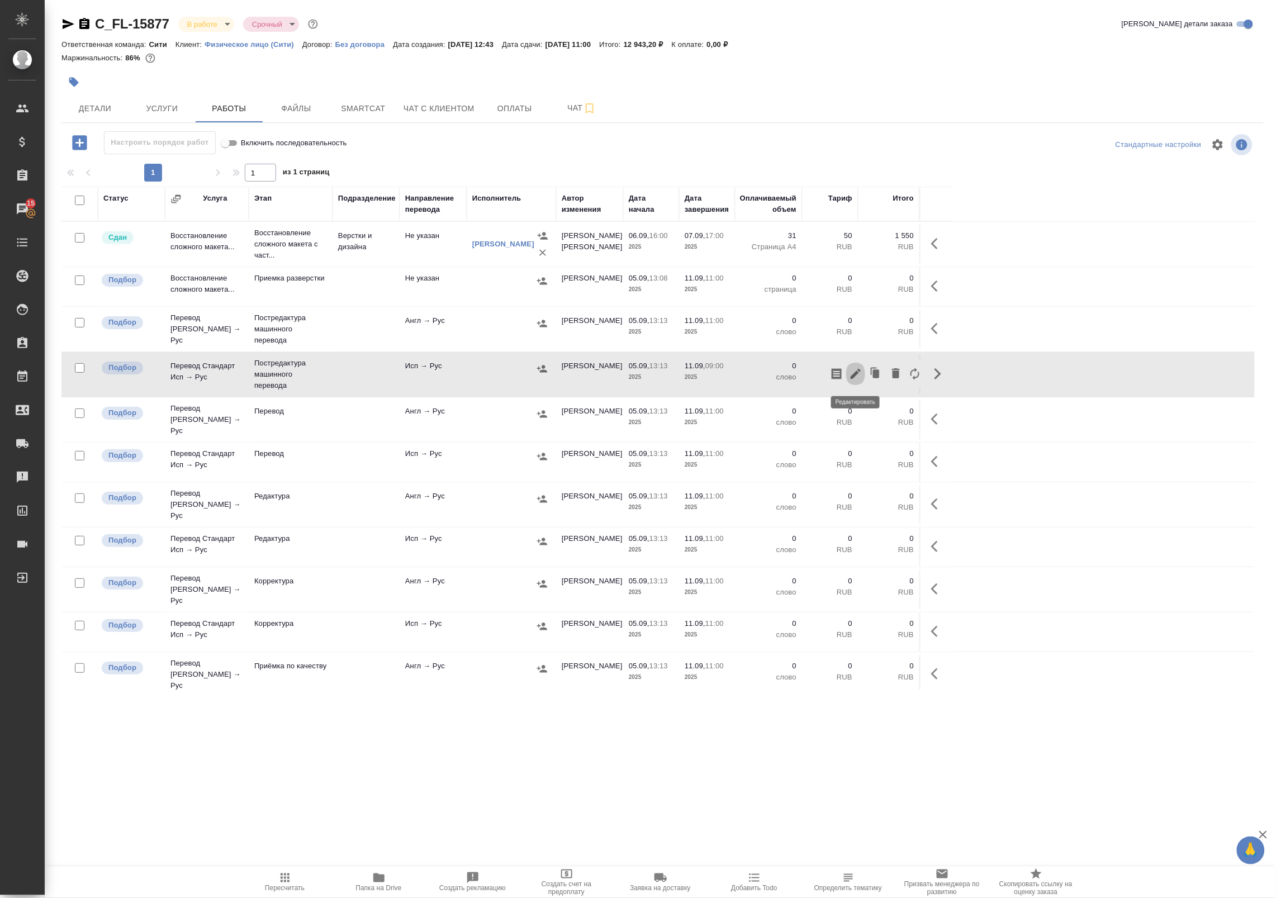
click at [854, 375] on icon "button" at bounding box center [856, 374] width 10 height 10
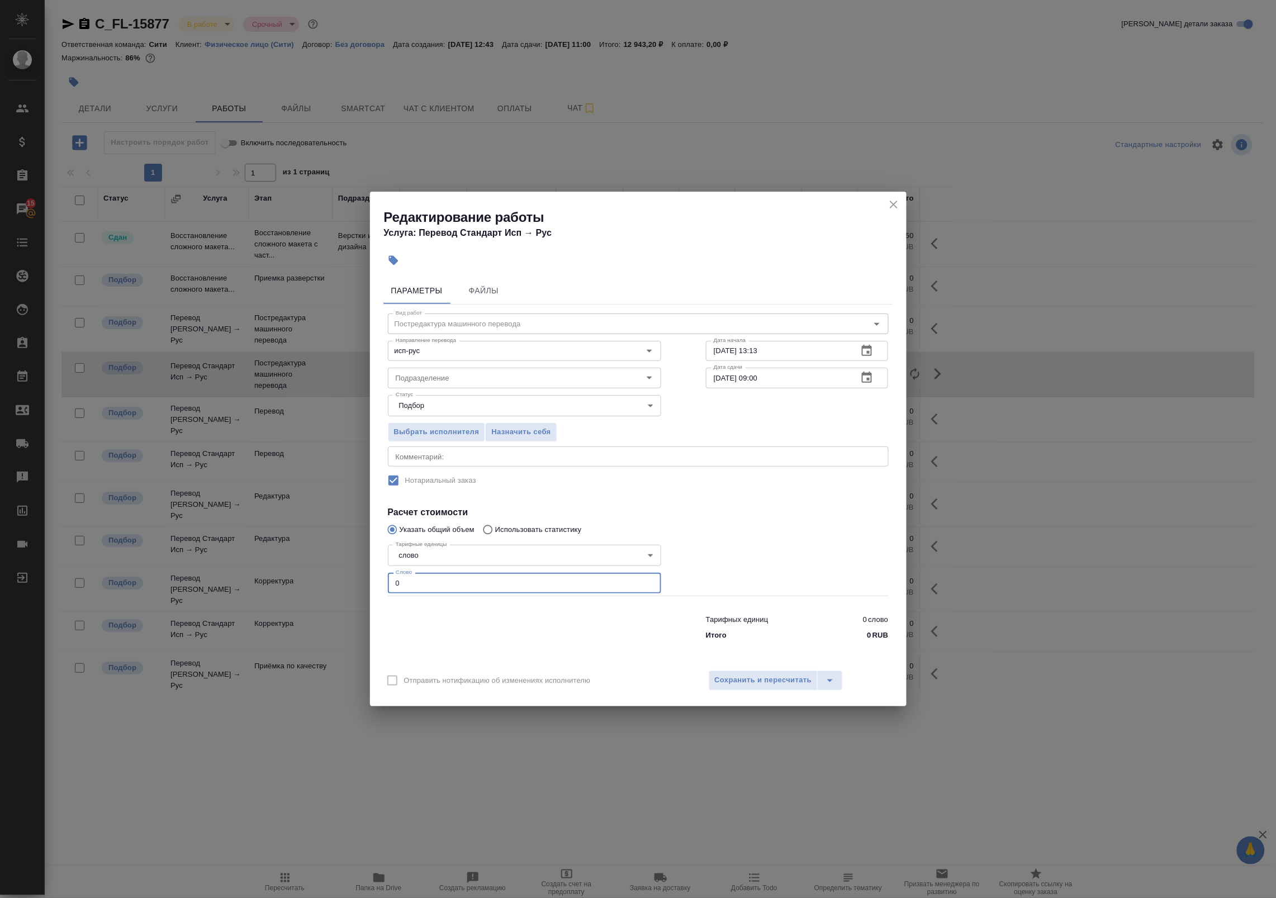
drag, startPoint x: 464, startPoint y: 579, endPoint x: 253, endPoint y: 579, distance: 211.3
click at [253, 579] on div "Редактирование работы Услуга: Перевод Стандарт Исп → Рус Параметры Файлы Вид ра…" at bounding box center [638, 449] width 1276 height 898
paste input "7408"
type input "7408"
click at [766, 683] on span "Сохранить и пересчитать" at bounding box center [763, 680] width 97 height 13
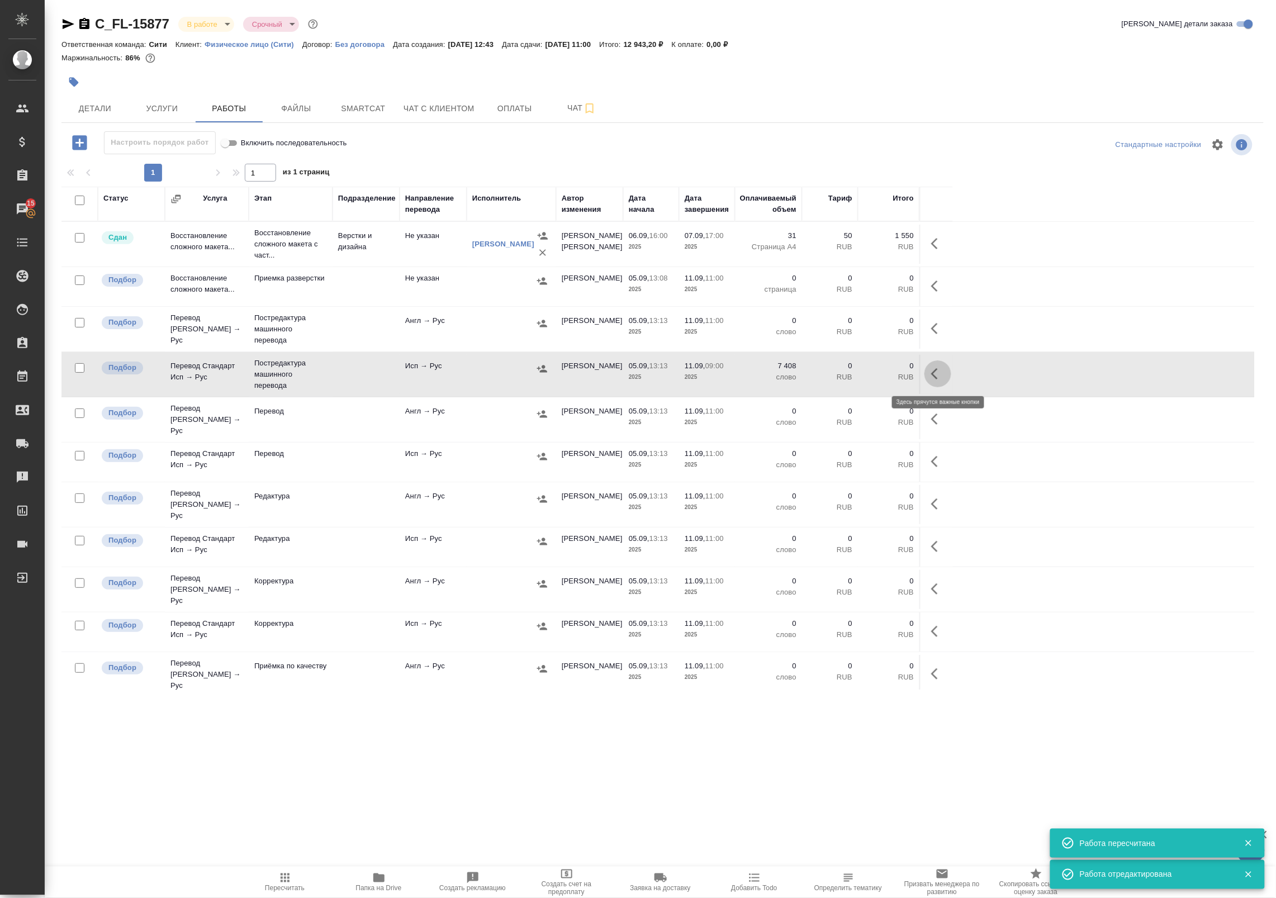
click at [932, 380] on icon "button" at bounding box center [937, 373] width 13 height 13
click at [853, 373] on icon "button" at bounding box center [855, 373] width 13 height 13
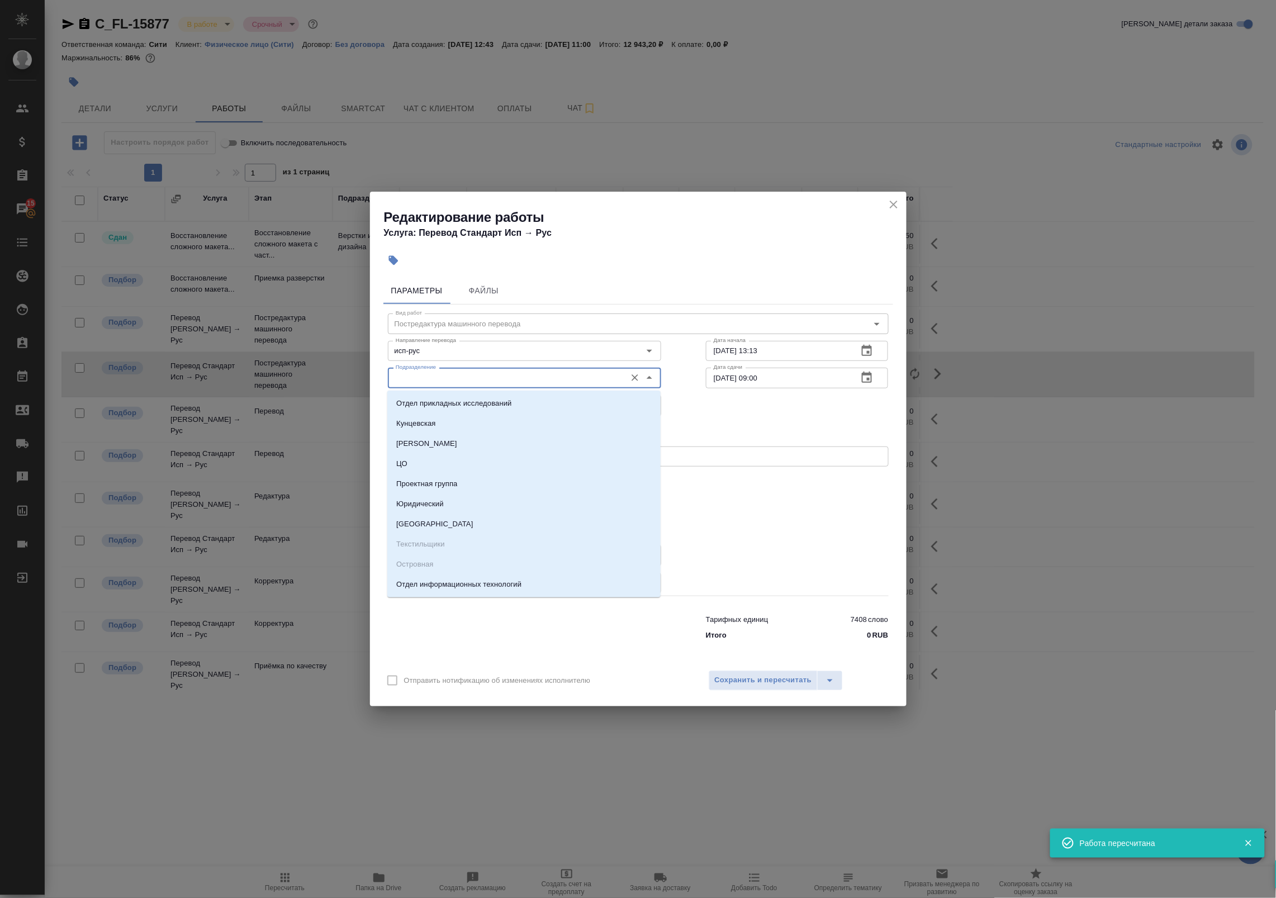
click at [532, 380] on input "Подразделение" at bounding box center [505, 377] width 229 height 13
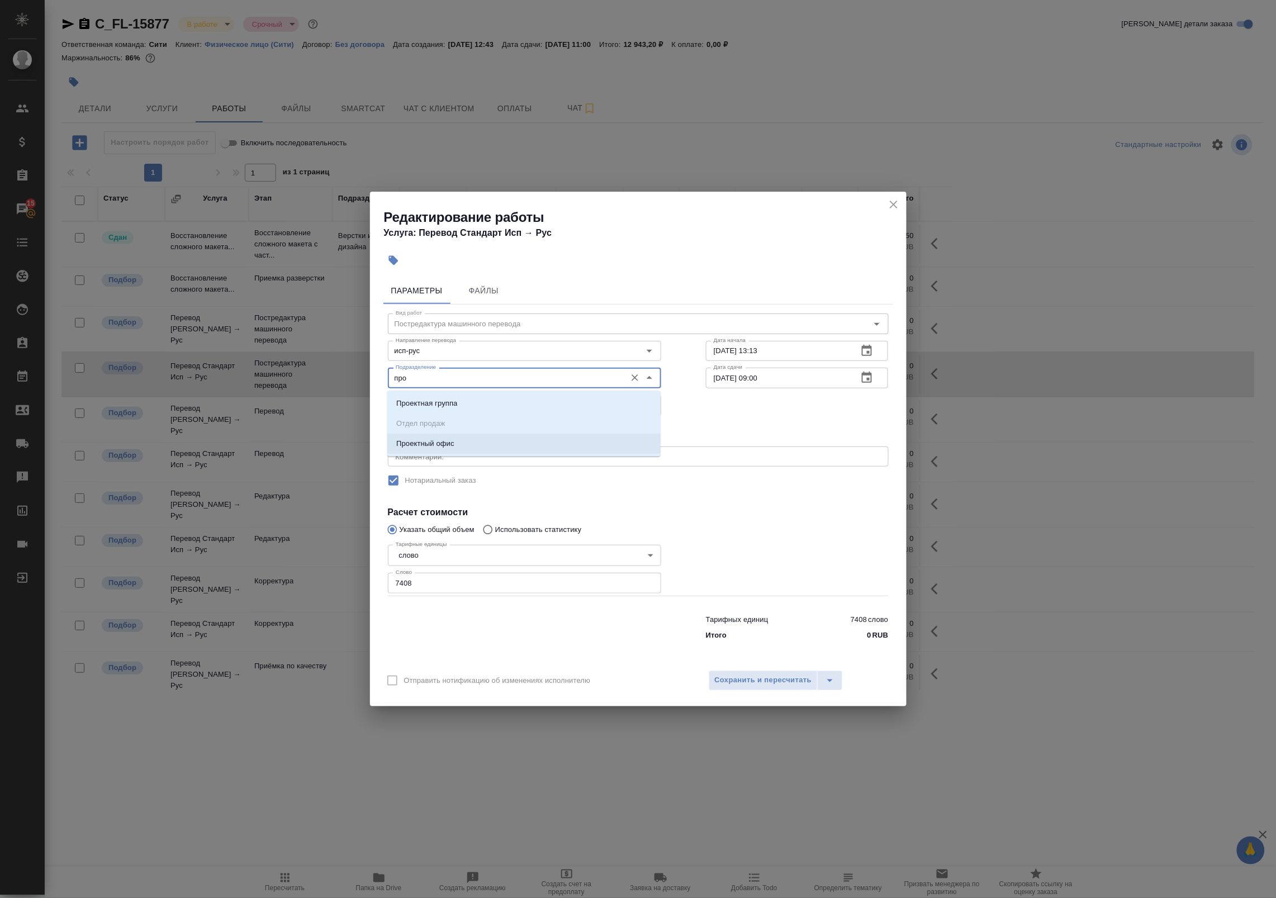
click at [489, 447] on li "Проектный офис" at bounding box center [523, 444] width 273 height 20
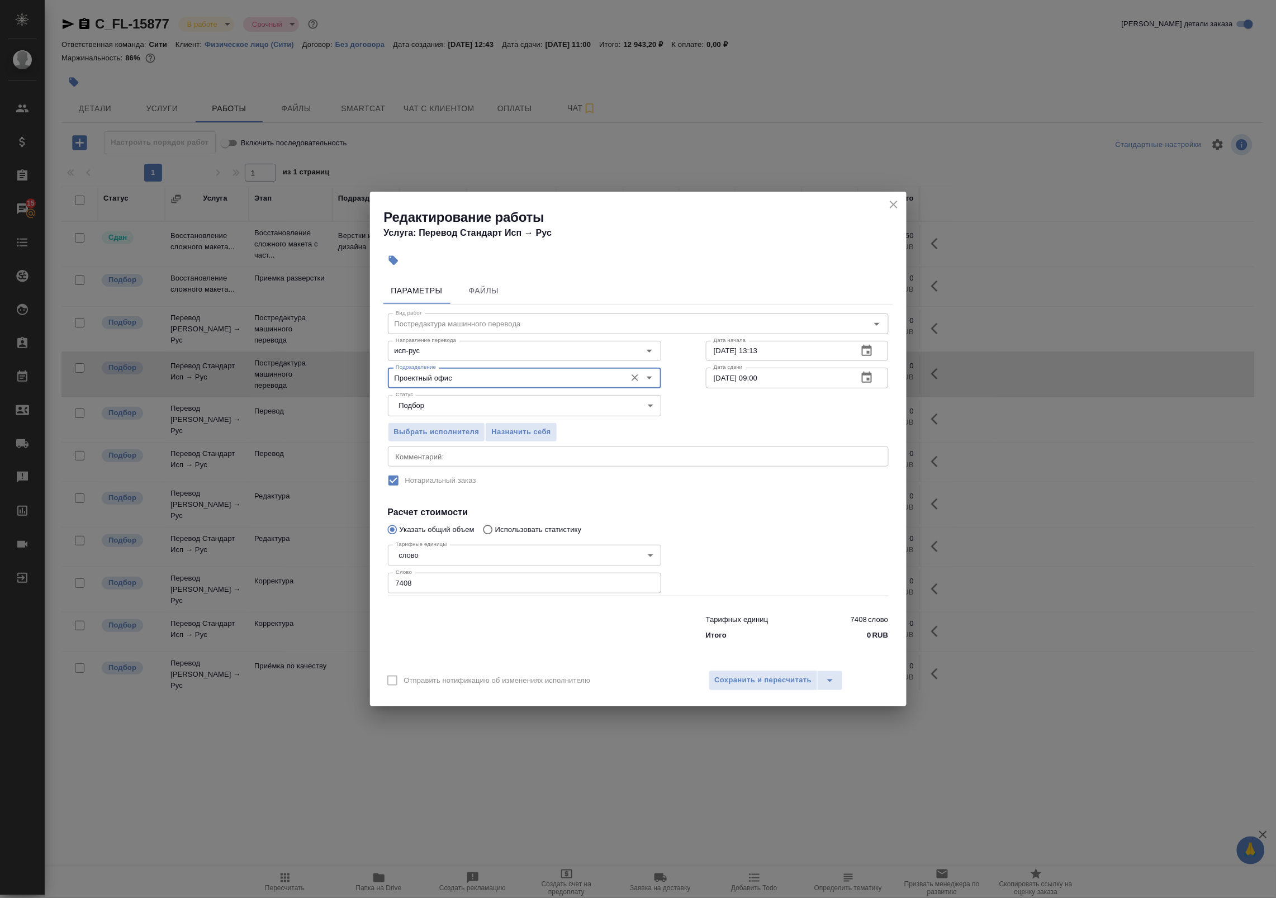
type input "Проектный офис"
drag, startPoint x: 782, startPoint y: 698, endPoint x: 755, endPoint y: 680, distance: 31.9
click at [755, 680] on div "Отправить нотификацию об изменениях исполнителю Сохранить и пересчитать" at bounding box center [638, 685] width 537 height 43
click at [755, 680] on span "Сохранить и пересчитать" at bounding box center [763, 680] width 97 height 13
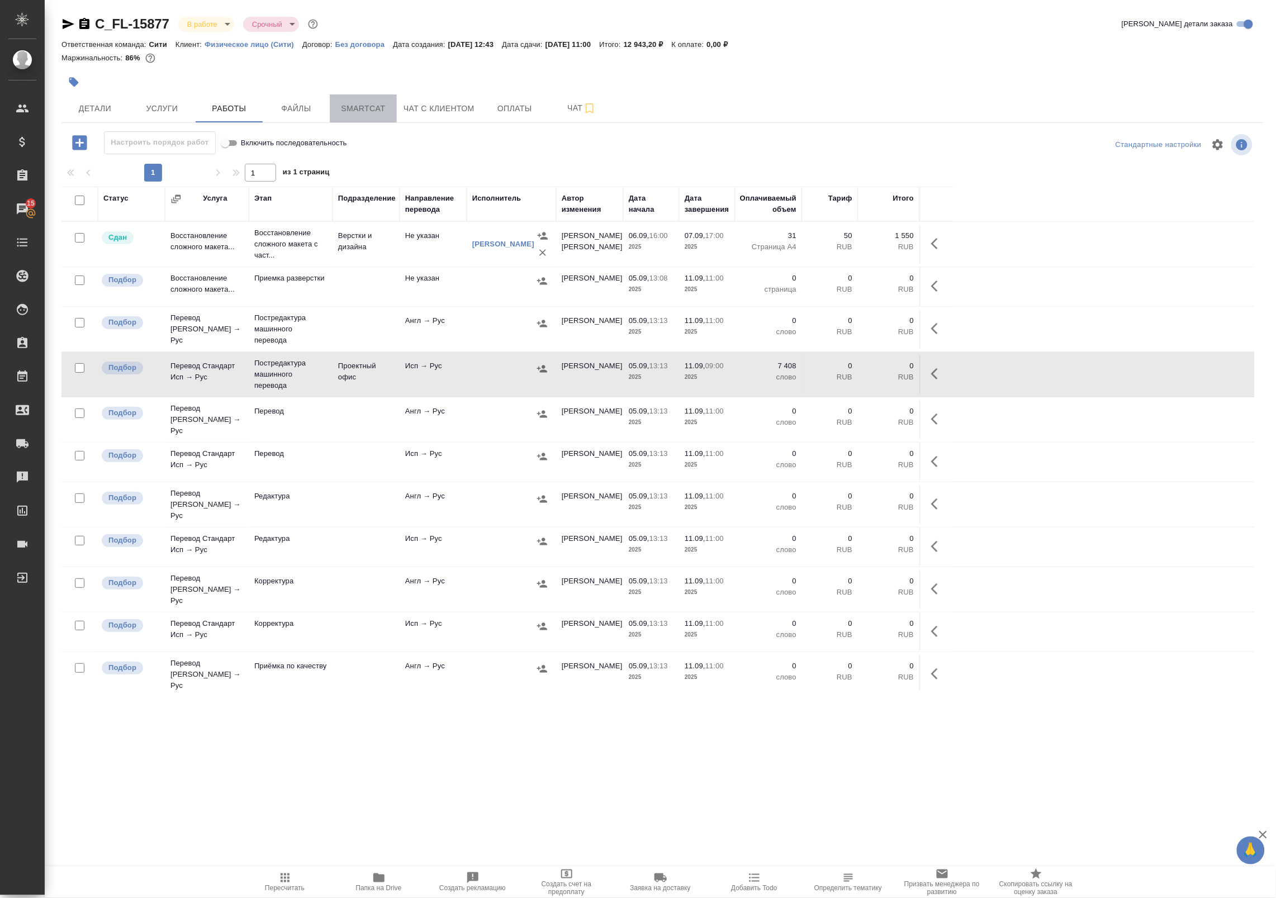
click at [386, 106] on span "Smartcat" at bounding box center [364, 109] width 54 height 14
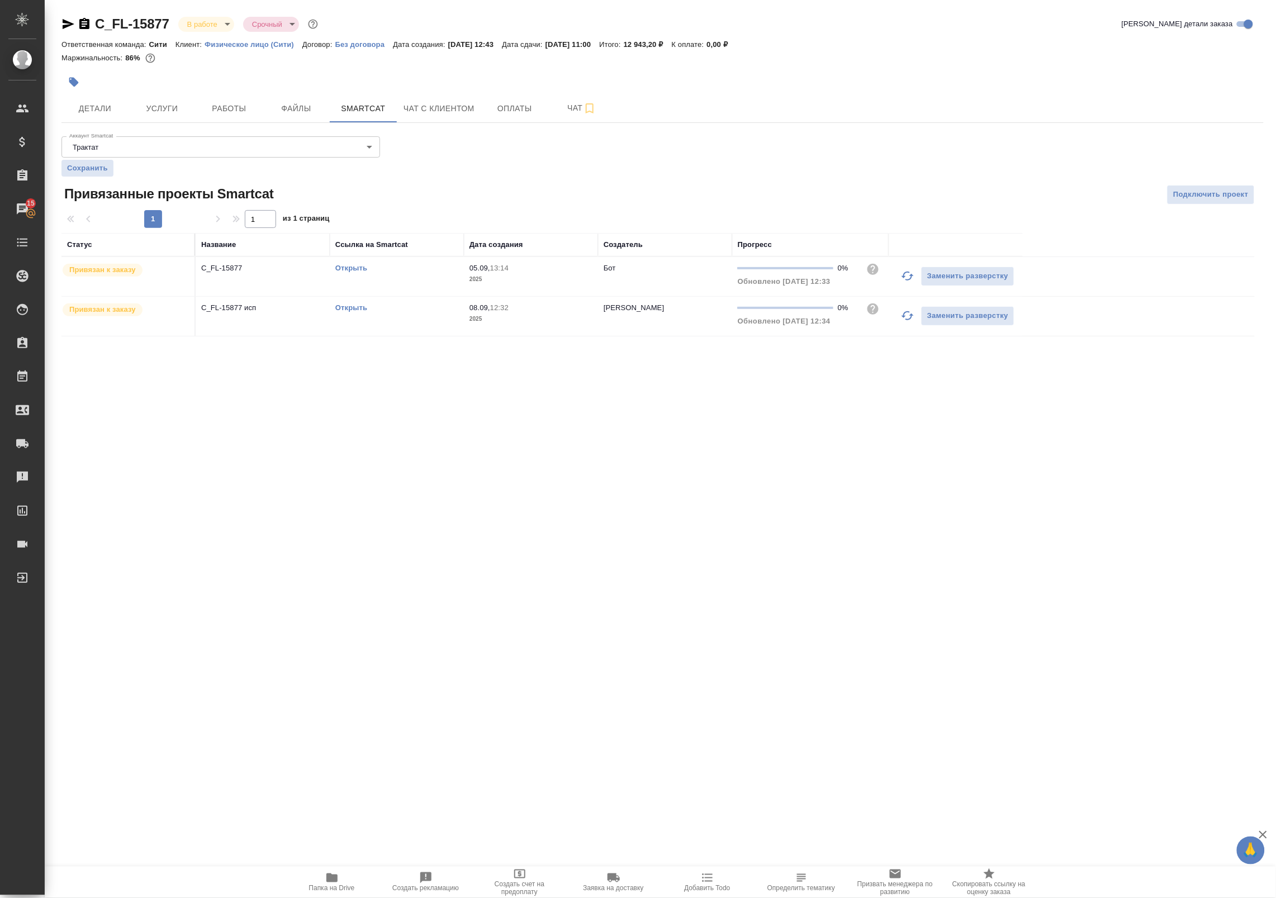
click at [359, 270] on link "Открыть" at bounding box center [351, 268] width 32 height 8
click at [175, 264] on div "Привязан к заказу" at bounding box center [124, 270] width 127 height 15
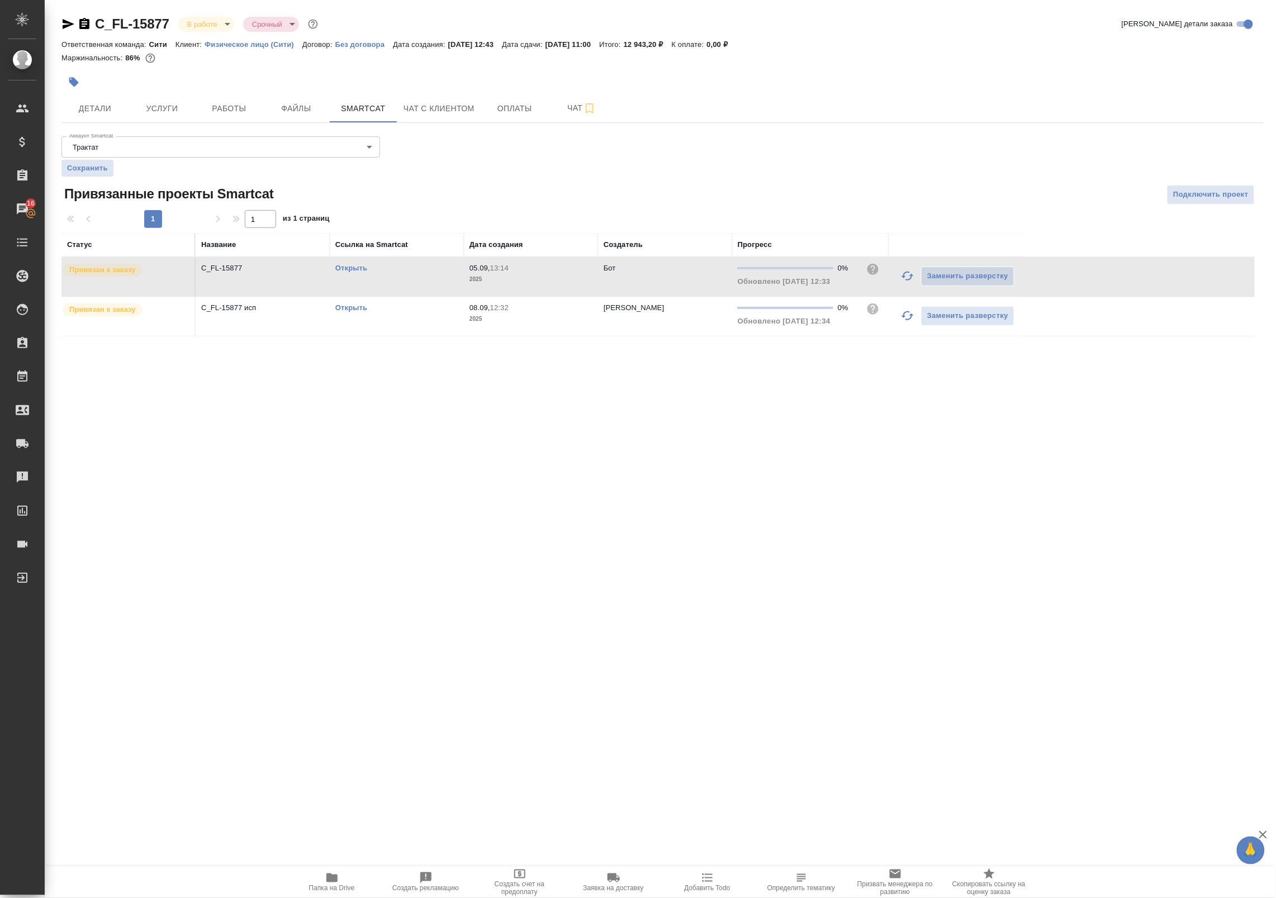
click at [183, 330] on td "Привязан к заказу" at bounding box center [128, 316] width 134 height 39
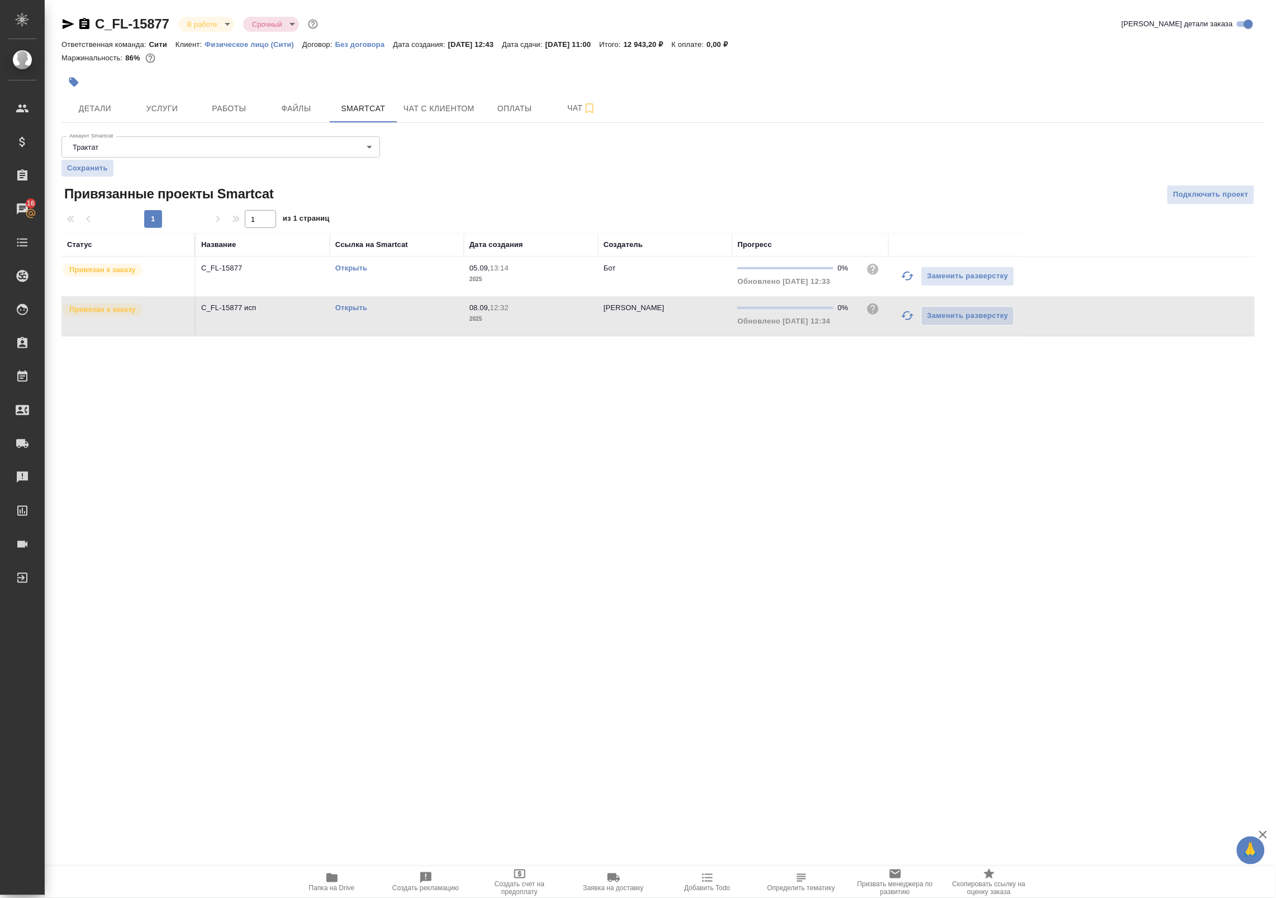
click at [182, 288] on td "Привязан к заказу" at bounding box center [128, 276] width 134 height 39
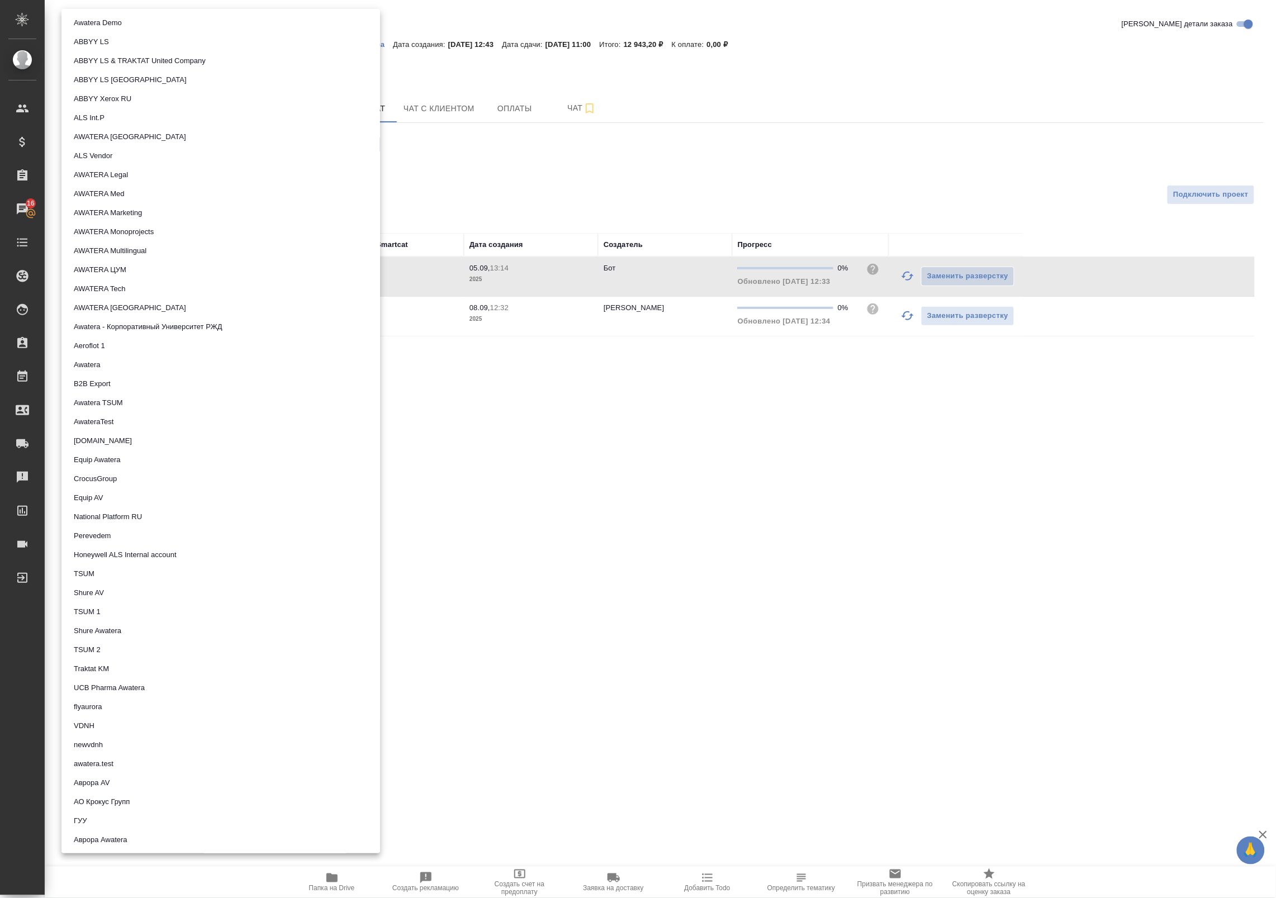
click at [155, 151] on body "🙏 .cls-1 fill:#fff; AWATERA Badanyan Artak Клиенты Спецификации Заказы 16 Чаты …" at bounding box center [638, 449] width 1276 height 898
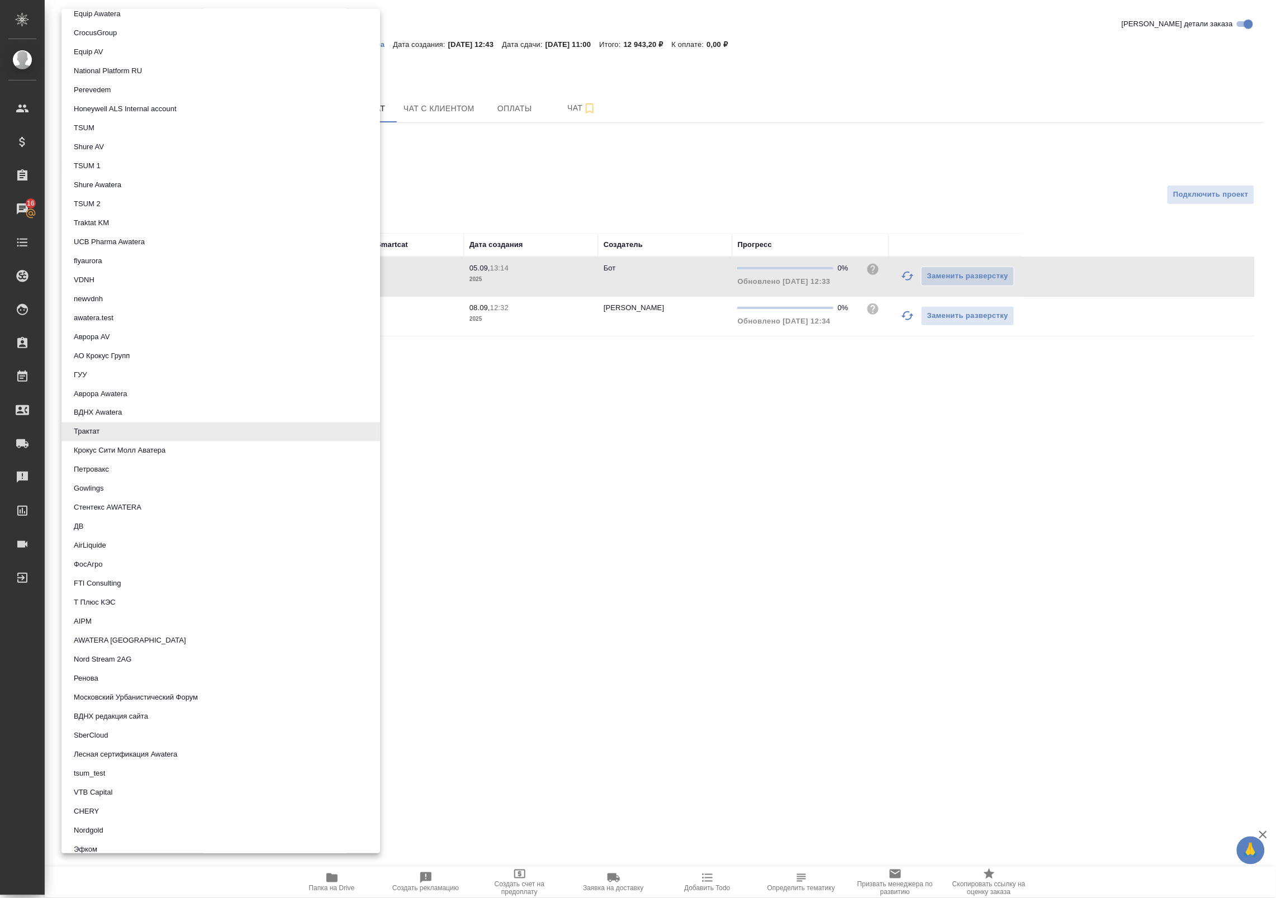
click at [615, 188] on div at bounding box center [638, 449] width 1276 height 898
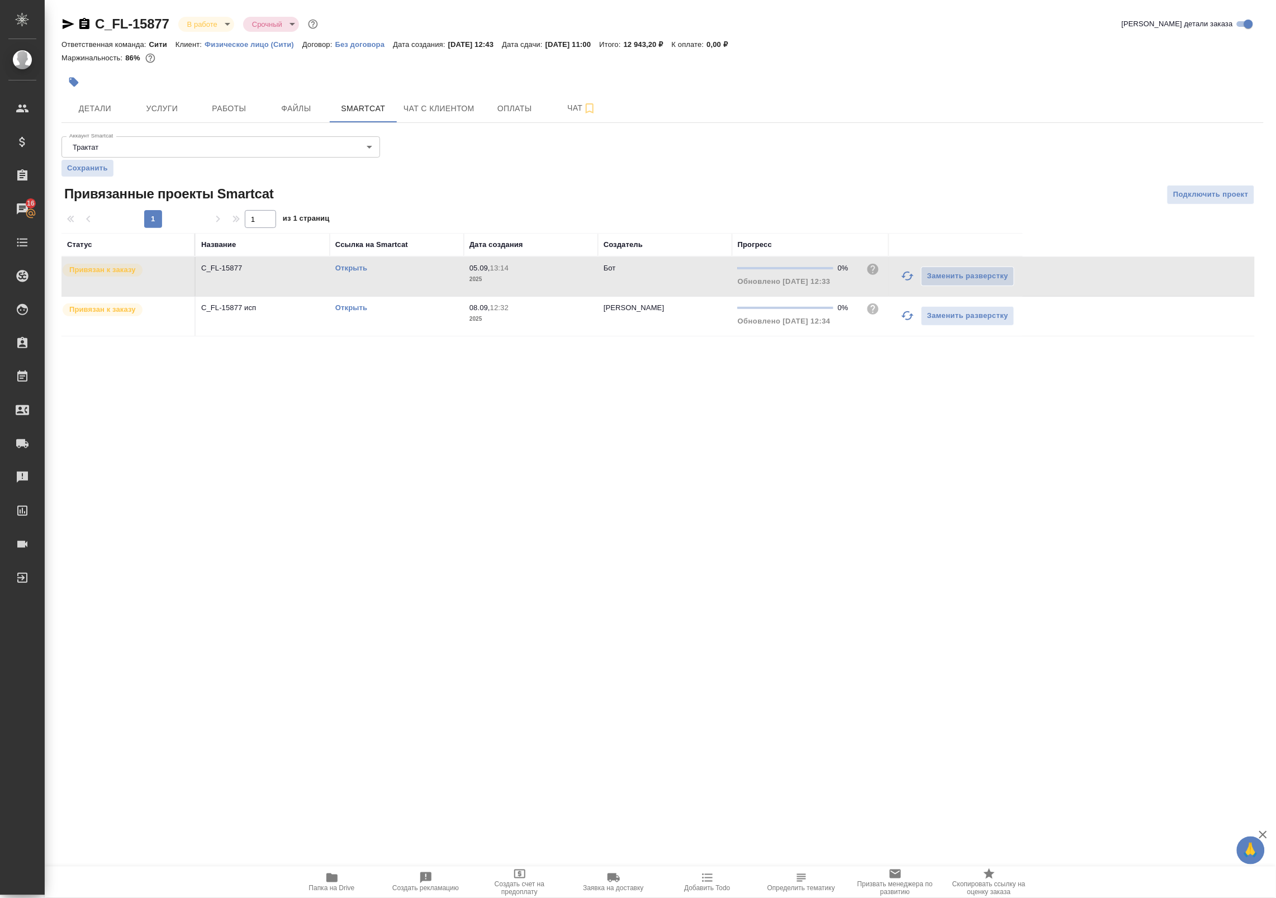
click at [428, 281] on td "Открыть" at bounding box center [397, 276] width 134 height 39
click at [175, 104] on span "Услуги" at bounding box center [162, 109] width 54 height 14
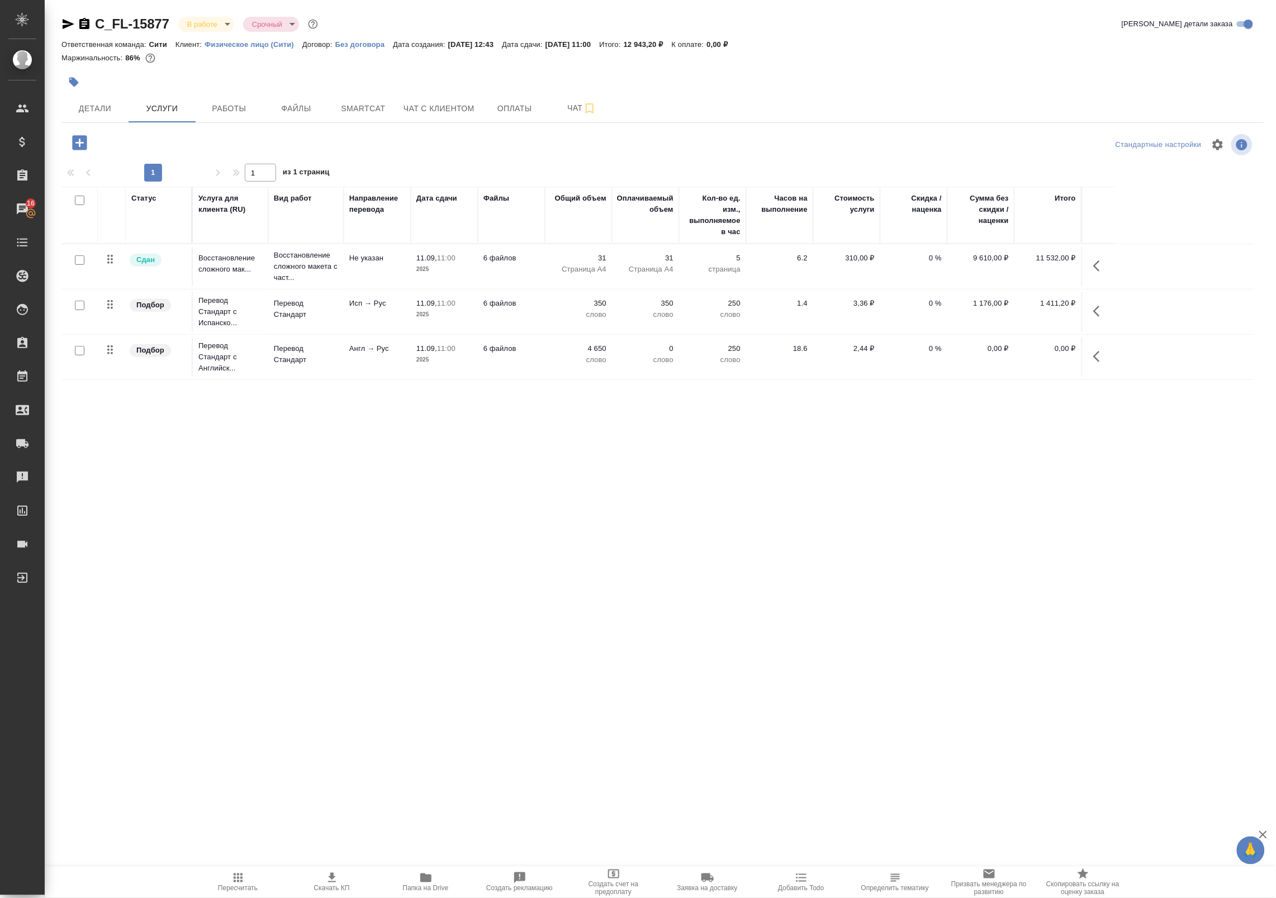
click at [77, 357] on div at bounding box center [79, 351] width 25 height 16
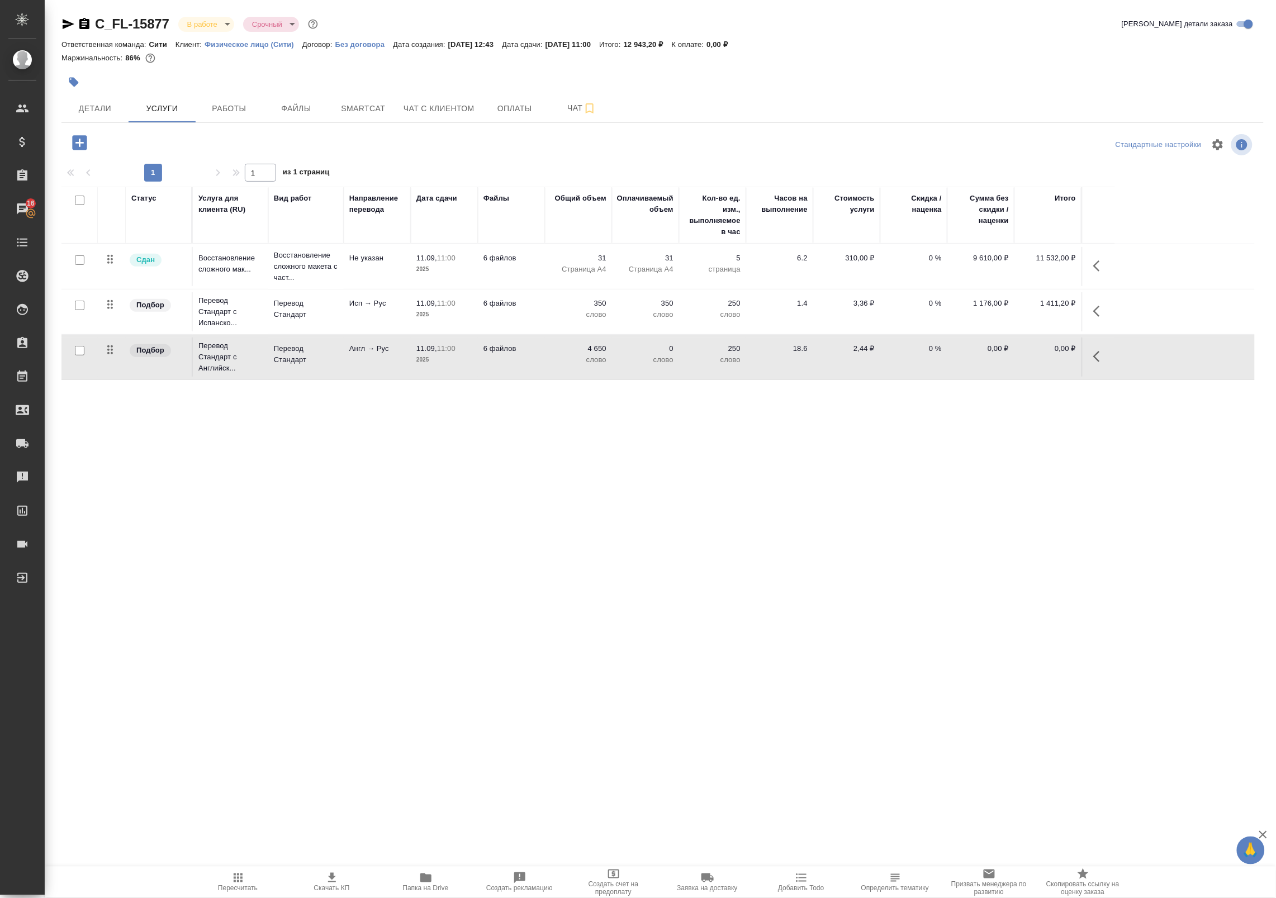
click at [80, 347] on input "checkbox" at bounding box center [80, 351] width 10 height 10
checkbox input "true"
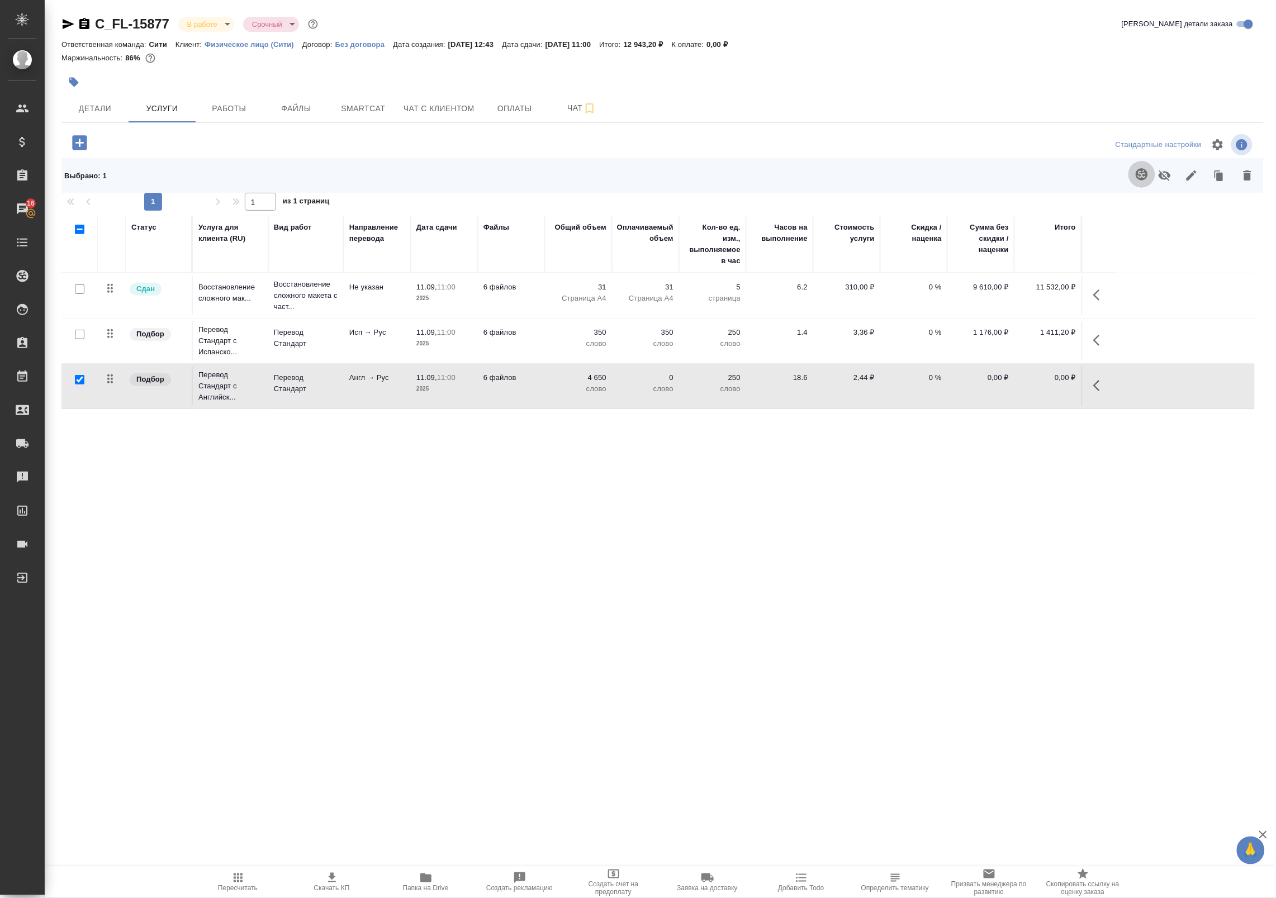
click at [1131, 173] on button "button" at bounding box center [1142, 174] width 27 height 27
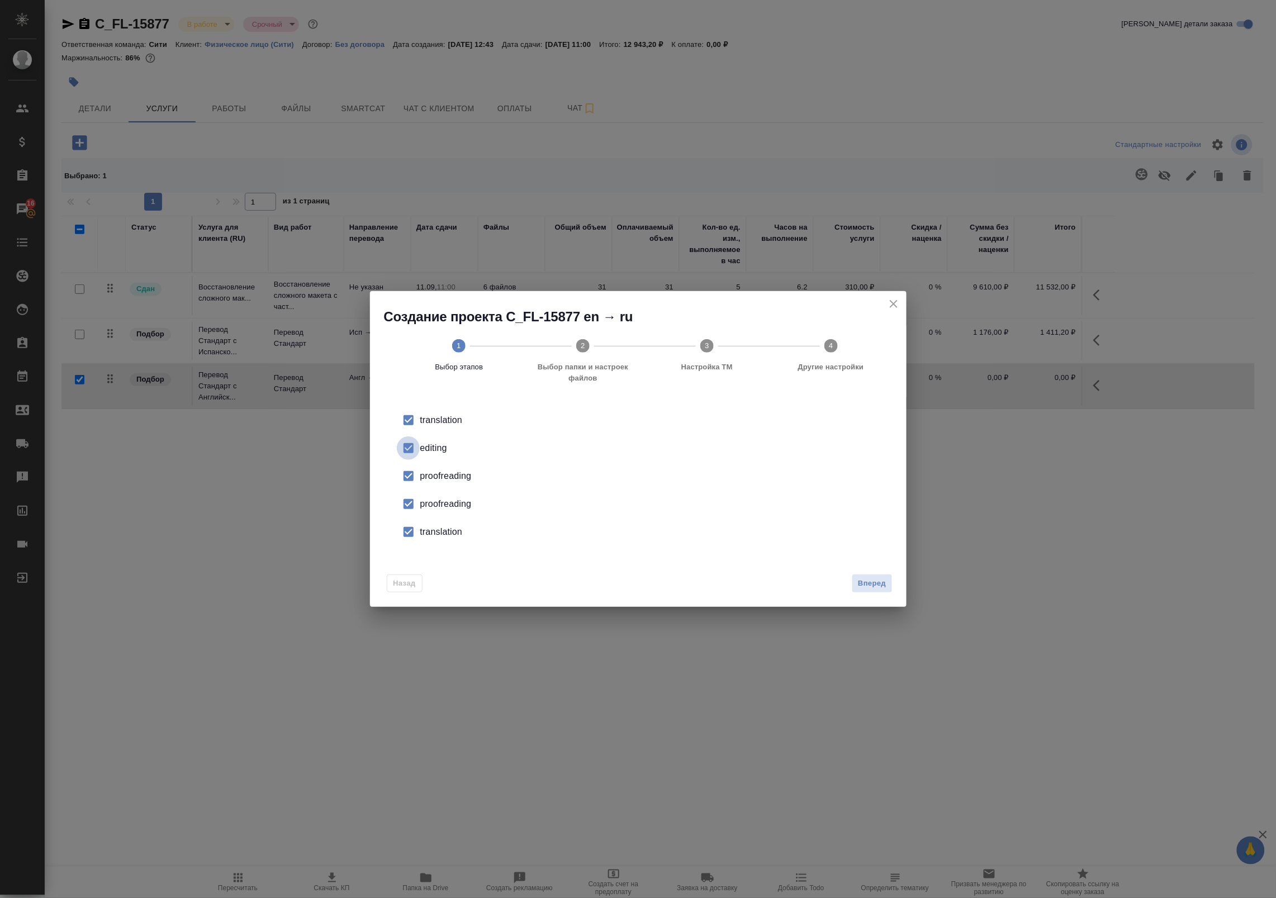
click at [418, 444] on input "checkbox" at bounding box center [408, 448] width 23 height 23
click at [423, 480] on div "proofreading" at bounding box center [650, 476] width 460 height 13
click at [401, 499] on input "checkbox" at bounding box center [408, 504] width 23 height 23
click at [414, 535] on input "checkbox" at bounding box center [408, 531] width 23 height 23
click at [879, 577] on span "Вперед" at bounding box center [872, 583] width 28 height 13
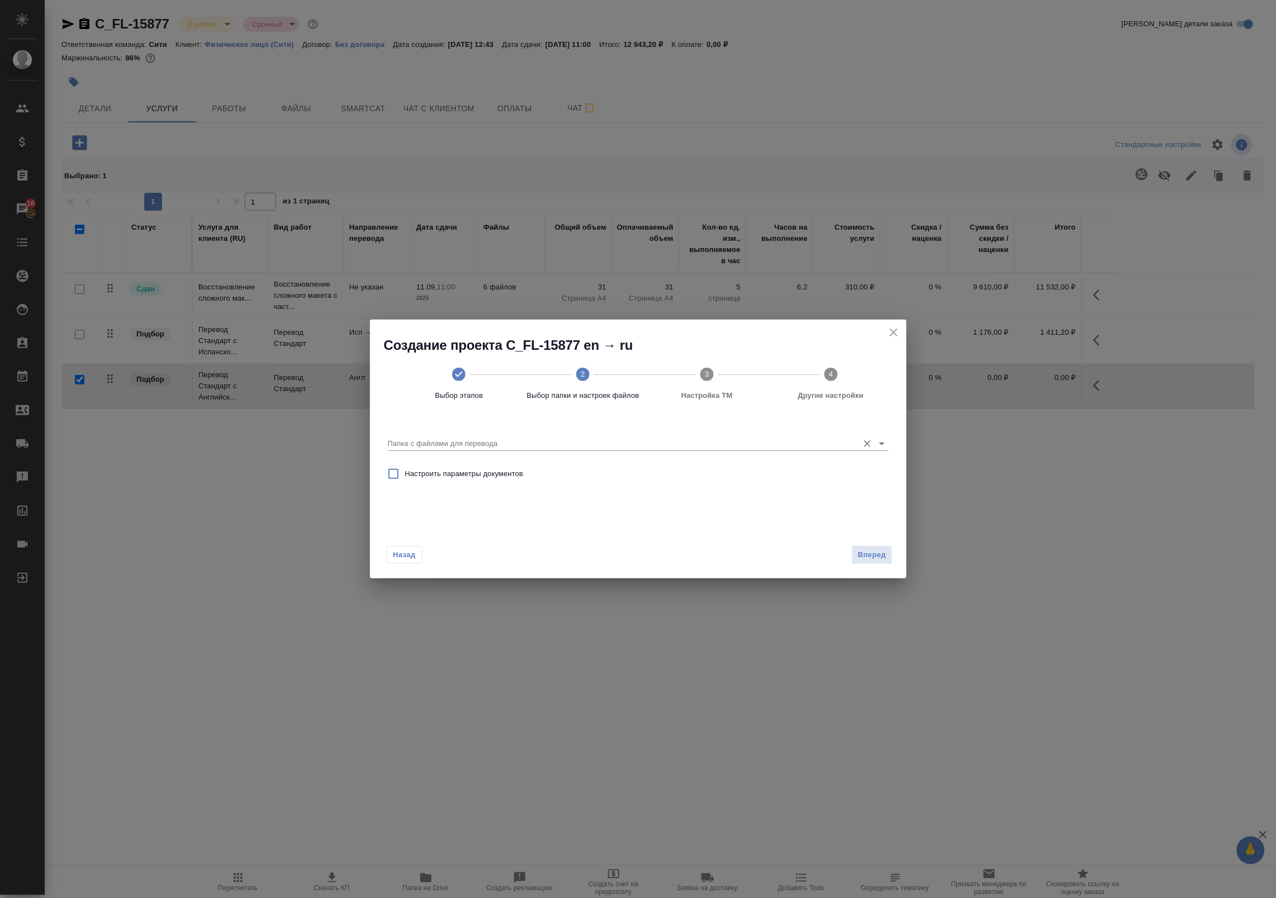
drag, startPoint x: 602, startPoint y: 427, endPoint x: 600, endPoint y: 438, distance: 11.3
click at [600, 438] on div "Папка с файлами для перевода" at bounding box center [638, 439] width 501 height 30
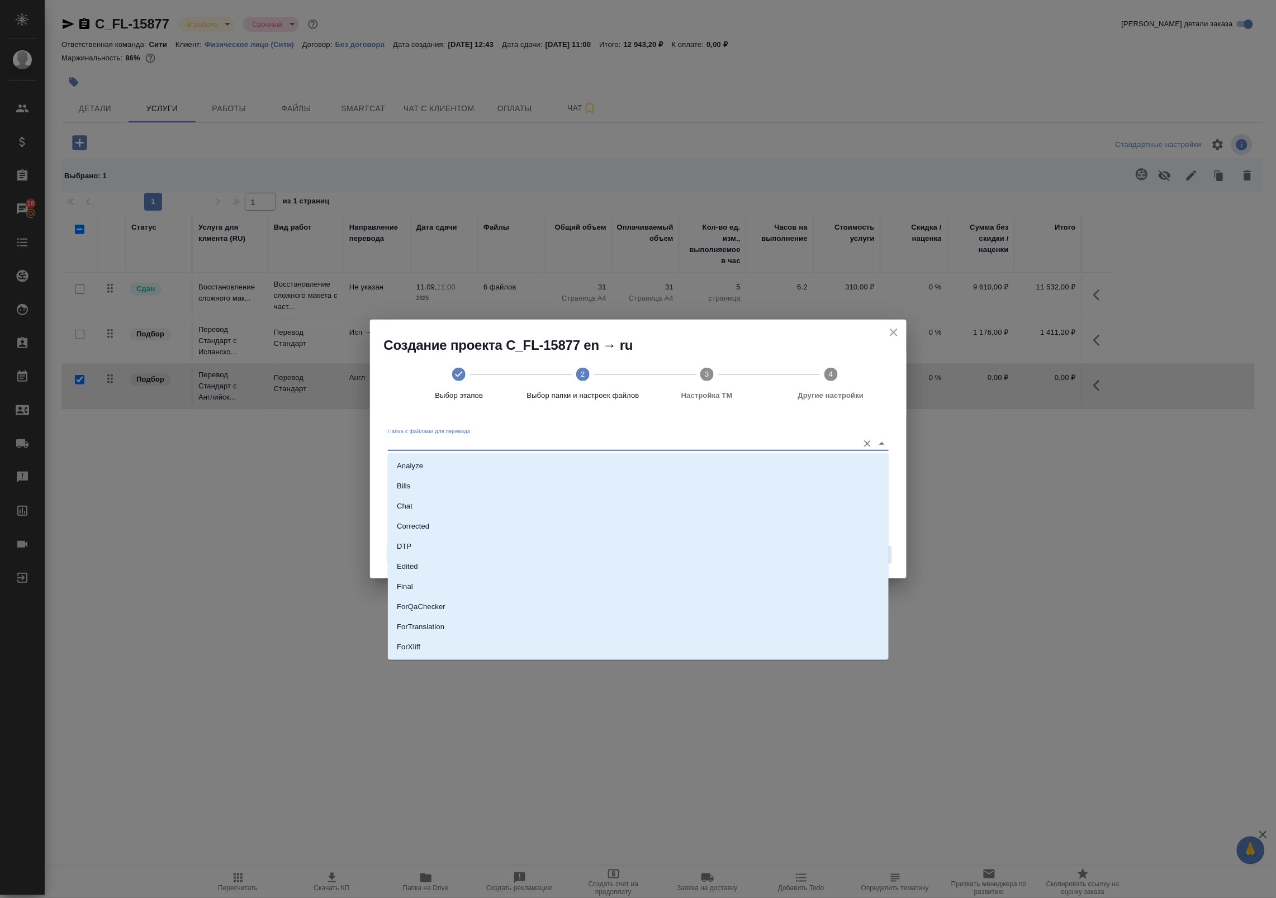
click at [600, 438] on input "Папка с файлами для перевода" at bounding box center [620, 443] width 465 height 13
click at [481, 634] on li "ForTranslation" at bounding box center [638, 627] width 501 height 20
type input "ForTranslation"
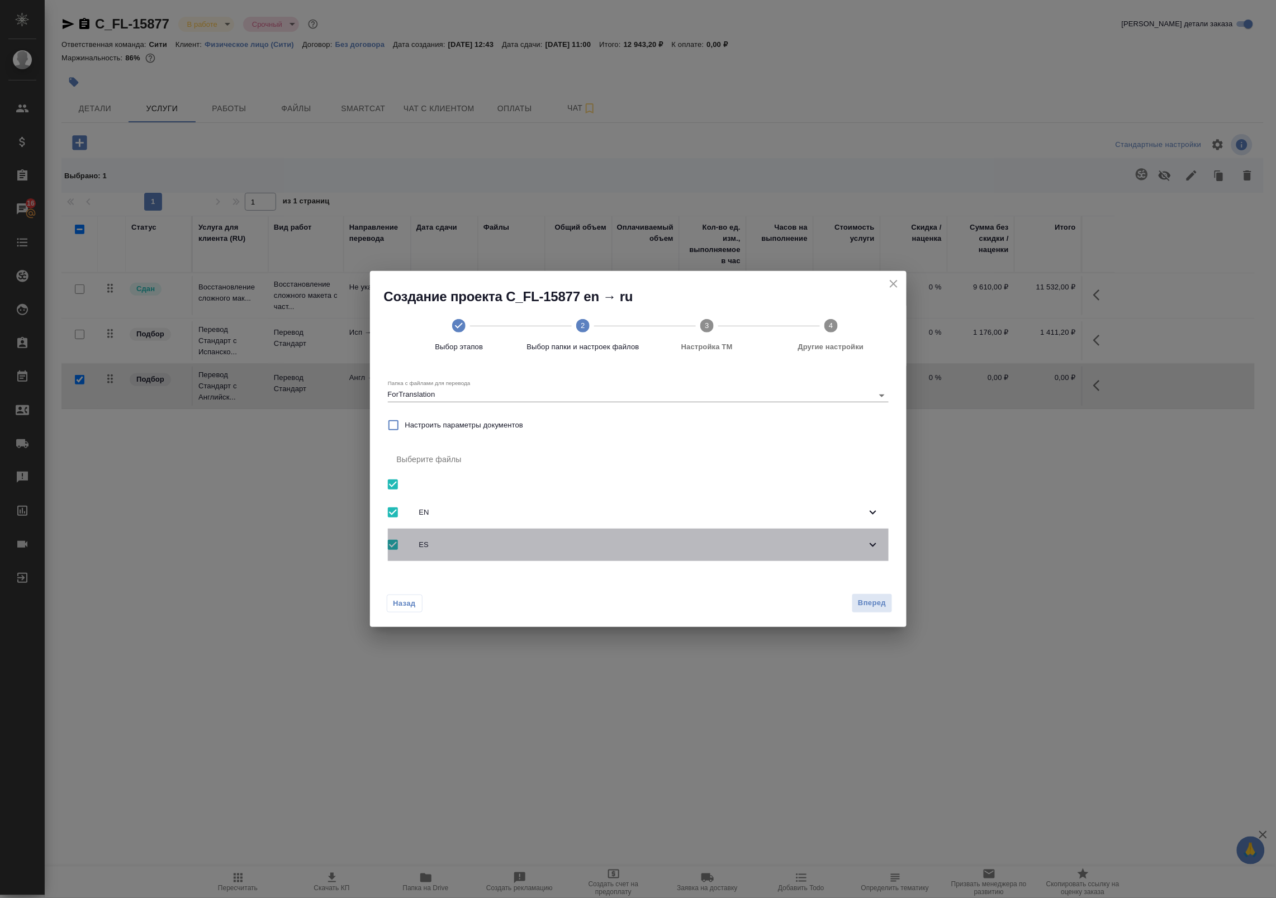
click at [392, 543] on input "checkbox" at bounding box center [392, 544] width 23 height 23
checkbox input "false"
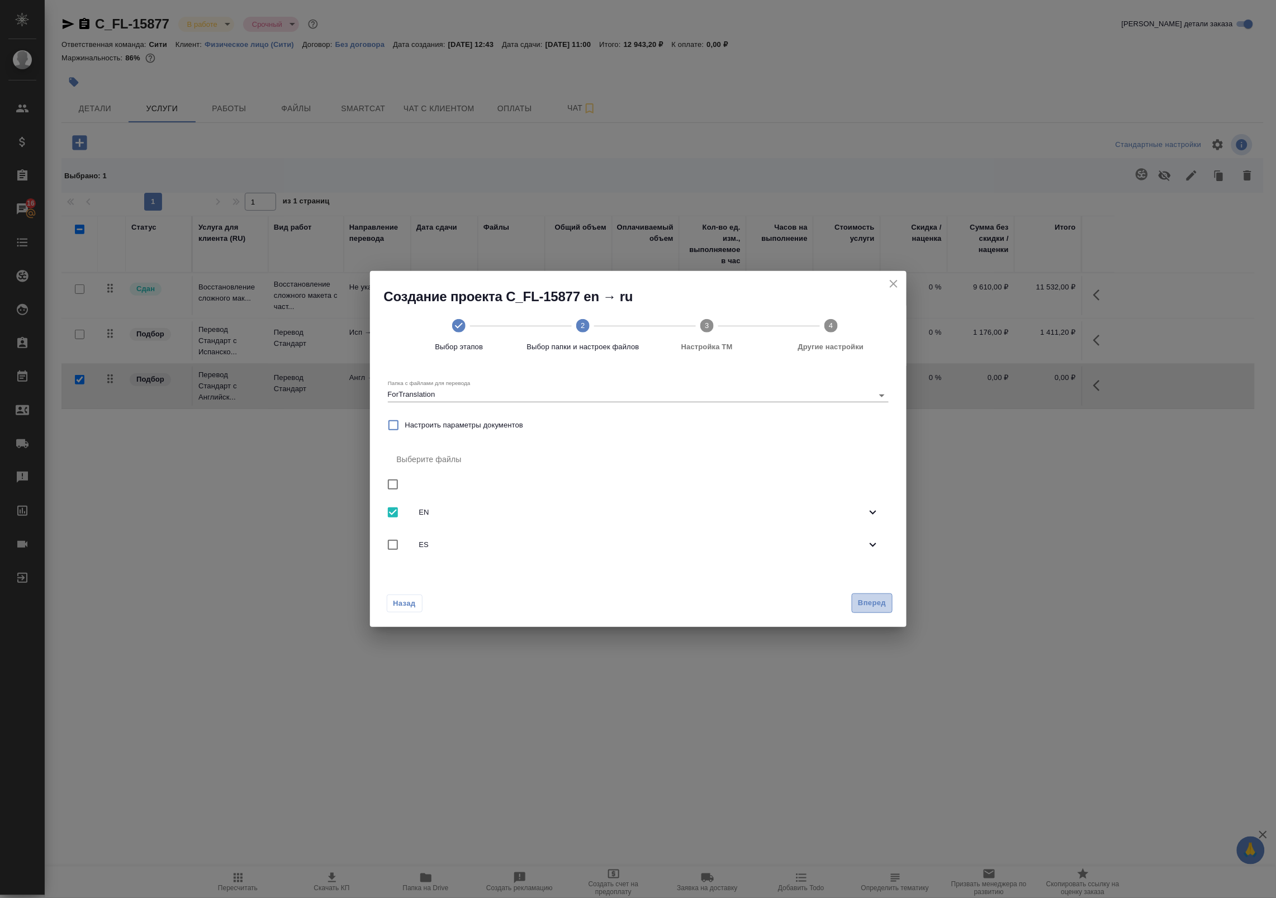
click at [880, 602] on span "Вперед" at bounding box center [872, 603] width 28 height 13
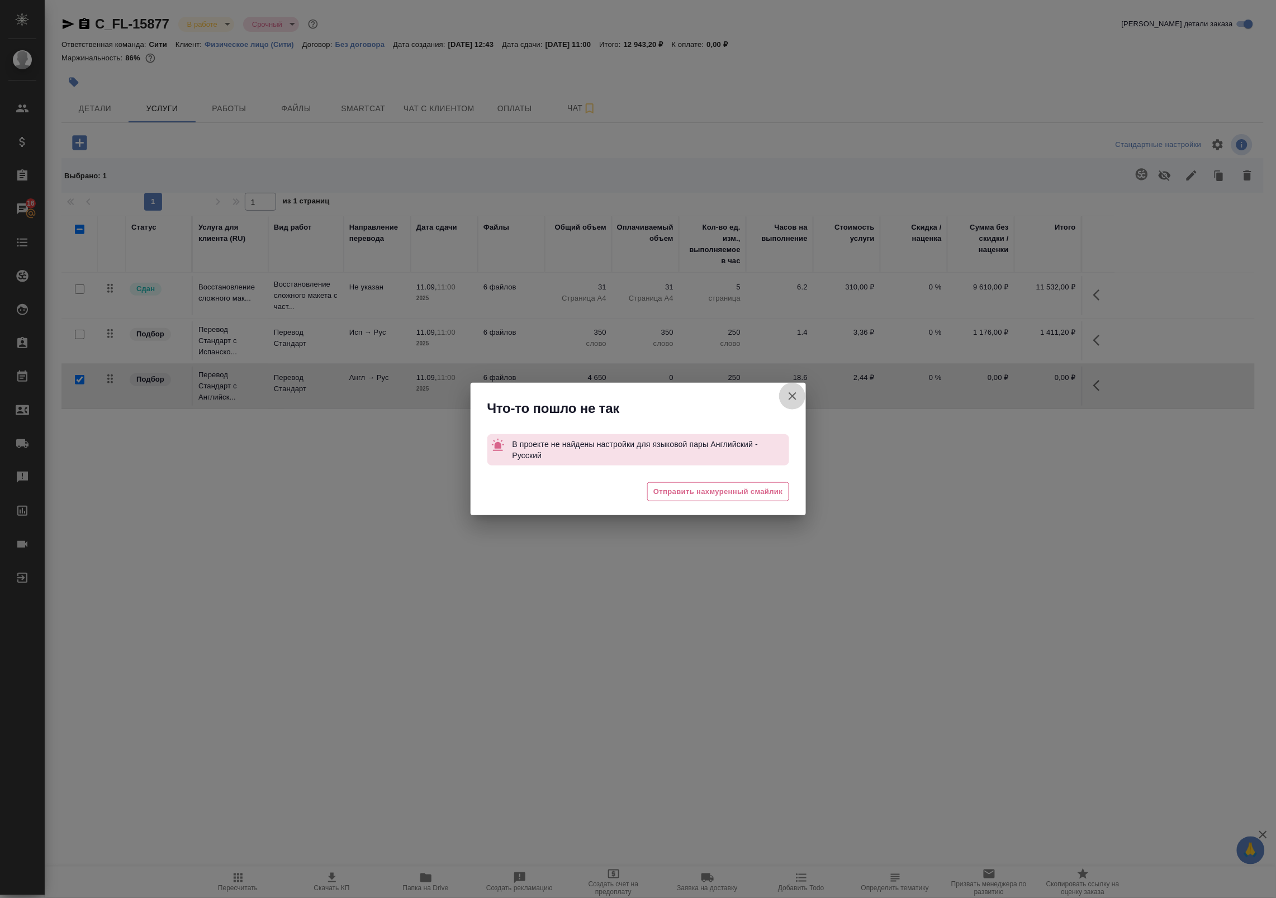
click at [799, 387] on button "[PERSON_NAME] детали заказа" at bounding box center [792, 396] width 27 height 27
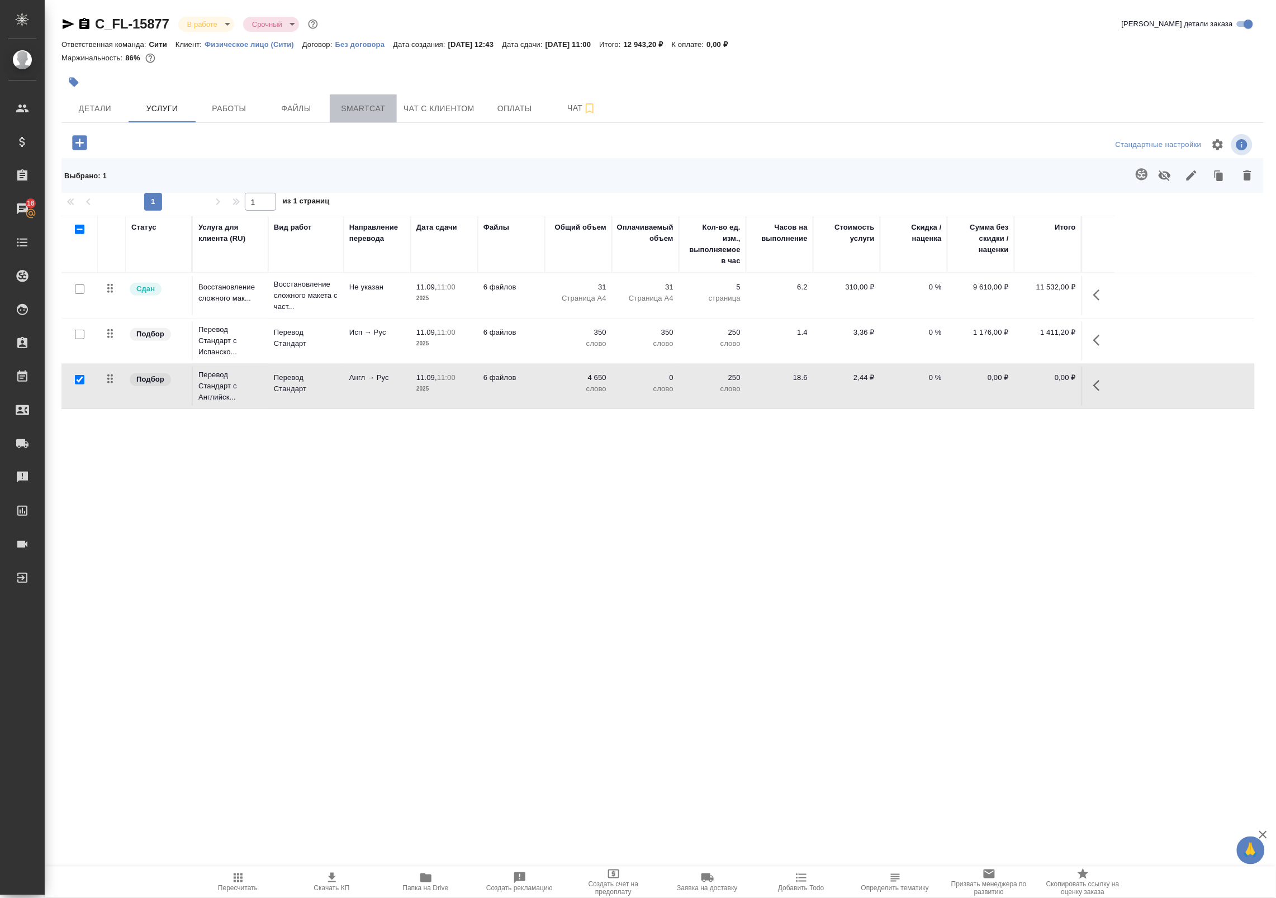
click at [362, 112] on span "Smartcat" at bounding box center [364, 109] width 54 height 14
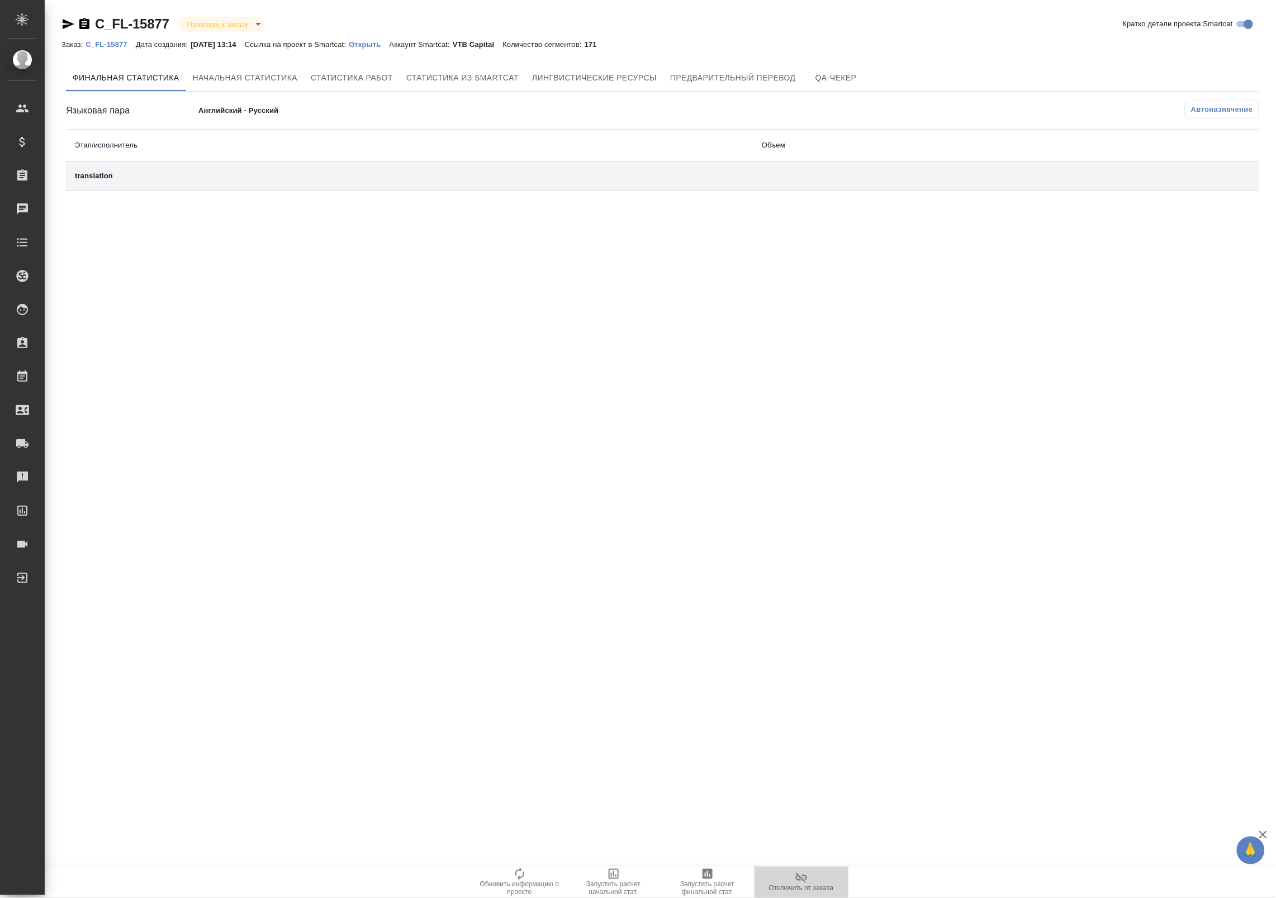
click at [798, 885] on span "Отключить от заказа" at bounding box center [801, 889] width 65 height 8
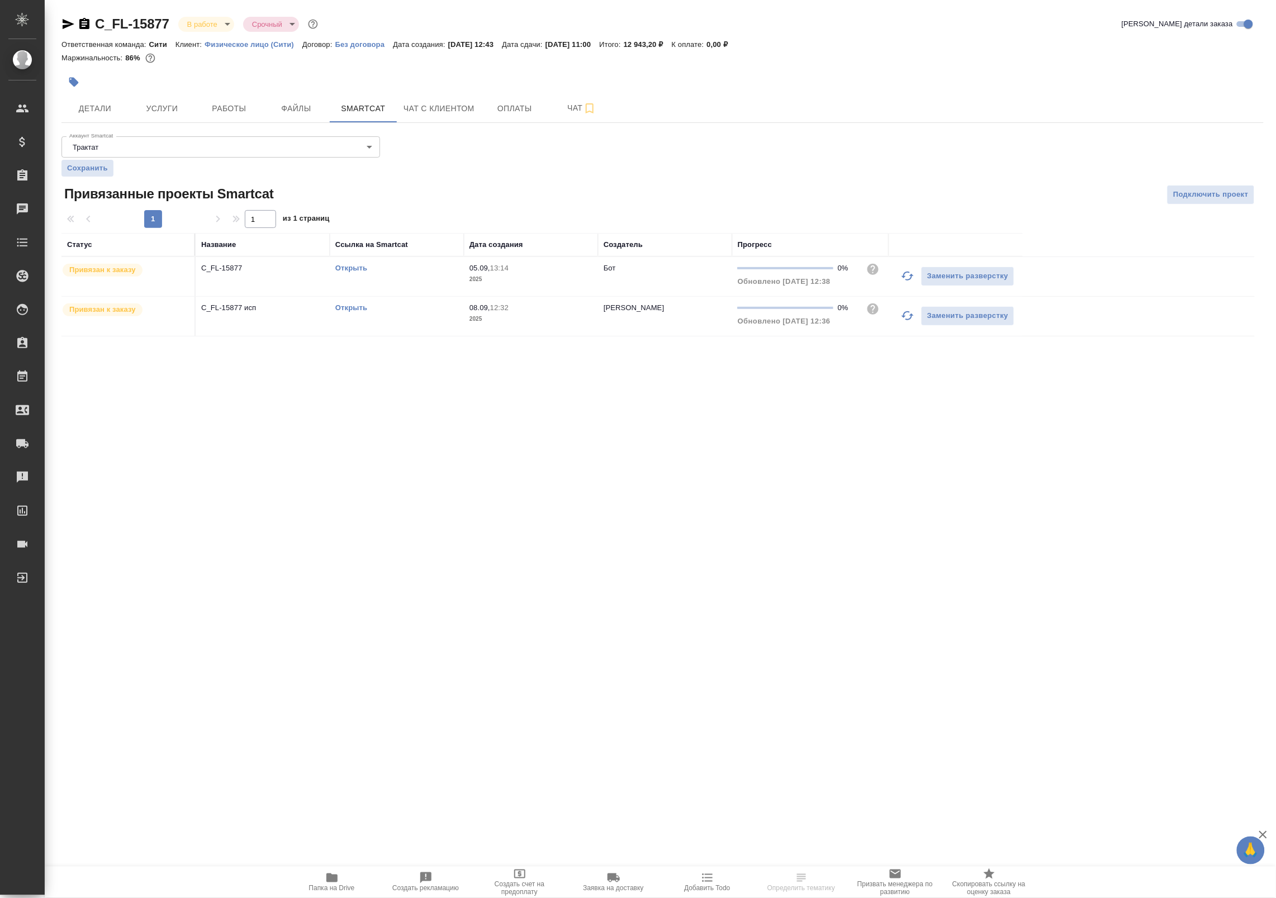
click at [301, 277] on td "C_FL-15877" at bounding box center [263, 276] width 134 height 39
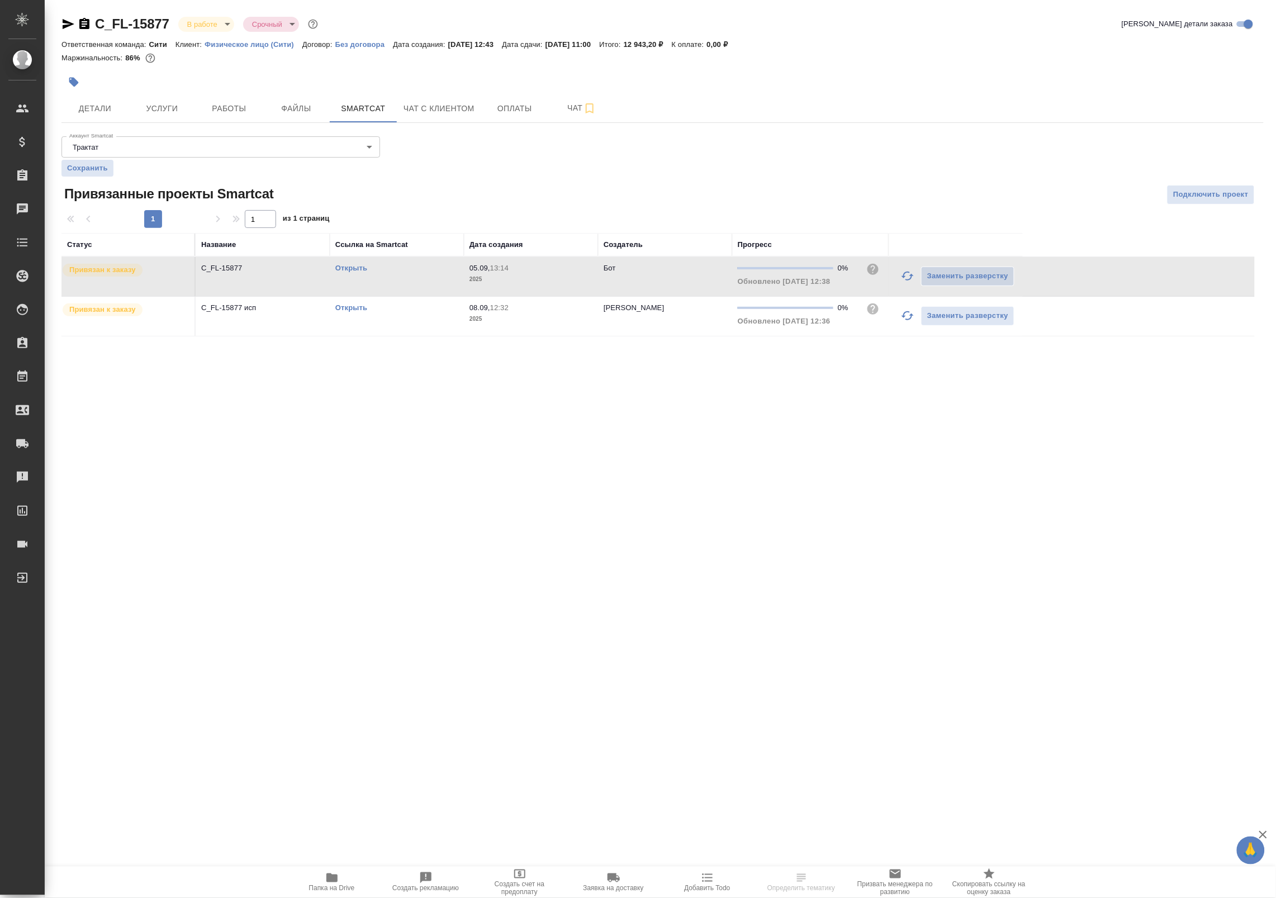
click at [301, 277] on td "C_FL-15877" at bounding box center [263, 276] width 134 height 39
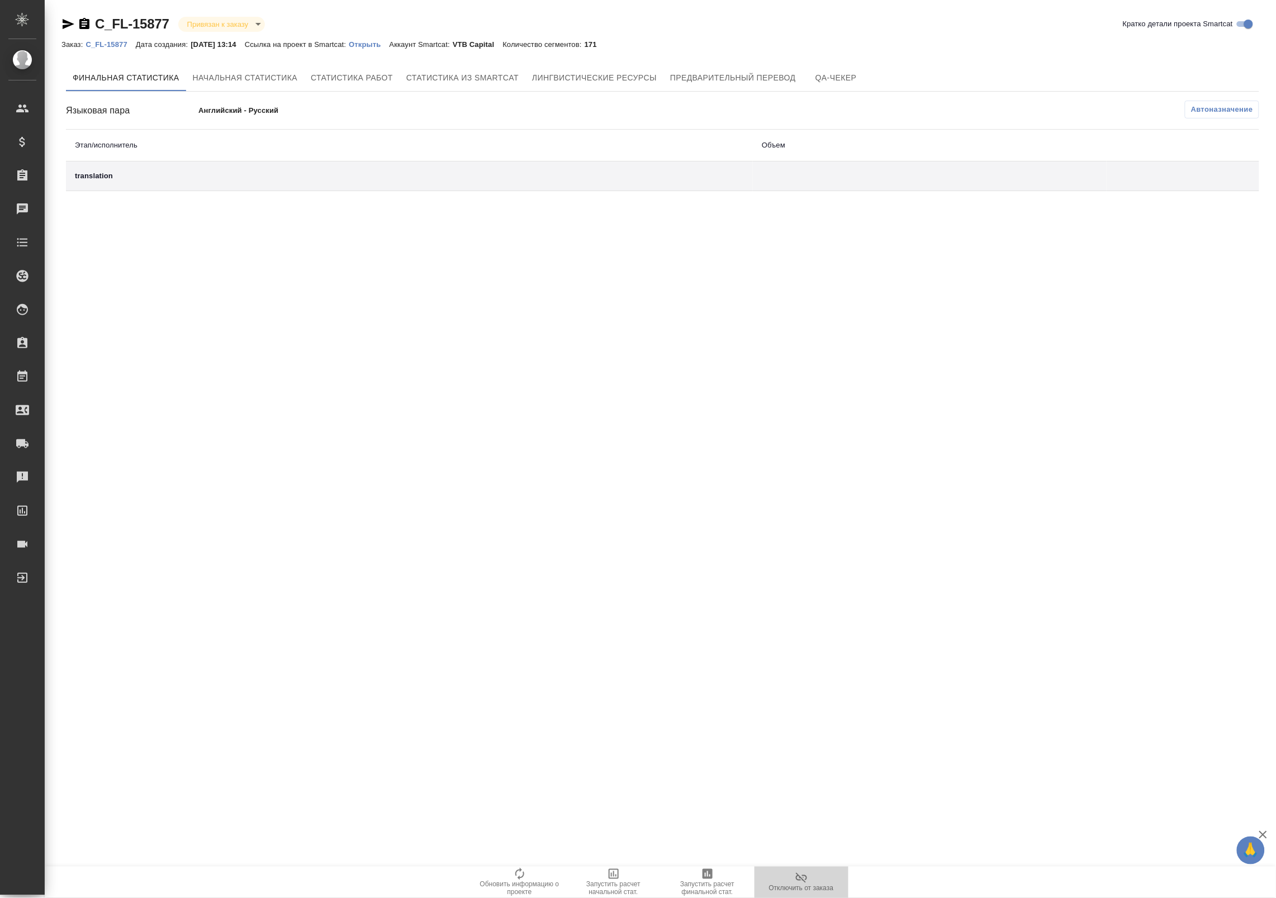
click at [798, 893] on button "Отключить от заказа" at bounding box center [802, 882] width 94 height 31
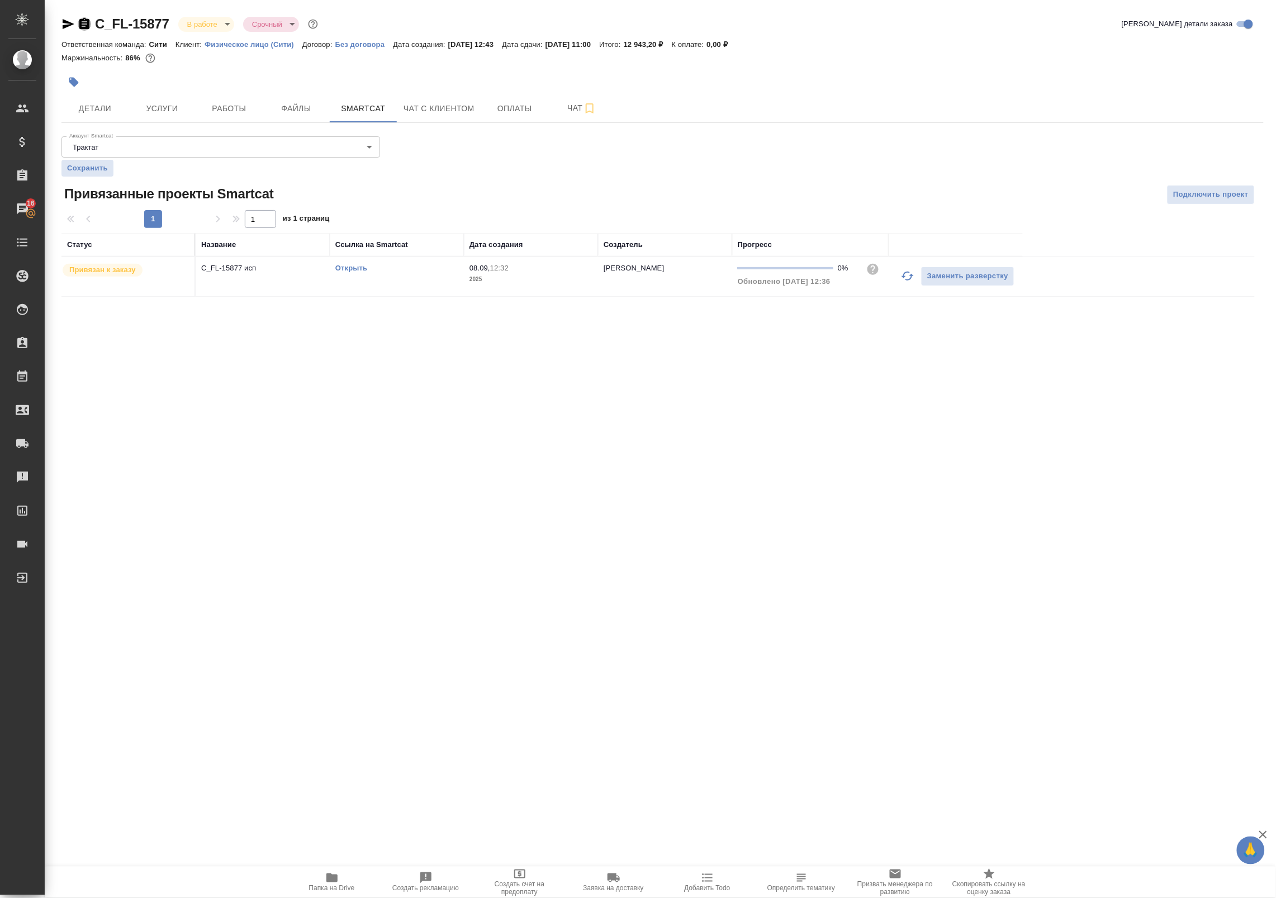
click at [82, 23] on icon "button" at bounding box center [84, 23] width 13 height 13
click at [1200, 200] on span "Подключить проект" at bounding box center [1210, 194] width 75 height 13
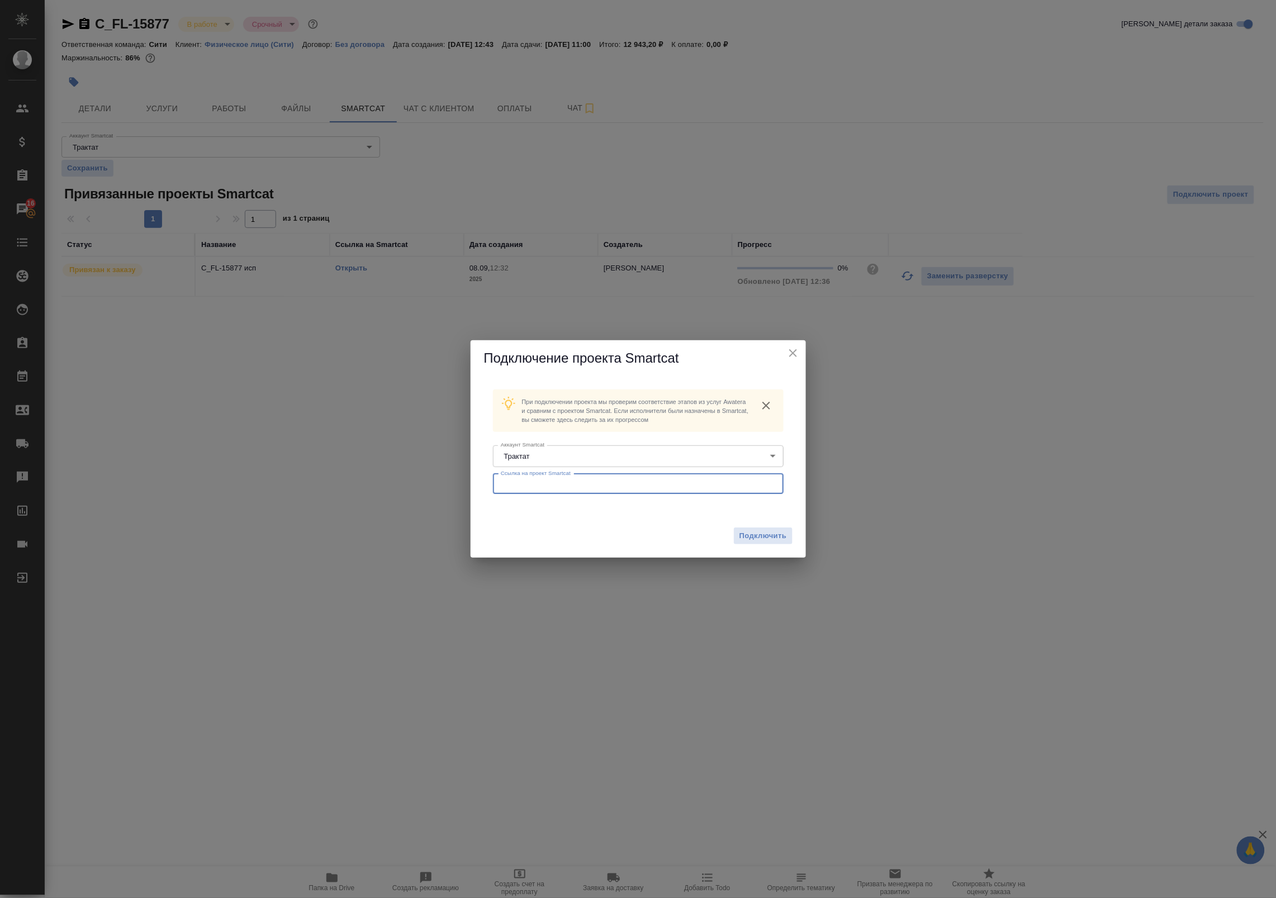
click at [591, 480] on input "text" at bounding box center [638, 484] width 291 height 20
click at [770, 539] on span "Подключить" at bounding box center [764, 536] width 48 height 11
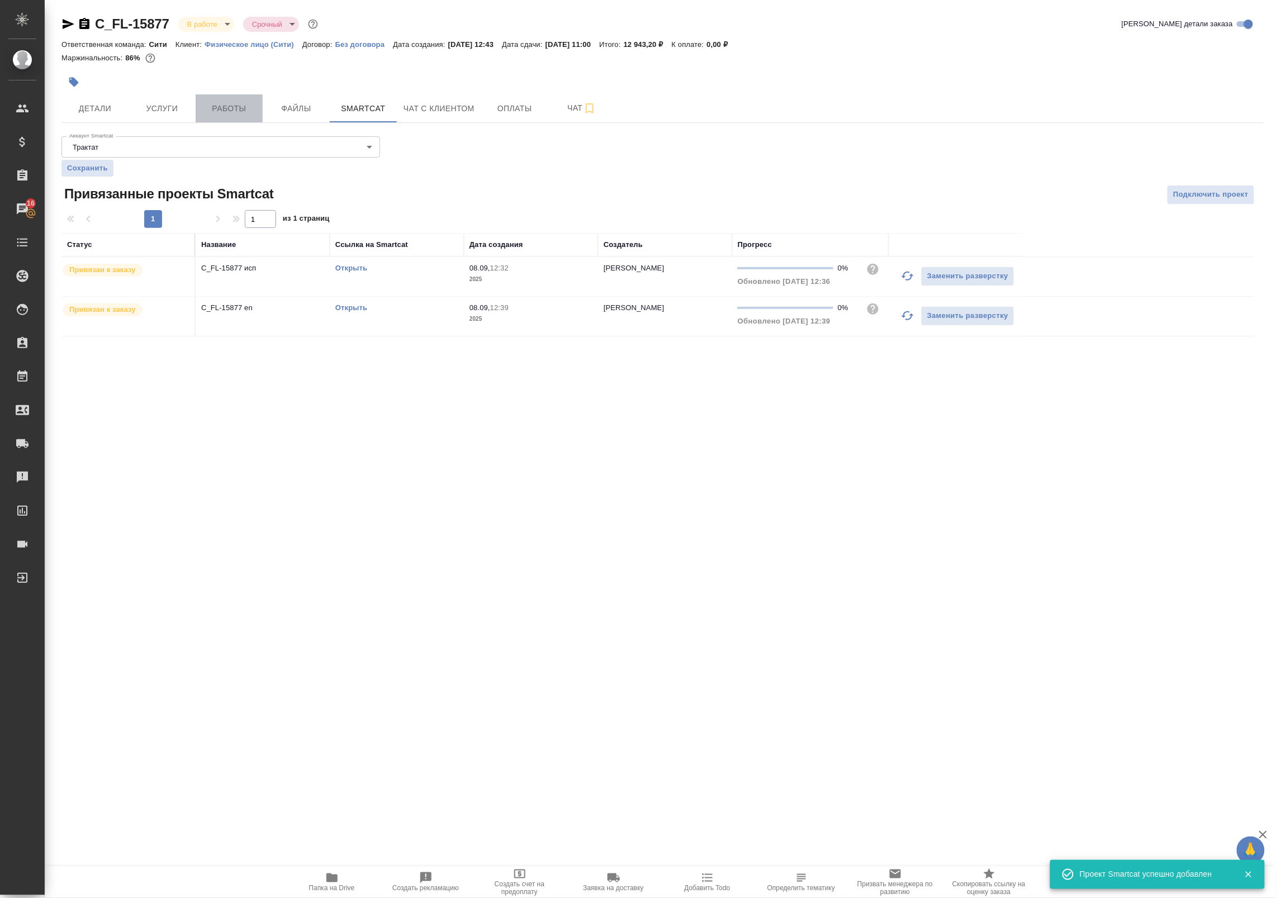
click at [224, 106] on span "Работы" at bounding box center [229, 109] width 54 height 14
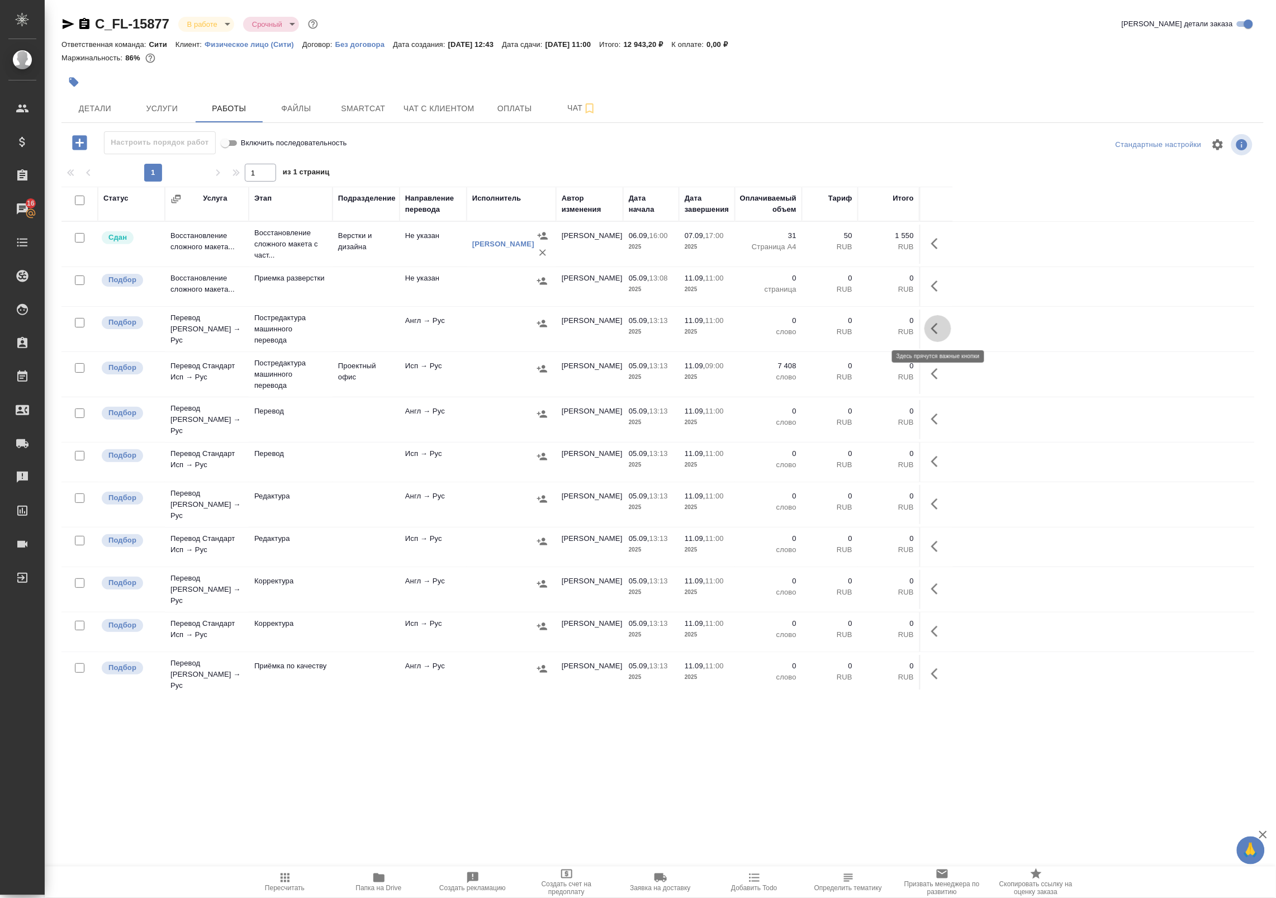
click at [934, 329] on icon "button" at bounding box center [937, 328] width 13 height 13
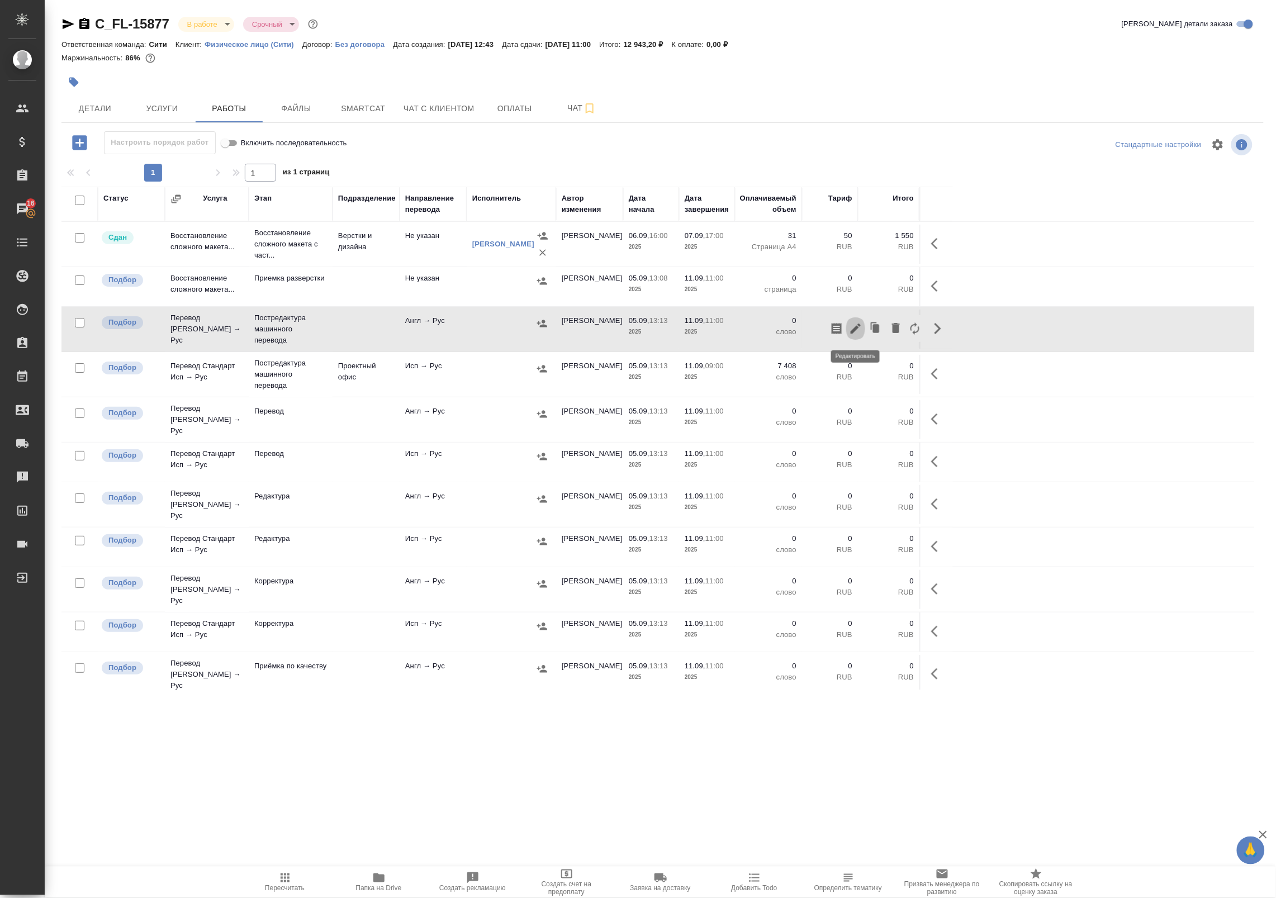
click at [856, 334] on icon "button" at bounding box center [855, 328] width 13 height 13
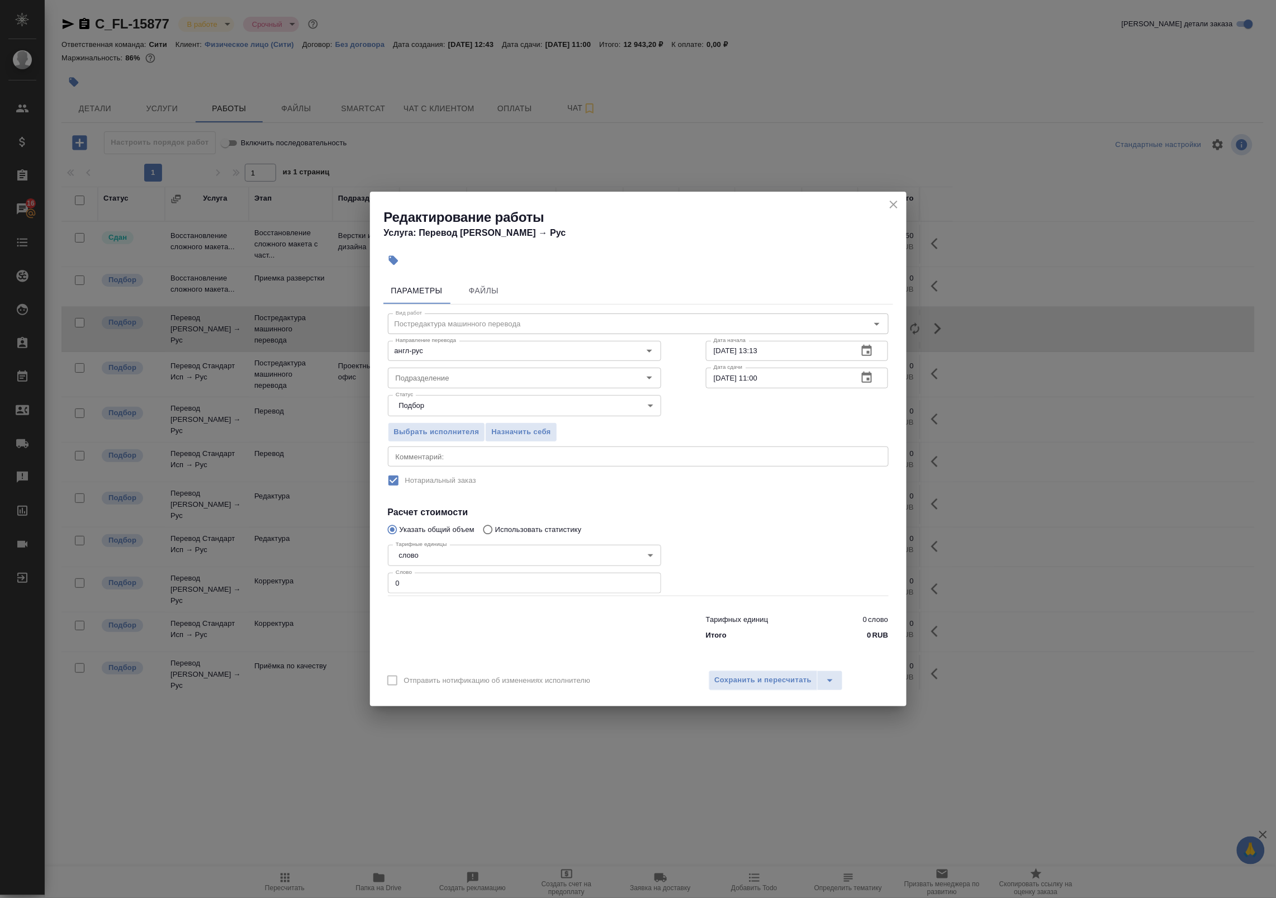
click at [689, 451] on div "x Комментарий:" at bounding box center [638, 457] width 501 height 20
paste textarea "1196"
type textarea "1196"
click at [492, 584] on input "0" at bounding box center [524, 583] width 273 height 20
paste input "1196"
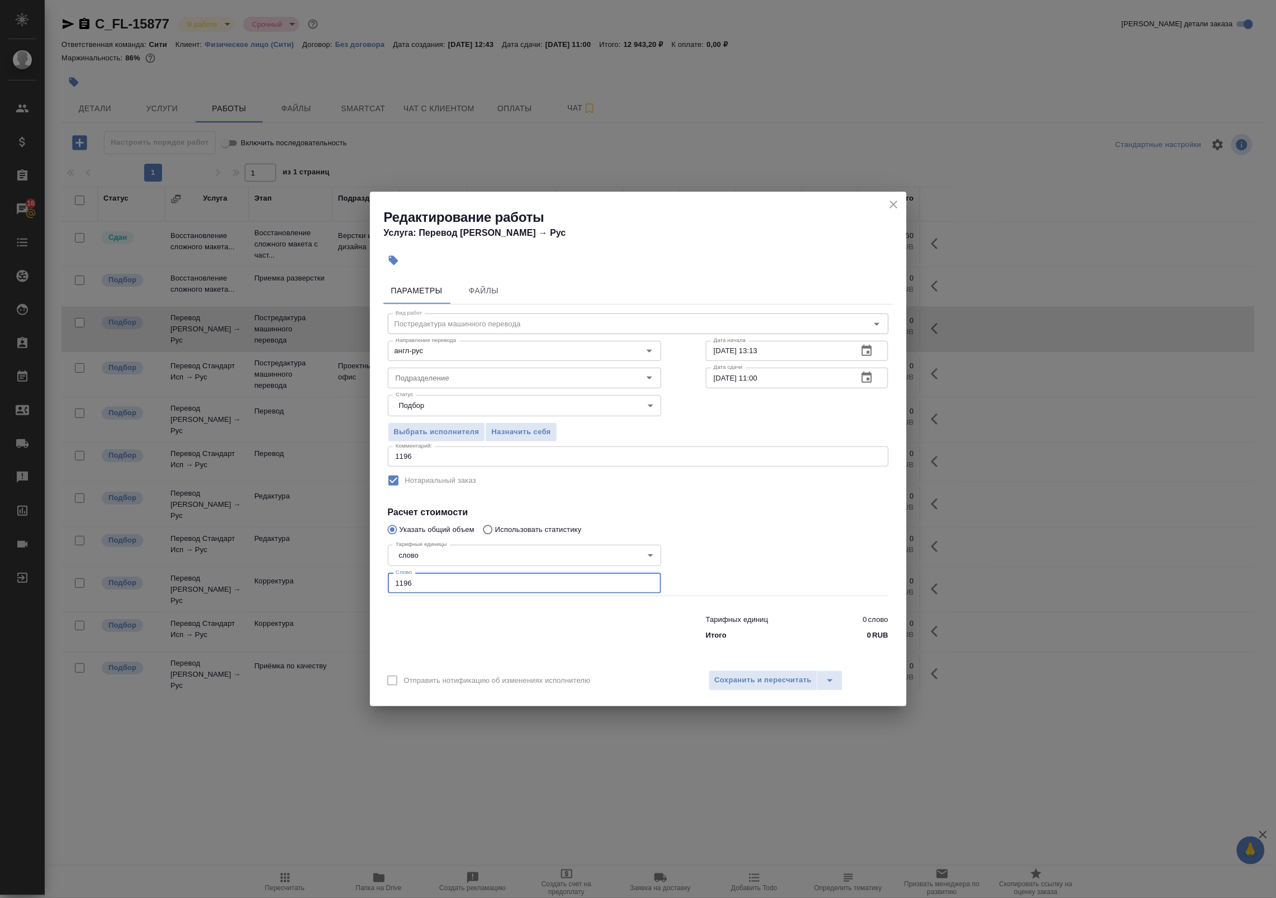
type input "1196"
drag, startPoint x: 460, startPoint y: 456, endPoint x: 281, endPoint y: 454, distance: 179.5
click at [281, 454] on div "Редактирование работы Услуга: Перевод Стандарт Англ → Рус Параметры Файлы Вид р…" at bounding box center [638, 449] width 1276 height 898
type textarea "А"
type textarea "Под нот"
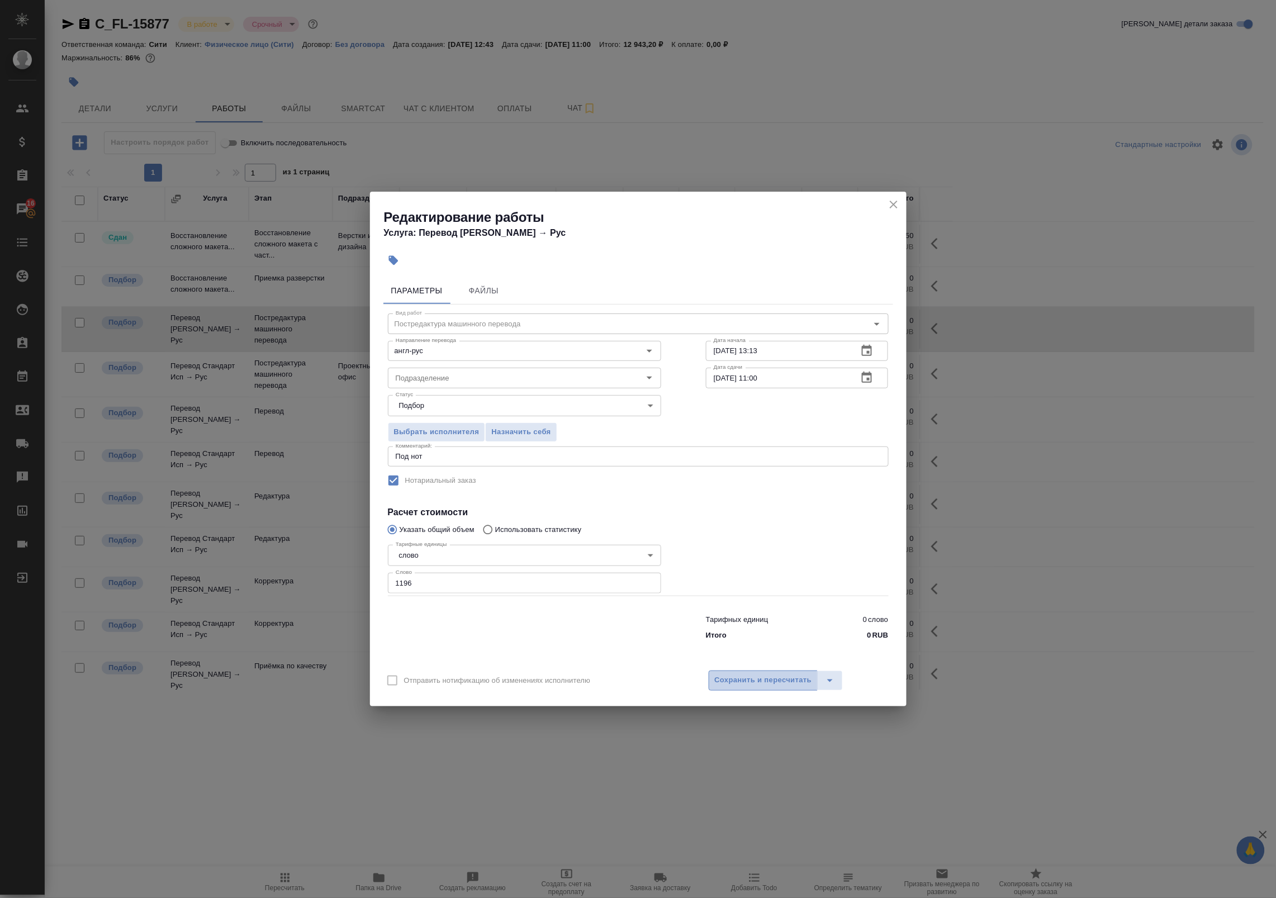
click at [733, 686] on span "Сохранить и пересчитать" at bounding box center [763, 680] width 97 height 13
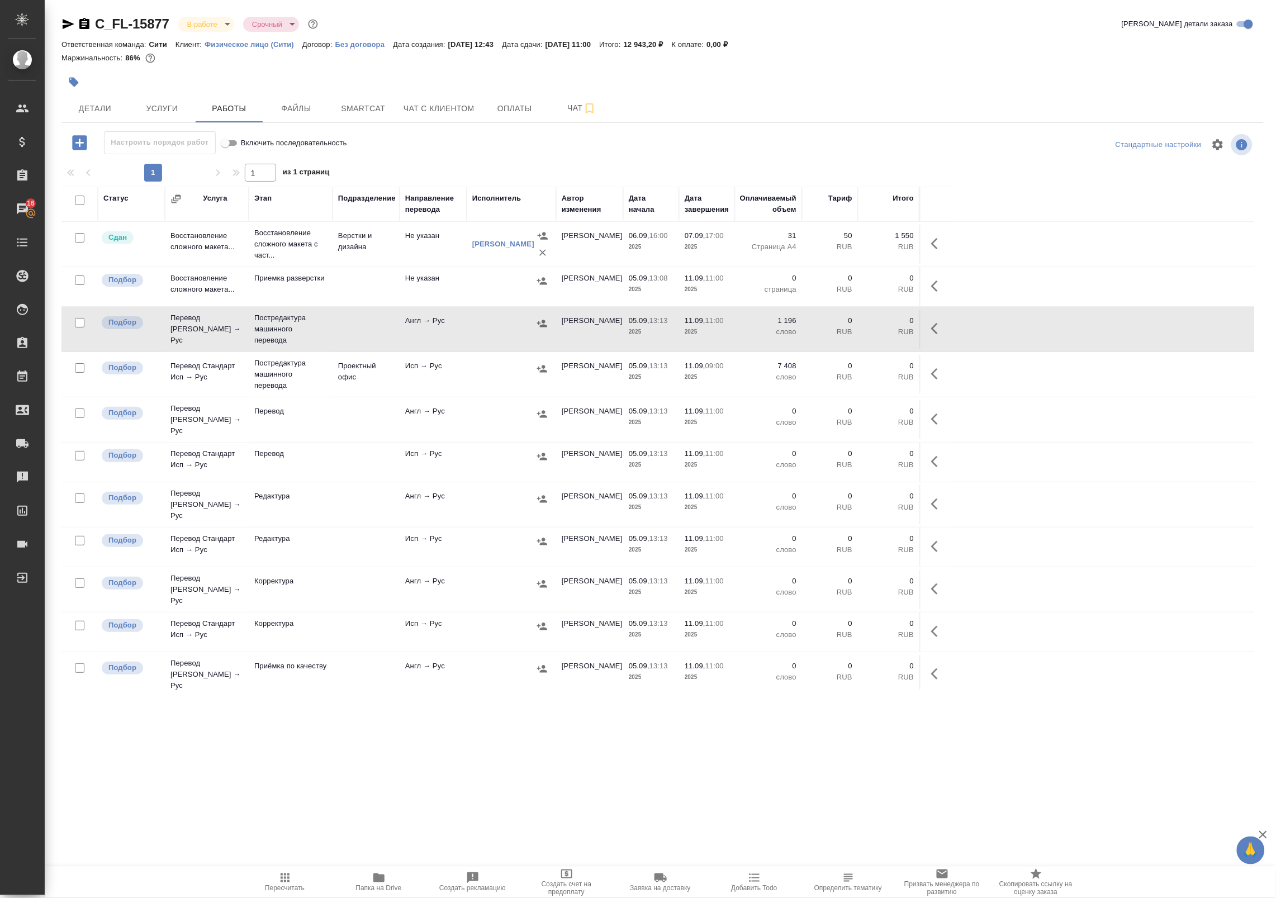
click at [337, 770] on div ".cls-1 fill:#fff; AWATERA Badanyan Artak Клиенты Спецификации Заказы 16 Чаты To…" at bounding box center [638, 449] width 1276 height 898
click at [381, 873] on icon "button" at bounding box center [378, 878] width 13 height 13
click at [931, 329] on icon "button" at bounding box center [937, 328] width 13 height 13
click at [858, 337] on button "button" at bounding box center [855, 328] width 19 height 27
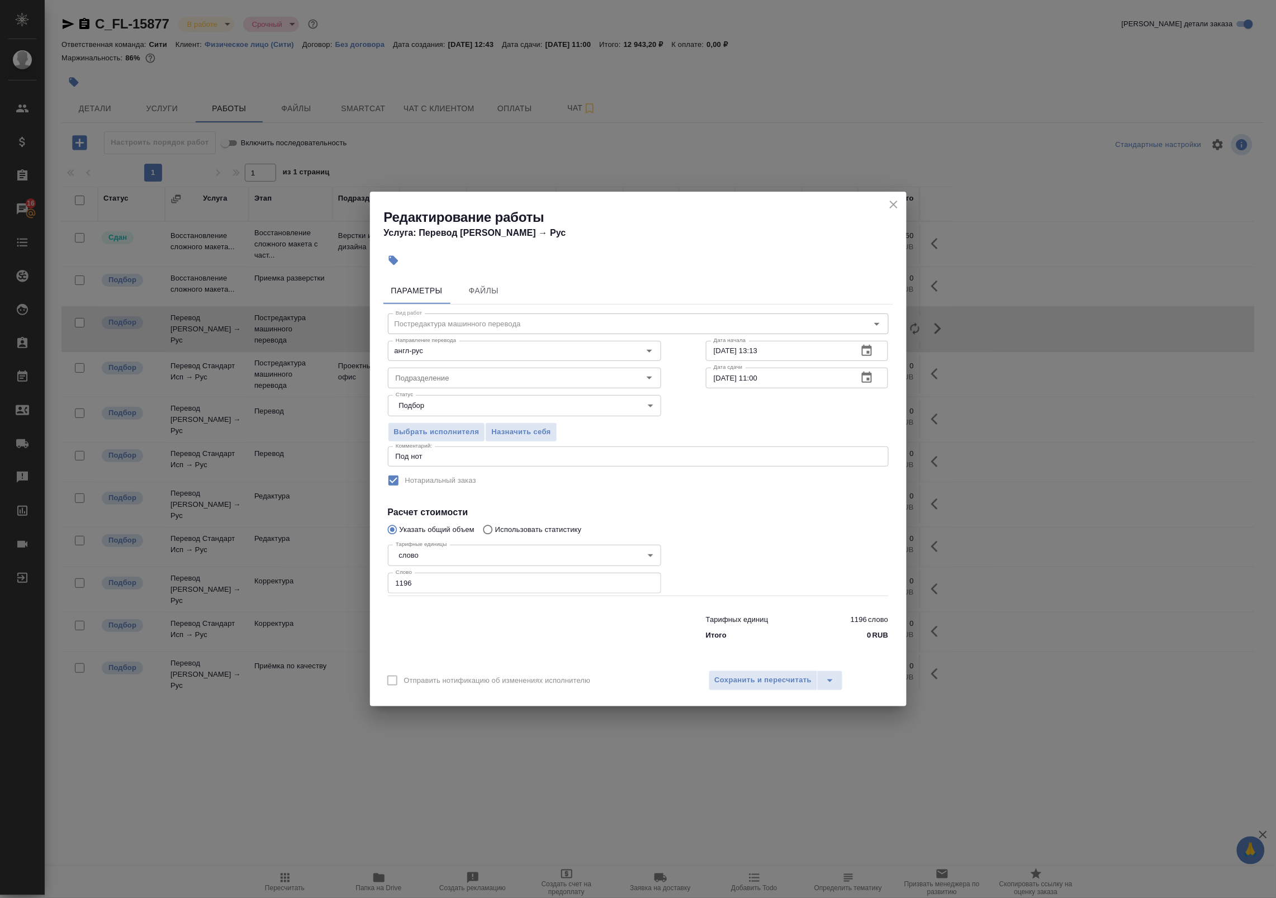
click at [553, 451] on div "Под нот x Комментарий:" at bounding box center [638, 457] width 501 height 20
click at [501, 457] on textarea "Под нот" at bounding box center [638, 456] width 485 height 8
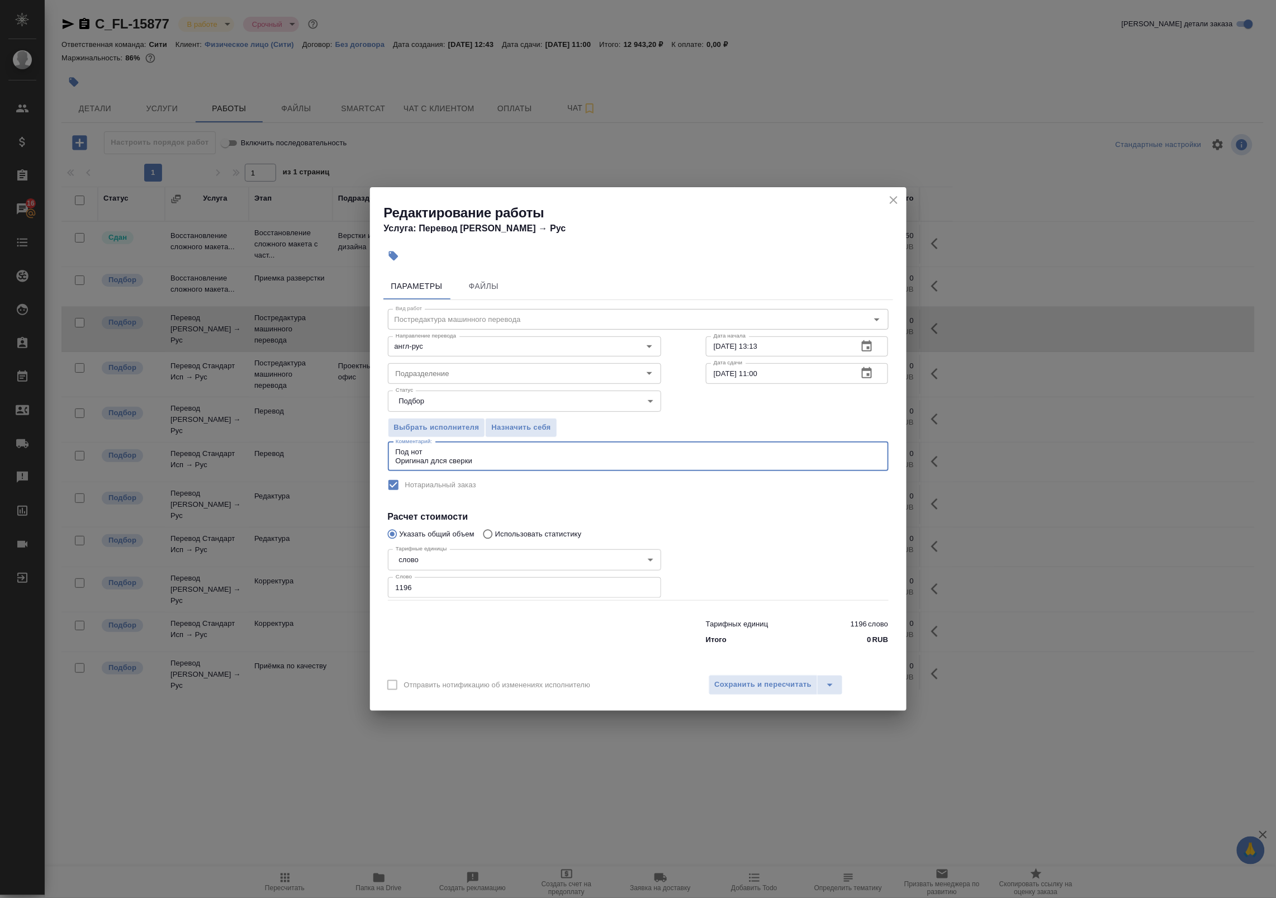
click at [439, 454] on textarea "Под нот Оригинал длся сверки" at bounding box center [638, 456] width 485 height 17
click at [495, 465] on textarea "Под нот Оригинал для сверки" at bounding box center [638, 456] width 485 height 17
paste textarea "https://drive.awatera.com/s/qPKixxrpnRdN496"
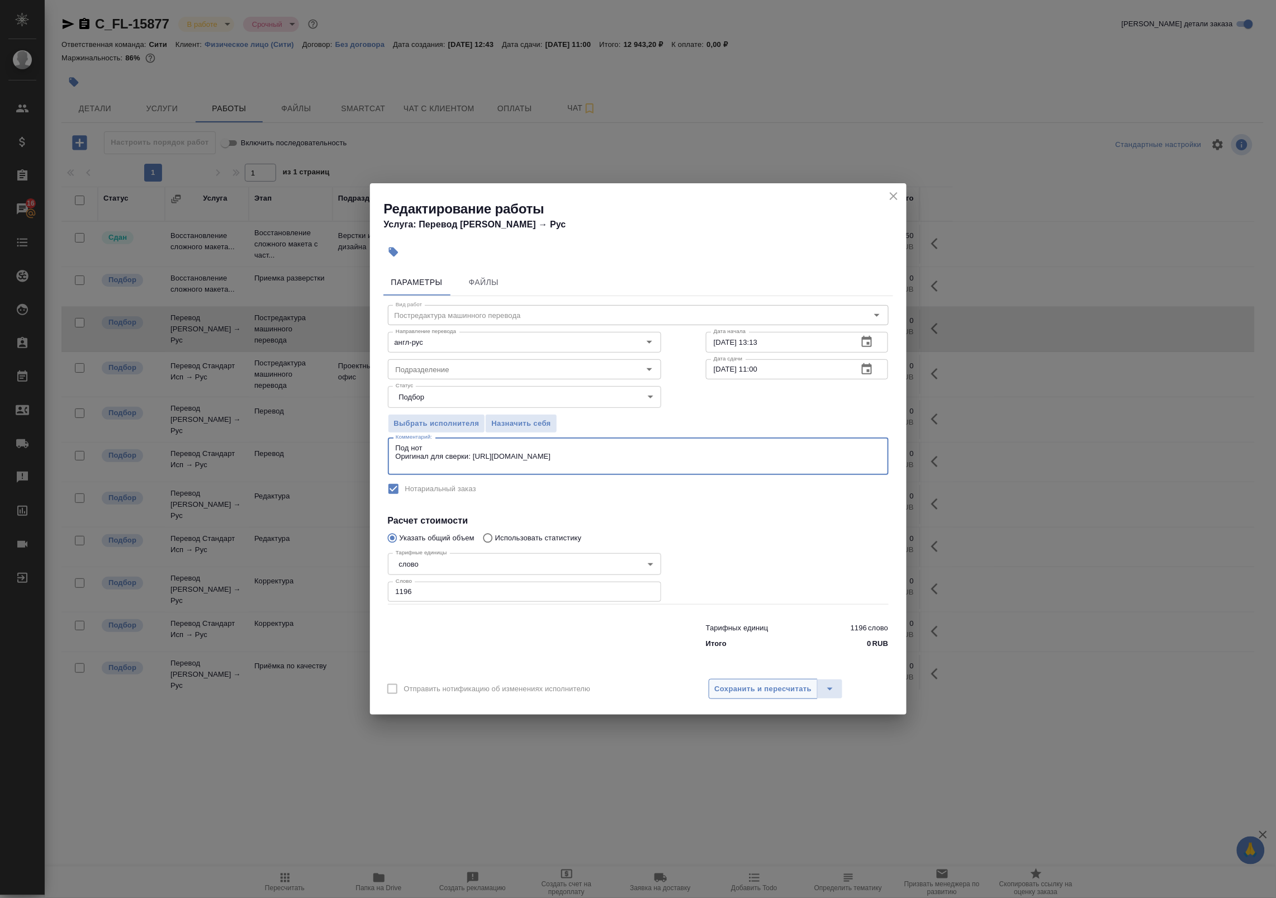
type textarea "Под нот Оригинал для сверки: https://drive.awatera.com/s/qPKixxrpnRdN496"
click at [749, 690] on span "Сохранить и пересчитать" at bounding box center [763, 689] width 97 height 13
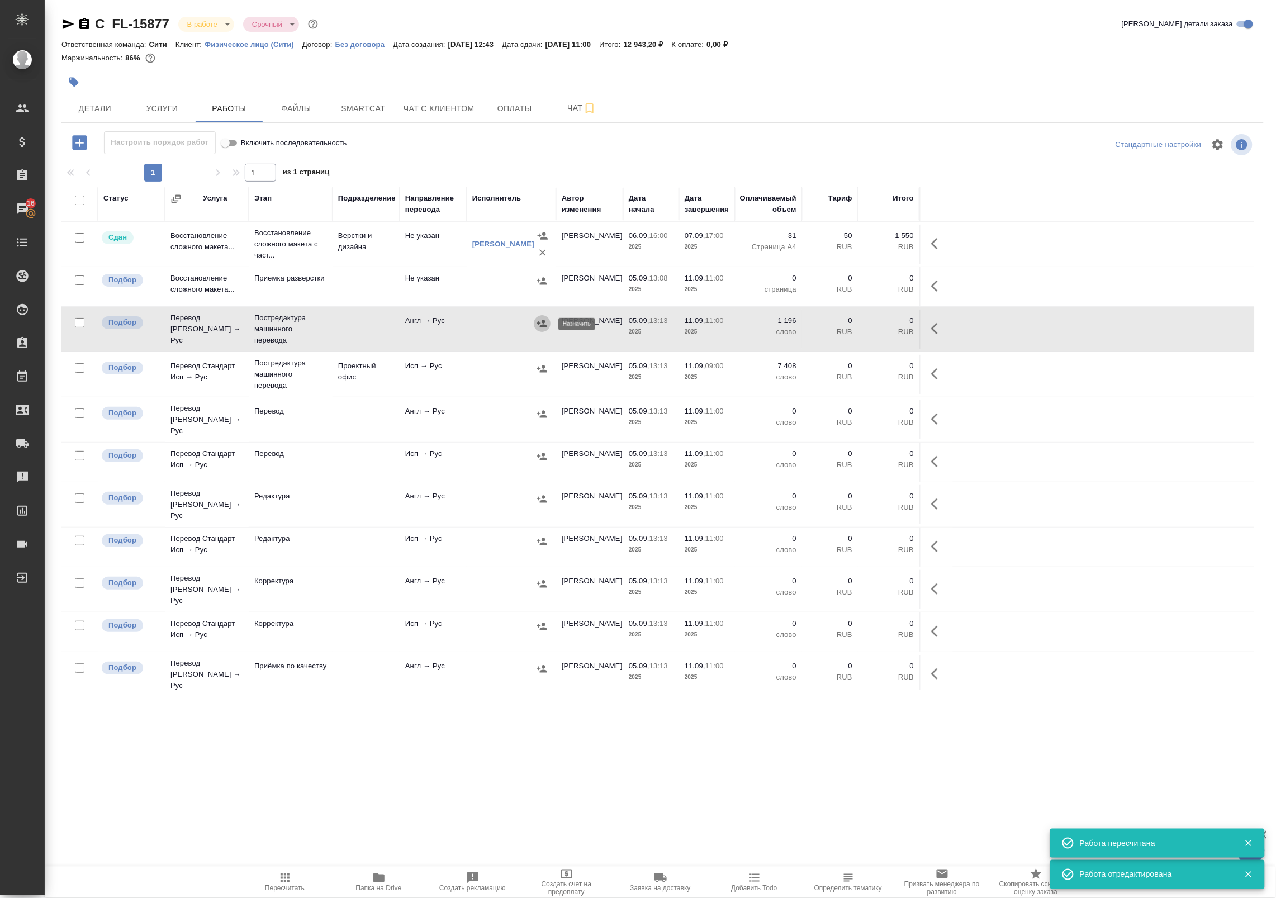
click at [546, 323] on icon "button" at bounding box center [542, 323] width 11 height 11
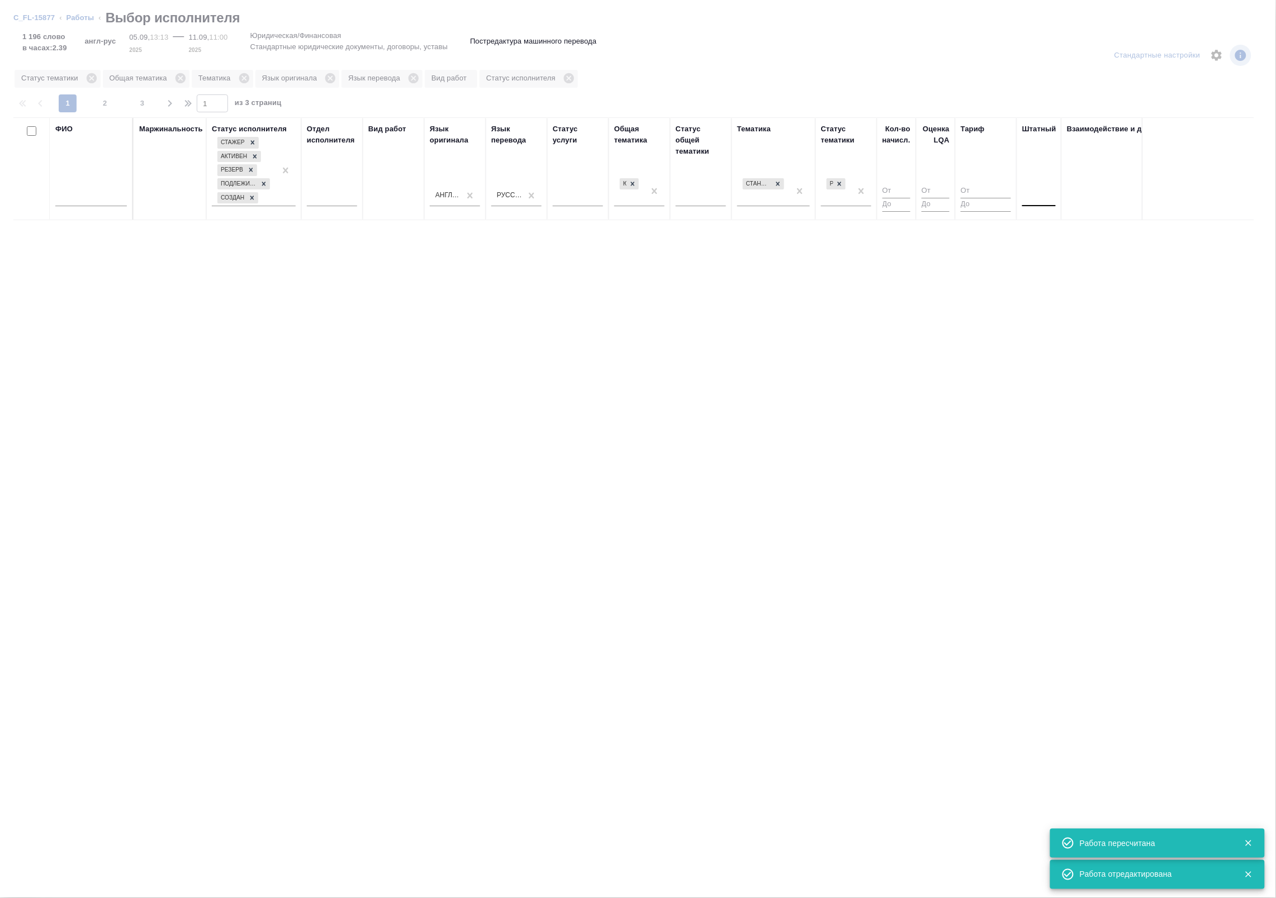
click at [1039, 203] on div at bounding box center [1039, 195] width 34 height 16
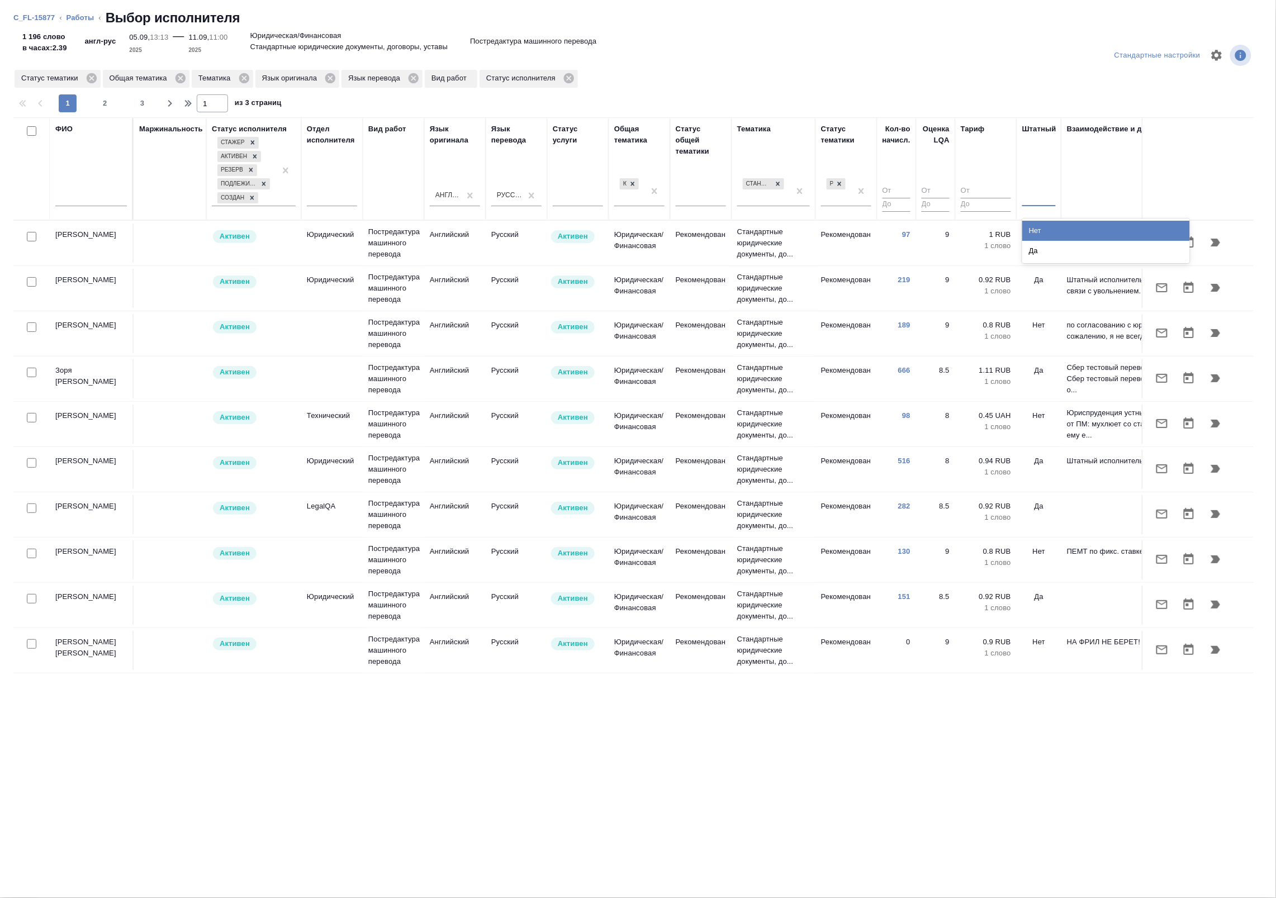
click at [1043, 233] on div "Нет" at bounding box center [1106, 231] width 168 height 20
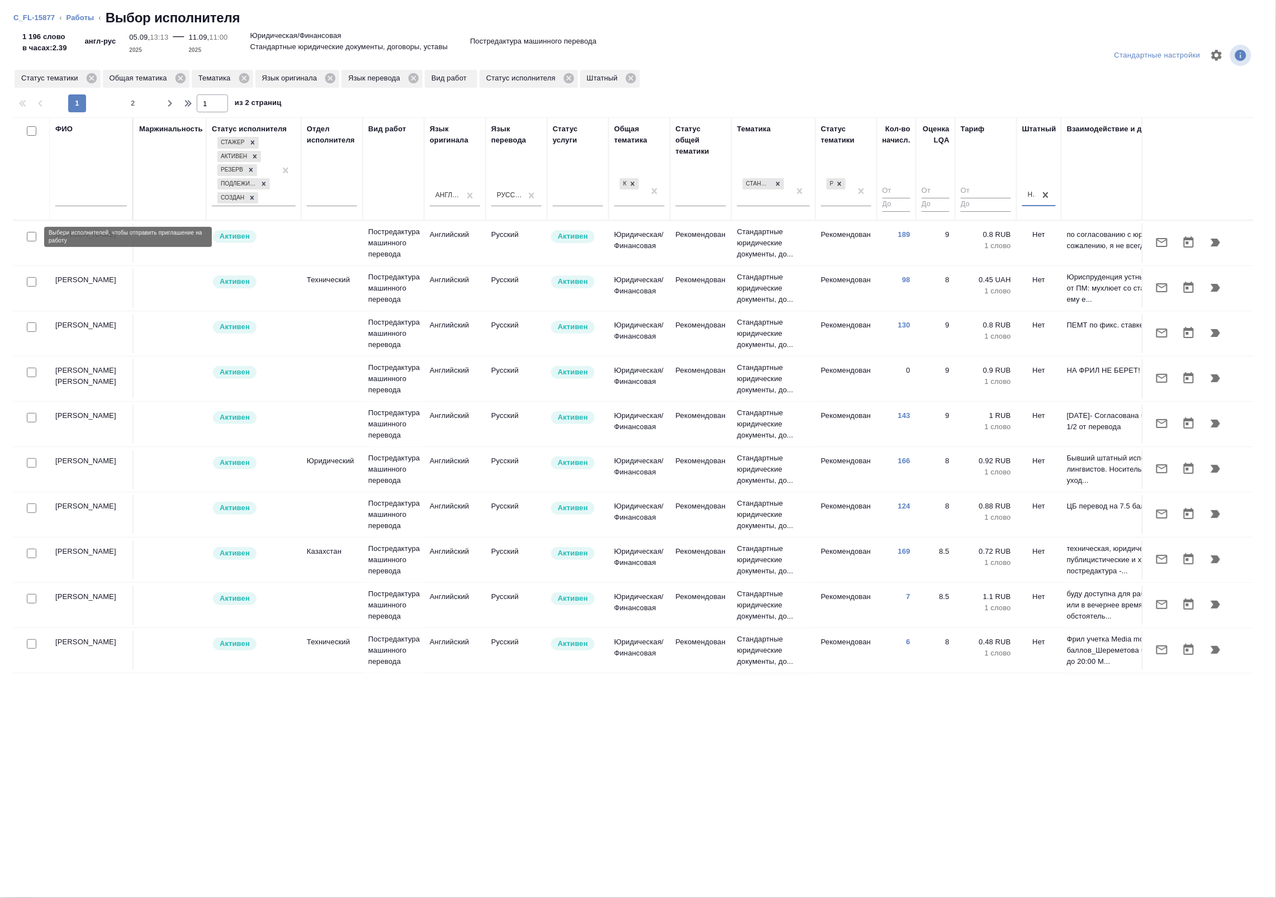
click at [29, 239] on input "checkbox" at bounding box center [32, 237] width 10 height 10
checkbox input "true"
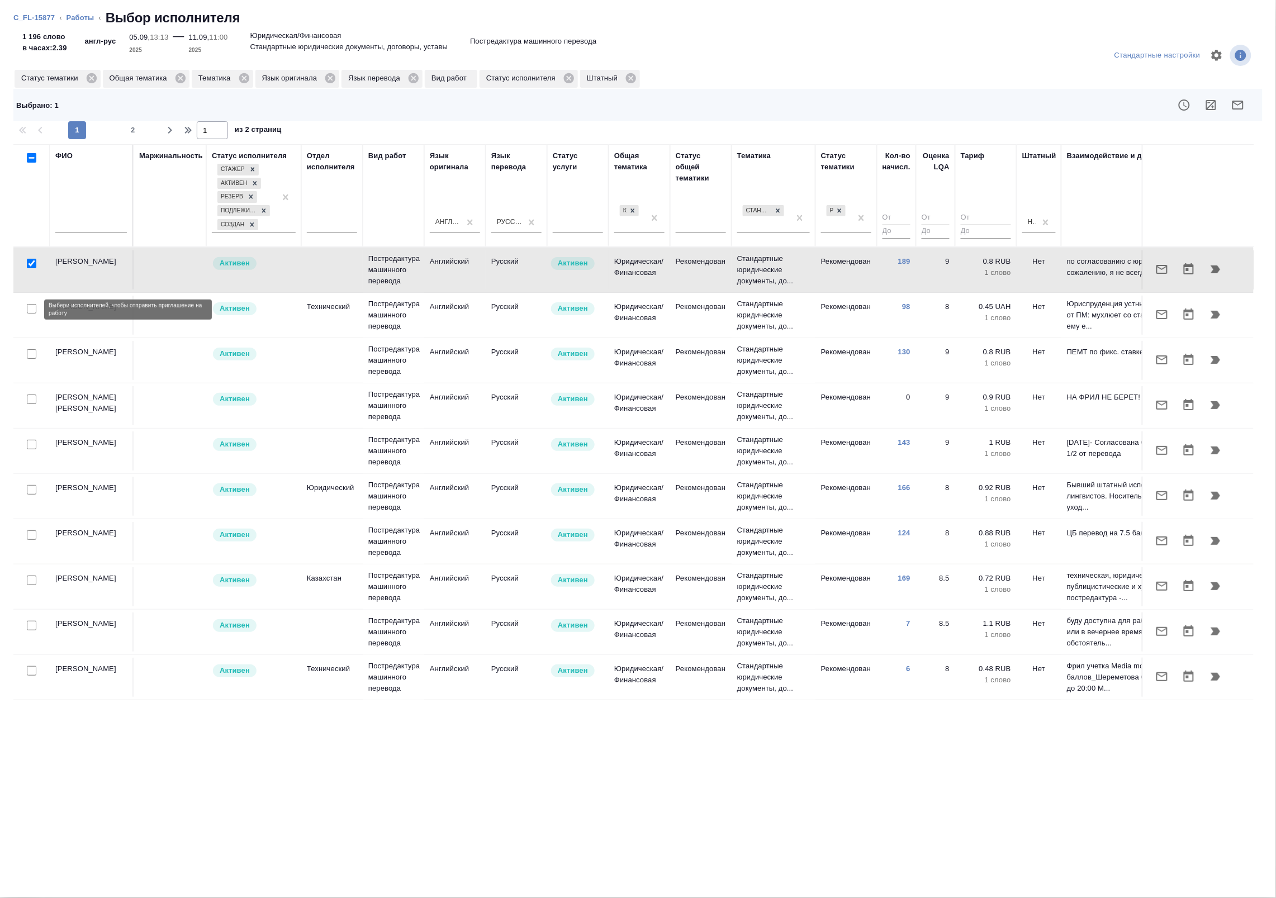
click at [31, 306] on input "checkbox" at bounding box center [32, 309] width 10 height 10
checkbox input "true"
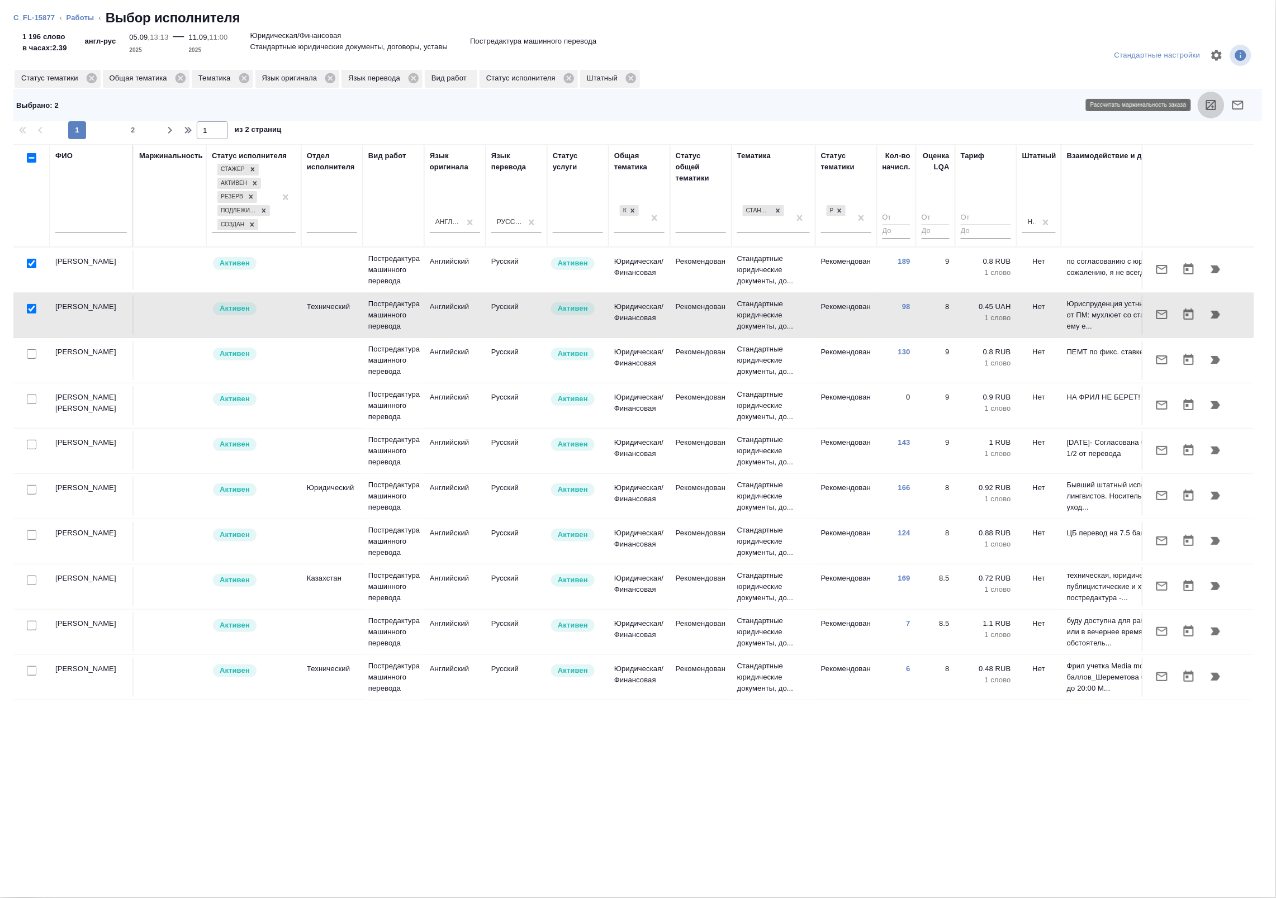
click at [1211, 105] on icon "button" at bounding box center [1211, 105] width 10 height 10
click at [32, 357] on input "checkbox" at bounding box center [32, 354] width 10 height 10
checkbox input "true"
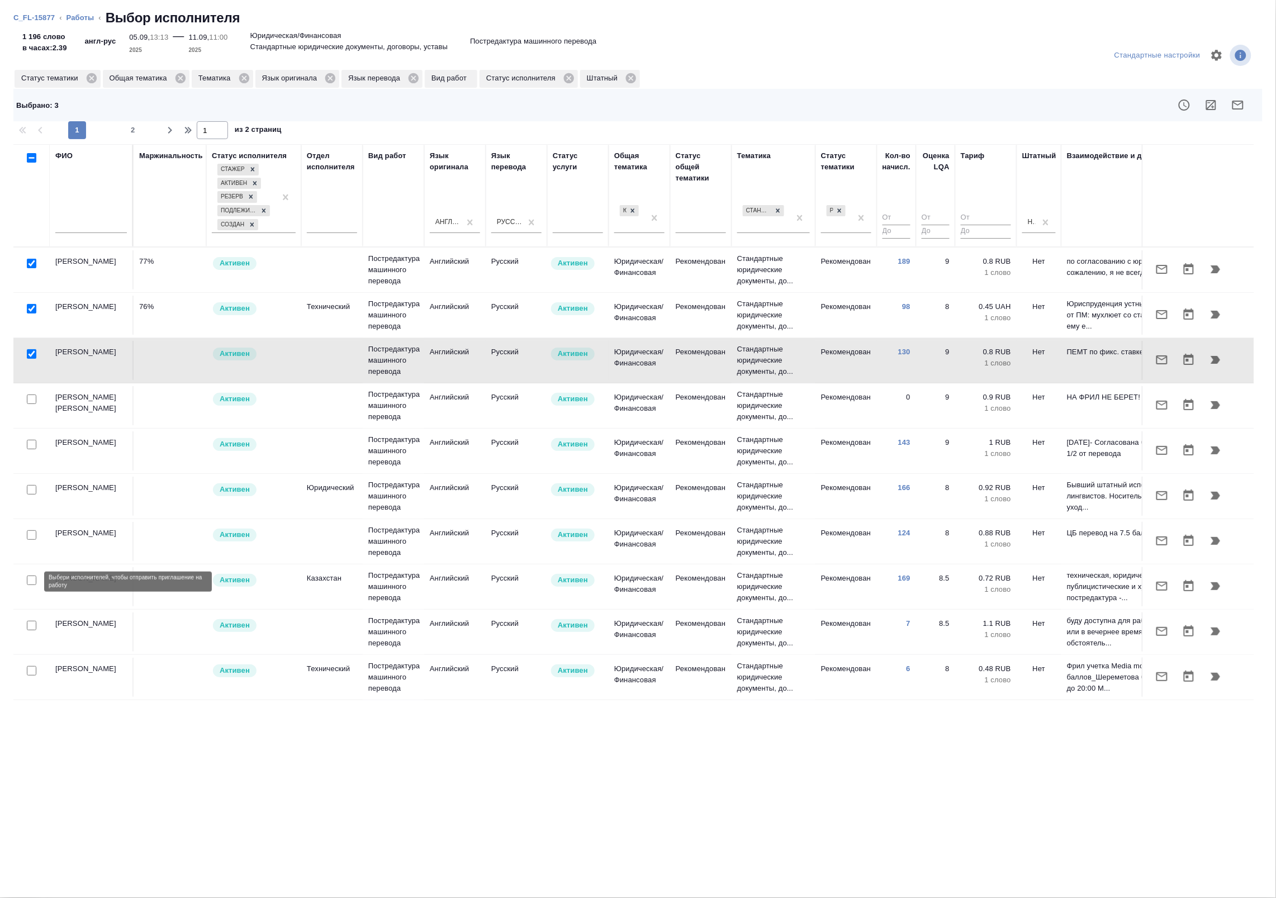
click at [29, 585] on input "checkbox" at bounding box center [32, 581] width 10 height 10
checkbox input "true"
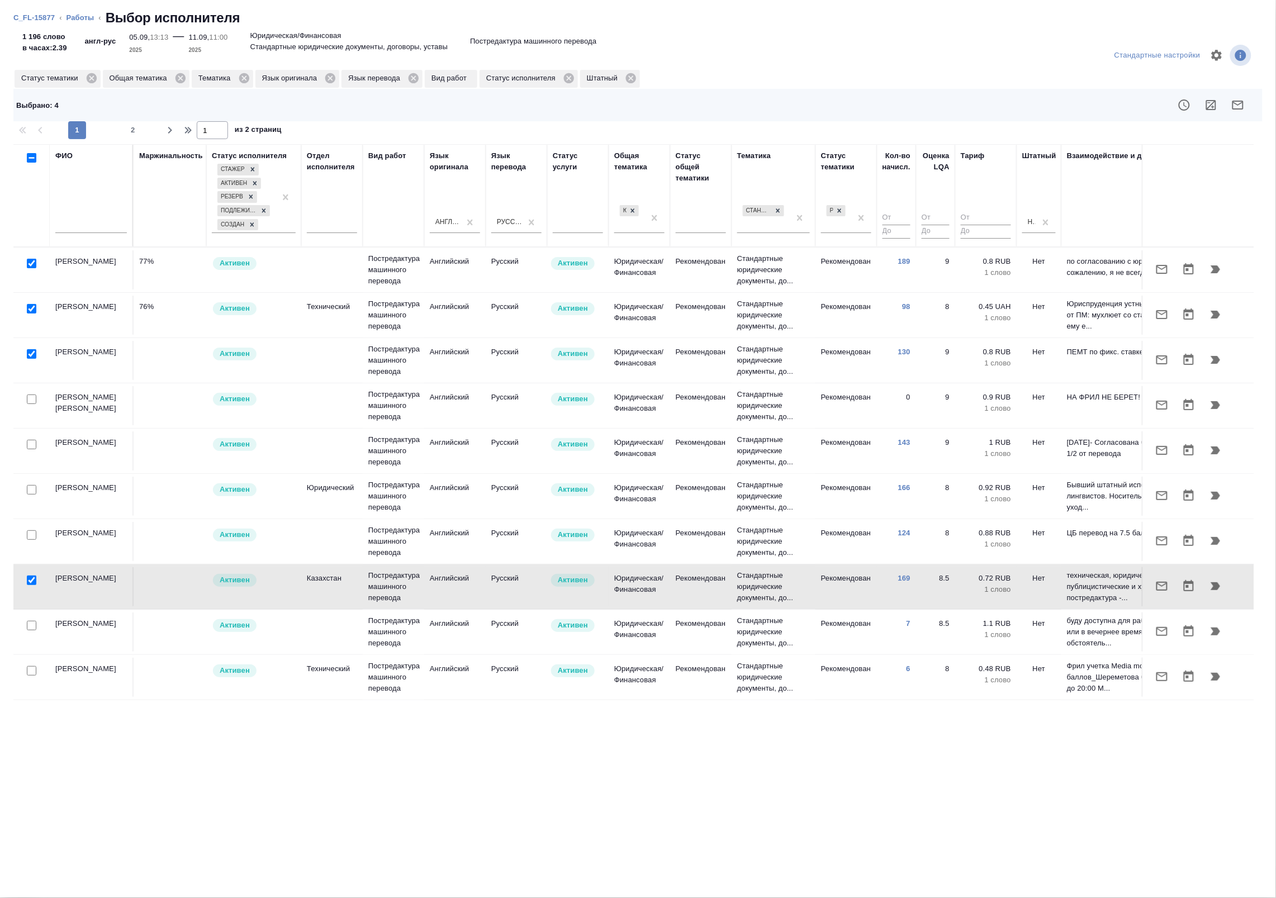
click at [27, 307] on input "checkbox" at bounding box center [32, 309] width 10 height 10
checkbox input "false"
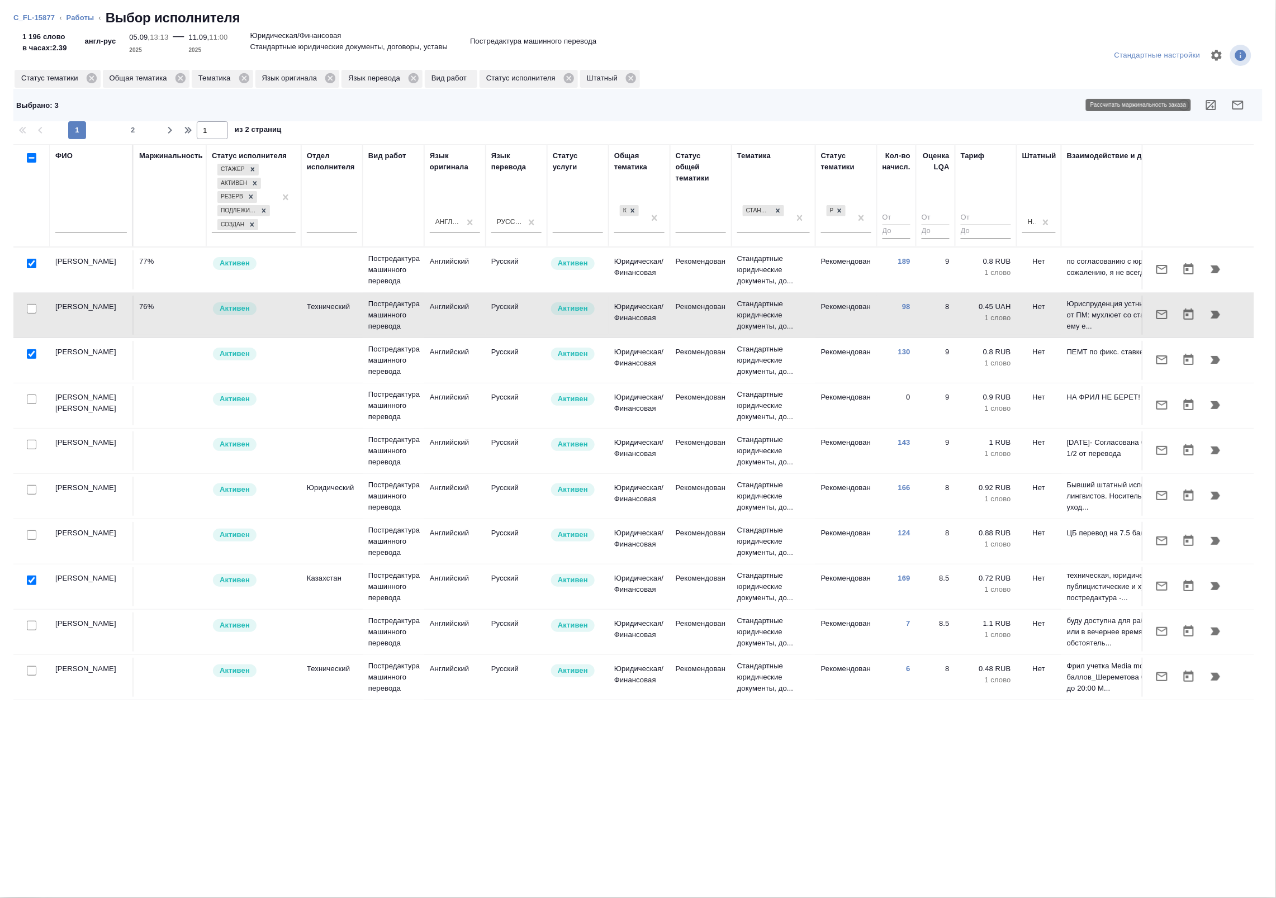
click at [1206, 102] on icon "button" at bounding box center [1211, 104] width 13 height 13
click at [1235, 100] on icon "button" at bounding box center [1238, 104] width 13 height 13
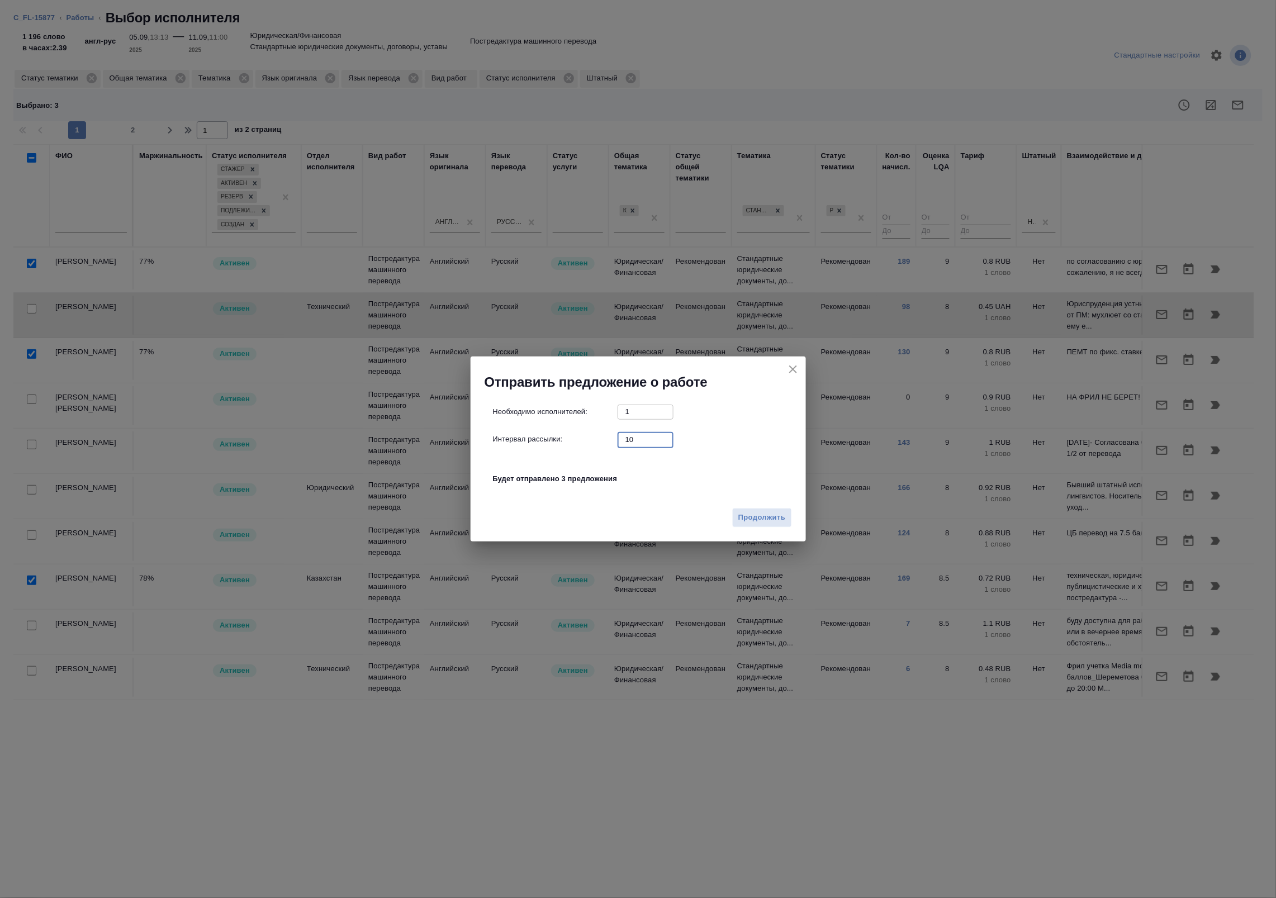
drag, startPoint x: 636, startPoint y: 443, endPoint x: 560, endPoint y: 446, distance: 76.1
click at [560, 446] on div "Интервал рассылки: 10 ​" at bounding box center [643, 440] width 300 height 14
type input "0"
click at [769, 521] on span "Продолжить" at bounding box center [761, 518] width 47 height 13
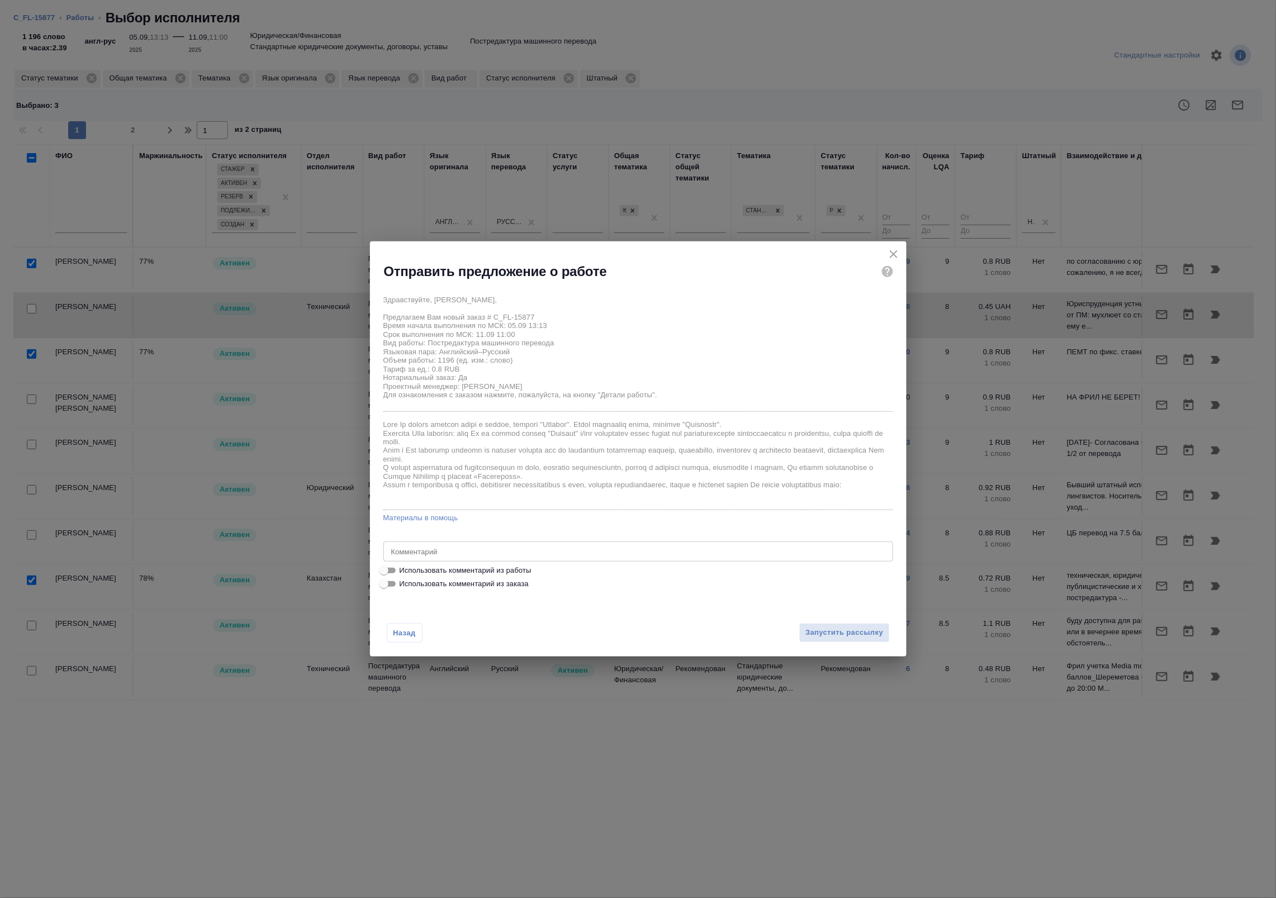
click at [460, 571] on span "Использовать комментарий из работы" at bounding box center [466, 570] width 132 height 11
click at [404, 571] on input "Использовать комментарий из работы" at bounding box center [384, 570] width 40 height 13
checkbox input "true"
type textarea "Под нот Оригинал для сверки: https://drive.awatera.com/s/qPKixxrpnRdN496"
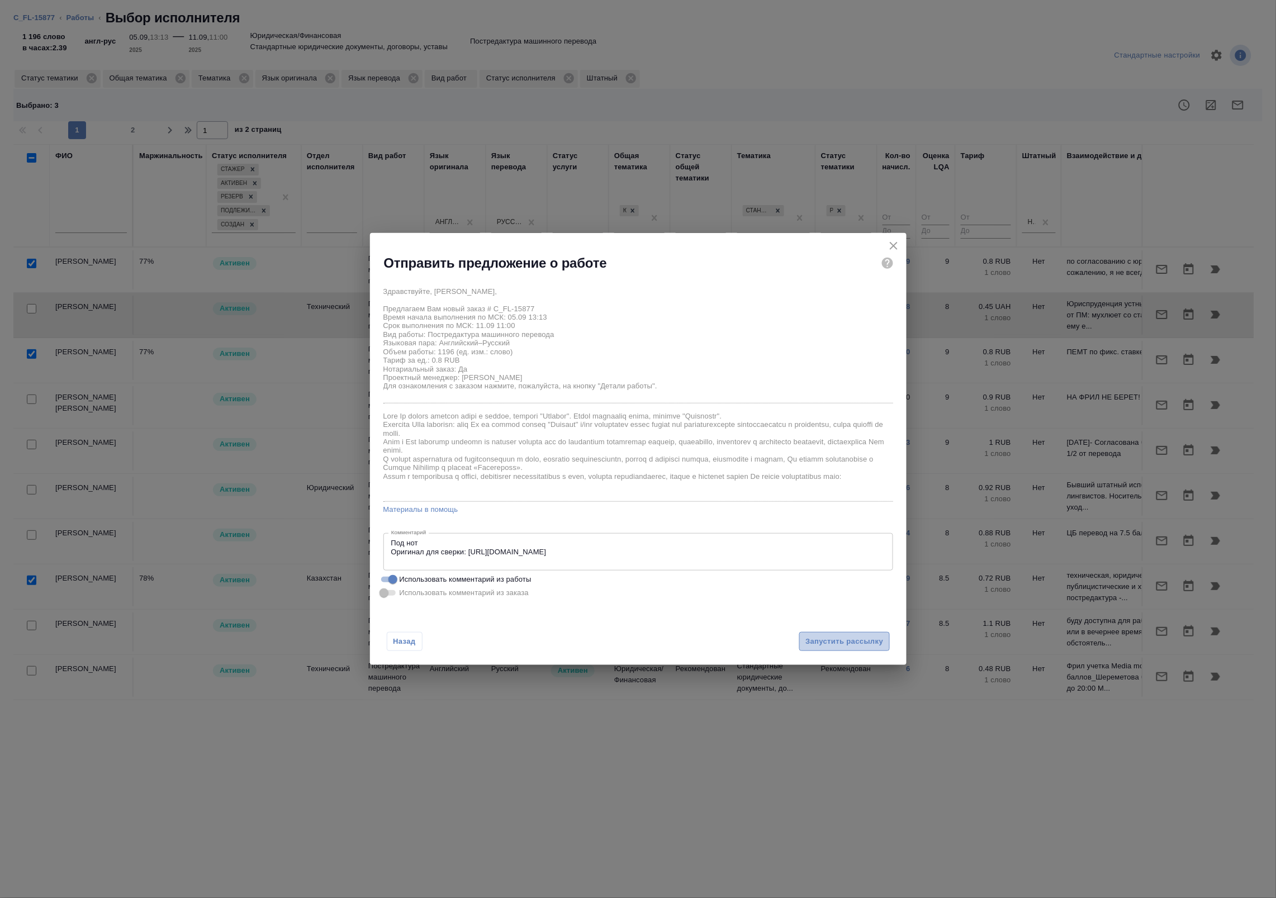
click at [828, 633] on button "Запустить рассылку" at bounding box center [844, 642] width 90 height 20
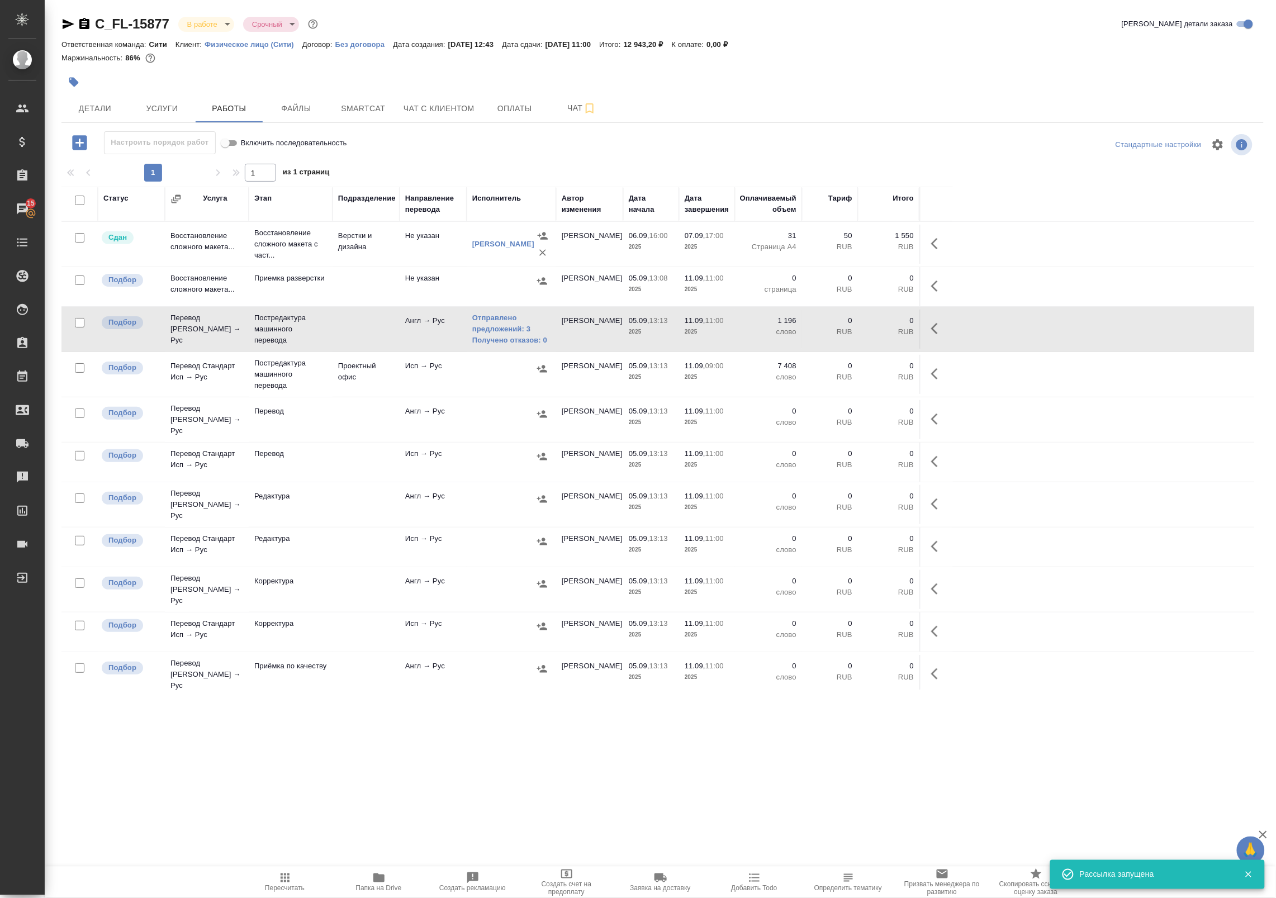
click at [501, 368] on div at bounding box center [511, 369] width 78 height 17
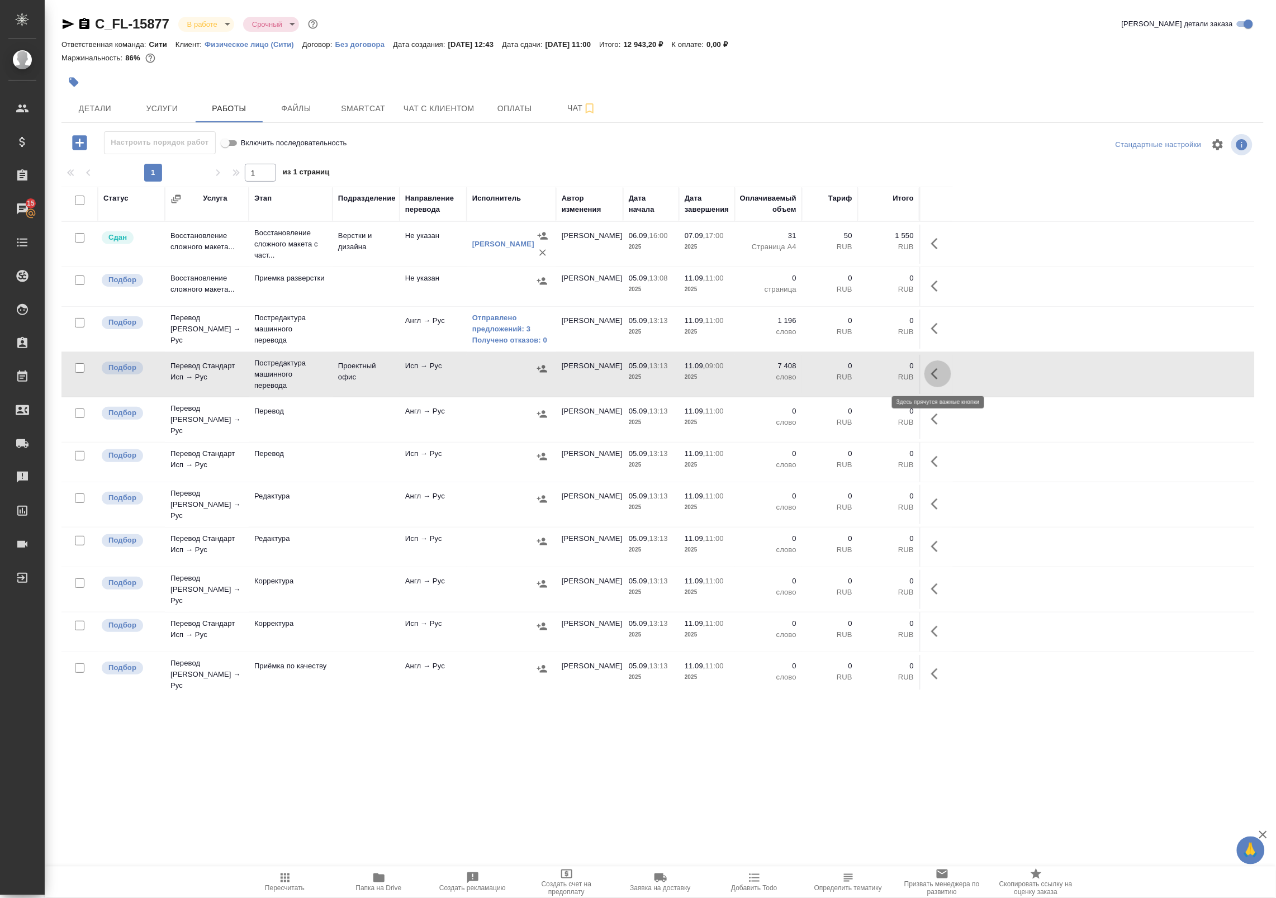
click at [936, 372] on icon "button" at bounding box center [937, 373] width 13 height 13
click at [860, 381] on icon "button" at bounding box center [855, 373] width 13 height 13
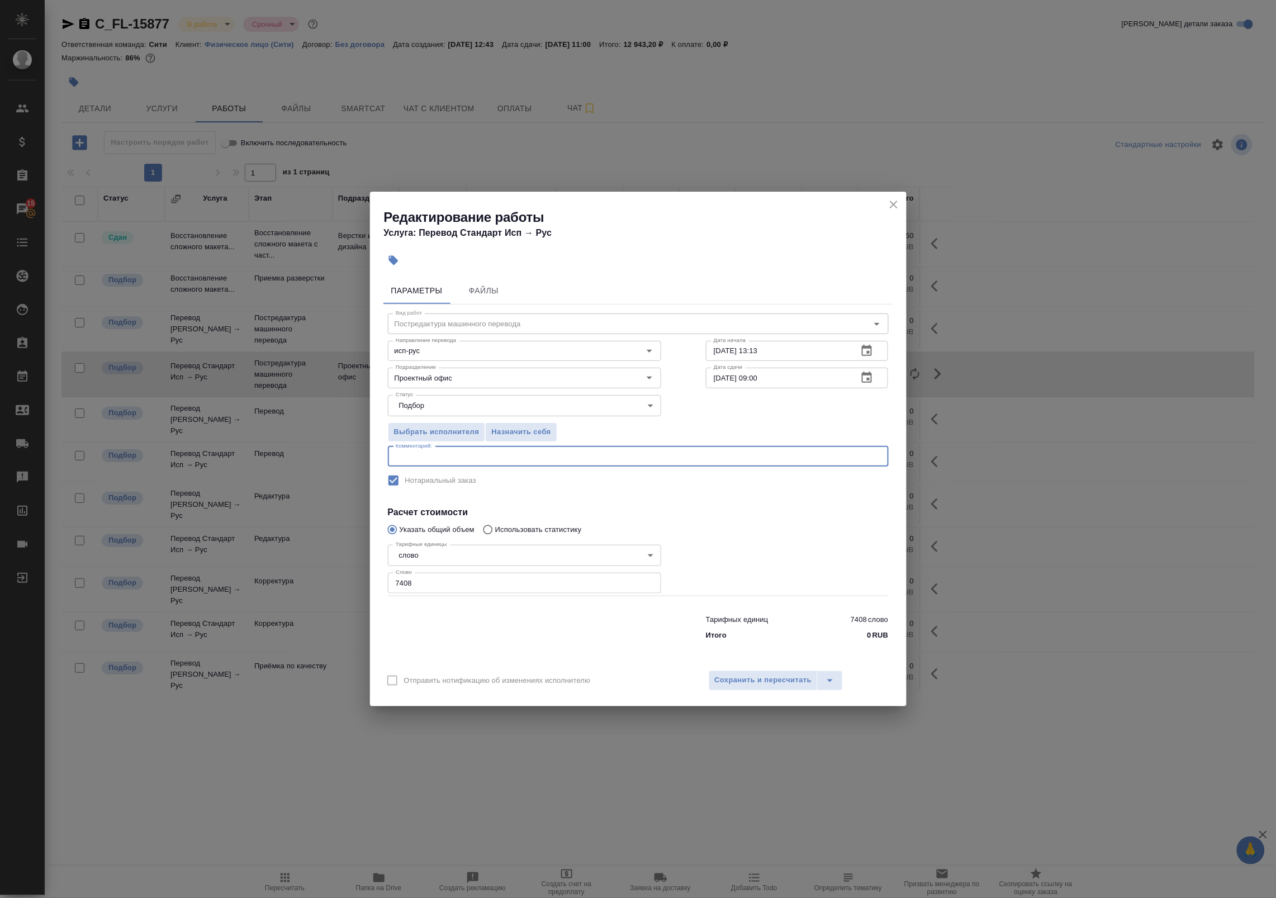
click at [560, 453] on textarea at bounding box center [638, 456] width 485 height 8
type textarea "п"
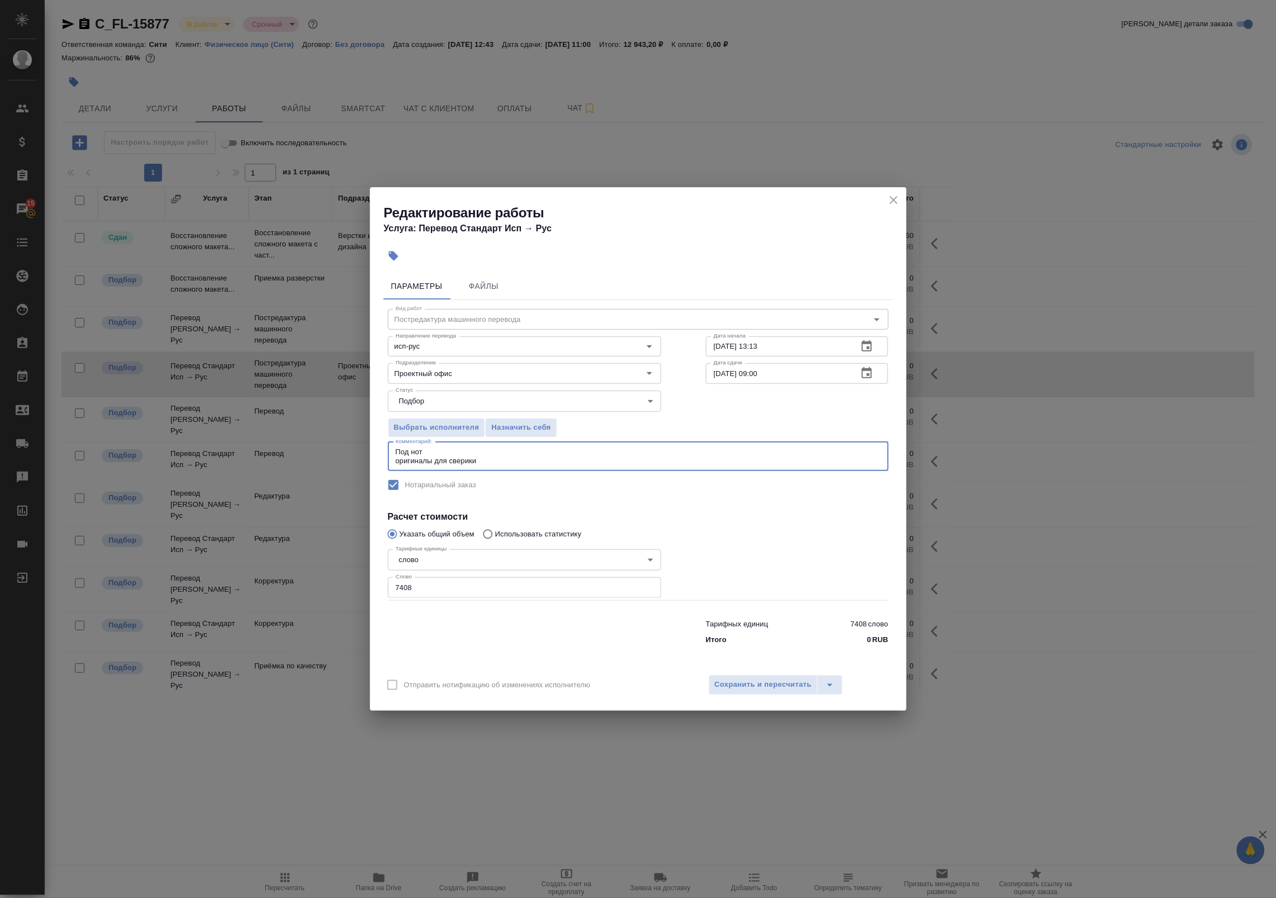
paste textarea "https://drive.awatera.com/s/ex2AgGJcEy273Kf"
type textarea "Под нот оригиналы для сверики https://drive.awatera.com/s/ex2AgGJcEy273Kf"
click at [752, 689] on span "Сохранить и пересчитать" at bounding box center [763, 685] width 97 height 13
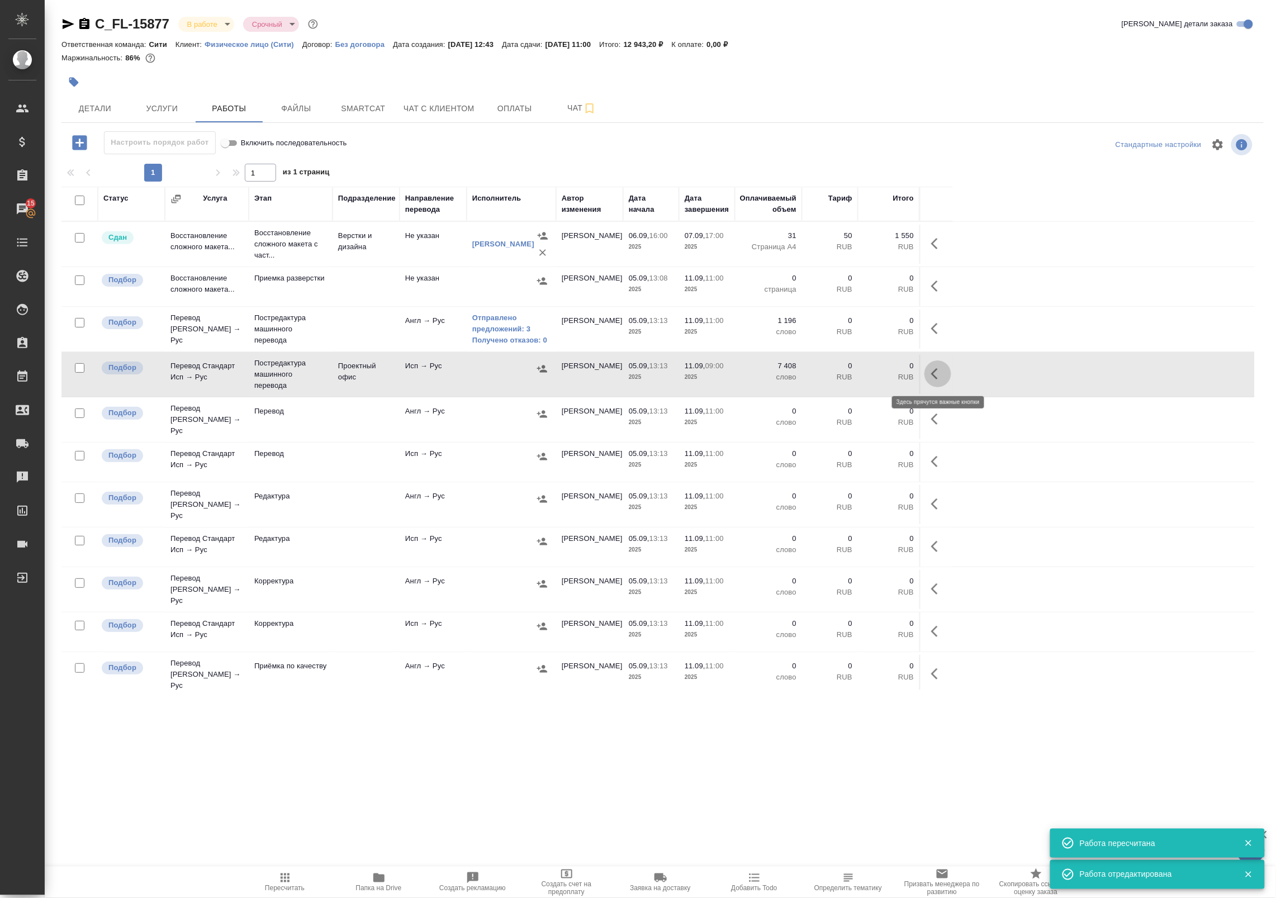
click at [938, 378] on icon "button" at bounding box center [937, 373] width 13 height 13
click at [859, 381] on icon "button" at bounding box center [855, 373] width 13 height 13
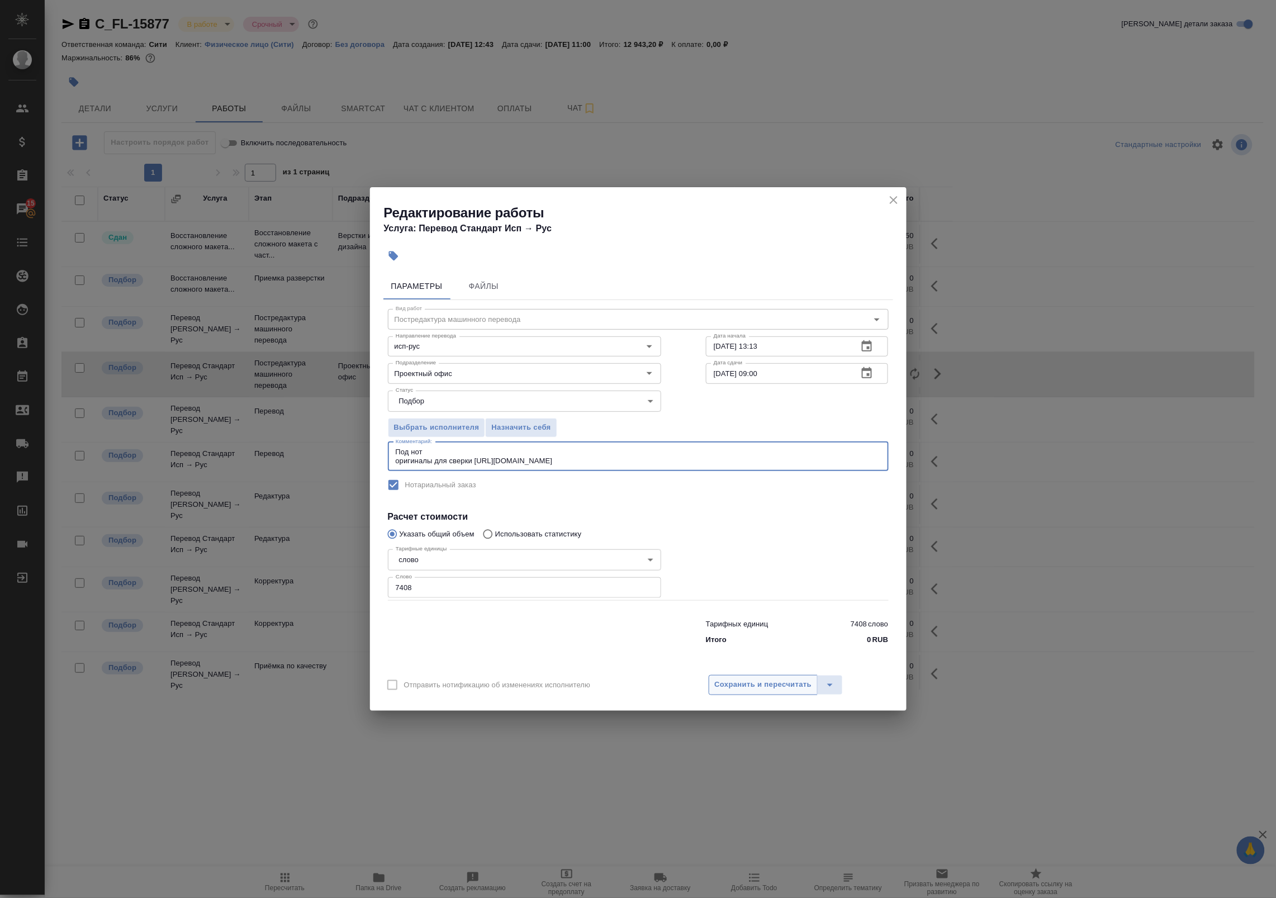
type textarea "Под нот оригиналы для сверки https://drive.awatera.com/s/ex2AgGJcEy273Kf"
click at [761, 689] on span "Сохранить и пересчитать" at bounding box center [763, 685] width 97 height 13
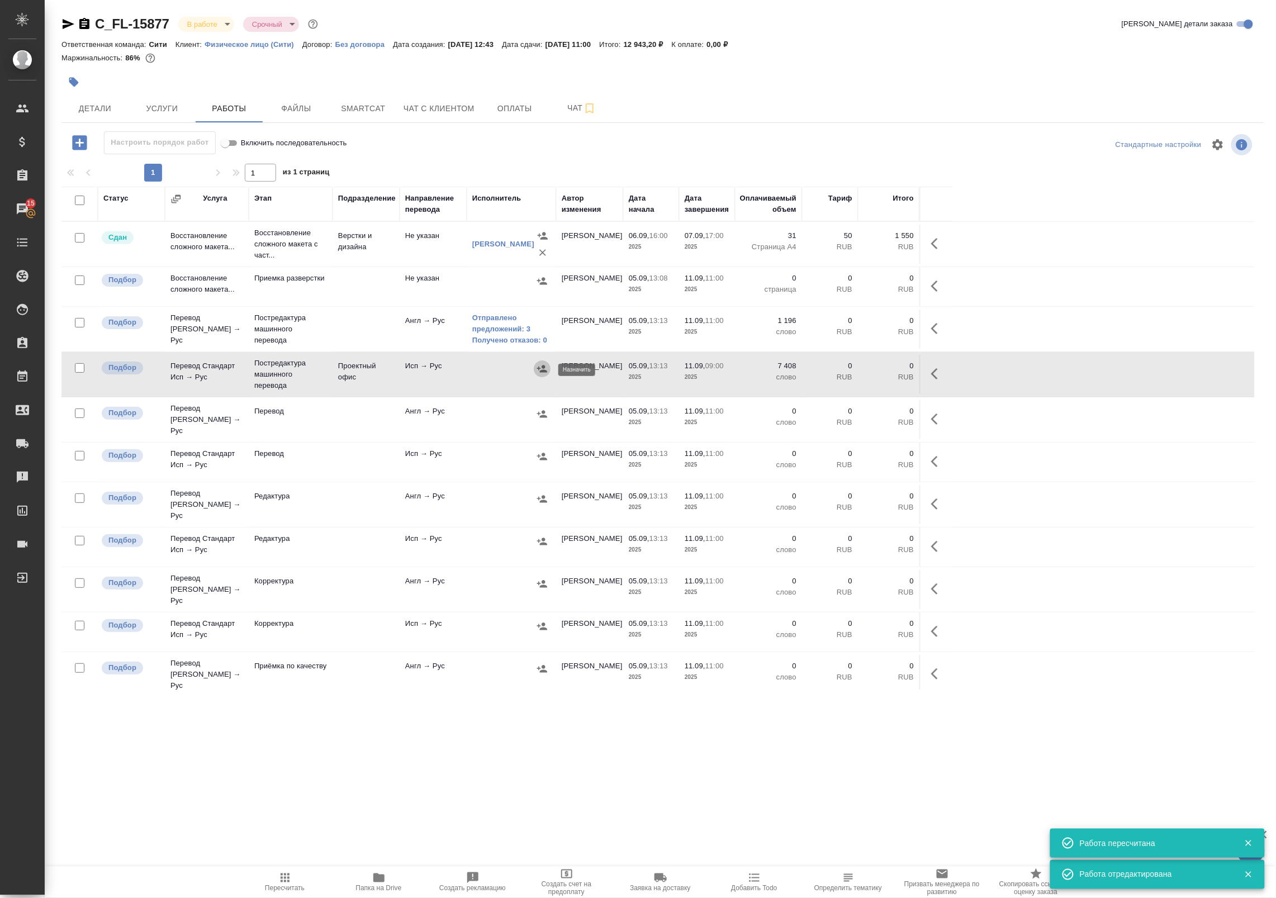
click at [540, 373] on icon "button" at bounding box center [542, 368] width 11 height 11
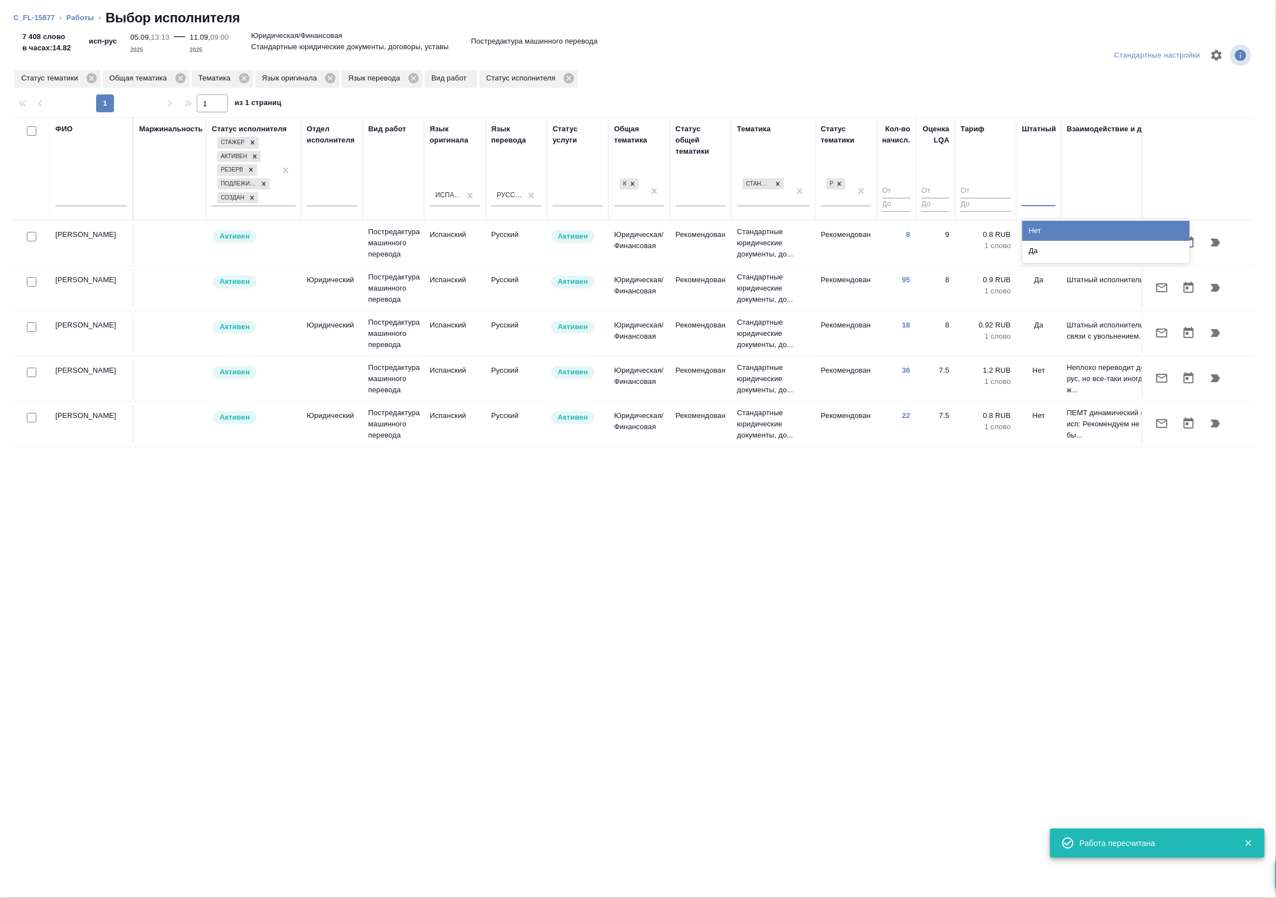
click at [1049, 198] on div at bounding box center [1039, 195] width 34 height 16
click at [1049, 233] on div "Нет" at bounding box center [1106, 231] width 168 height 20
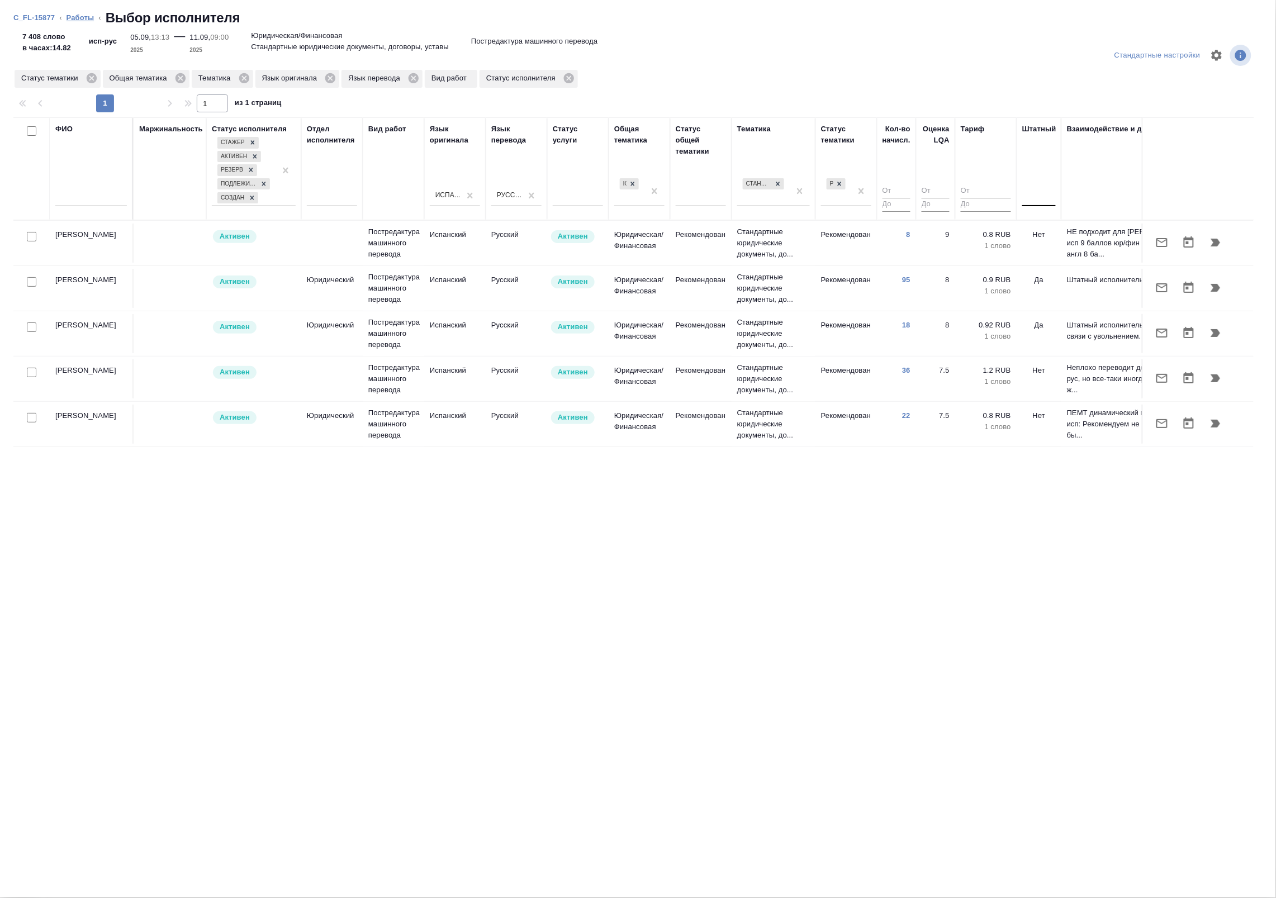
click at [70, 20] on link "Работы" at bounding box center [81, 17] width 28 height 8
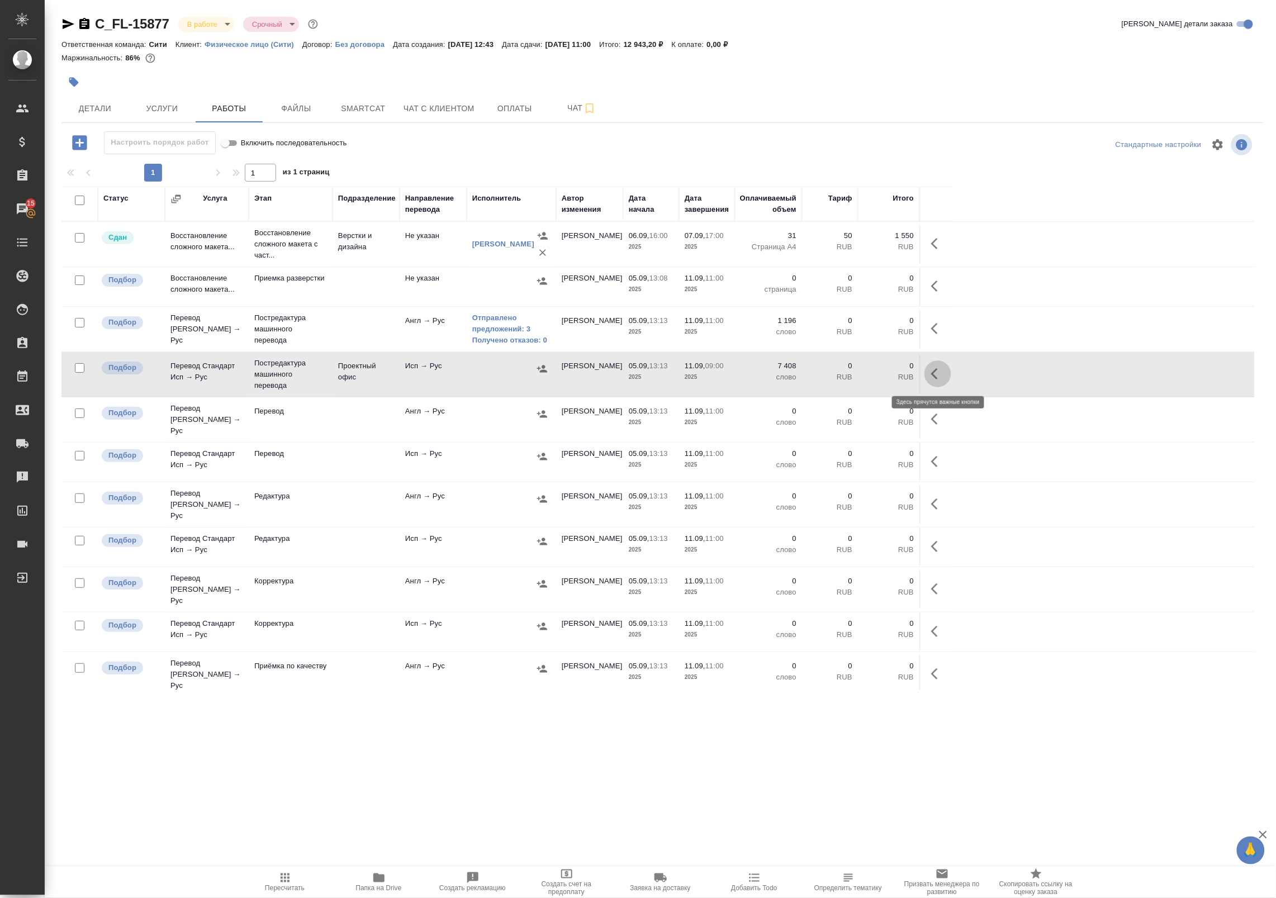
click at [939, 381] on icon "button" at bounding box center [937, 373] width 13 height 13
click at [842, 379] on icon "button" at bounding box center [836, 373] width 13 height 13
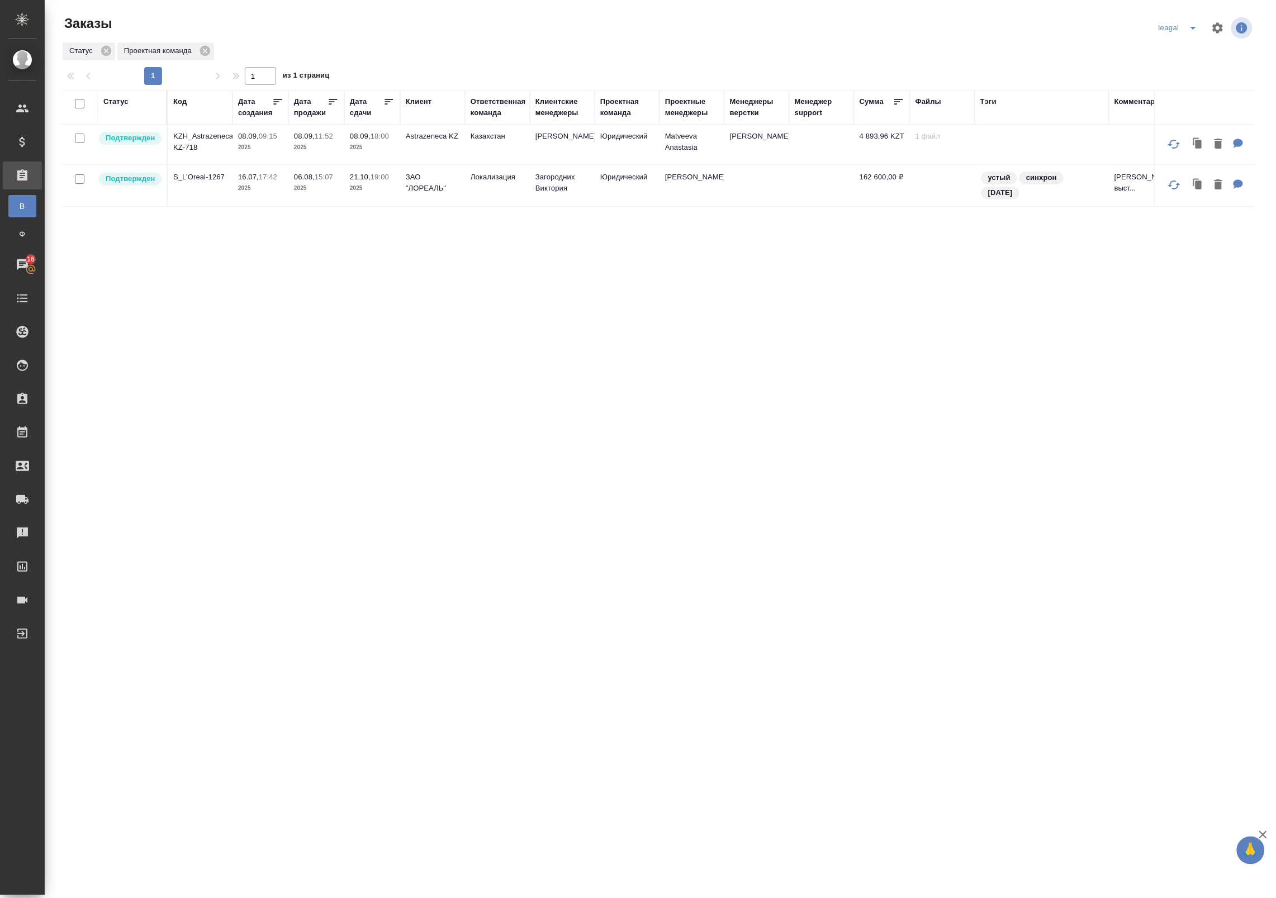
click at [607, 151] on td "Юридический" at bounding box center [627, 144] width 65 height 39
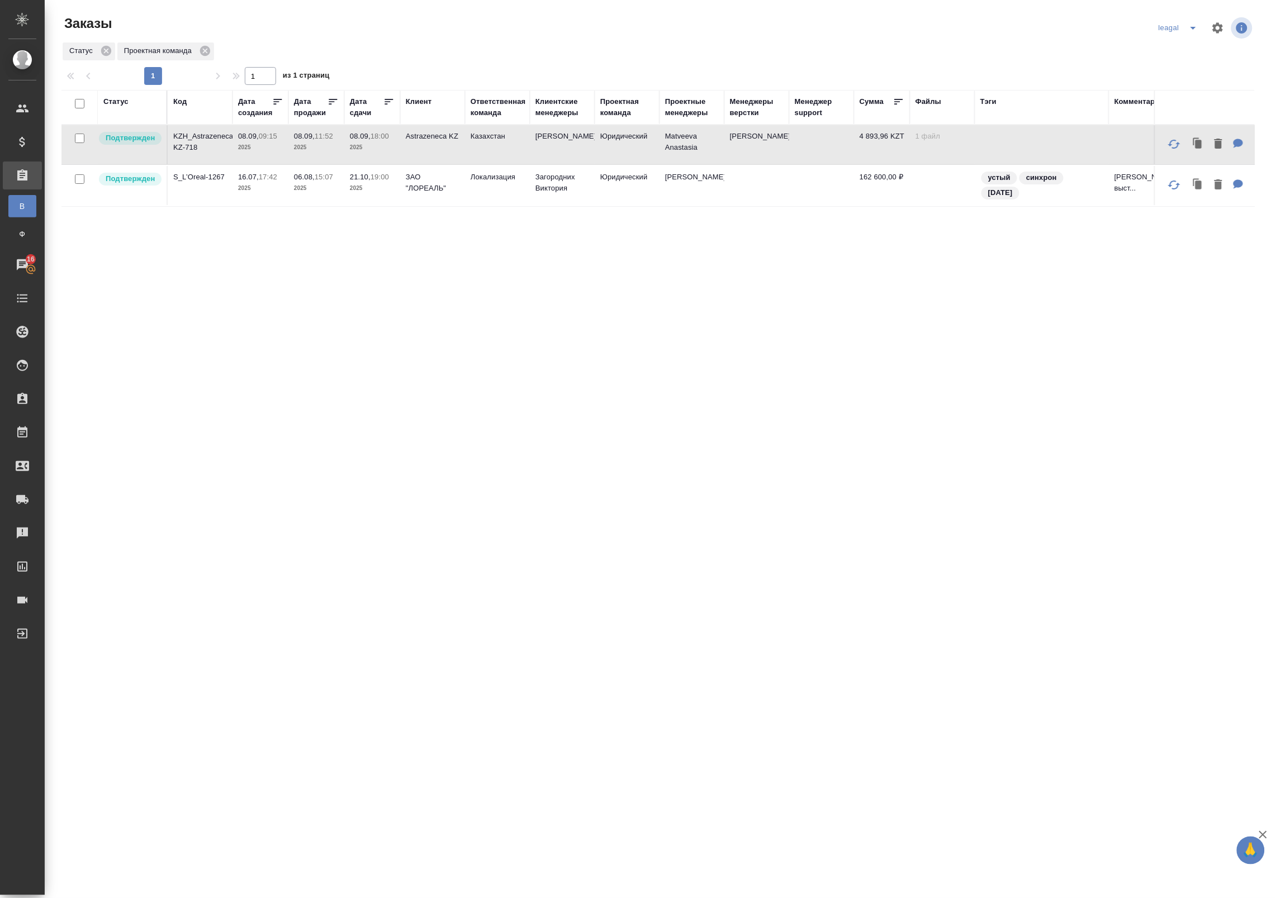
click at [607, 151] on td "Юридический" at bounding box center [627, 144] width 65 height 39
click at [306, 138] on p "08.09," at bounding box center [304, 136] width 21 height 8
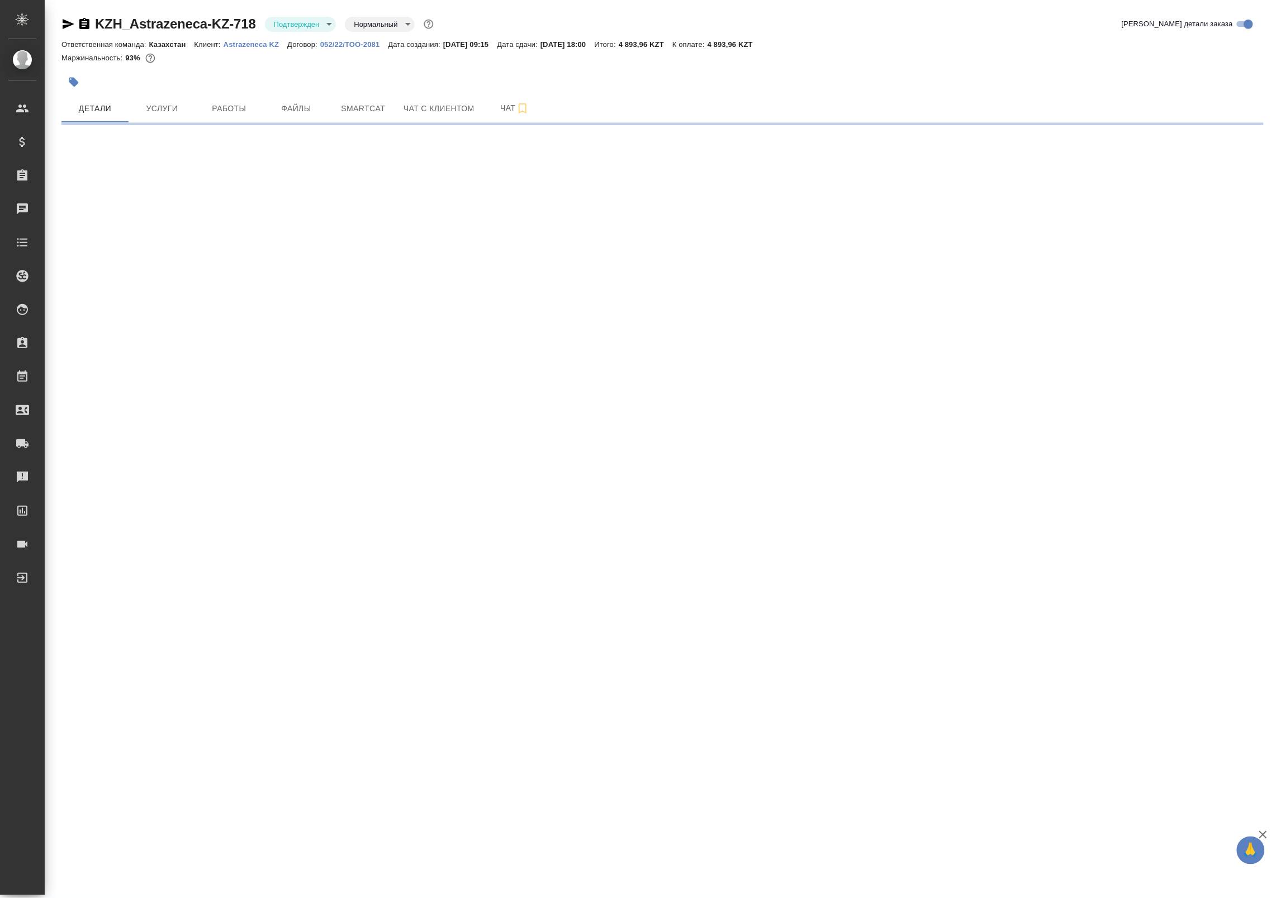
select select "RU"
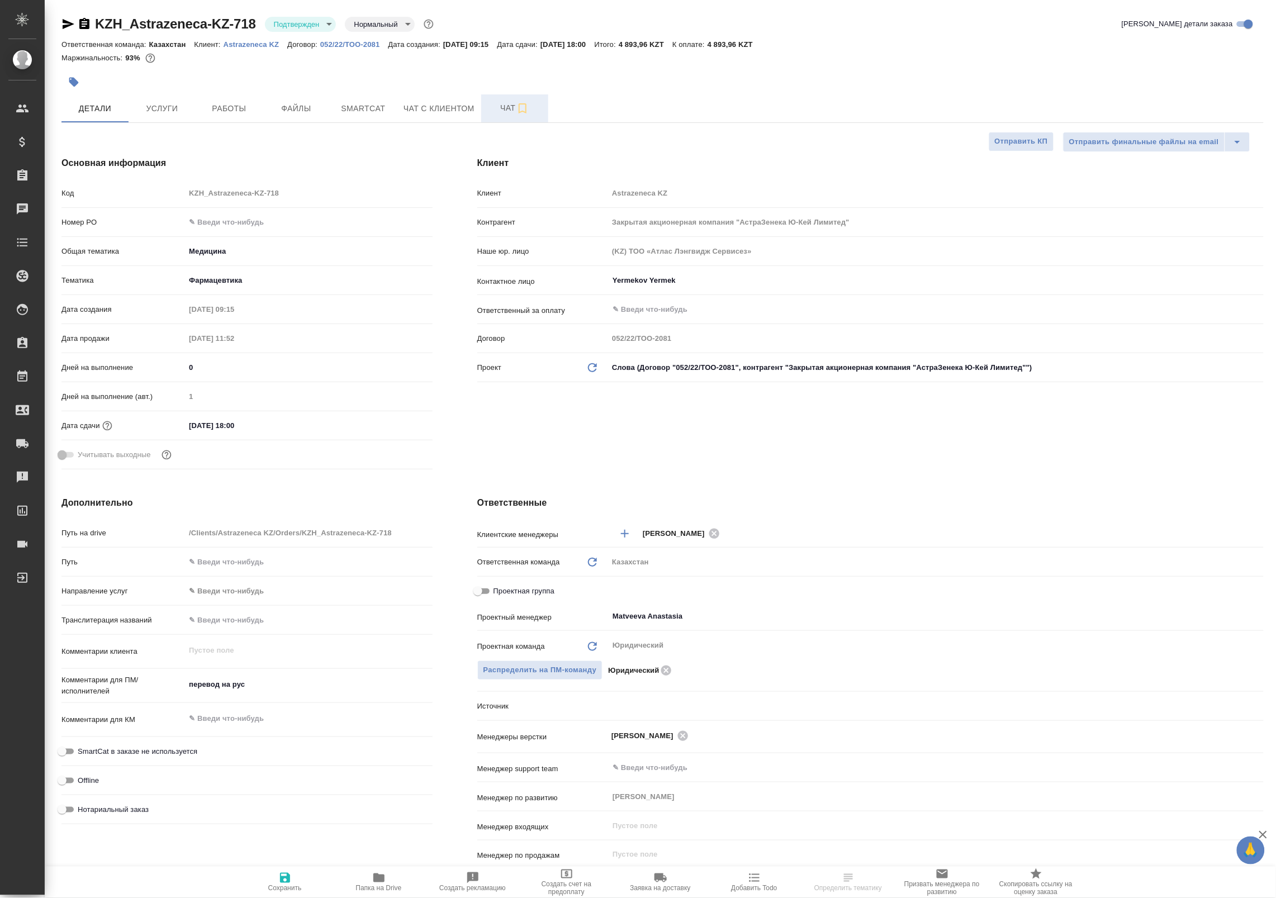
type textarea "x"
click at [510, 110] on span "Чат" at bounding box center [515, 108] width 54 height 14
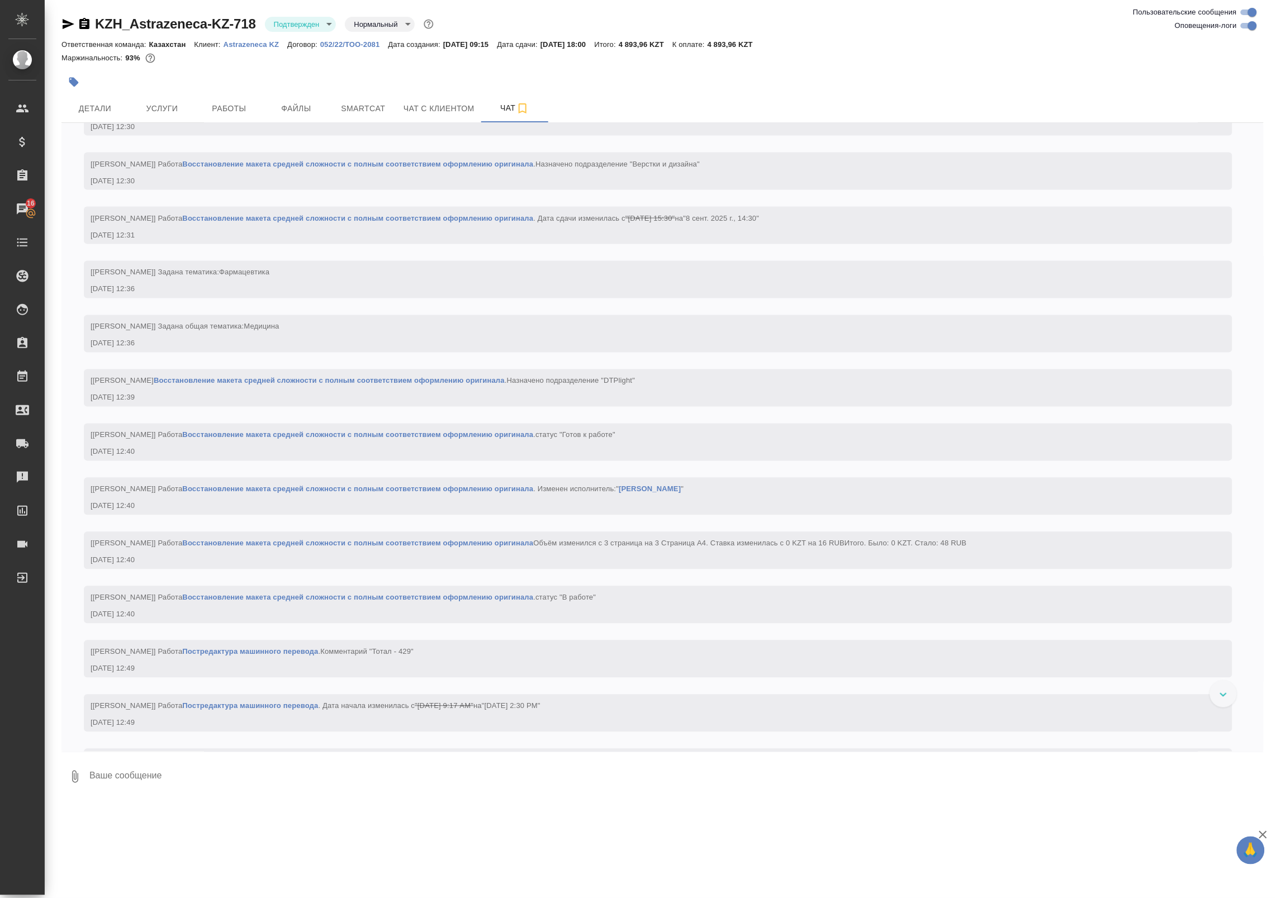
scroll to position [880, 0]
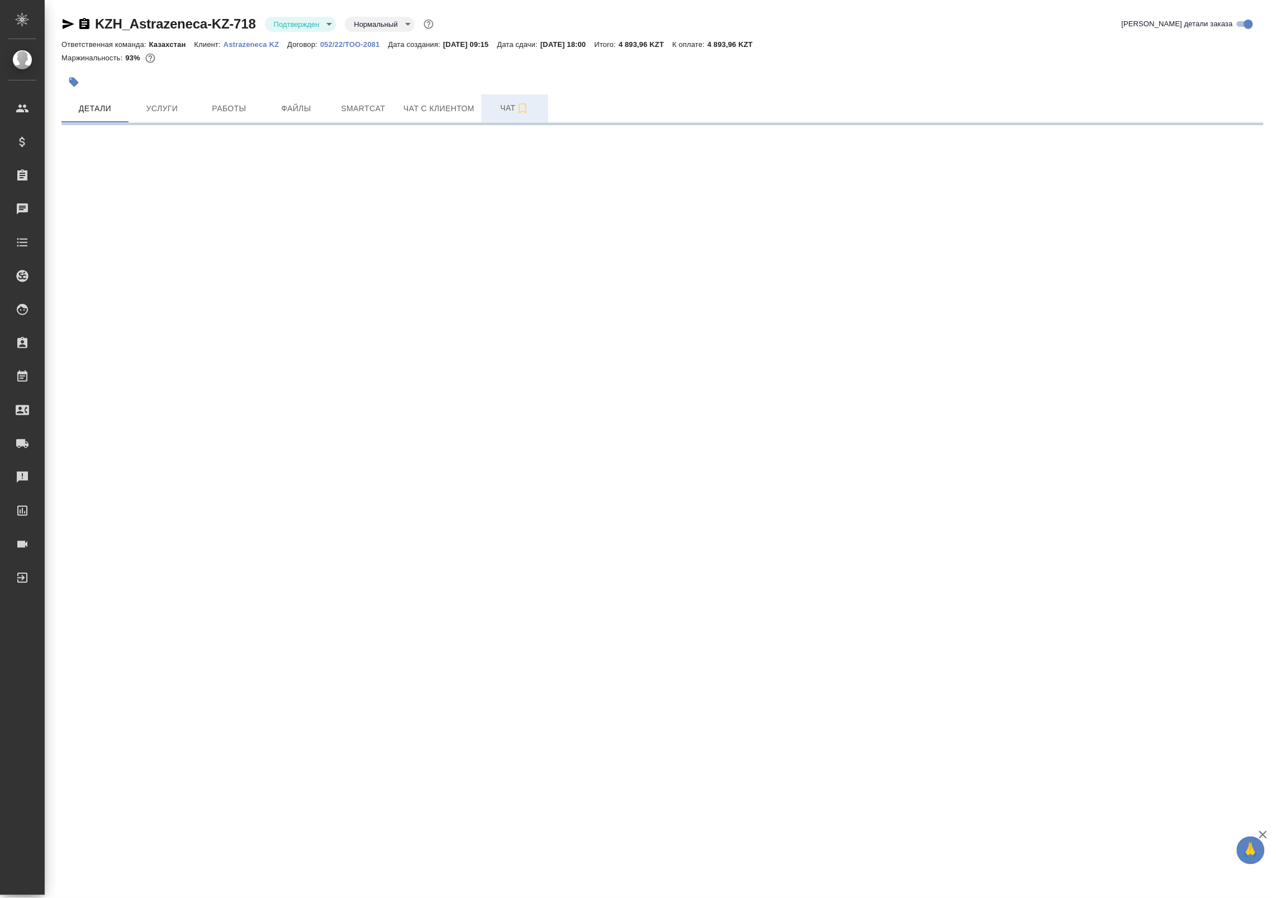
select select "RU"
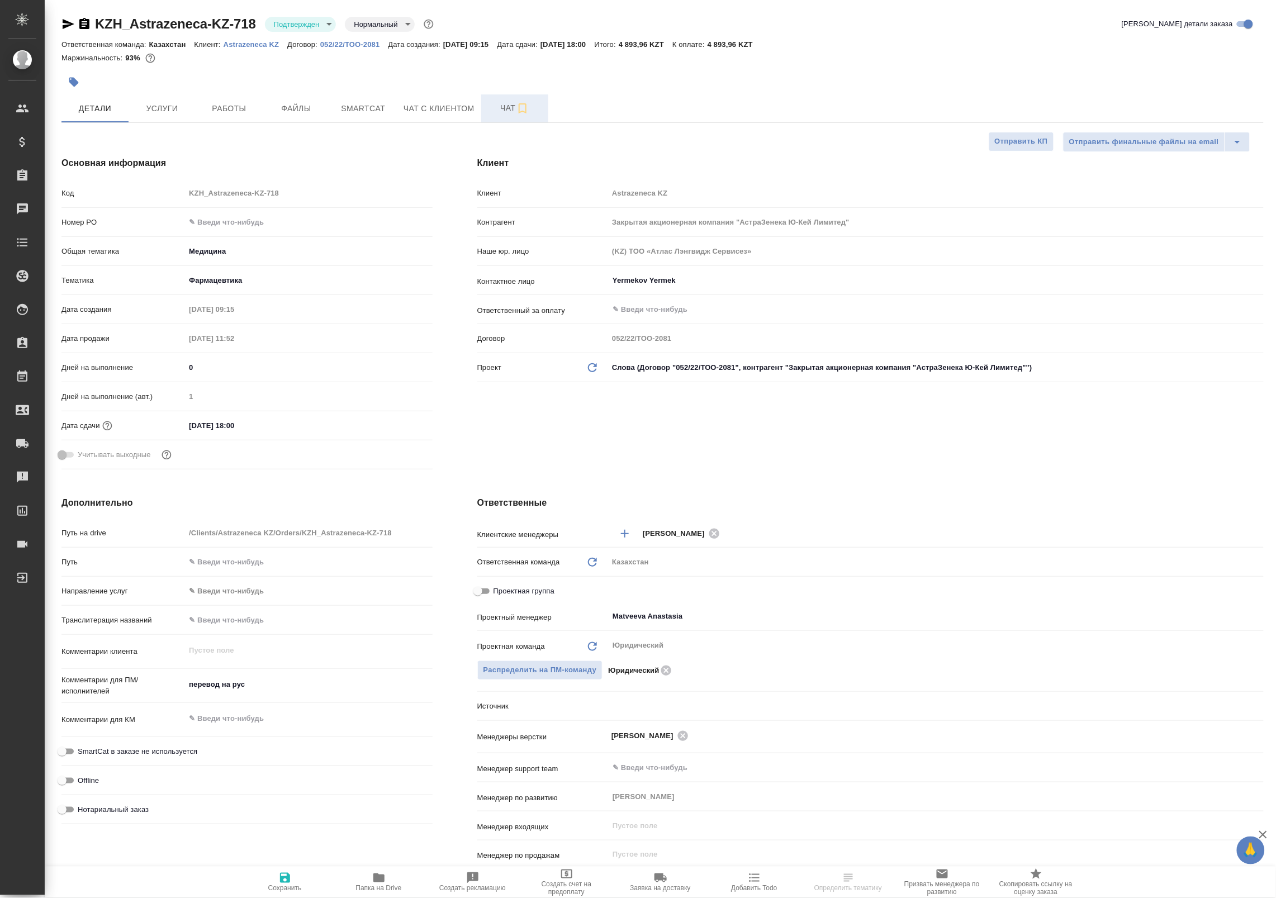
type textarea "x"
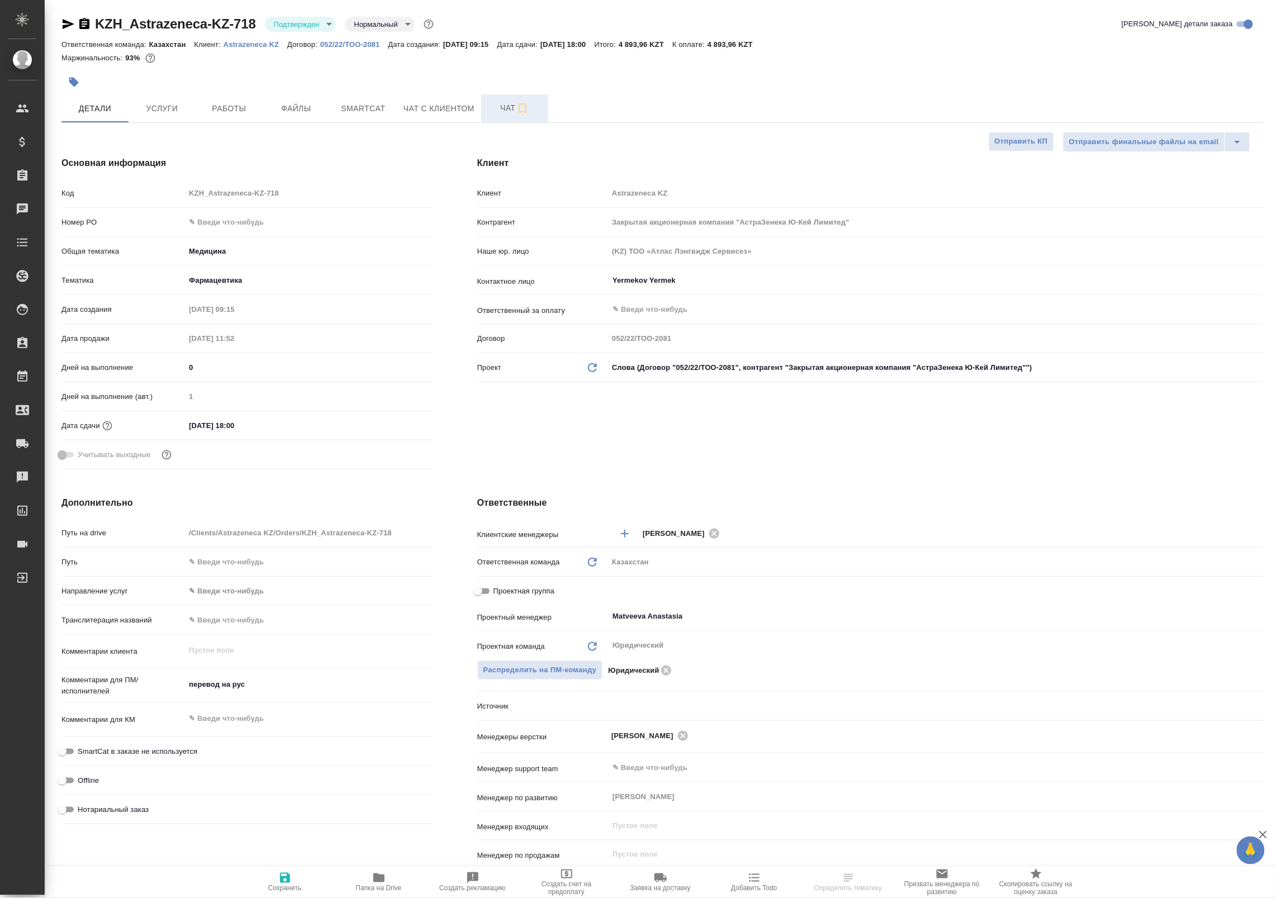
type textarea "x"
click at [495, 112] on span "Чат" at bounding box center [515, 108] width 54 height 14
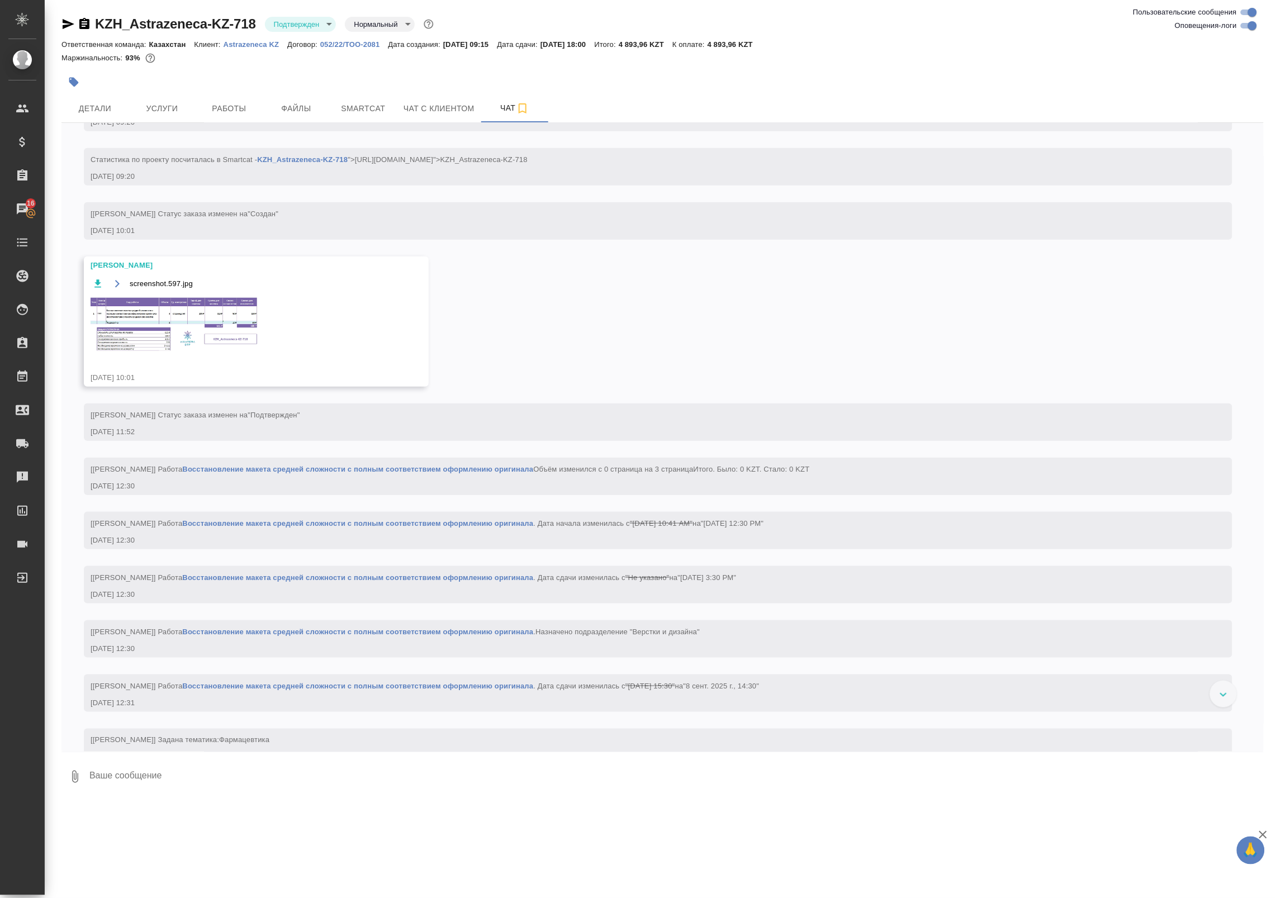
scroll to position [250, 0]
click at [196, 351] on img at bounding box center [175, 325] width 168 height 56
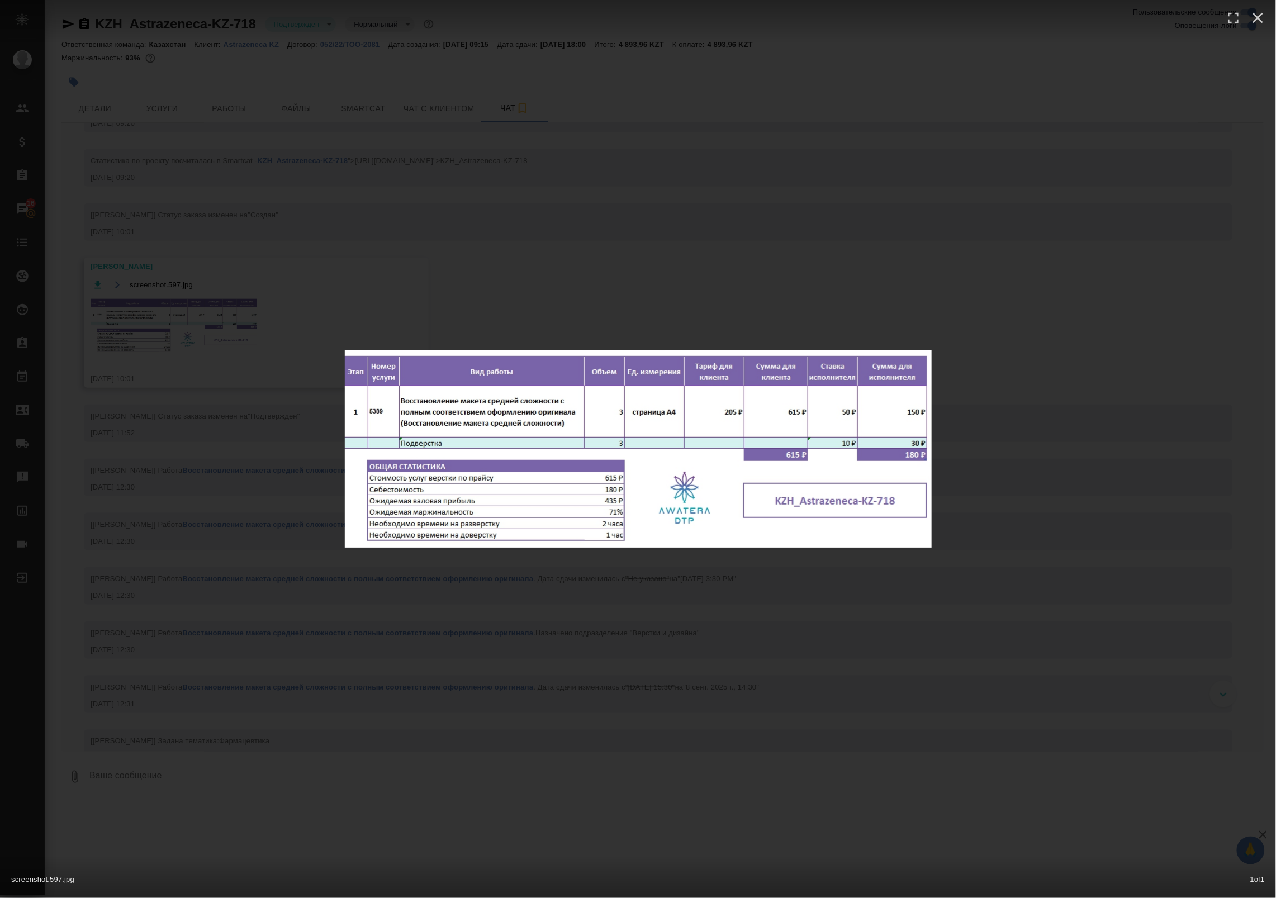
click at [632, 329] on div "screenshot.597.jpg 1 of 1" at bounding box center [638, 449] width 1276 height 898
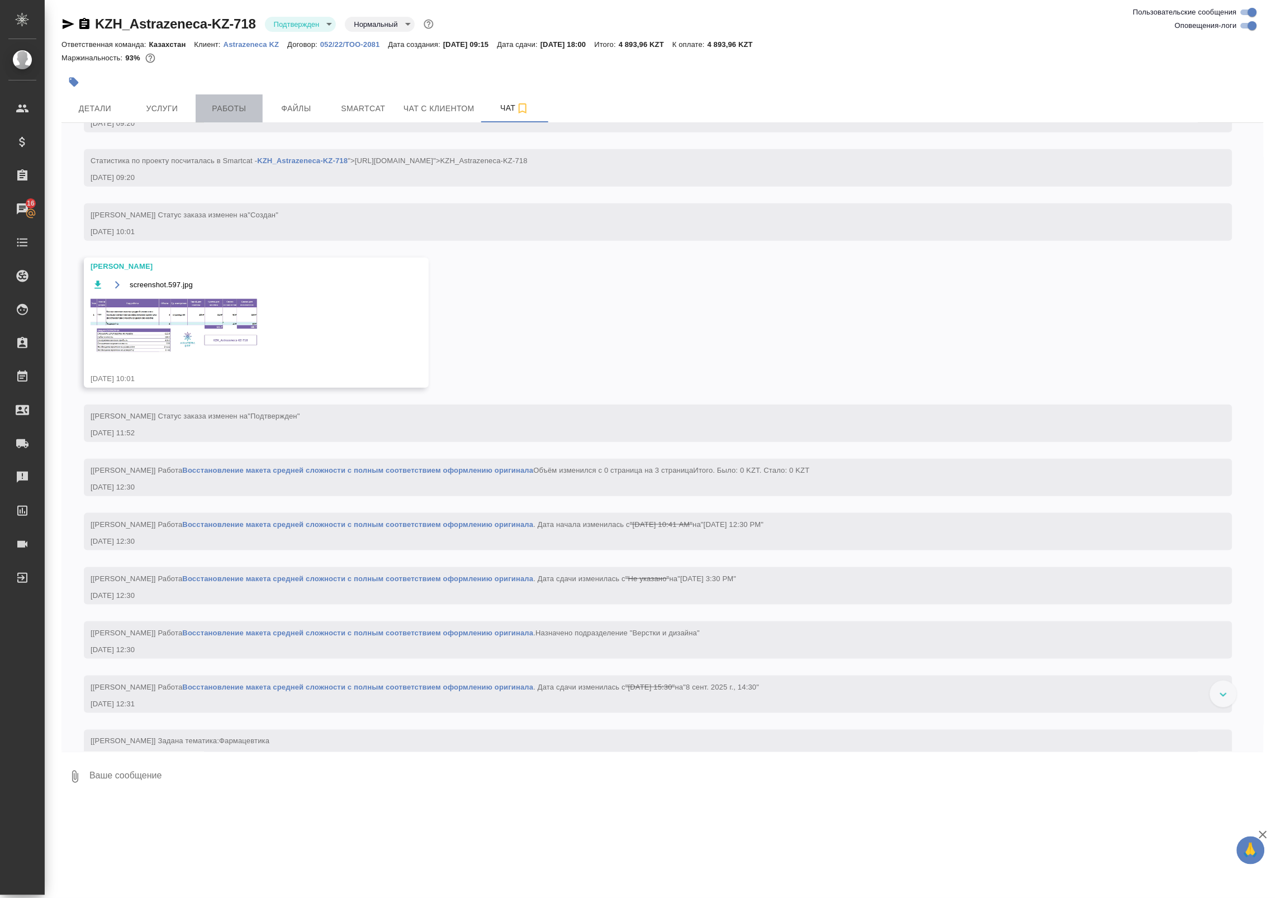
click at [245, 107] on span "Работы" at bounding box center [229, 109] width 54 height 14
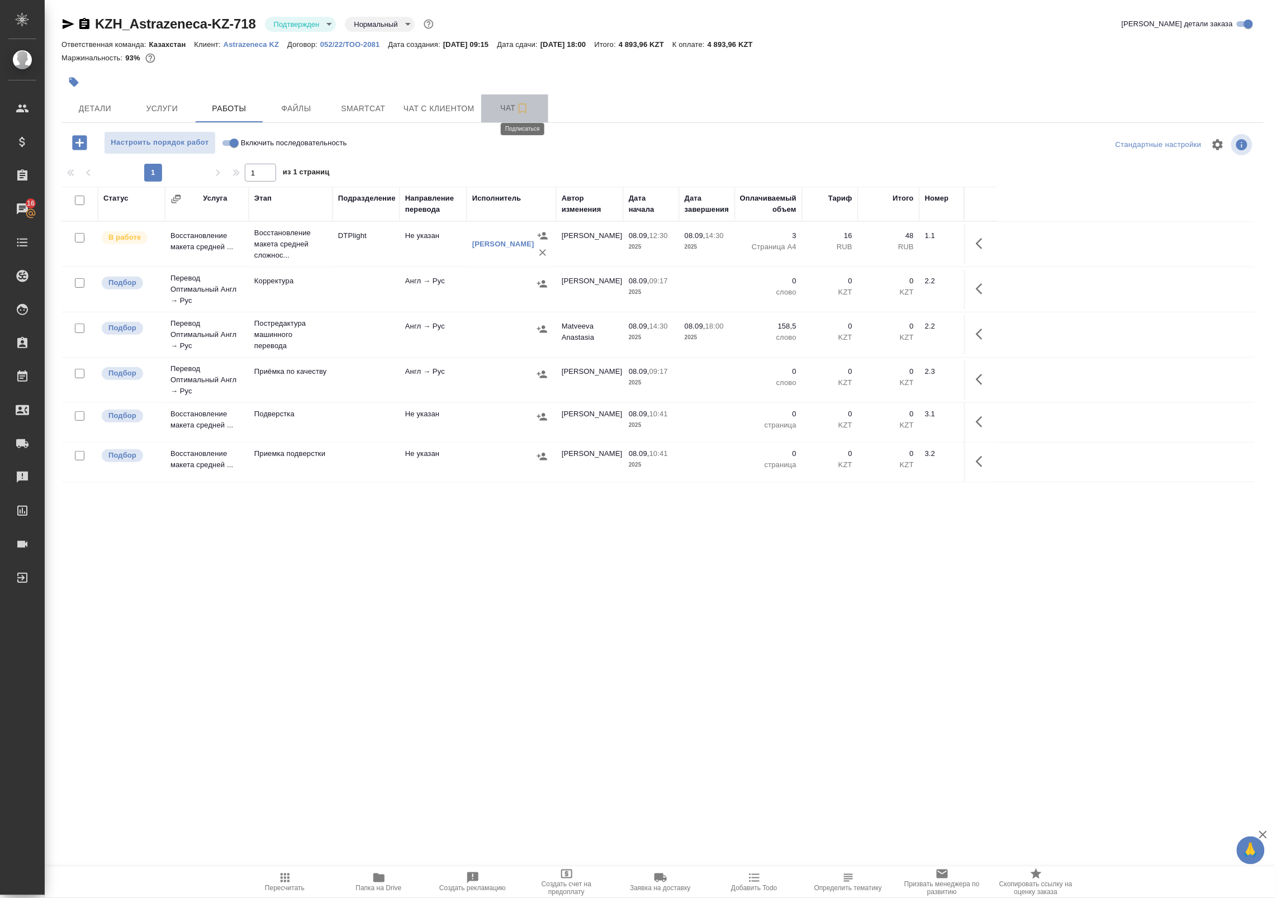
click at [516, 105] on icon "button" at bounding box center [522, 108] width 13 height 13
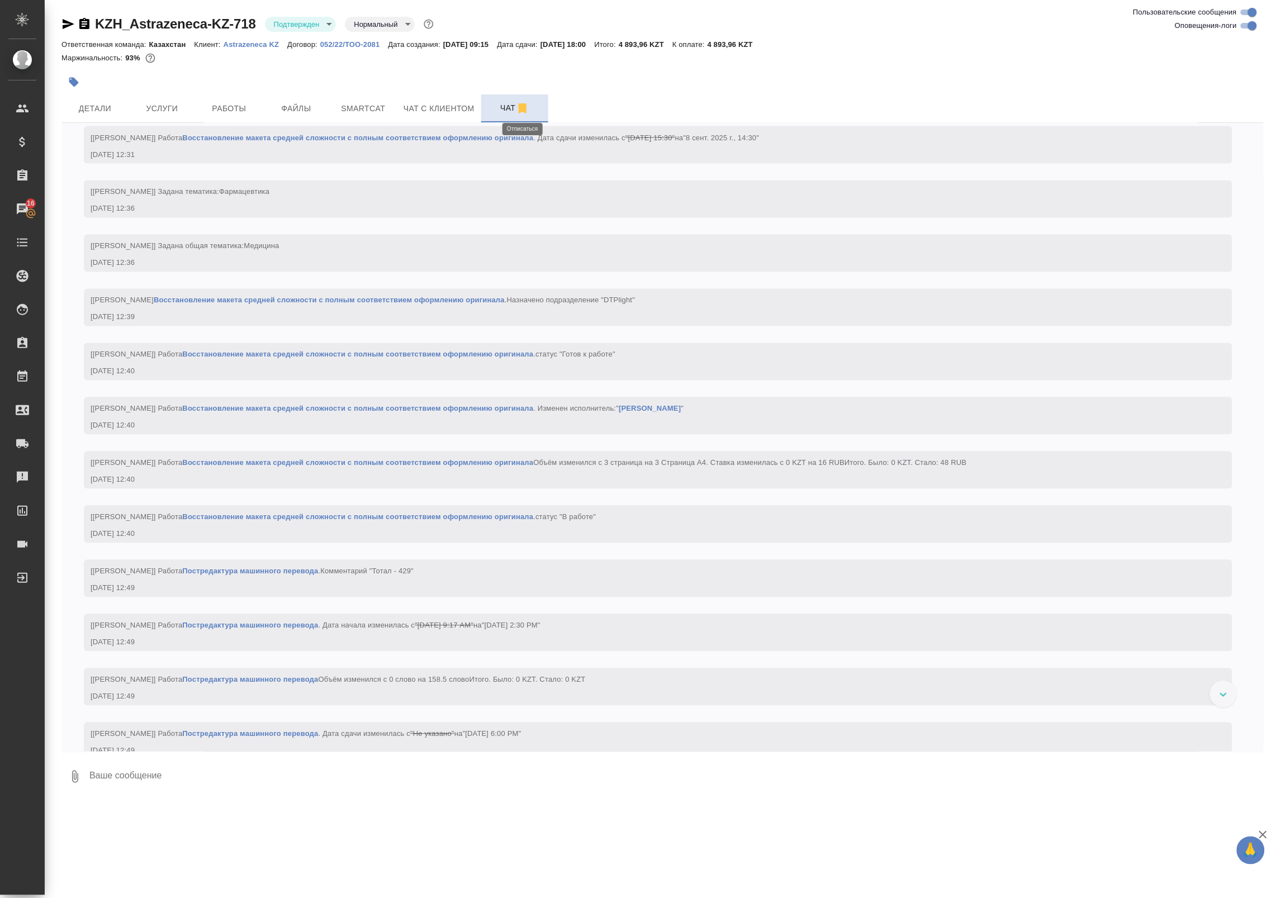
scroll to position [880, 0]
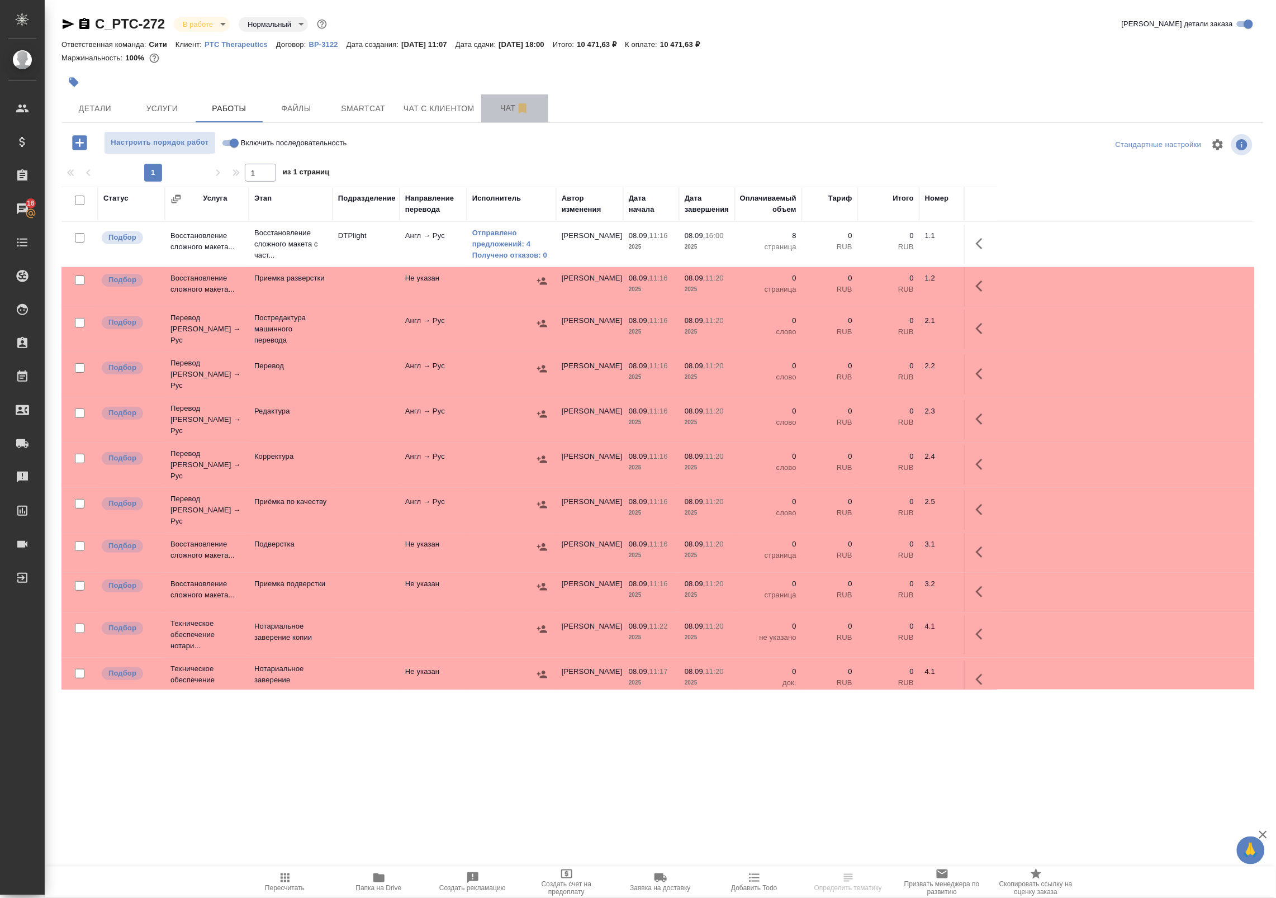
click at [496, 107] on span "Чат" at bounding box center [515, 108] width 54 height 14
